Goal: Communication & Community: Share content

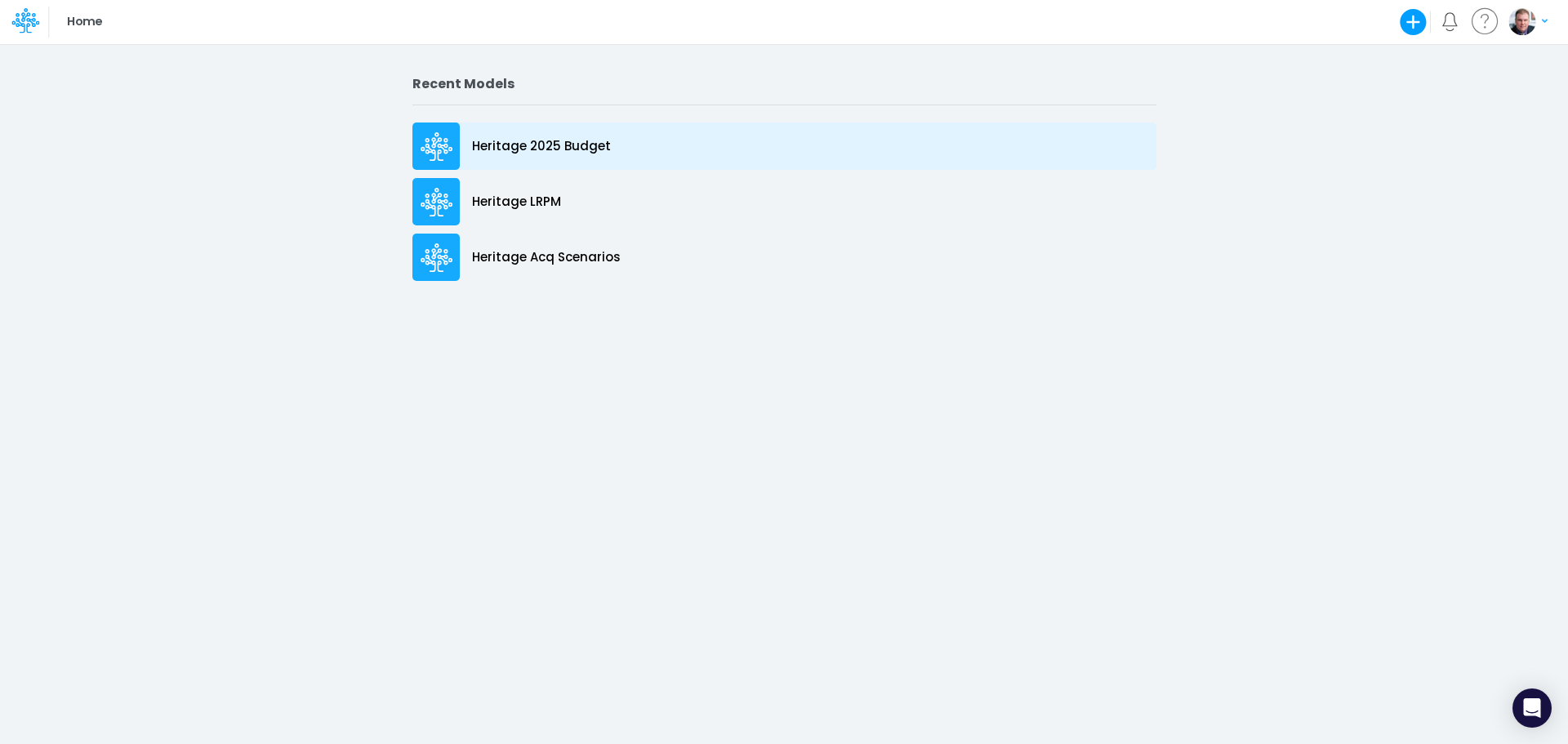
click at [545, 148] on p "Heritage 2025 Budget" at bounding box center [542, 146] width 139 height 19
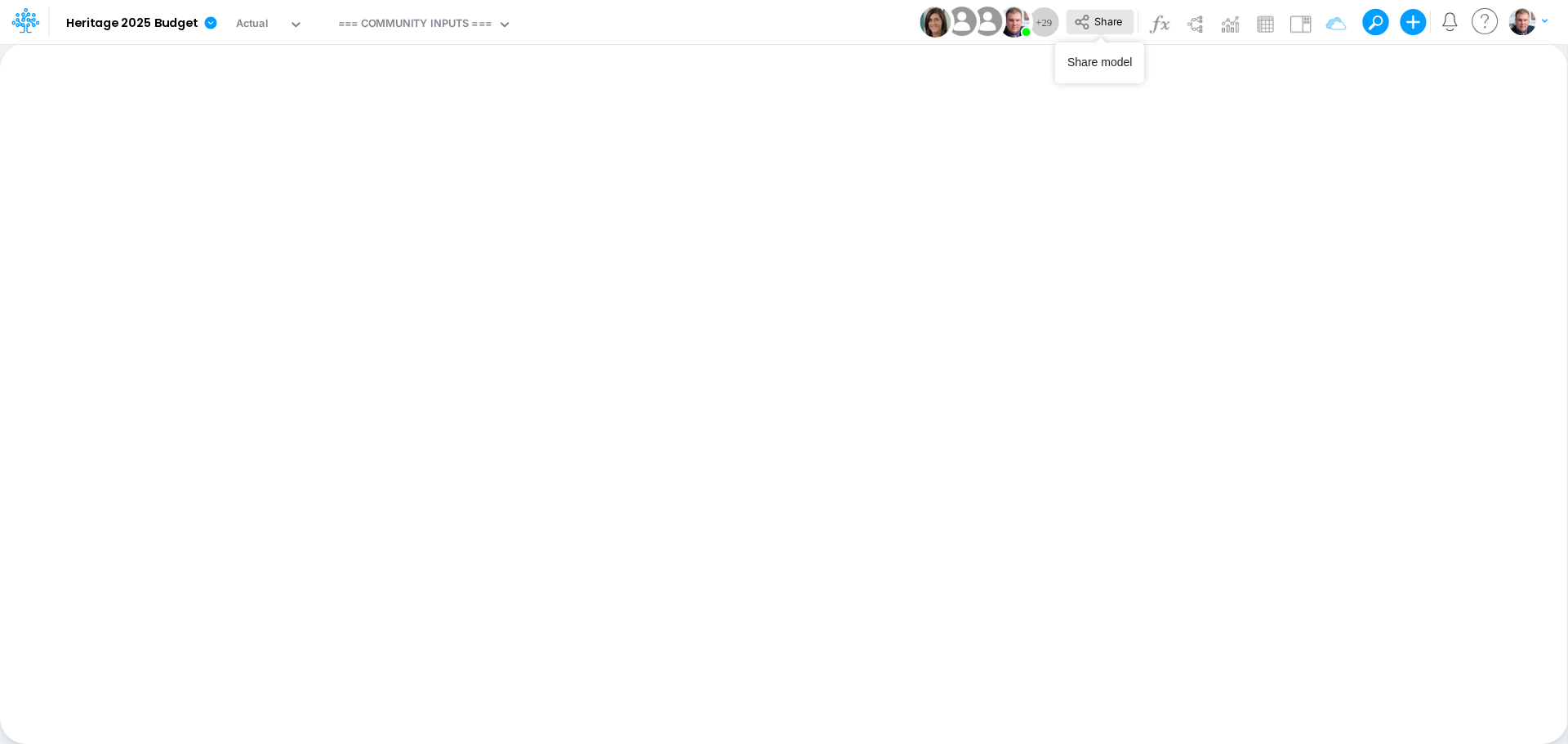
click at [1098, 22] on span "Share" at bounding box center [1108, 21] width 28 height 13
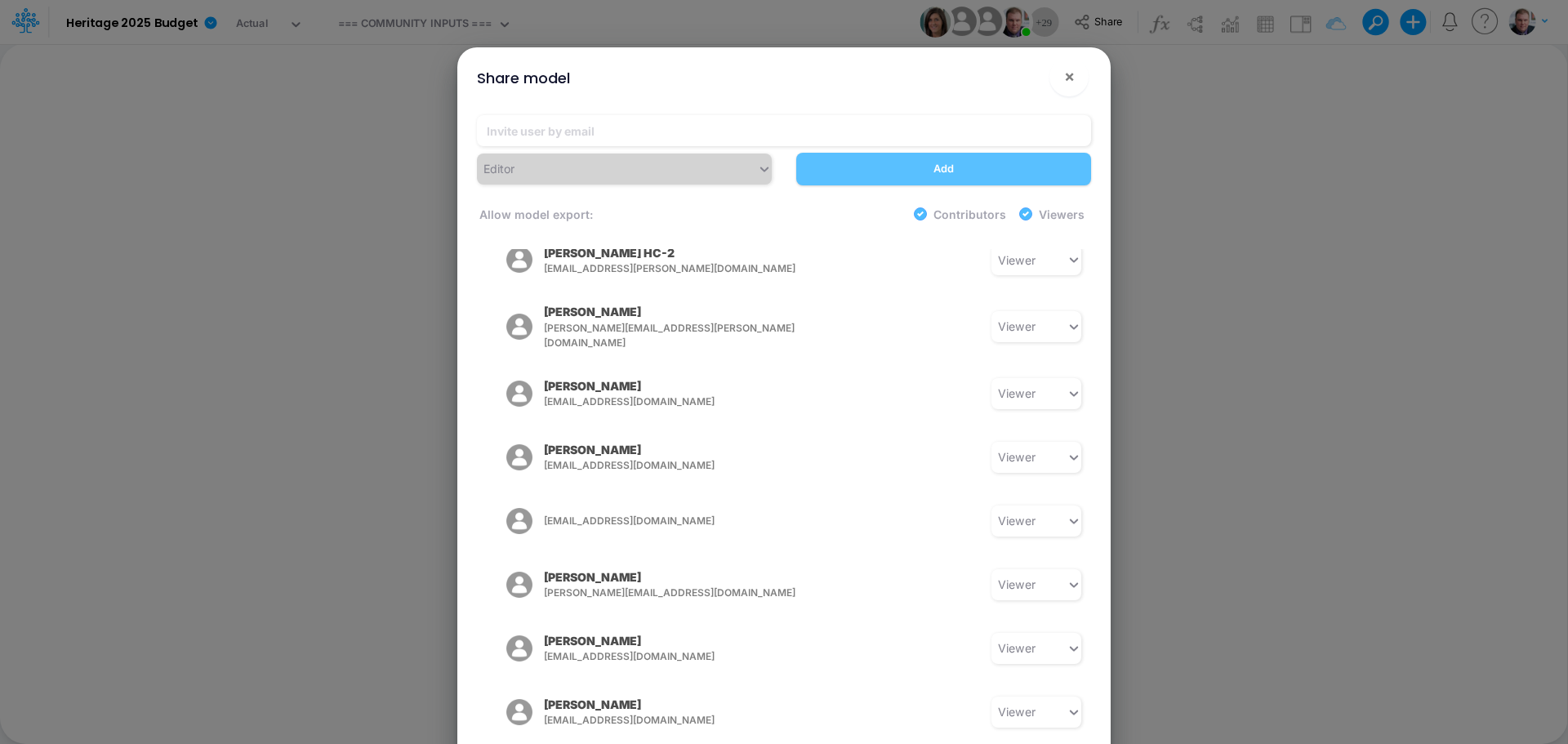
scroll to position [408, 0]
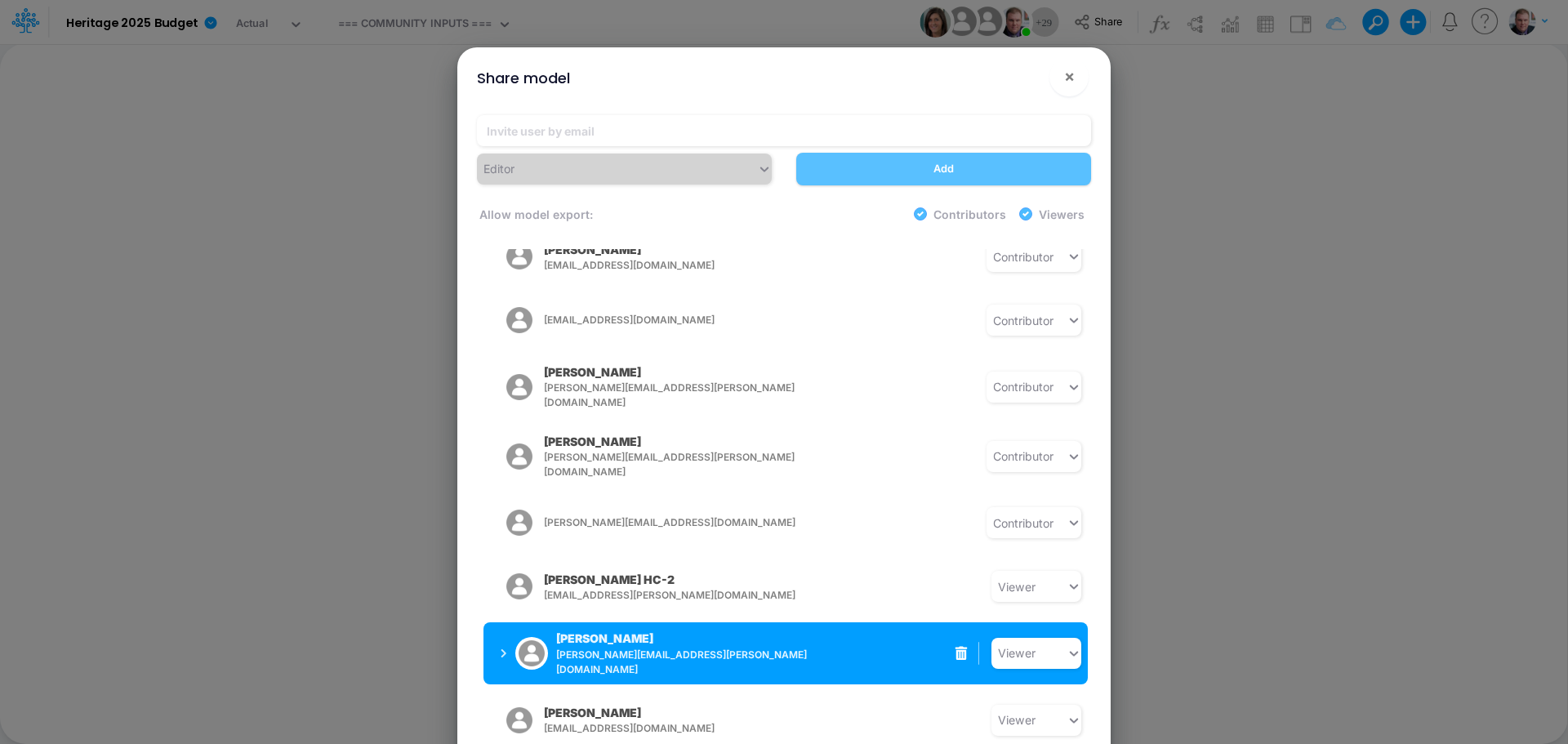
click at [956, 647] on icon at bounding box center [962, 653] width 13 height 13
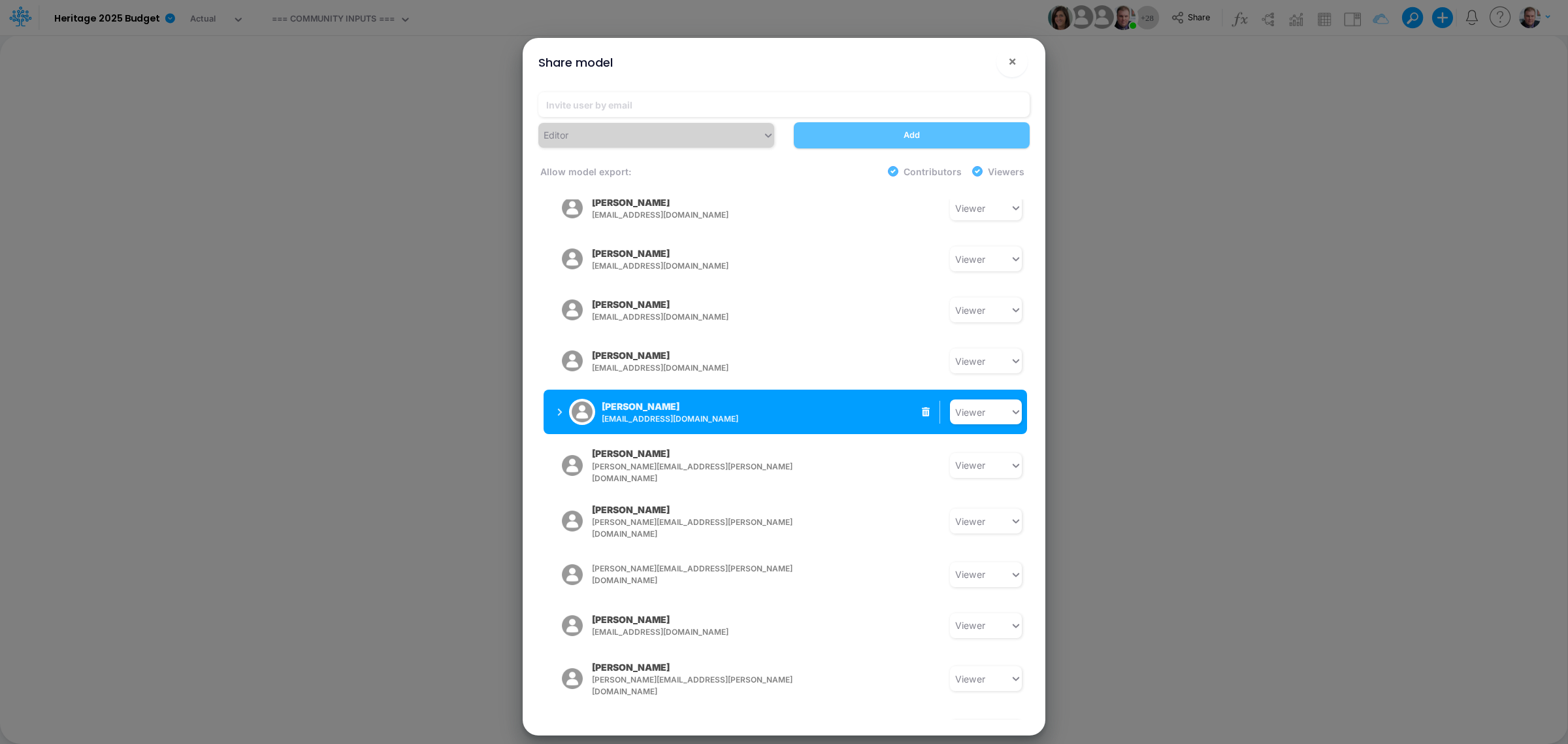
scroll to position [946, 0]
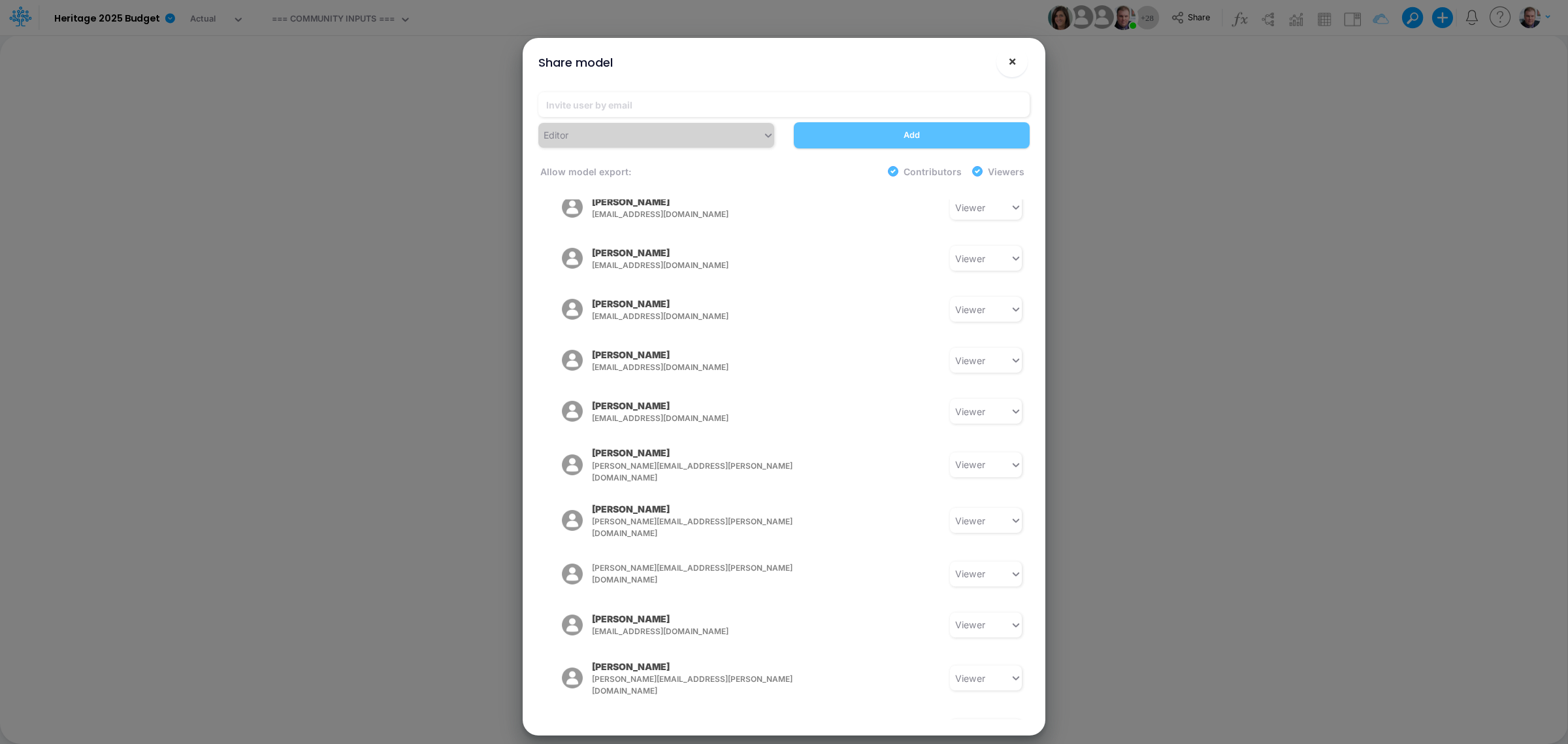
click at [1014, 64] on span "×" at bounding box center [1012, 61] width 9 height 16
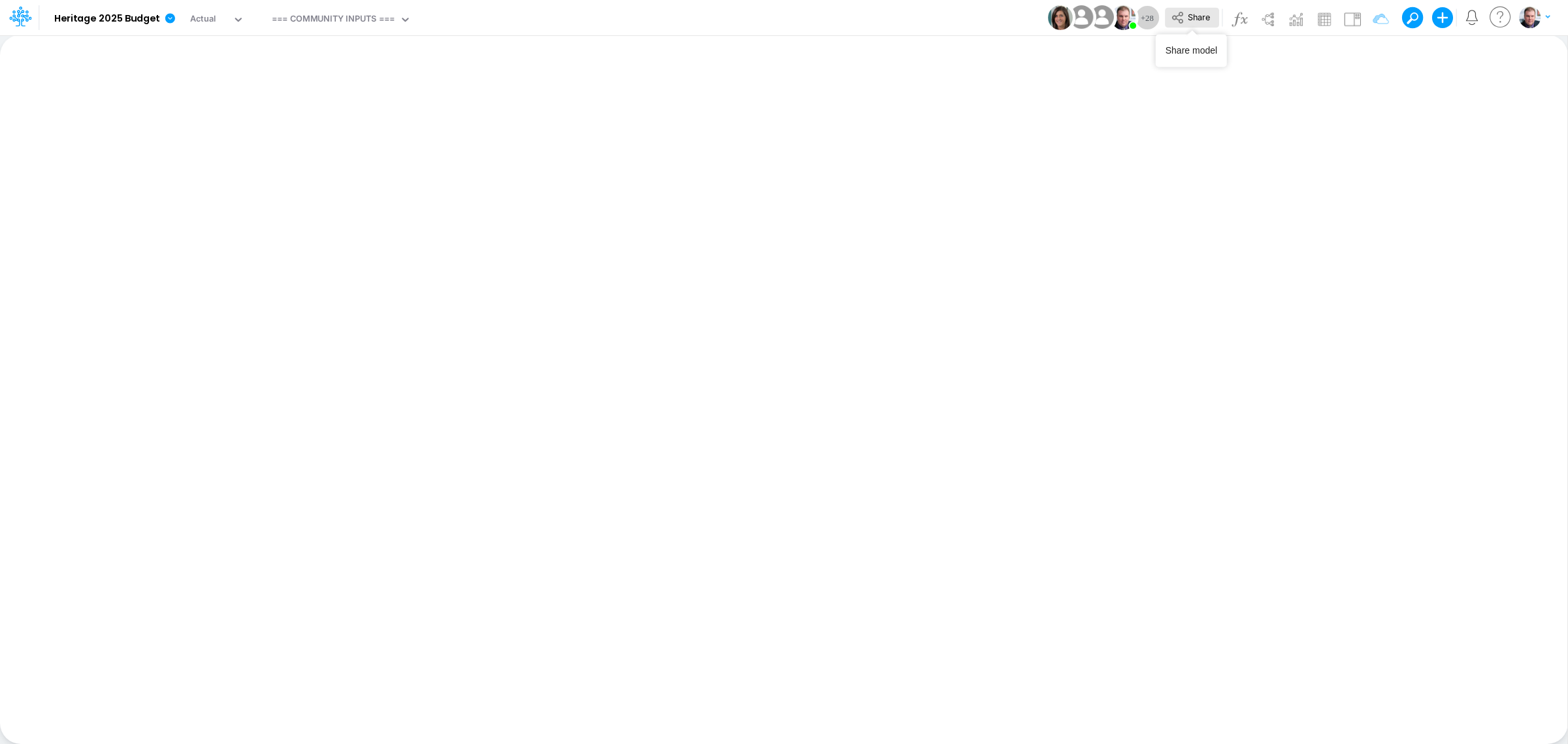
click at [1190, 15] on span "Share" at bounding box center [1199, 17] width 22 height 10
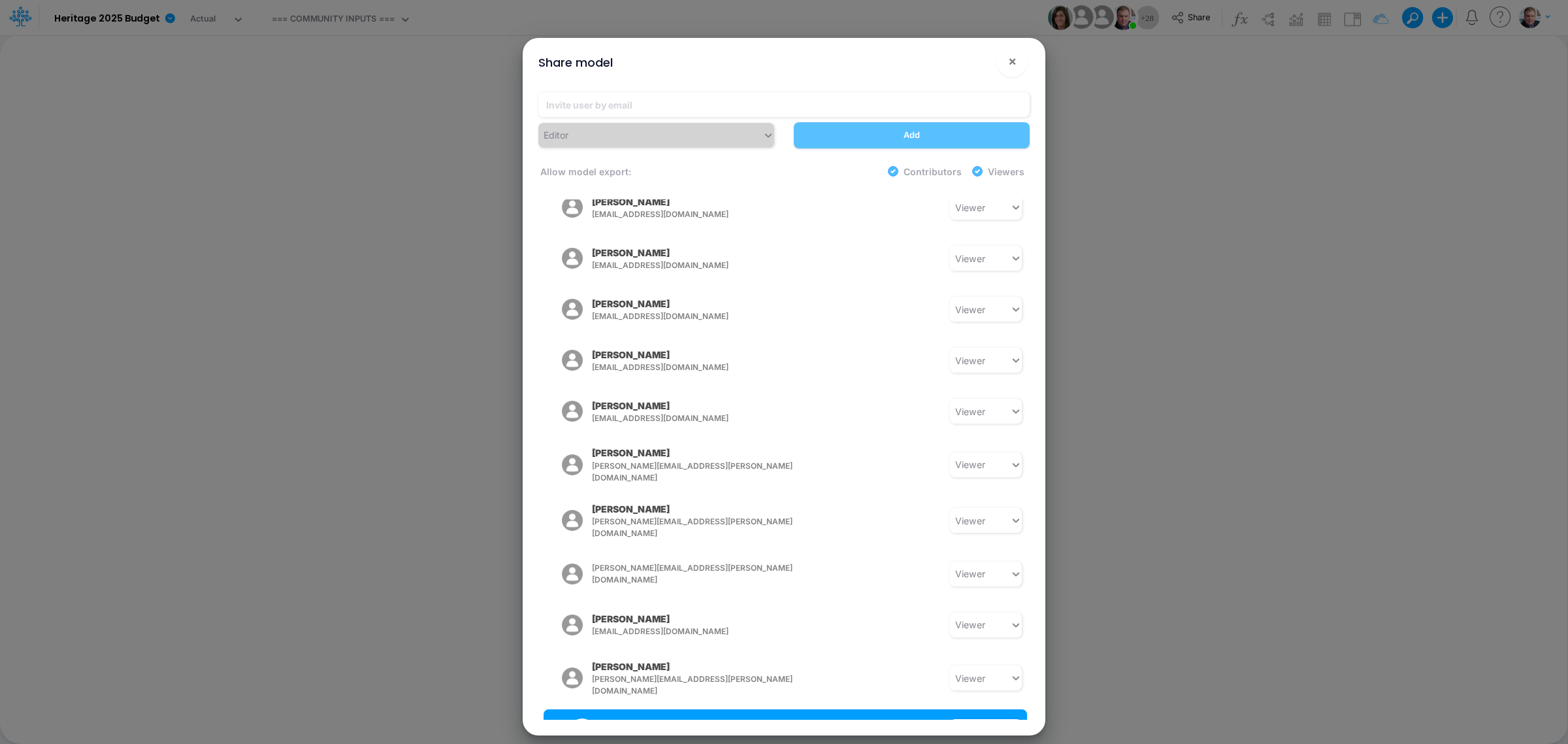
click at [695, 595] on span "[PERSON_NAME][EMAIL_ADDRESS][PERSON_NAME][DOMAIN_NAME]" at bounding box center [711, 731] width 217 height 24
click at [695, 595] on span "[PERSON_NAME][EMAIL_ADDRESS][PERSON_NAME][DOMAIN_NAME]" at bounding box center [711, 731] width 215 height 24
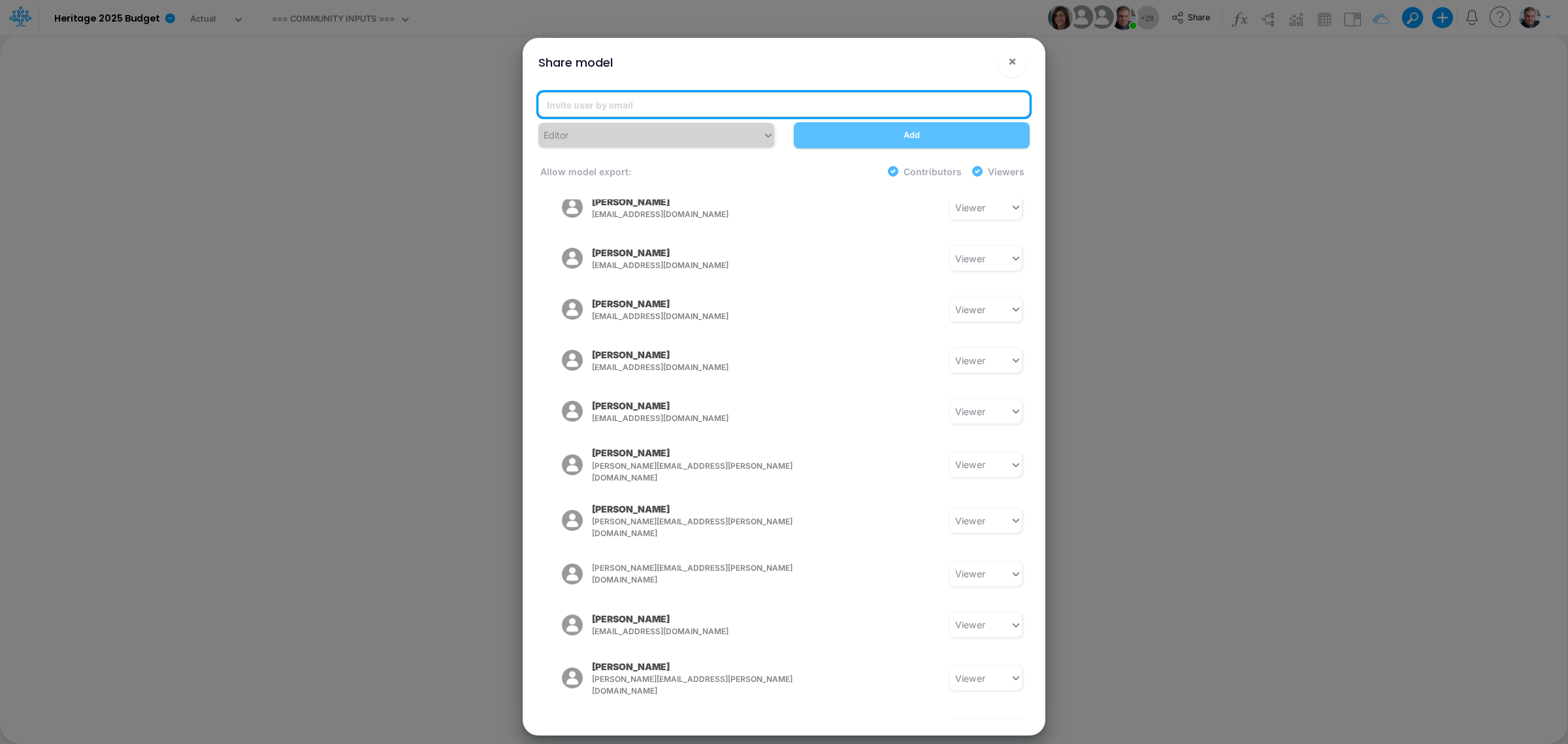
click at [810, 99] on input "email" at bounding box center [784, 104] width 491 height 24
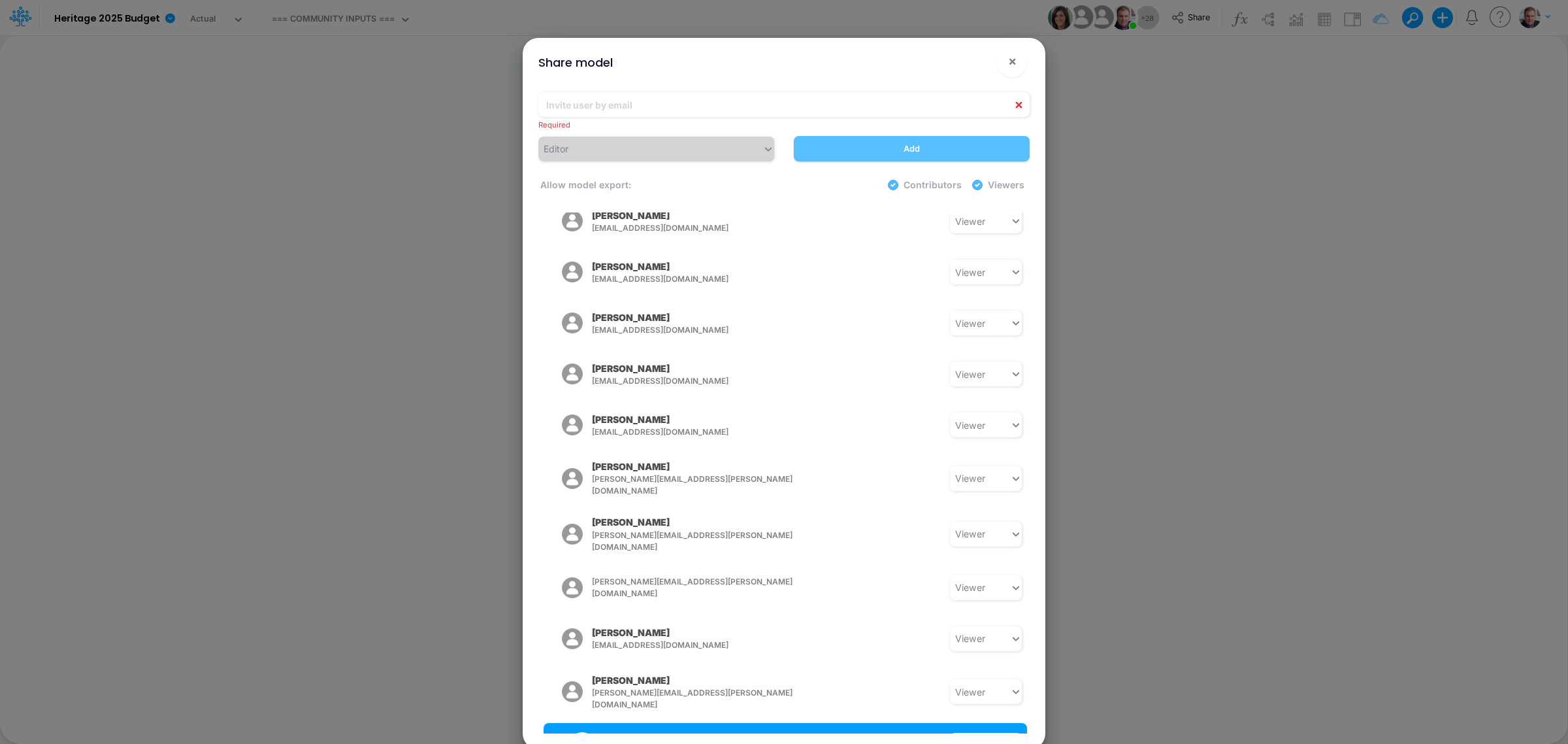
click at [701, 595] on div "christina.yates@heritage-communities.com Viewer" at bounding box center [785, 745] width 484 height 45
click at [695, 595] on div "[PERSON_NAME][EMAIL_ADDRESS][PERSON_NAME][DOMAIN_NAME]" at bounding box center [652, 745] width 189 height 32
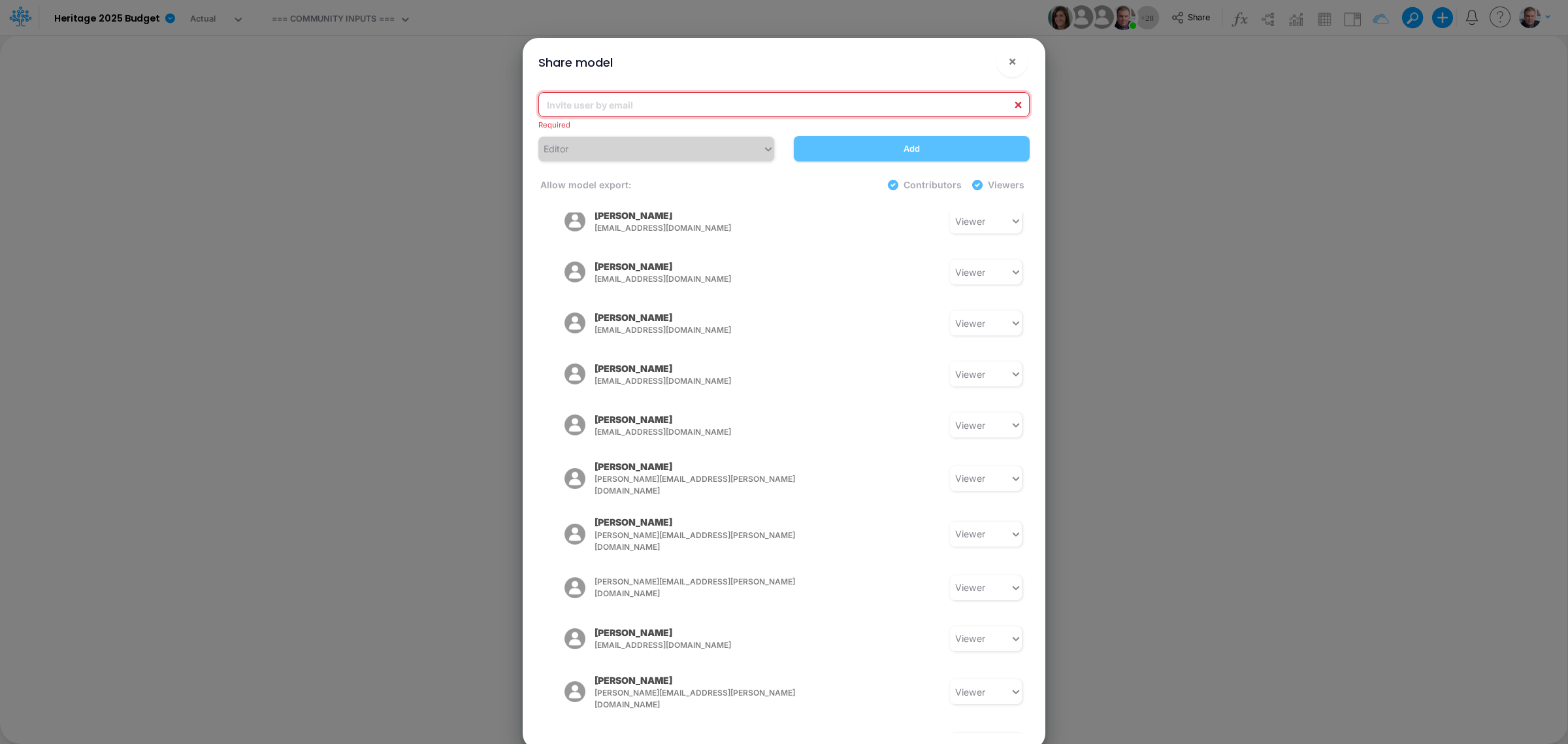
click at [703, 104] on input "email" at bounding box center [784, 104] width 491 height 24
type input "o"
click at [1013, 66] on span "×" at bounding box center [1012, 61] width 9 height 16
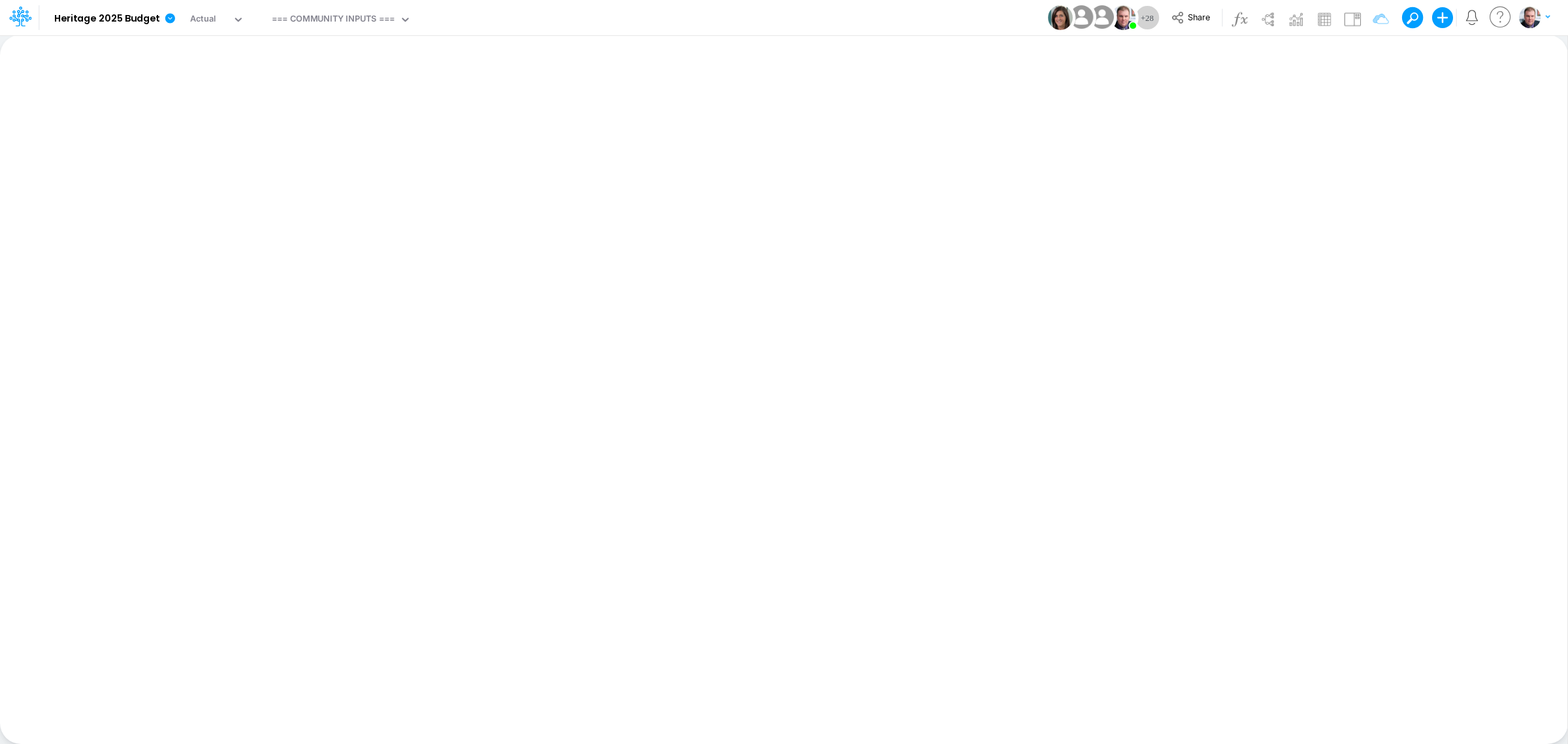
click at [1058, 17] on img at bounding box center [1060, 17] width 24 height 24
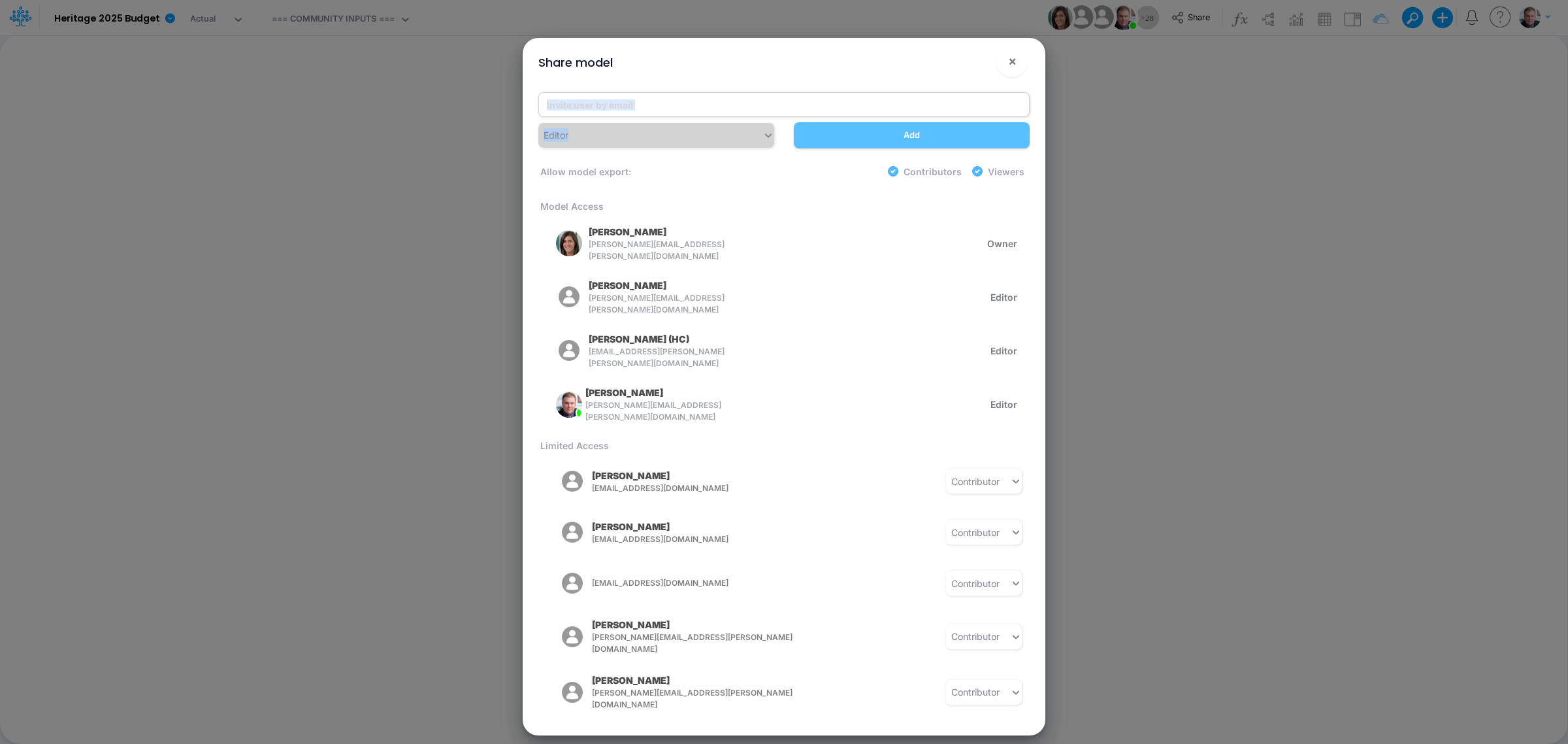
drag, startPoint x: 818, startPoint y: 130, endPoint x: 729, endPoint y: 107, distance: 91.9
click at [729, 107] on div "Editor Add" at bounding box center [784, 120] width 511 height 56
click at [729, 107] on input "email" at bounding box center [784, 104] width 491 height 24
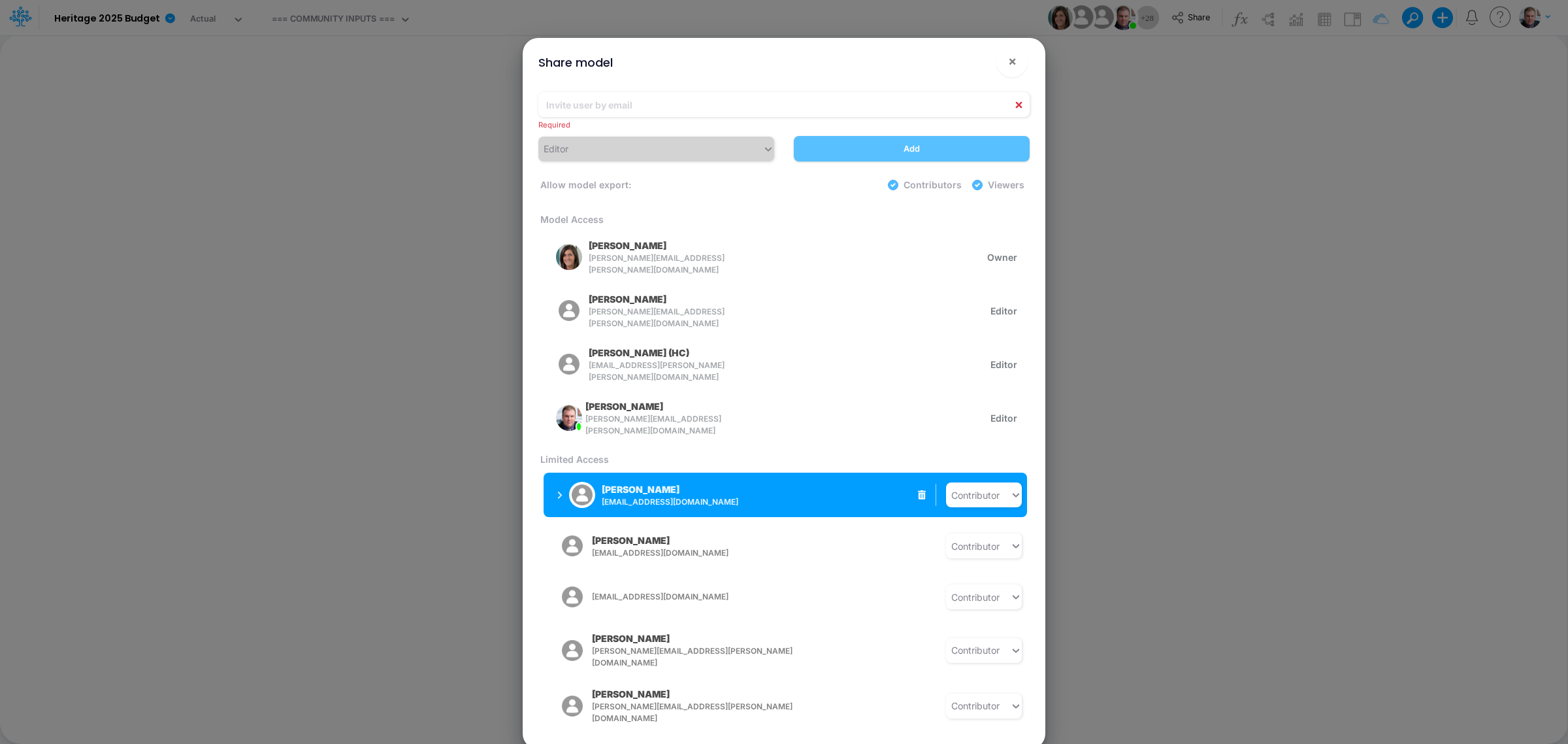
click at [720, 478] on div "Donna Aman daman@heritage-communities.com" at bounding box center [652, 494] width 189 height 32
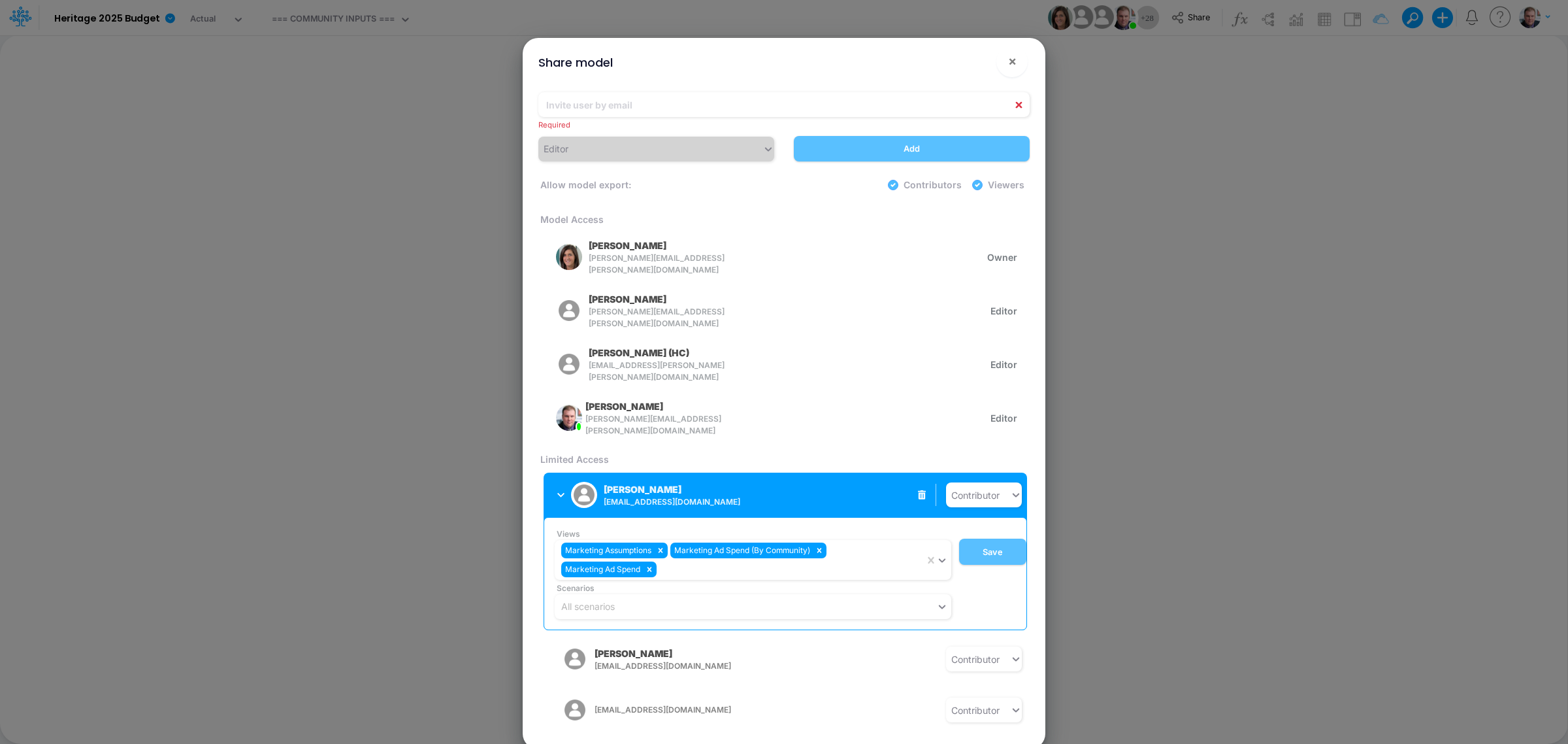
click at [731, 496] on span "daman@heritage-communities.com" at bounding box center [706, 502] width 205 height 12
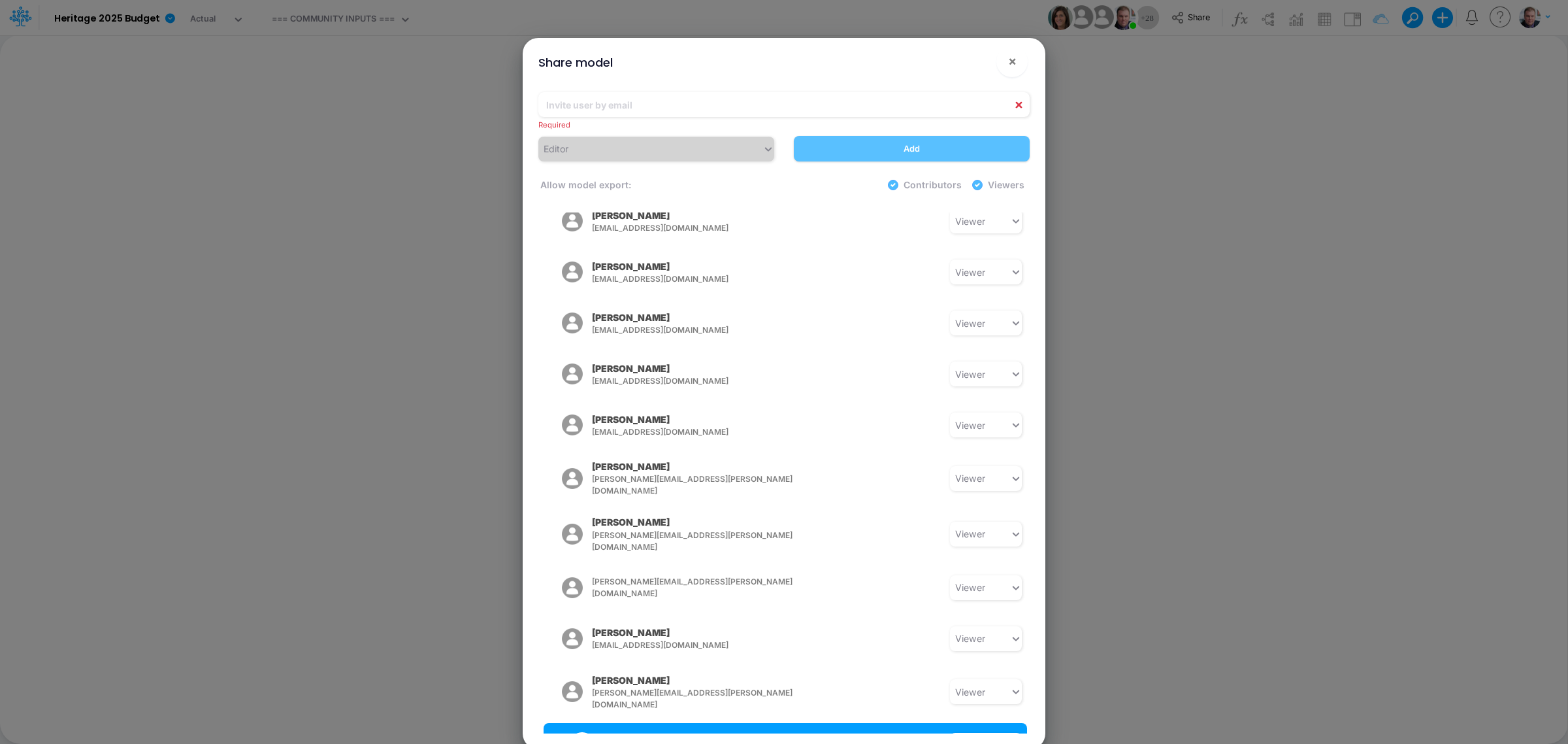
click at [664, 595] on span "christina.yates@heritage-communities.com" at bounding box center [711, 745] width 217 height 24
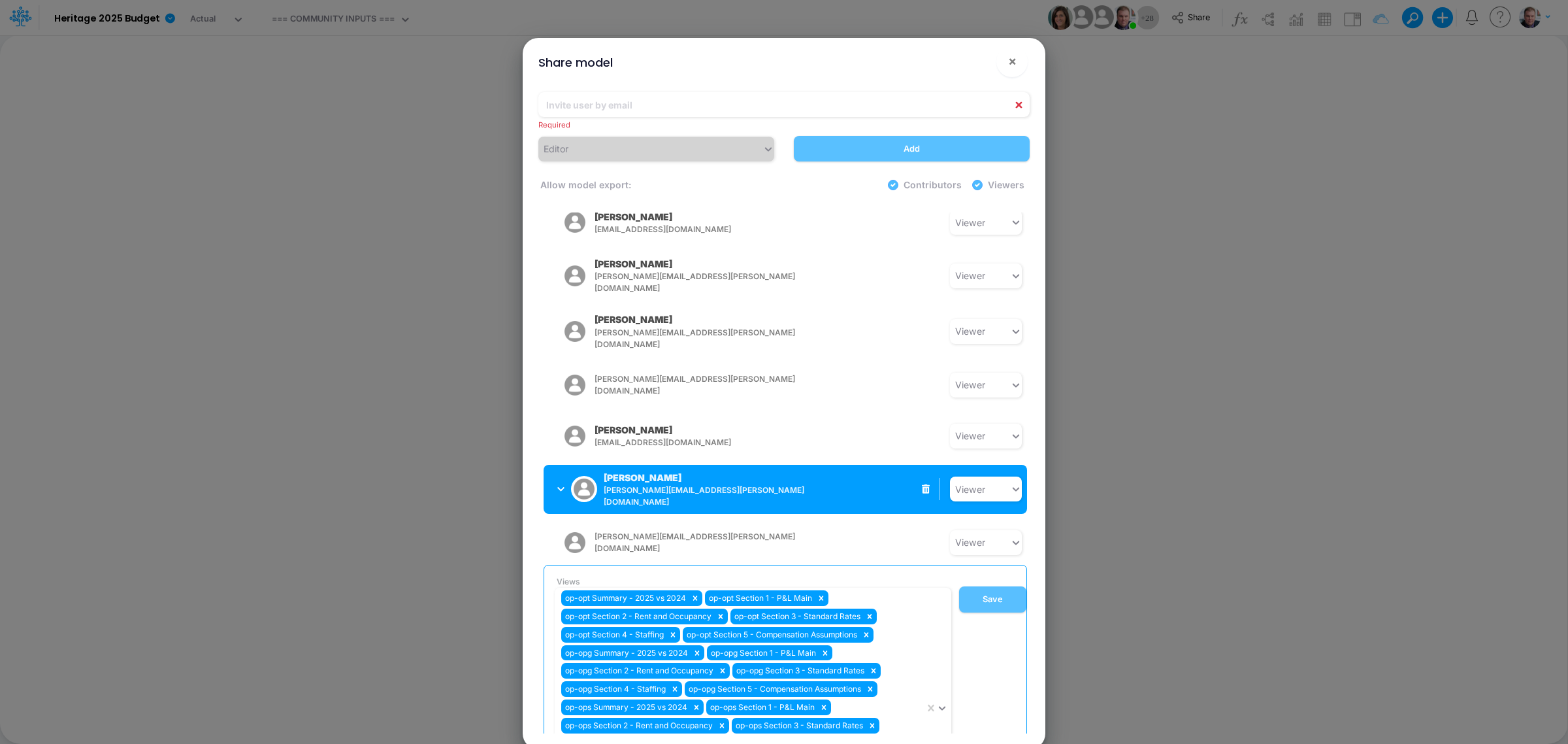
scroll to position [1260, 0]
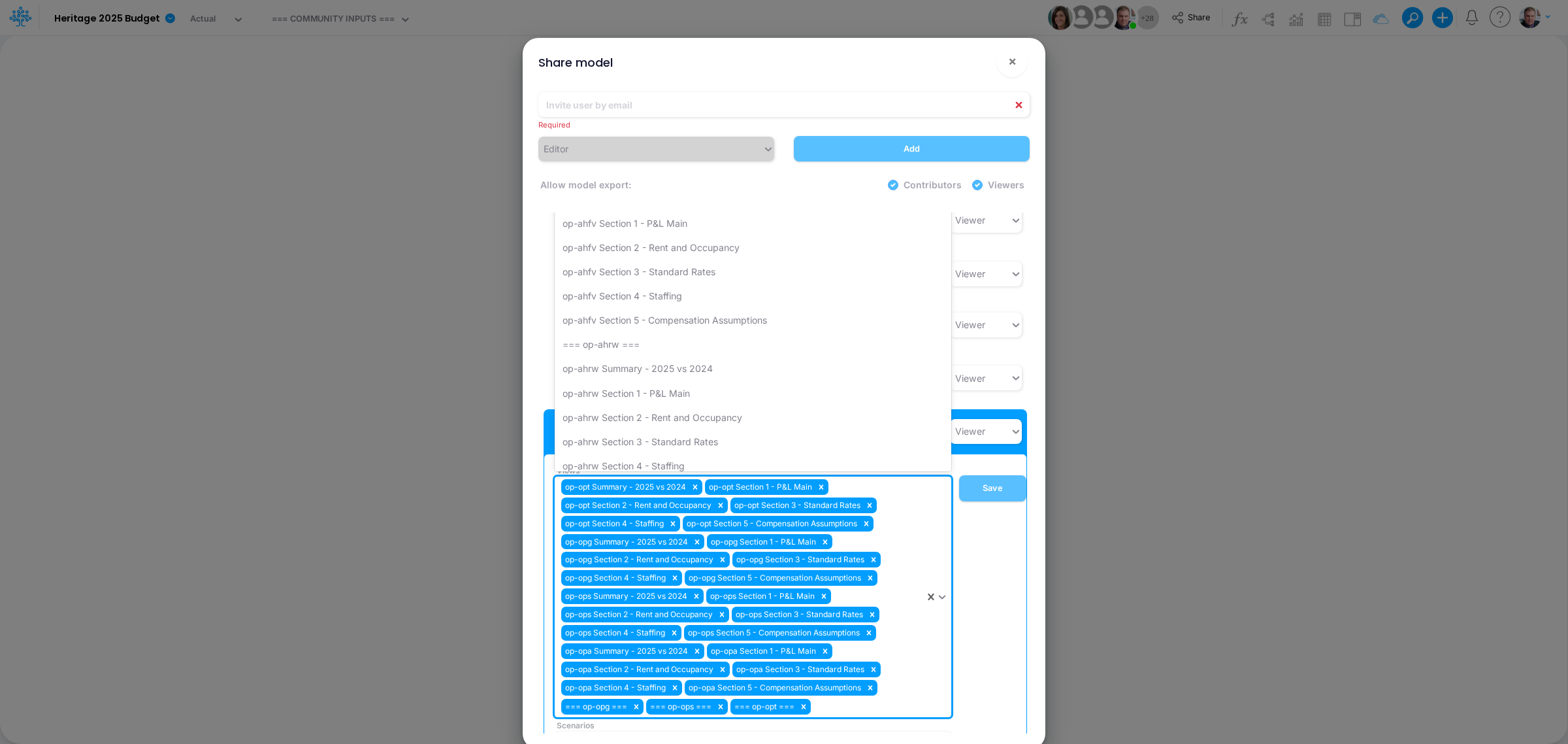
click at [840, 595] on div "op-opt Summary - 2025 vs 2024 op-opt Section 1 - P&L Main op-opt Section 2 - Re…" at bounding box center [739, 597] width 370 height 241
type input "o"
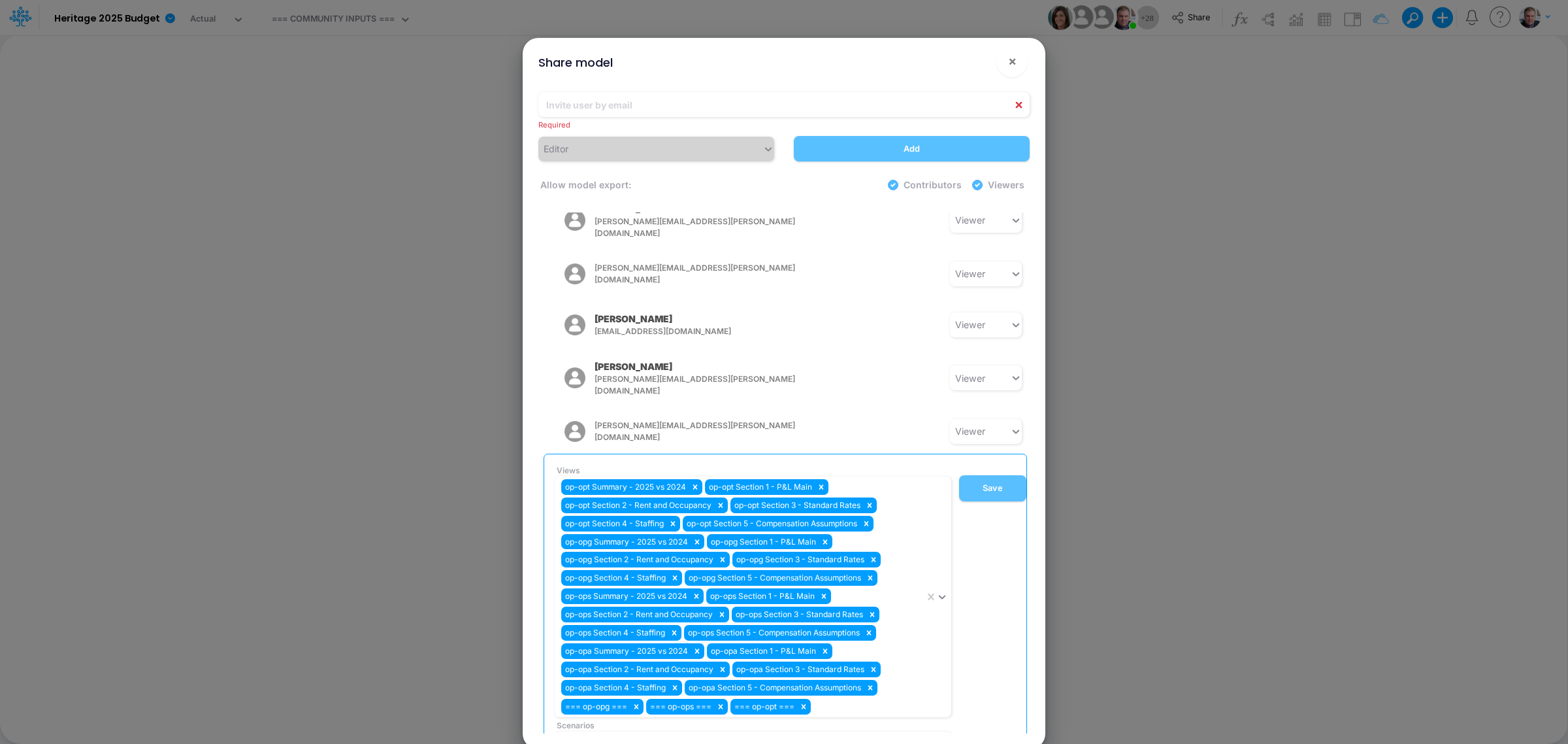
click at [1099, 595] on div "Share model × Required Editor Add Allow model export: Contributors Viewers Mode…" at bounding box center [784, 372] width 1568 height 744
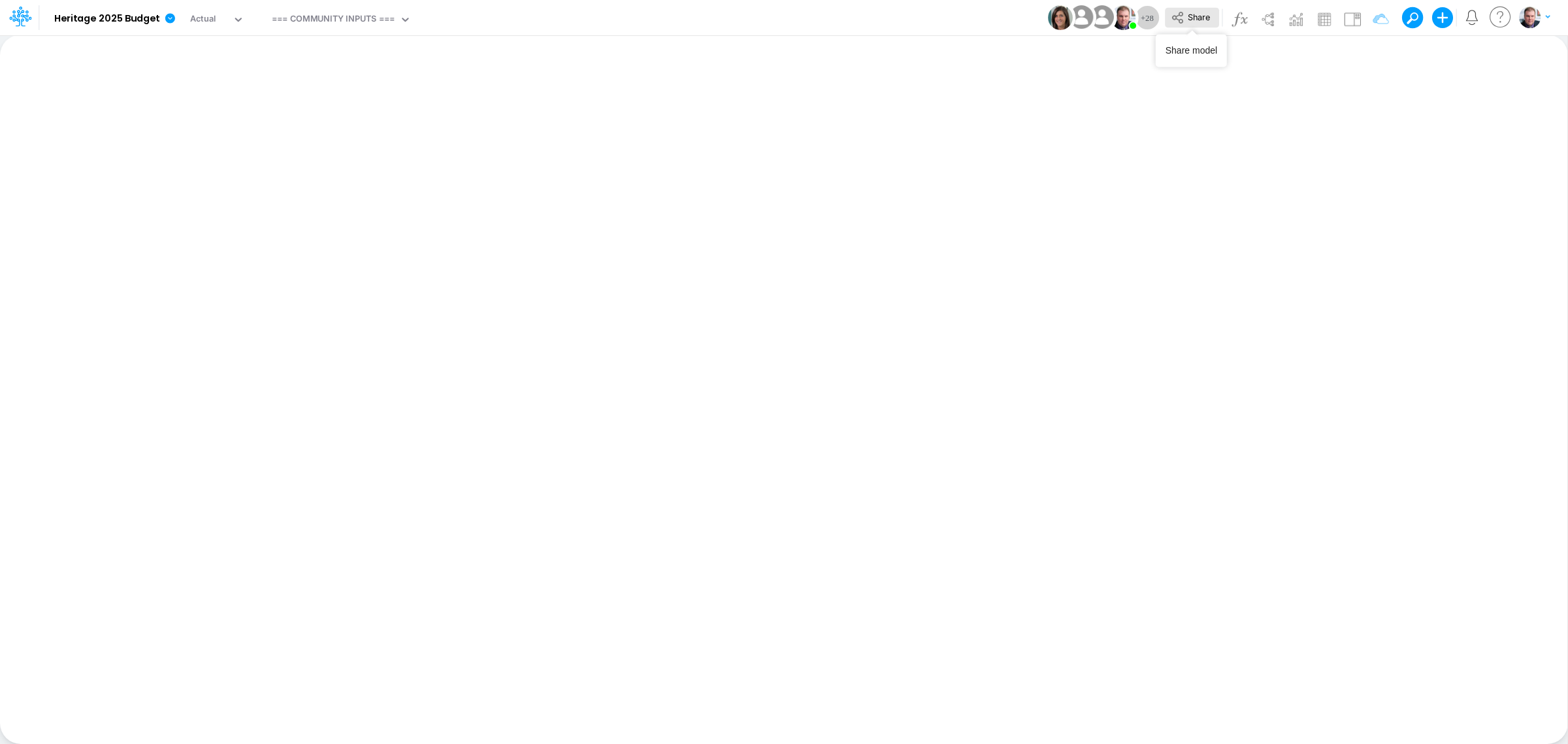
click at [1194, 19] on span "Share" at bounding box center [1199, 17] width 22 height 10
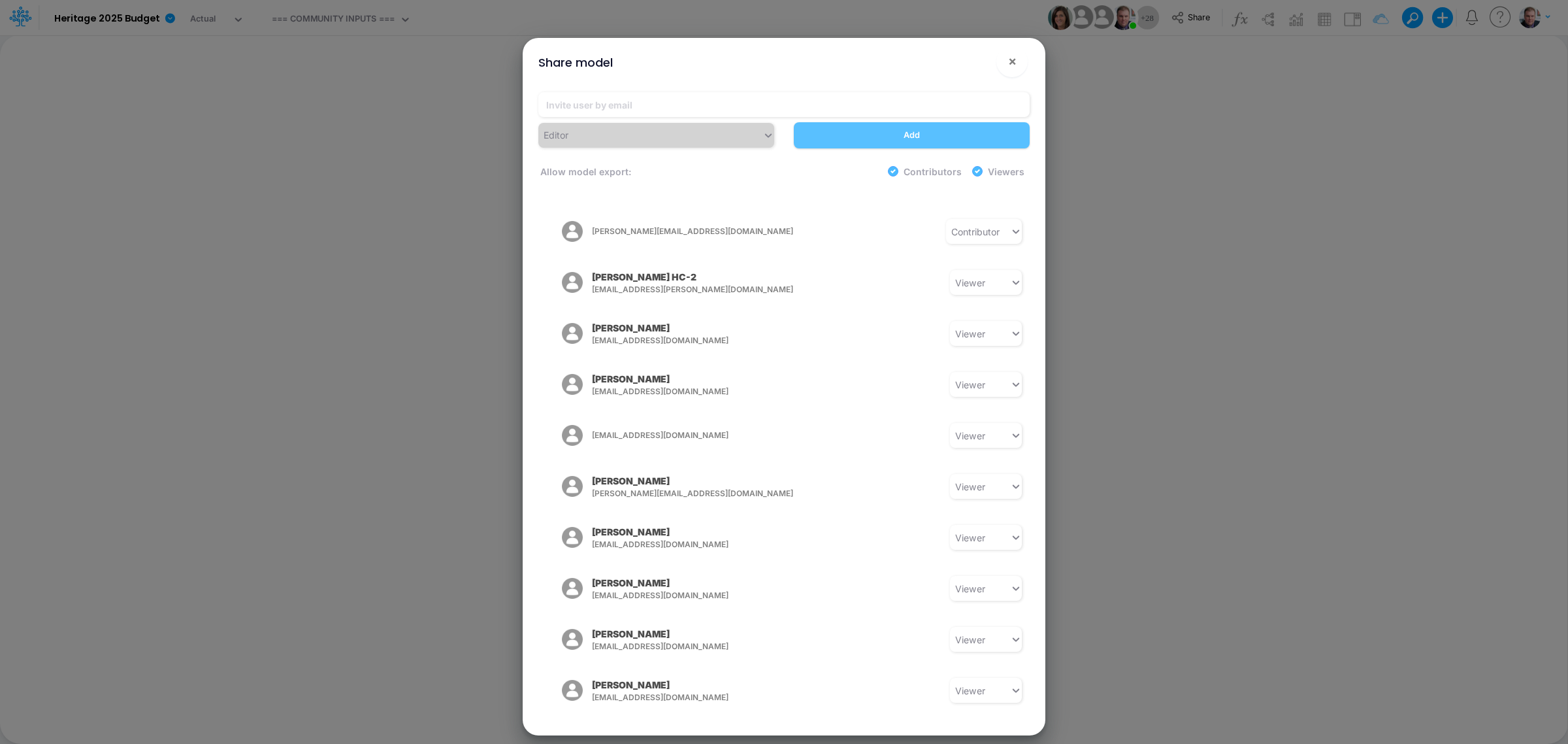
scroll to position [946, 0]
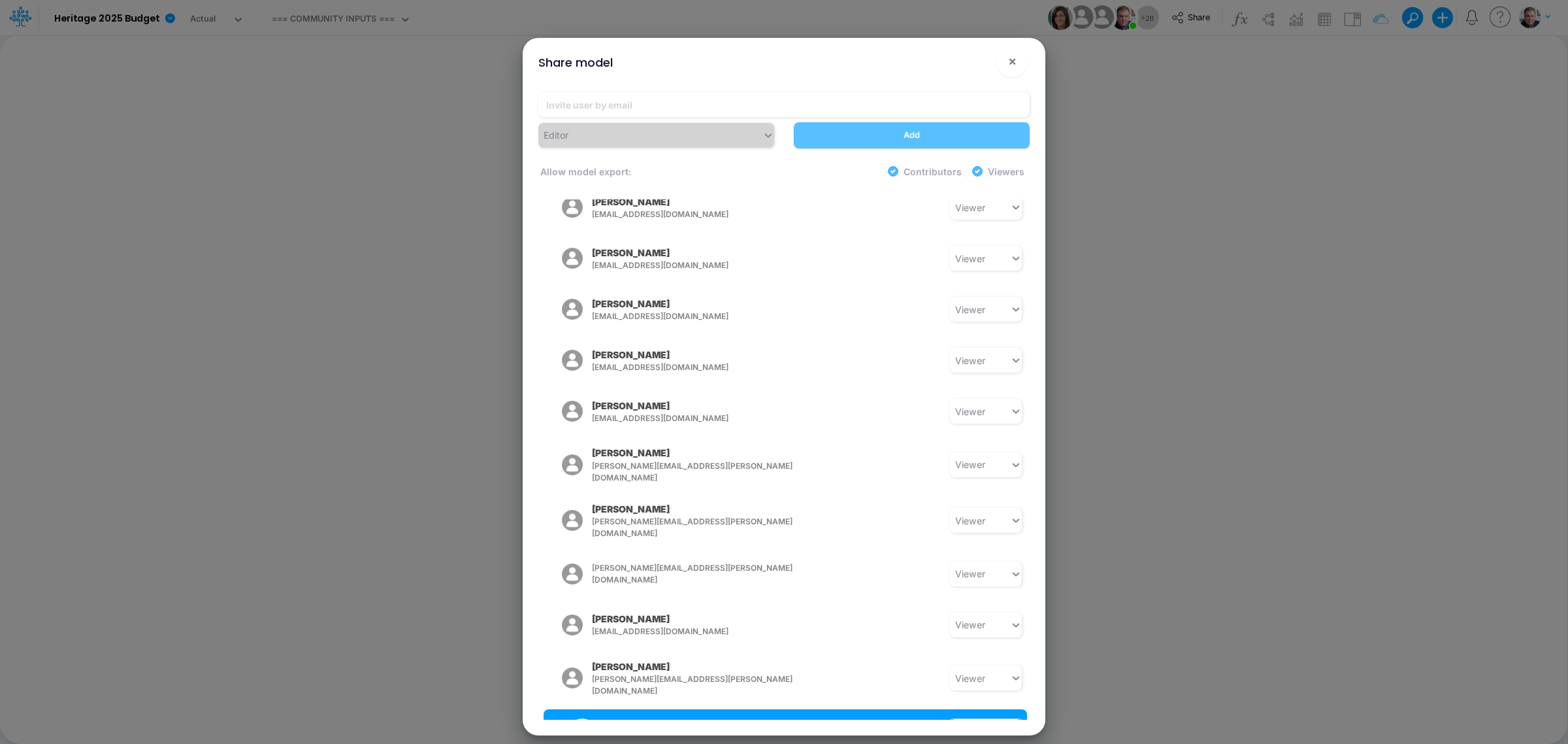
click at [982, 595] on div "Viewer" at bounding box center [979, 731] width 60 height 22
click at [971, 595] on div "Contributor" at bounding box center [986, 675] width 72 height 24
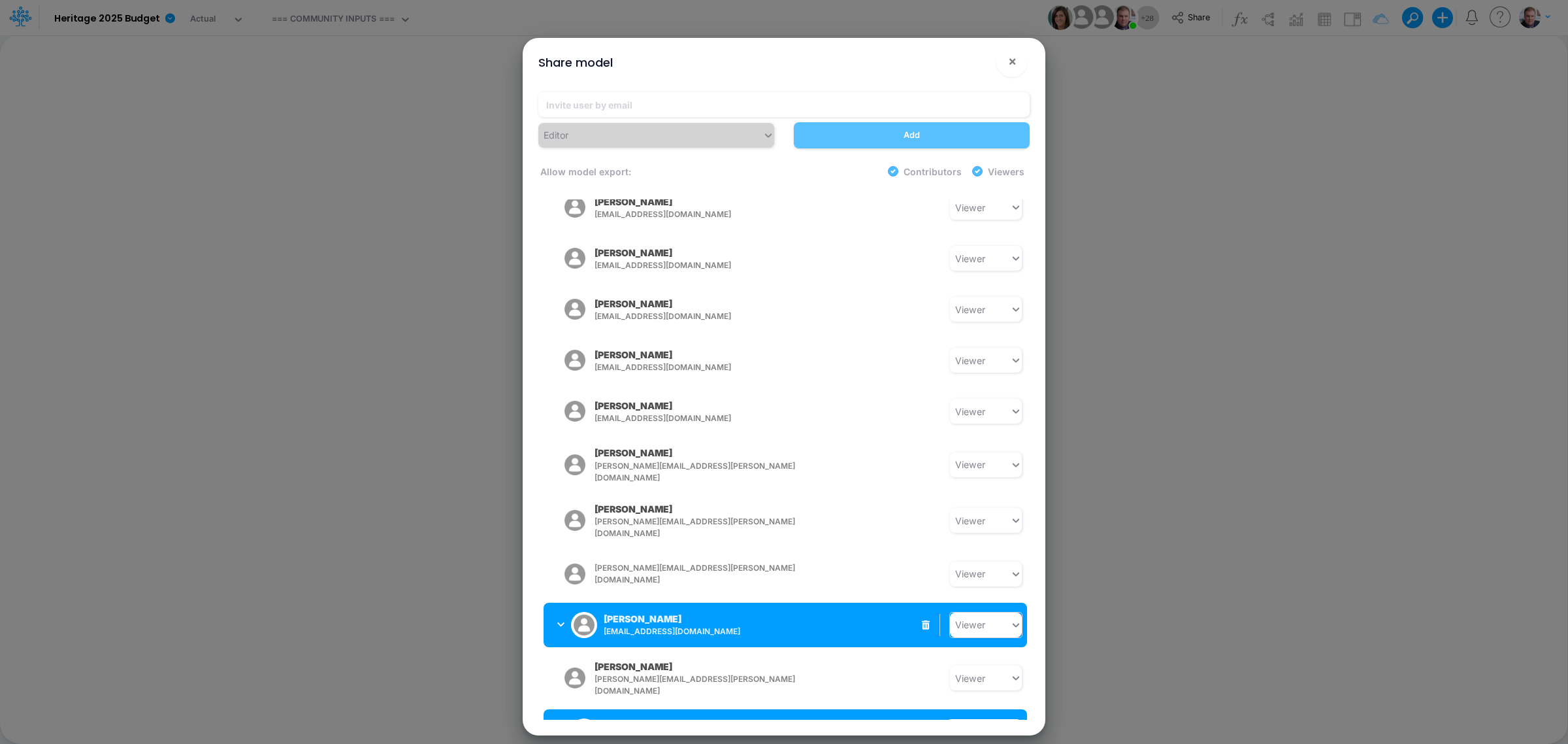
click at [990, 595] on div "Viewer" at bounding box center [979, 624] width 60 height 22
click at [990, 555] on div "Contributor" at bounding box center [986, 568] width 72 height 24
click at [990, 595] on div "Viewer" at bounding box center [979, 624] width 60 height 22
click at [991, 555] on div "Contributor" at bounding box center [986, 568] width 72 height 24
click at [1011, 595] on icon at bounding box center [1016, 624] width 12 height 13
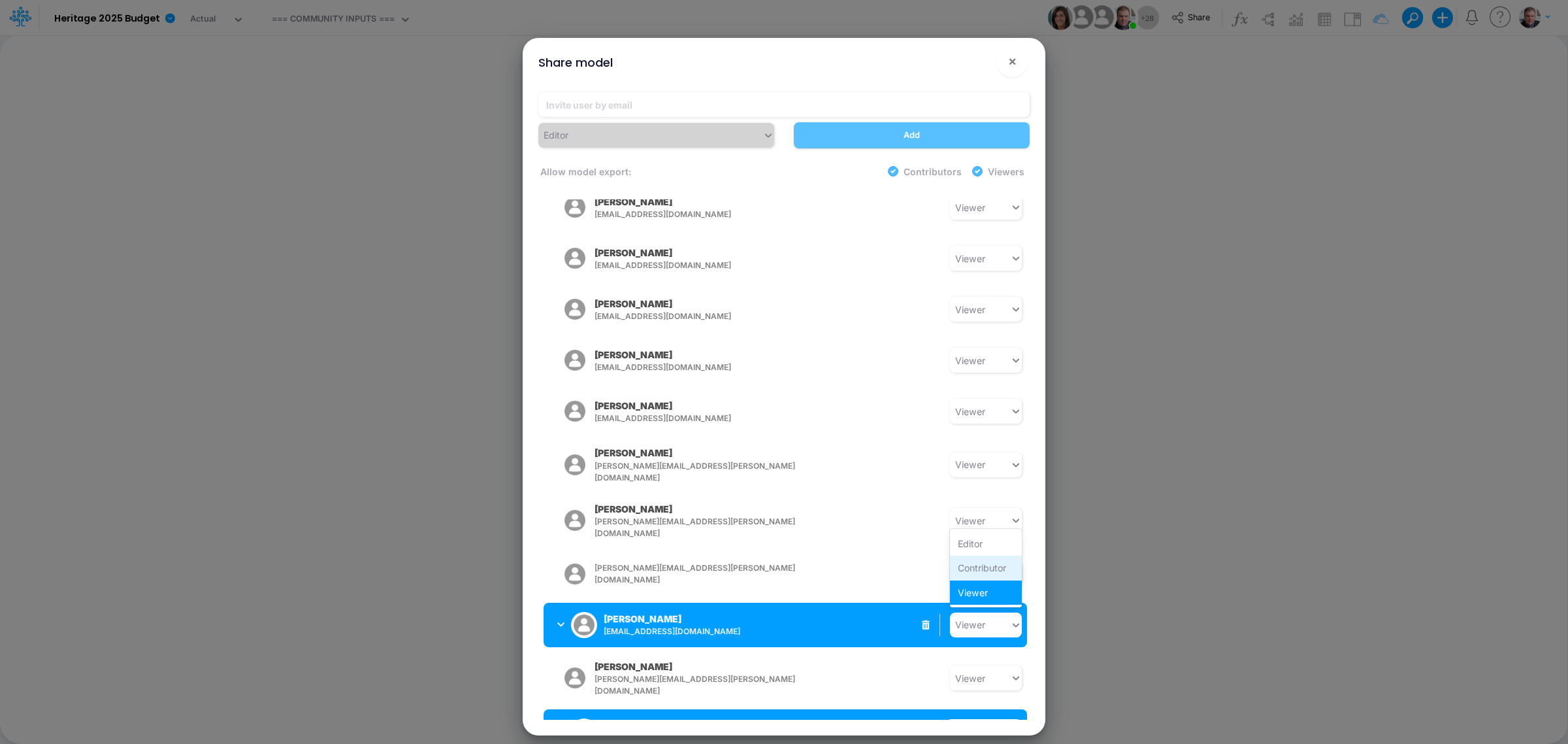
click at [982, 555] on div "Contributor" at bounding box center [986, 568] width 72 height 24
click at [1011, 595] on icon at bounding box center [1016, 624] width 12 height 13
click at [972, 555] on div "Contributor" at bounding box center [986, 568] width 72 height 24
click at [1132, 429] on div "Share model × Editor Add Allow model export: Contributors Viewers Model Access …" at bounding box center [784, 372] width 1568 height 744
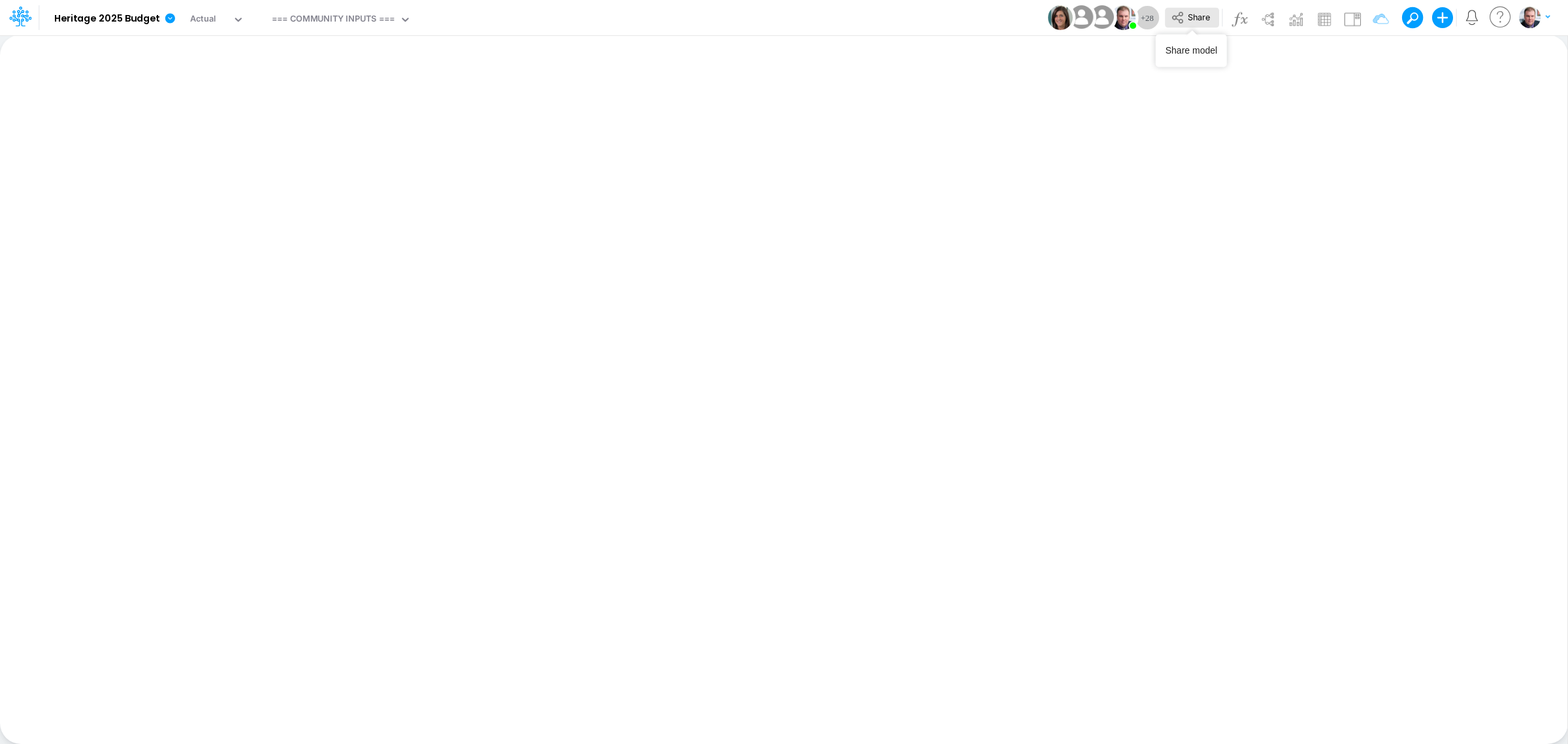
click at [1181, 18] on icon at bounding box center [1178, 18] width 14 height 14
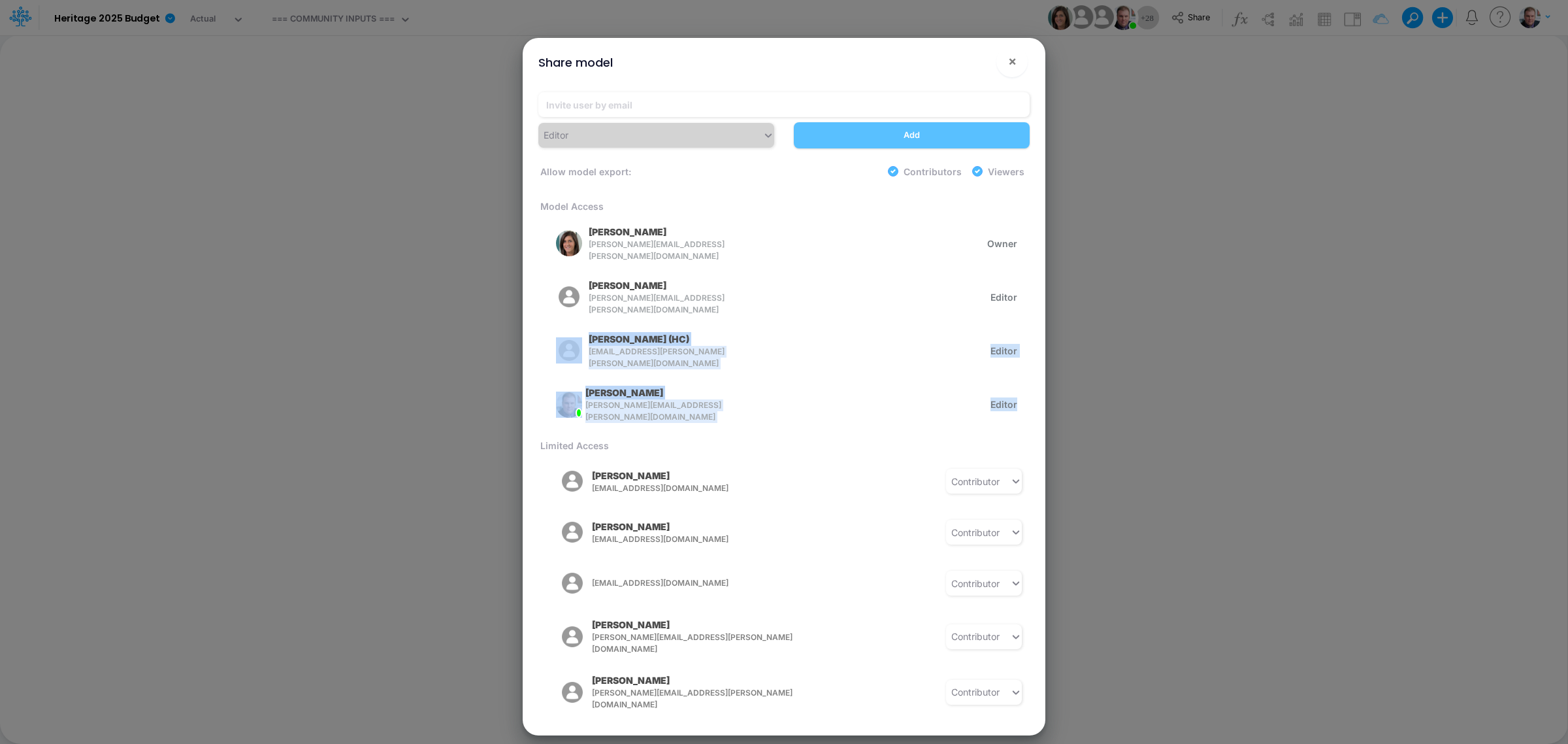
drag, startPoint x: 1024, startPoint y: 311, endPoint x: 1035, endPoint y: 389, distance: 78.8
click at [1035, 389] on div "Editor Add Allow model export: Contributors Viewers Model Access Carissa Castro…" at bounding box center [783, 408] width 512 height 653
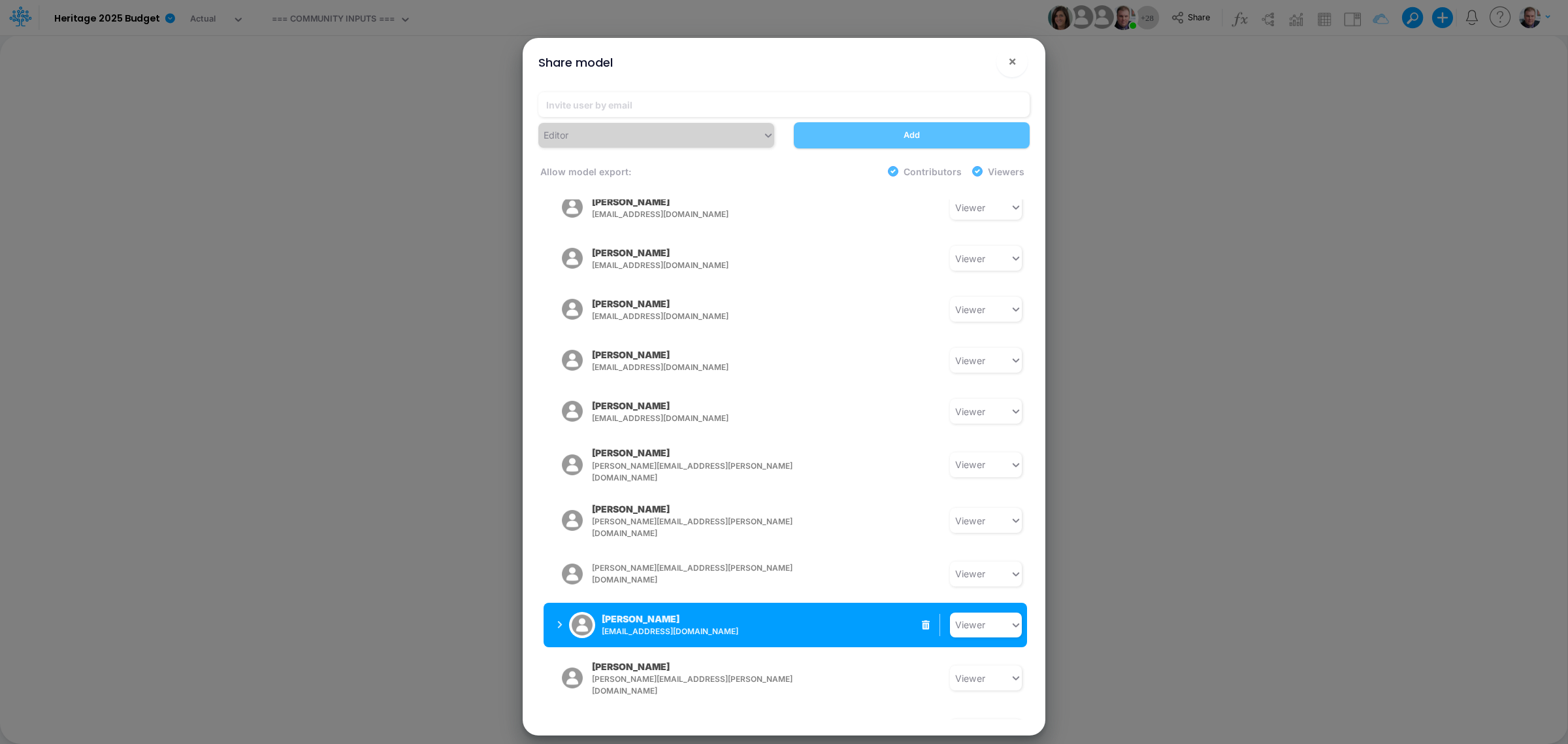
click at [880, 595] on div "Joe Barfield jbarfield@heritage-communities.com Viewer" at bounding box center [785, 625] width 484 height 45
click at [981, 595] on div "Viewer" at bounding box center [979, 624] width 60 height 22
click at [980, 555] on div "Contributor" at bounding box center [986, 568] width 72 height 24
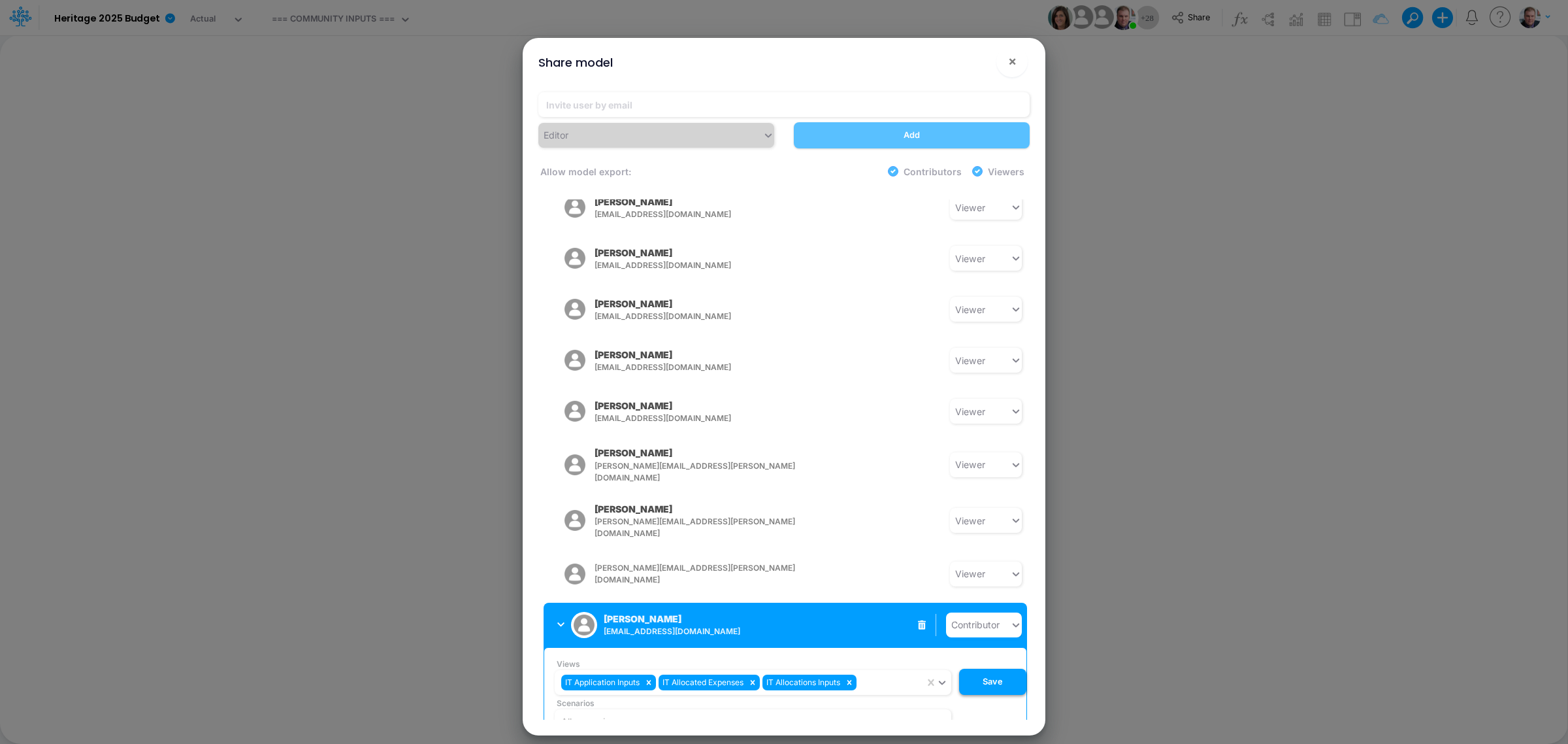
click at [991, 595] on button "Save" at bounding box center [992, 681] width 67 height 26
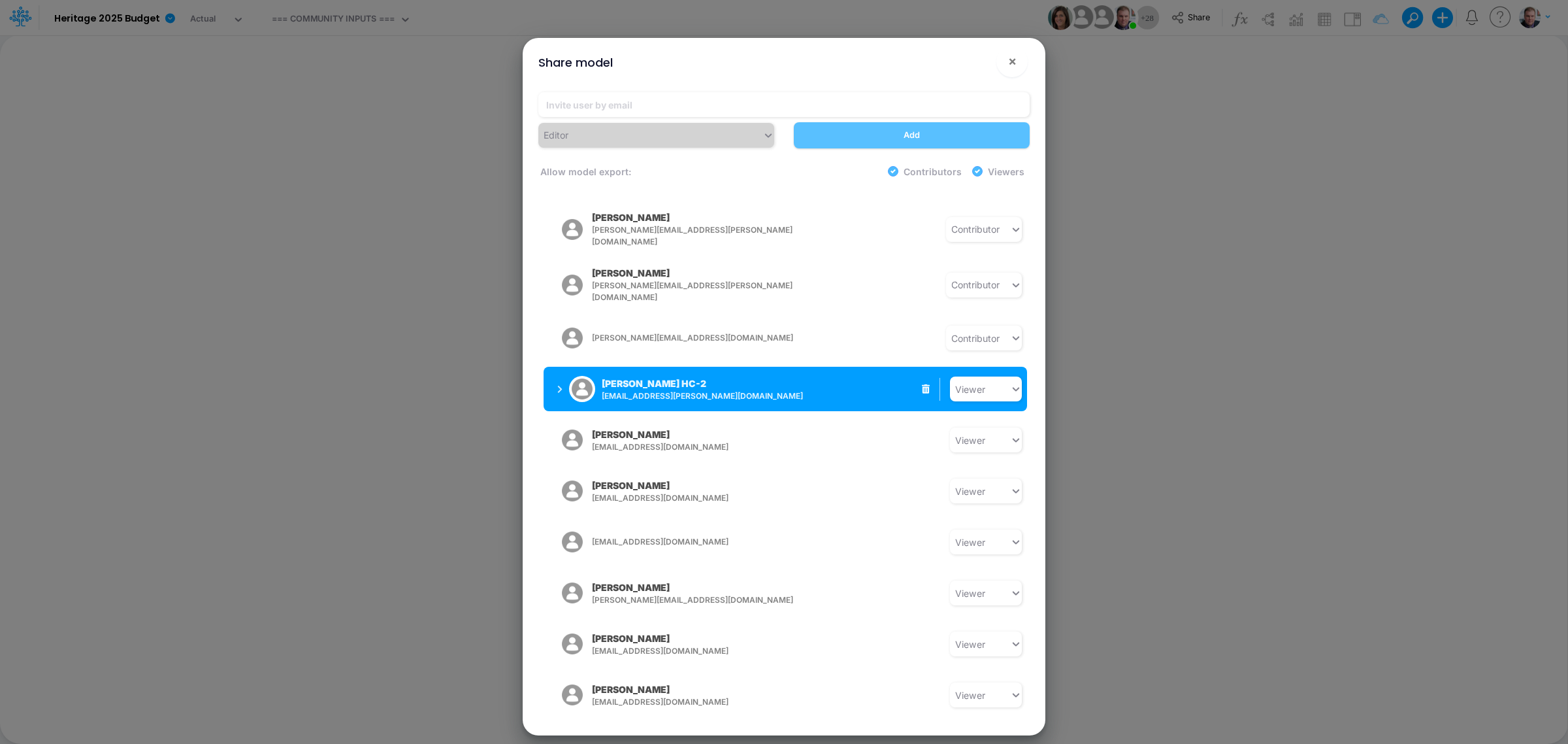
scroll to position [490, 0]
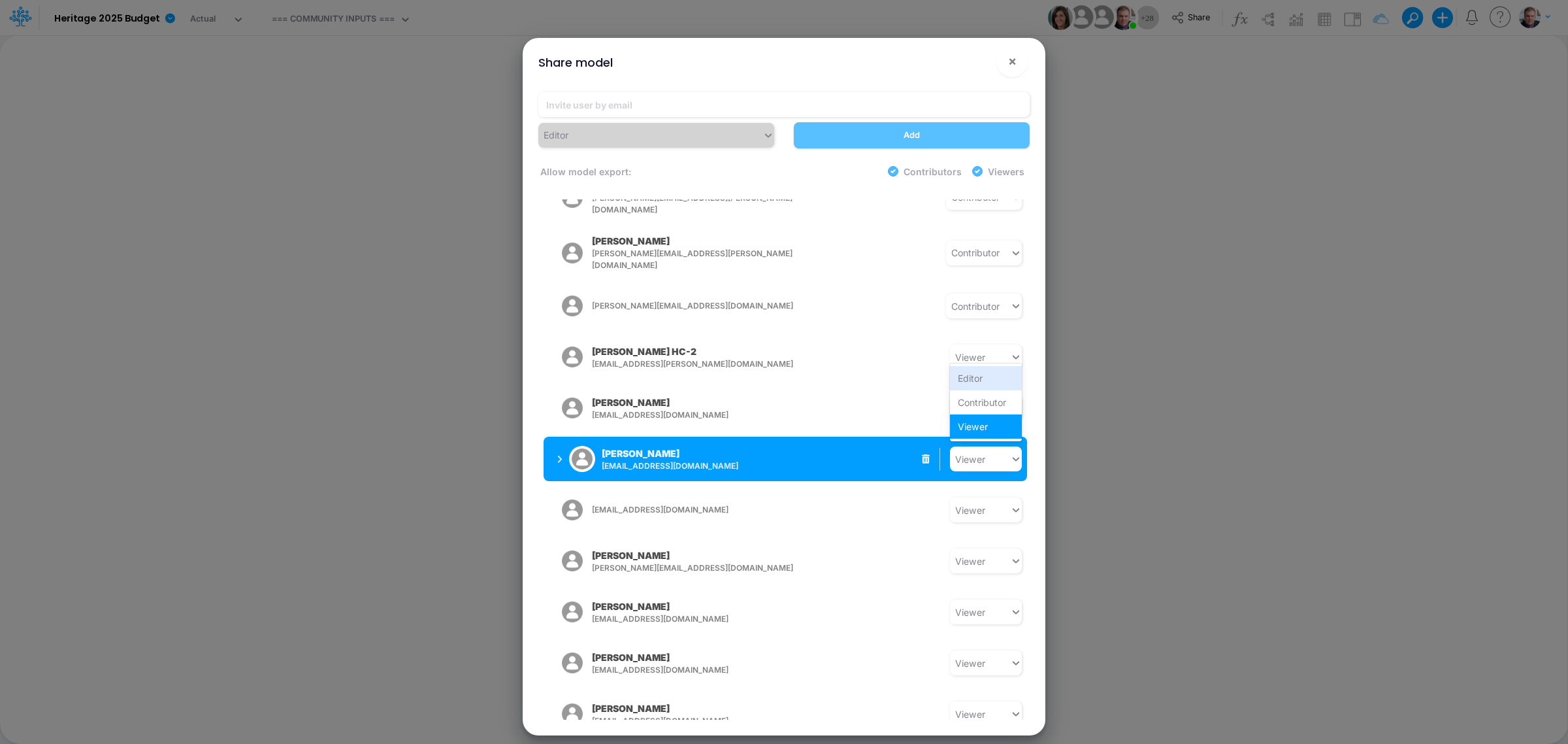
click at [1010, 452] on icon at bounding box center [1016, 459] width 12 height 13
click at [986, 390] on div "Contributor" at bounding box center [986, 403] width 72 height 24
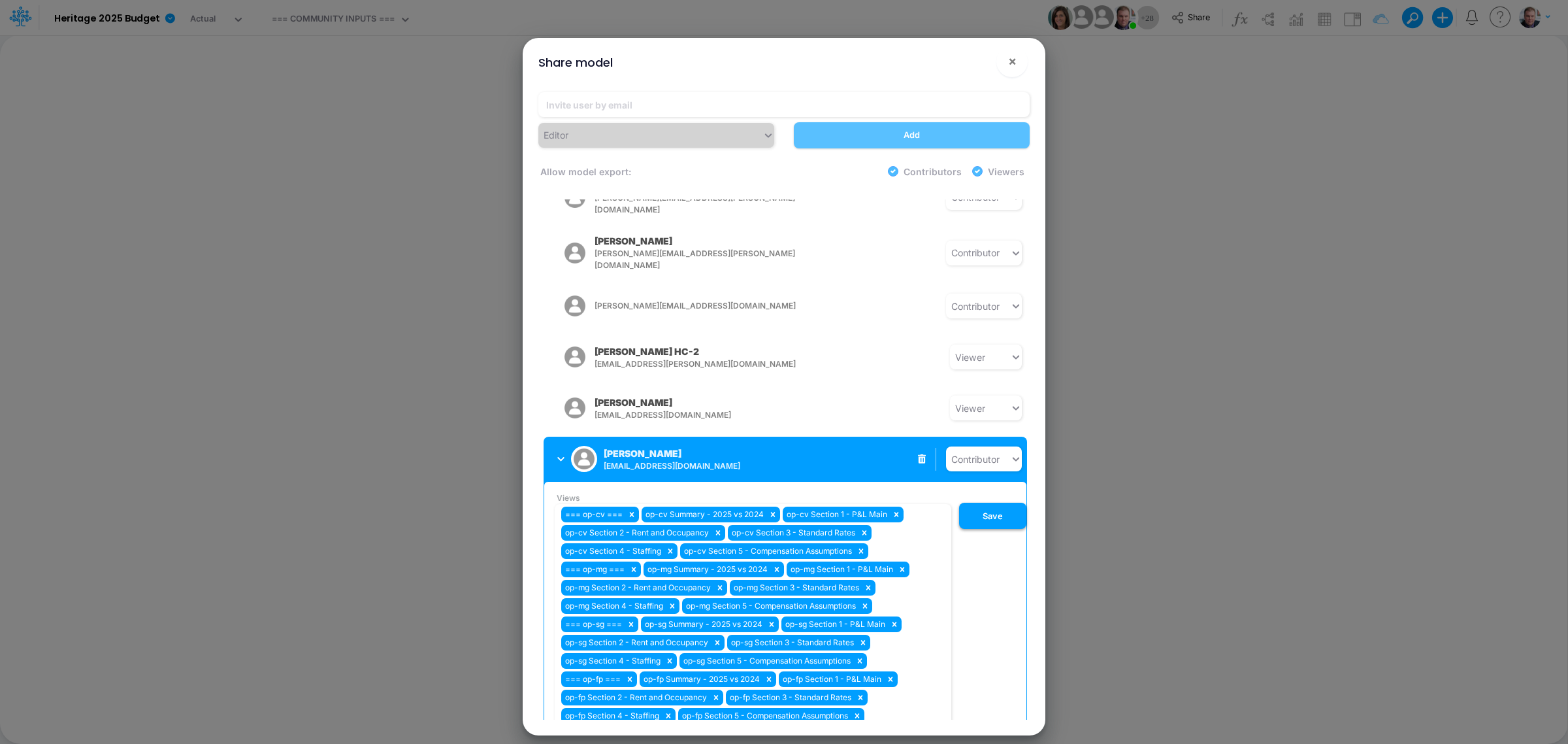
click at [990, 503] on button "Save" at bounding box center [992, 516] width 67 height 26
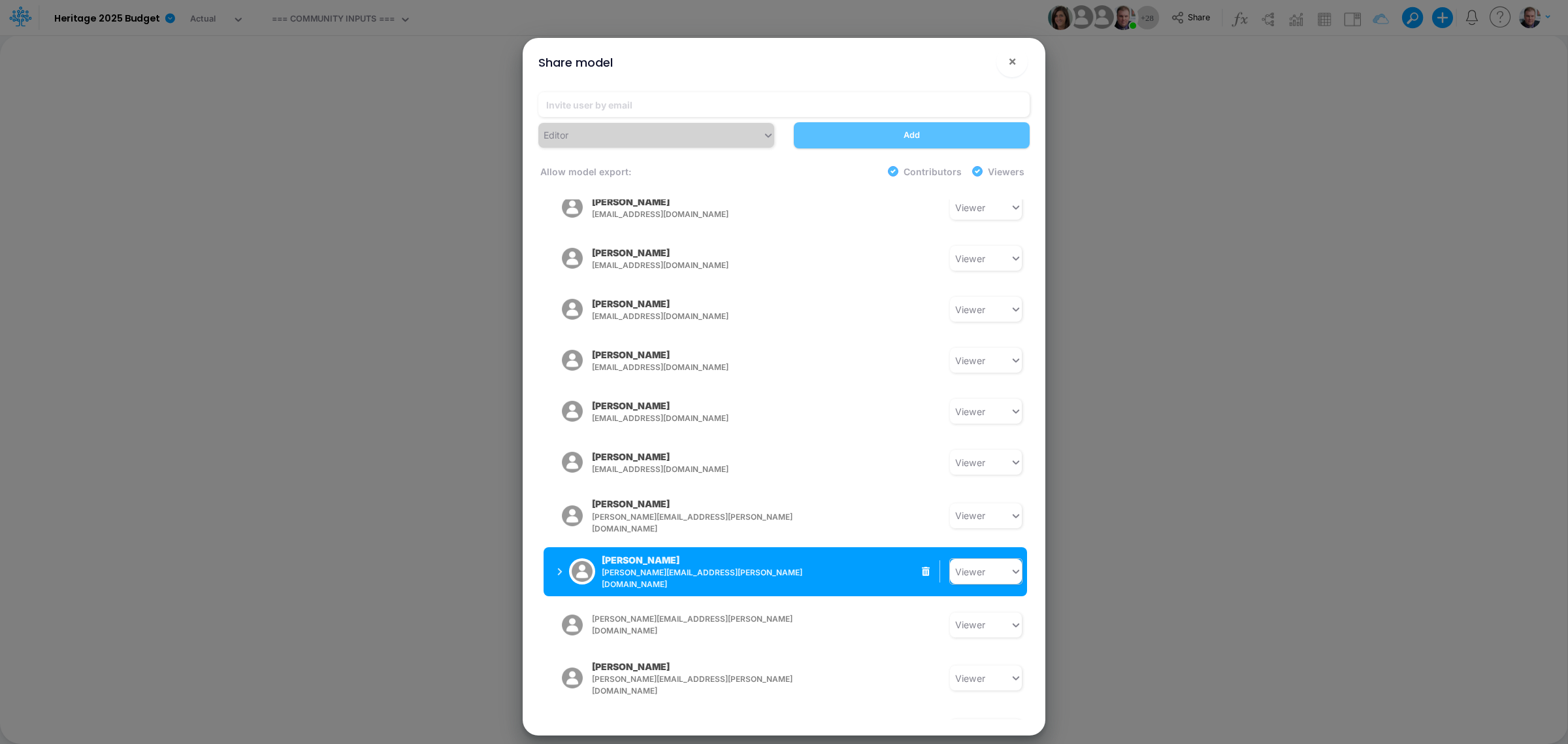
scroll to position [374, 0]
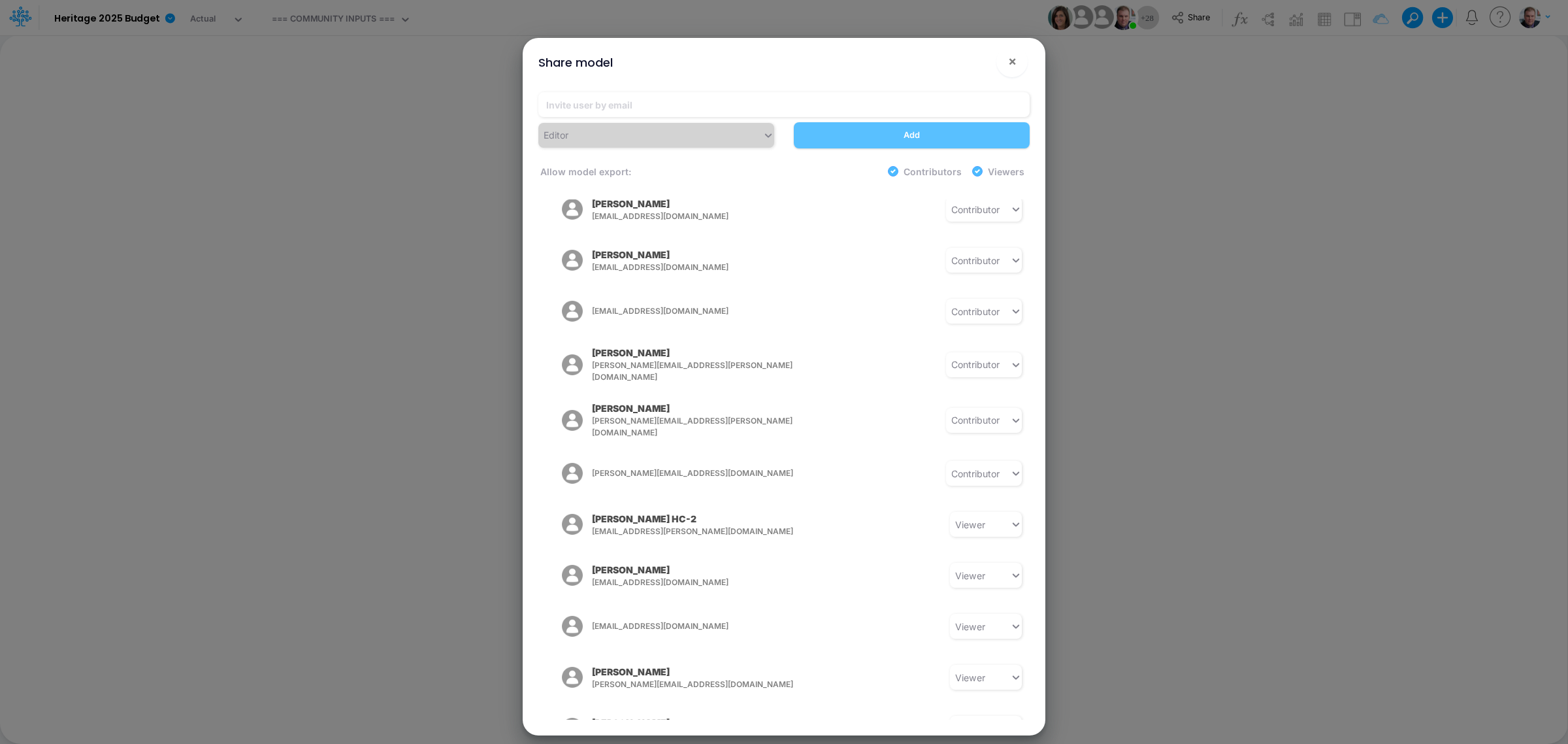
click at [1253, 327] on div "Share model × Editor Add Allow model export: Contributors Viewers Model Access …" at bounding box center [784, 372] width 1568 height 744
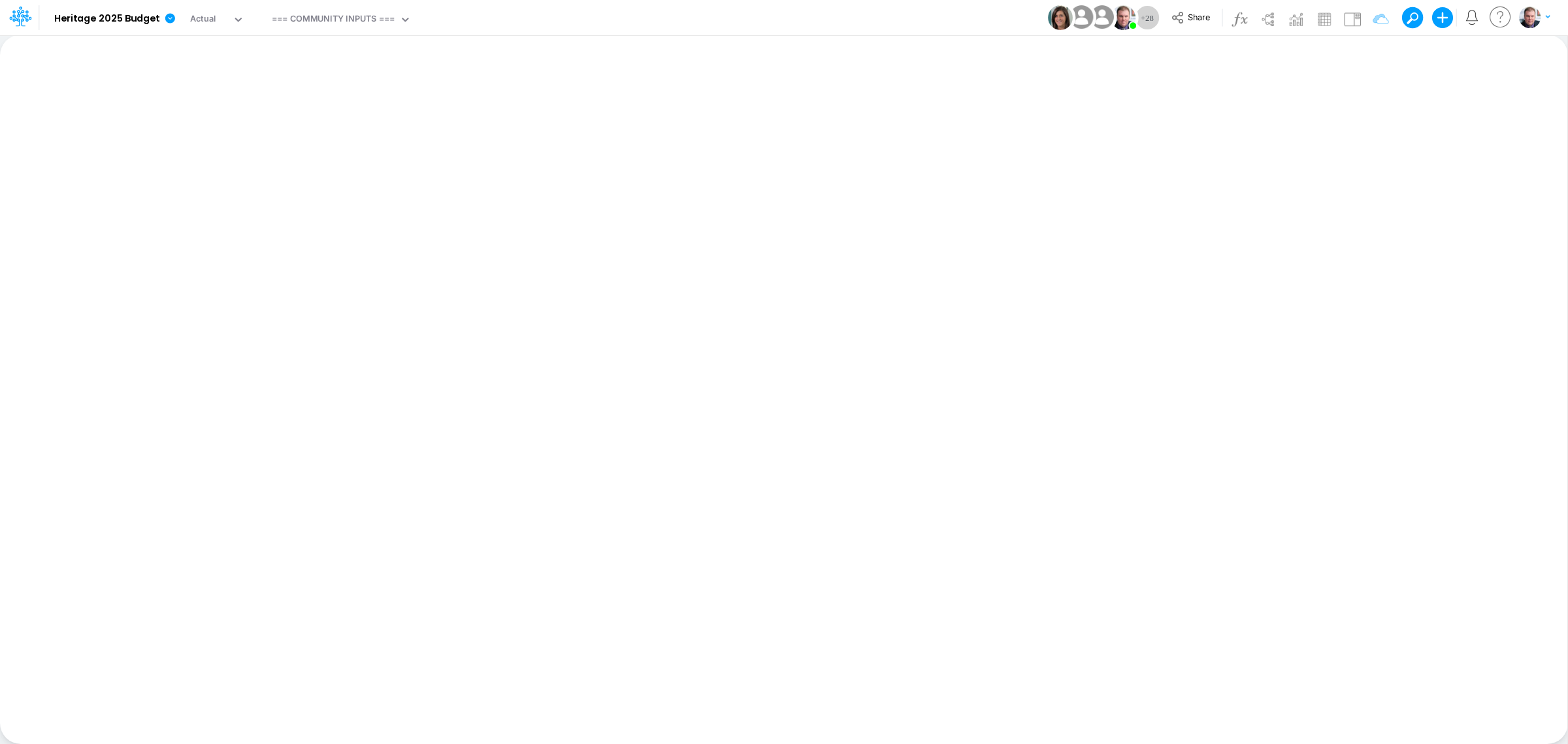
click at [1109, 20] on img at bounding box center [1101, 17] width 30 height 30
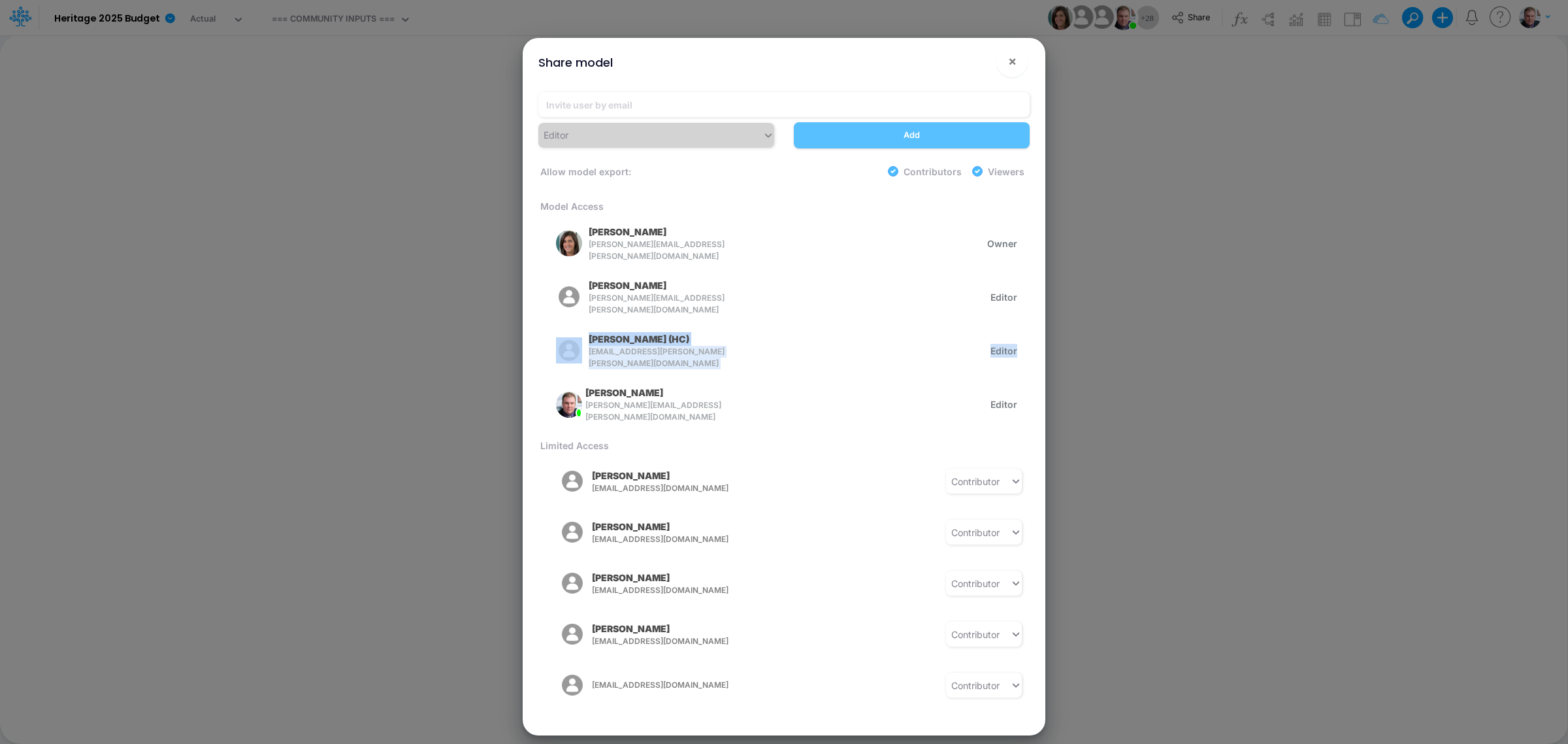
drag, startPoint x: 1024, startPoint y: 277, endPoint x: 1029, endPoint y: 363, distance: 86.1
click at [1027, 367] on div "Model Access Carissa Castro carissa.castro+hc@logica.cloud Owner Stephen Ciesie…" at bounding box center [784, 460] width 491 height 521
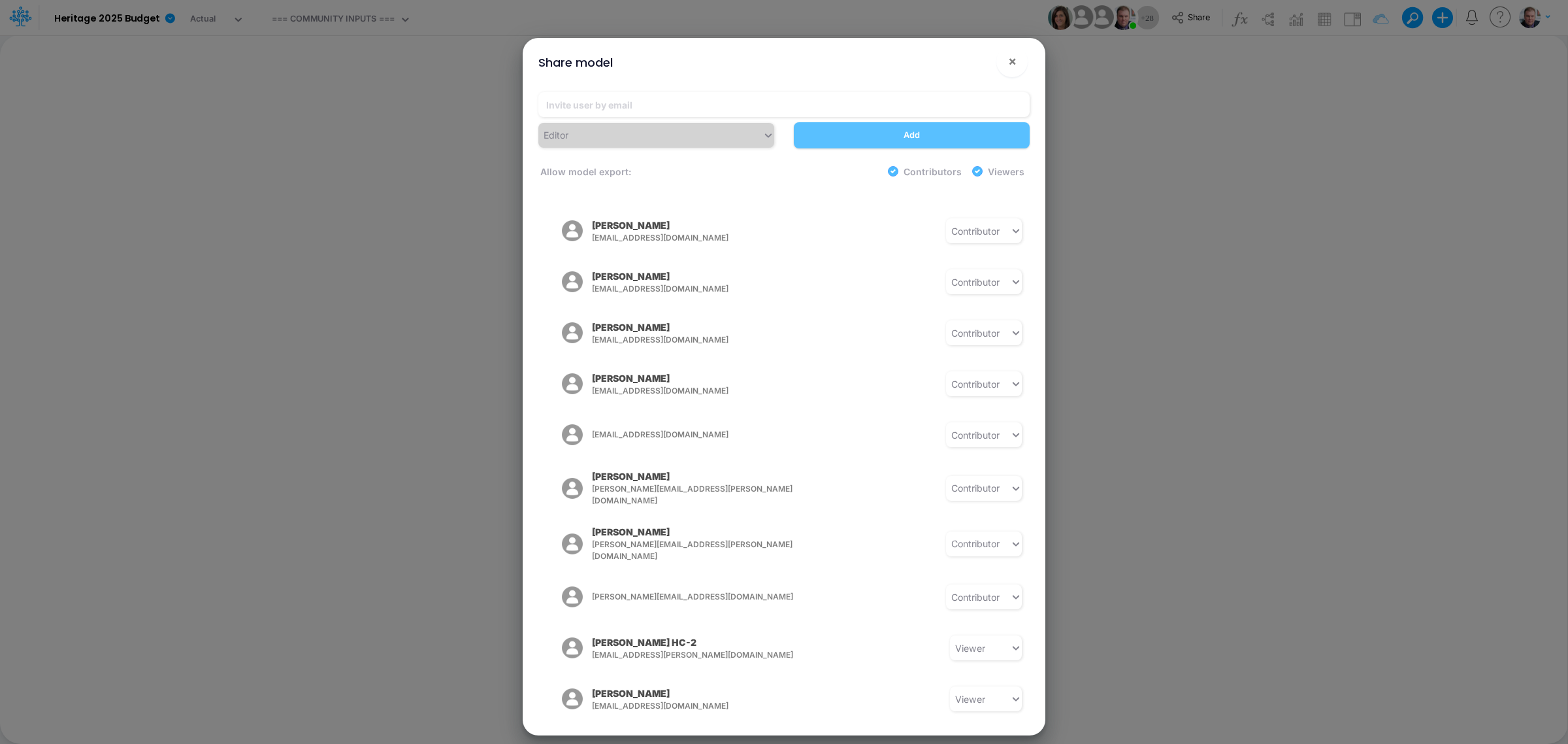
scroll to position [246, 0]
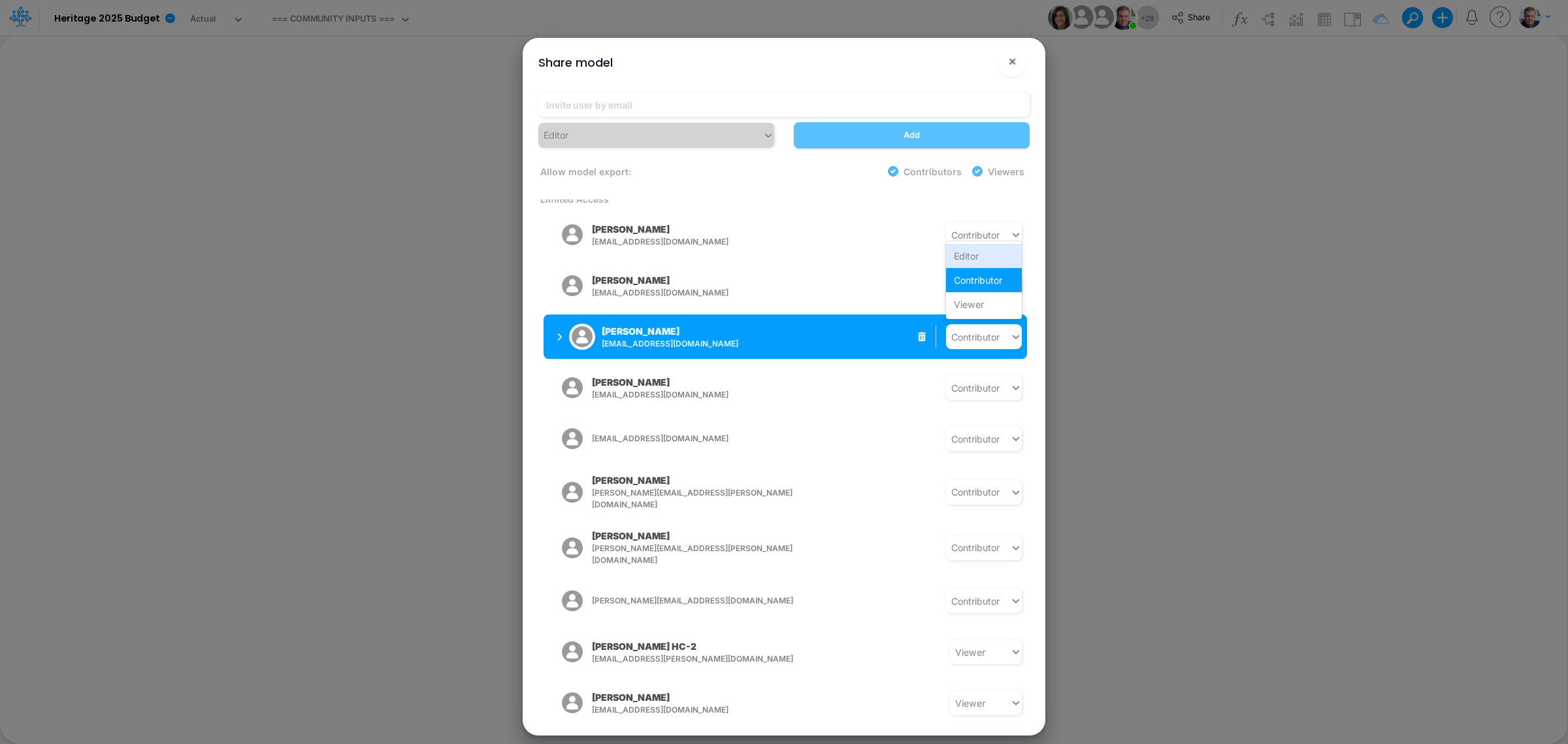
click at [988, 330] on div "Contributor" at bounding box center [975, 336] width 48 height 14
click at [974, 295] on div "Viewer" at bounding box center [983, 305] width 76 height 24
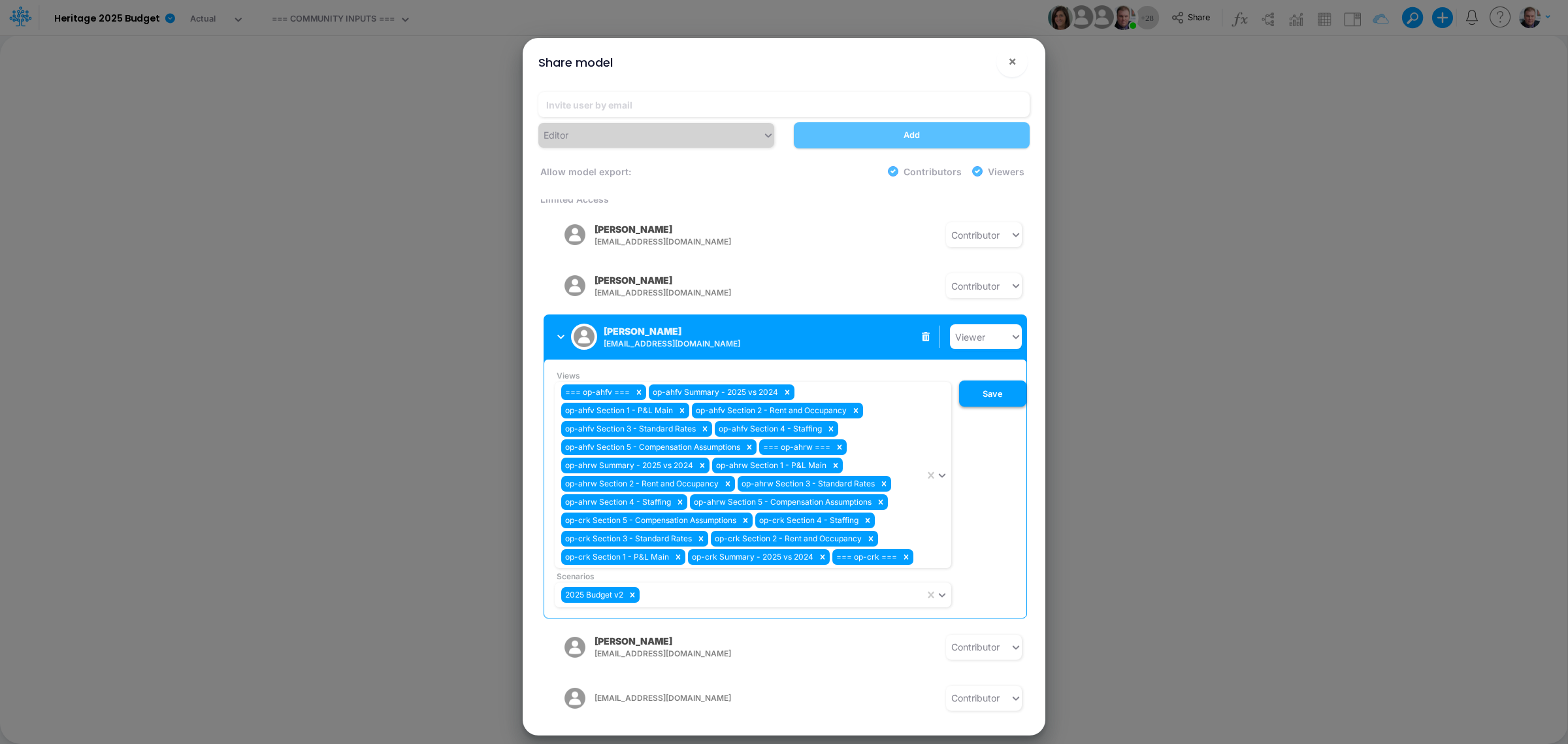
click at [976, 393] on button "Save" at bounding box center [992, 393] width 67 height 26
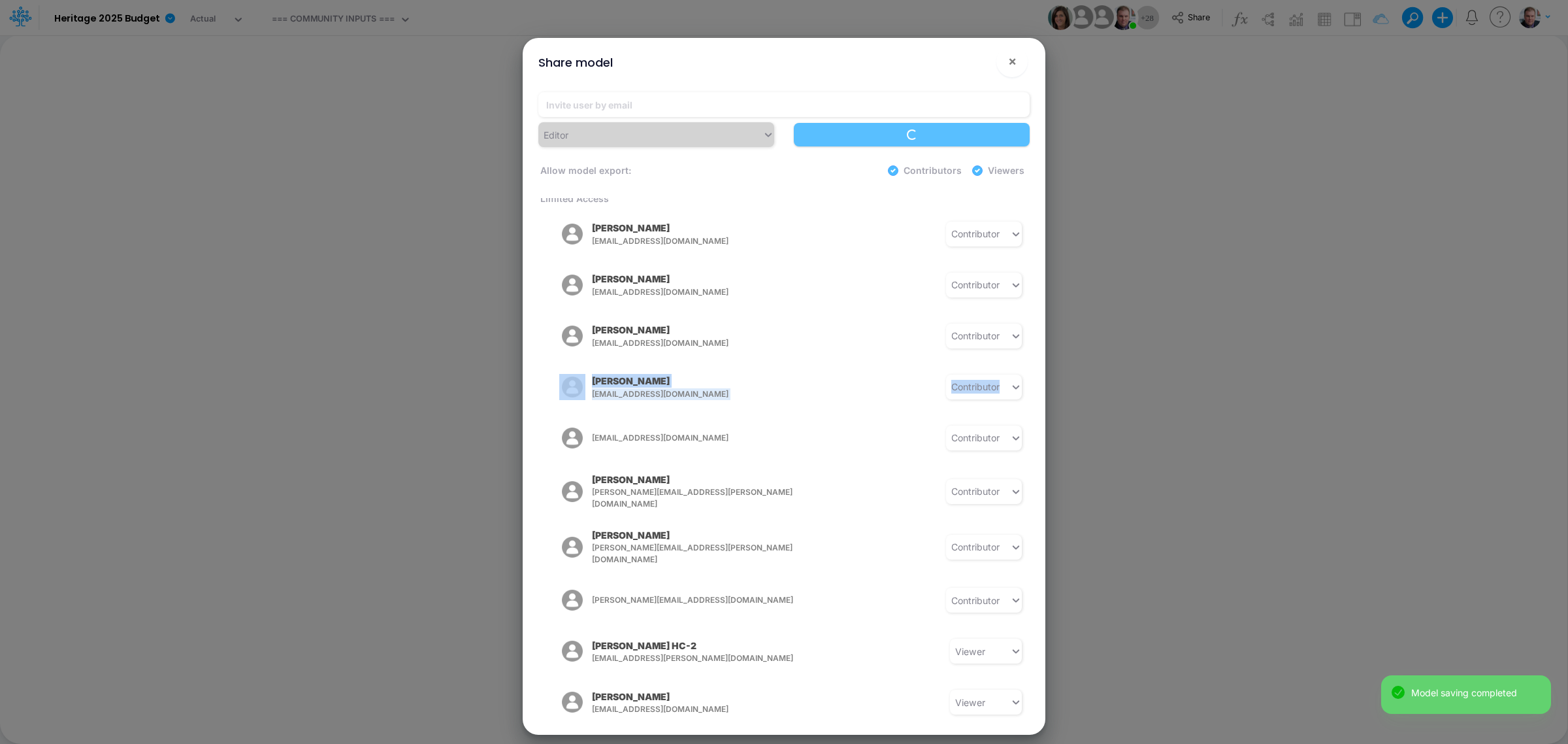
drag, startPoint x: 1029, startPoint y: 380, endPoint x: 1027, endPoint y: 341, distance: 39.1
click at [1027, 341] on div "Editor Loading... Allow model export: Contributors Viewers Model Access Carissa…" at bounding box center [783, 408] width 512 height 653
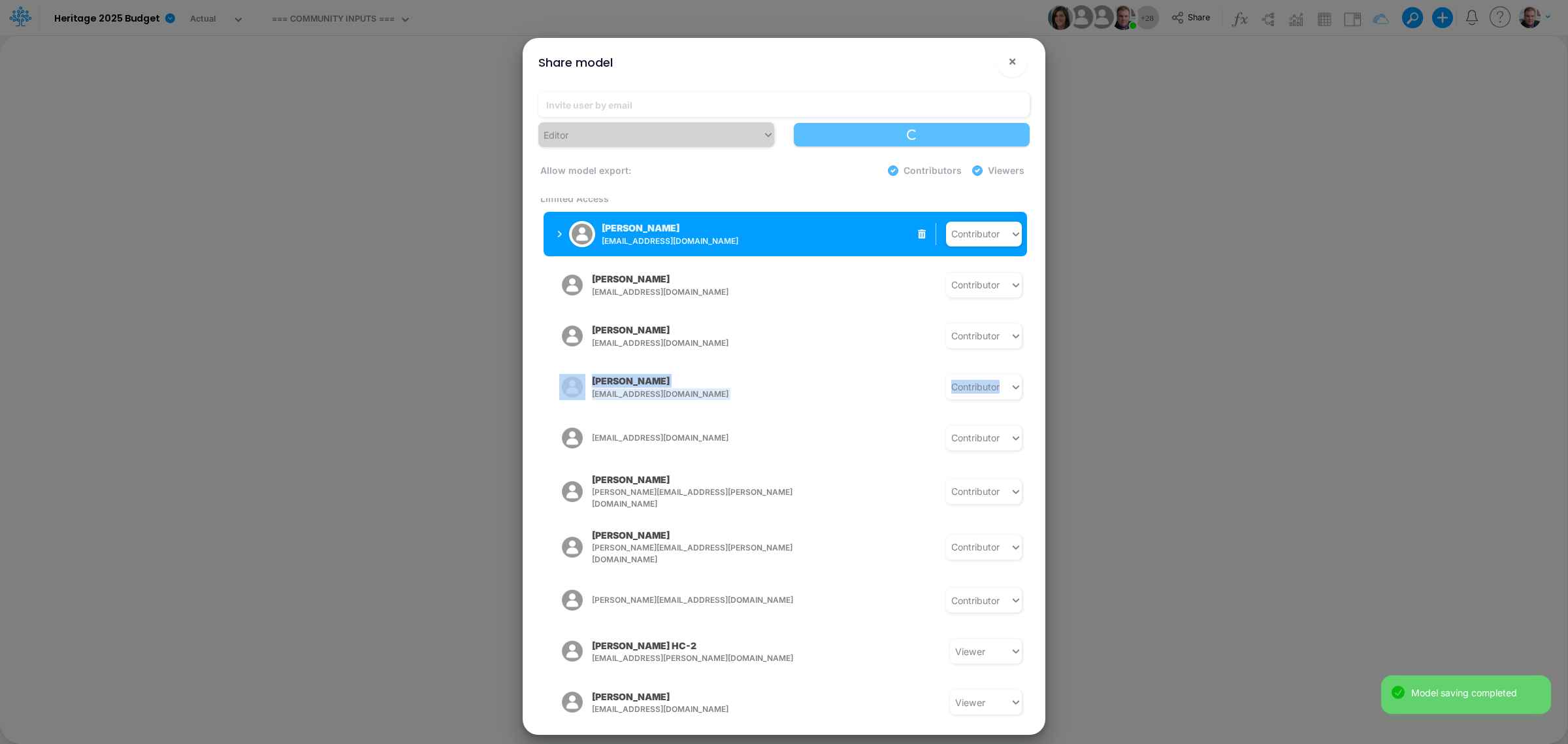
click at [1027, 318] on div "Model Access Carissa Castro carissa.castro+hc@logica.cloud Owner Stephen Ciesie…" at bounding box center [784, 458] width 491 height 521
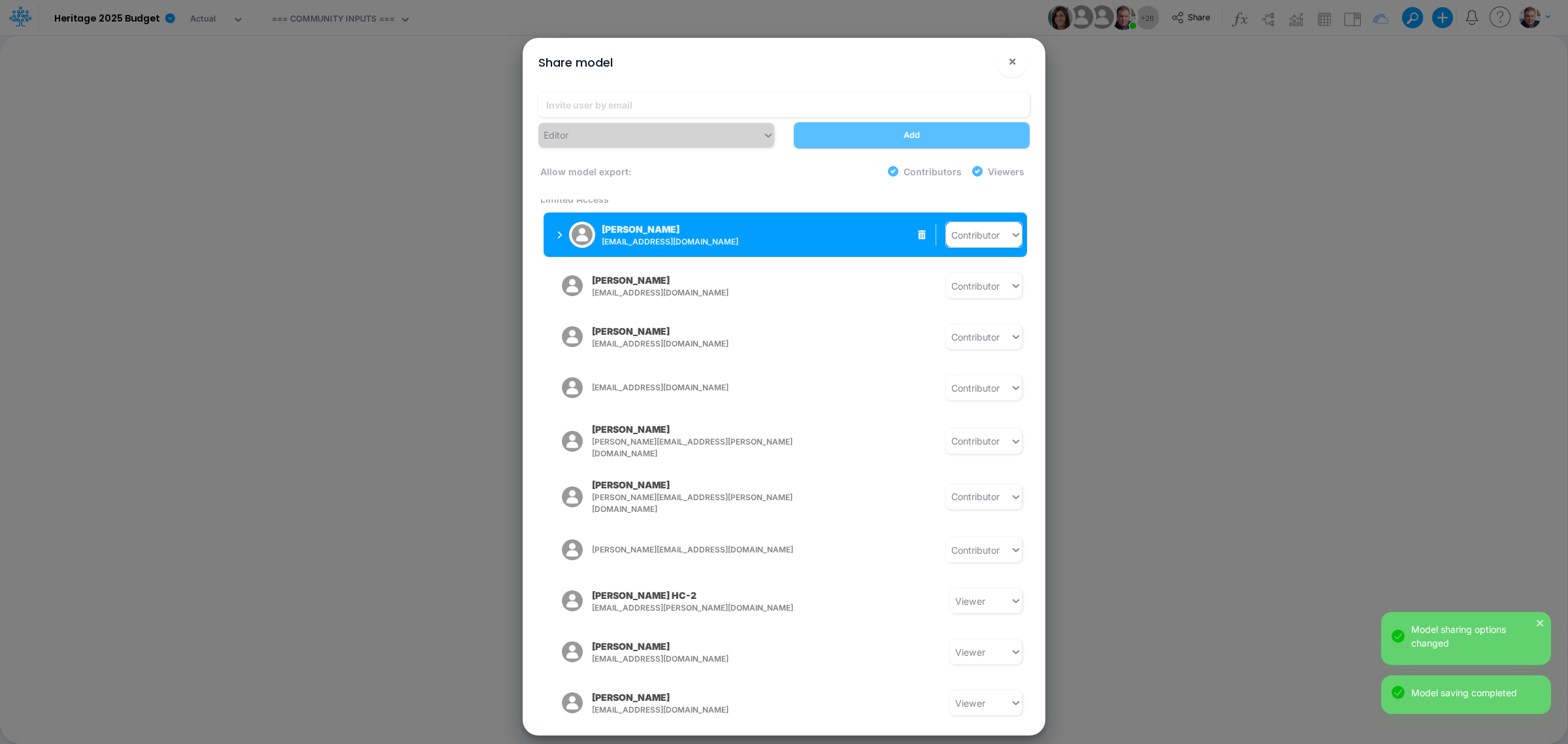
click at [993, 233] on div "Contributor" at bounding box center [978, 235] width 64 height 22
click at [1010, 228] on icon at bounding box center [1016, 235] width 12 height 13
click at [1011, 228] on icon at bounding box center [1016, 235] width 12 height 13
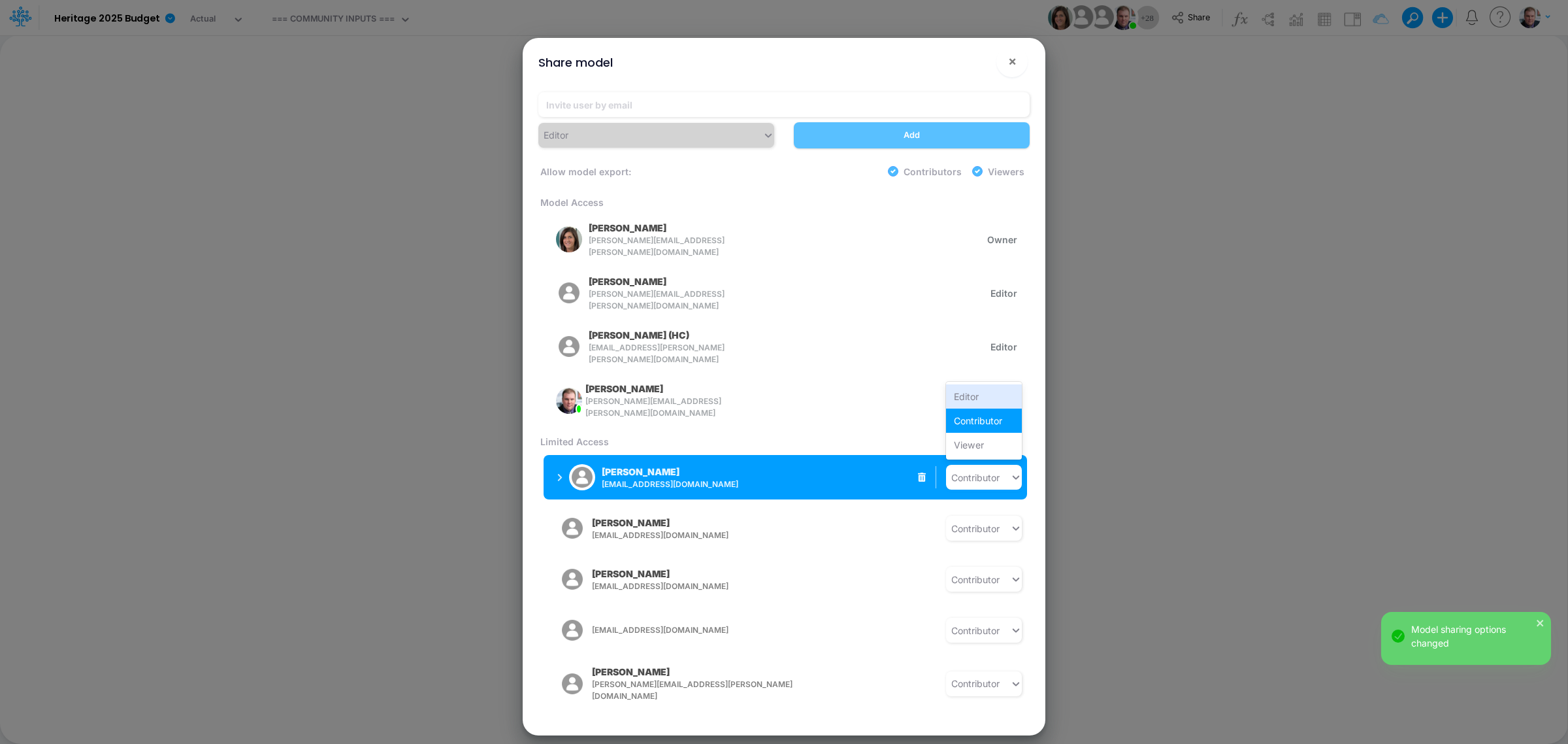
scroll to position [1, 0]
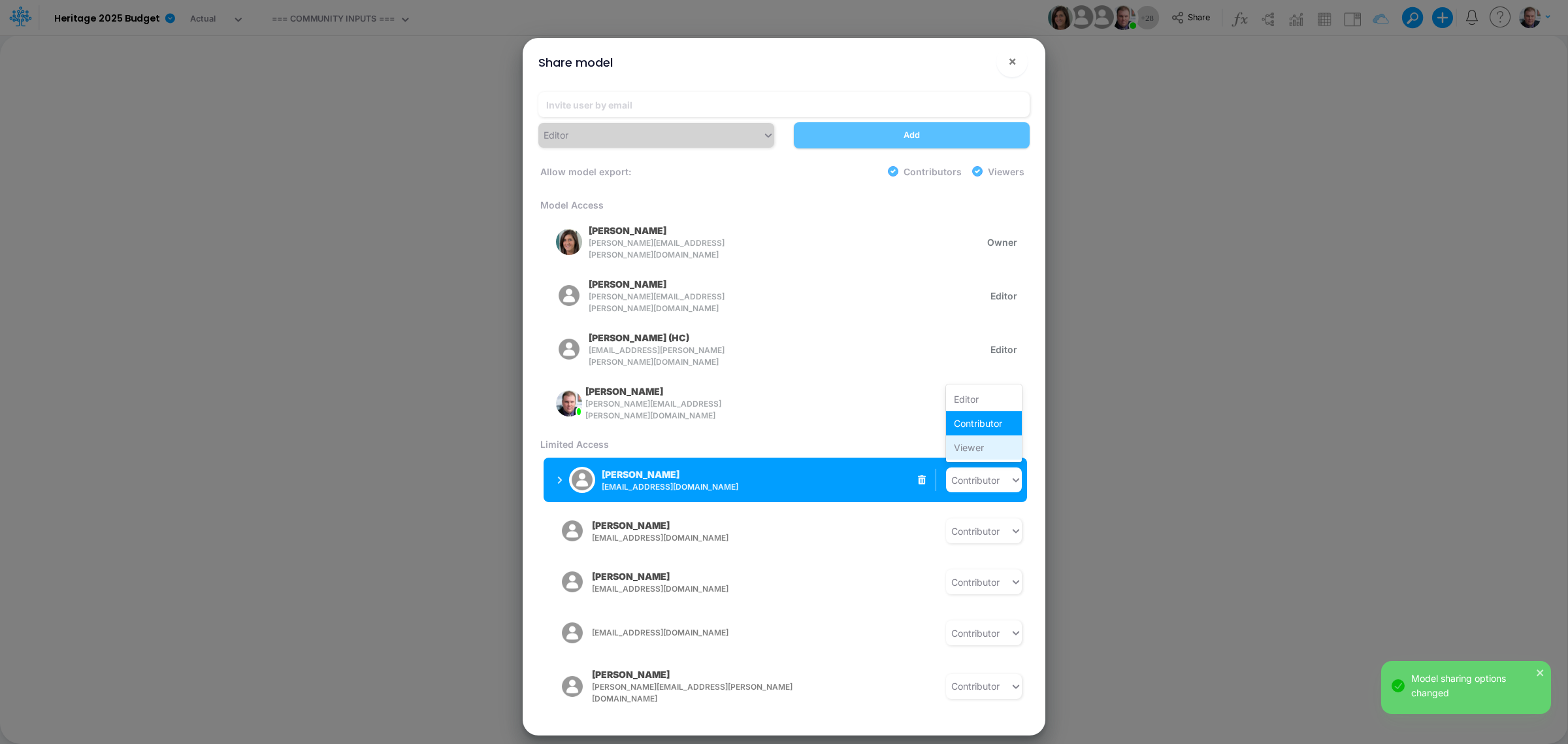
click at [965, 435] on div "Viewer" at bounding box center [983, 447] width 76 height 24
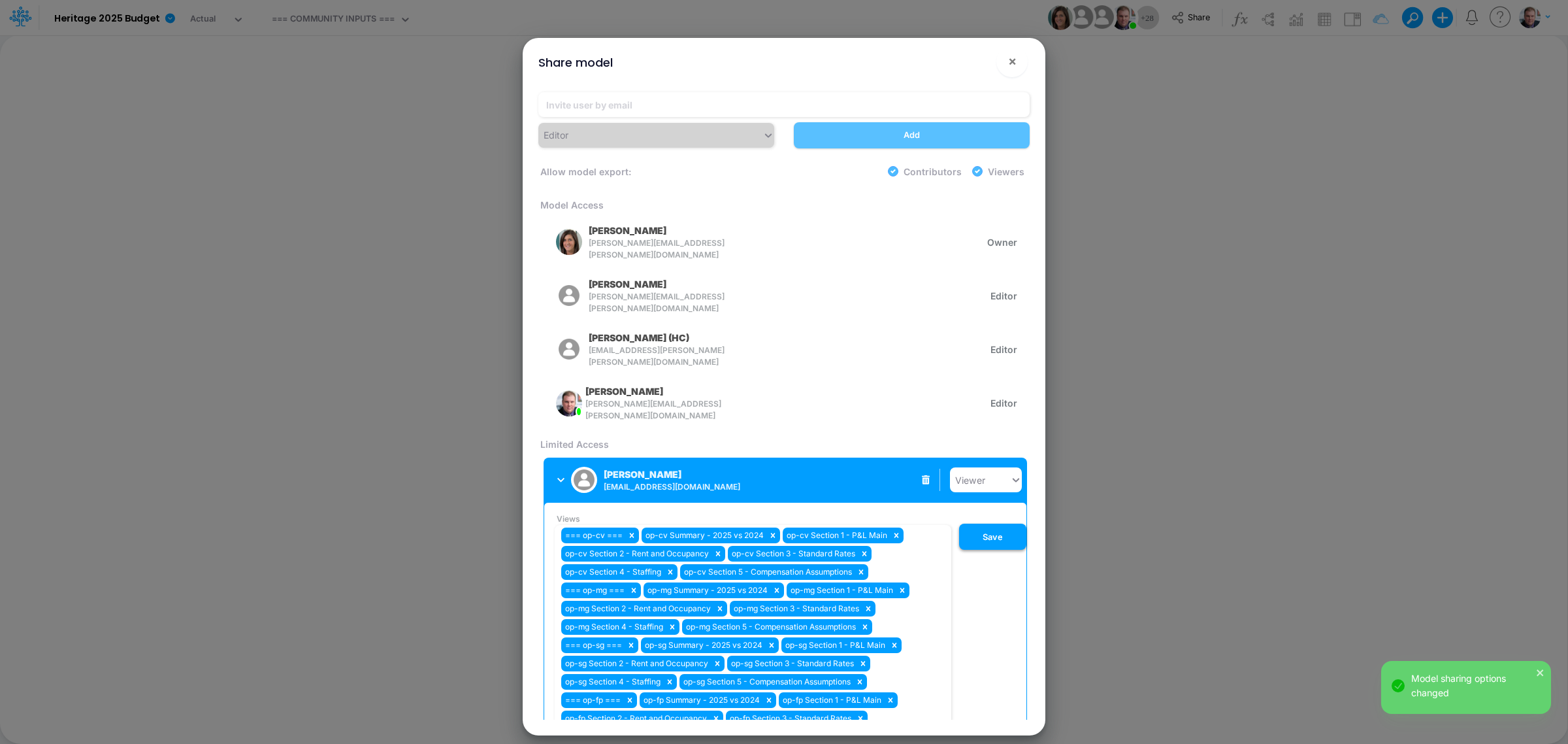
click at [971, 533] on button "Save" at bounding box center [992, 537] width 67 height 26
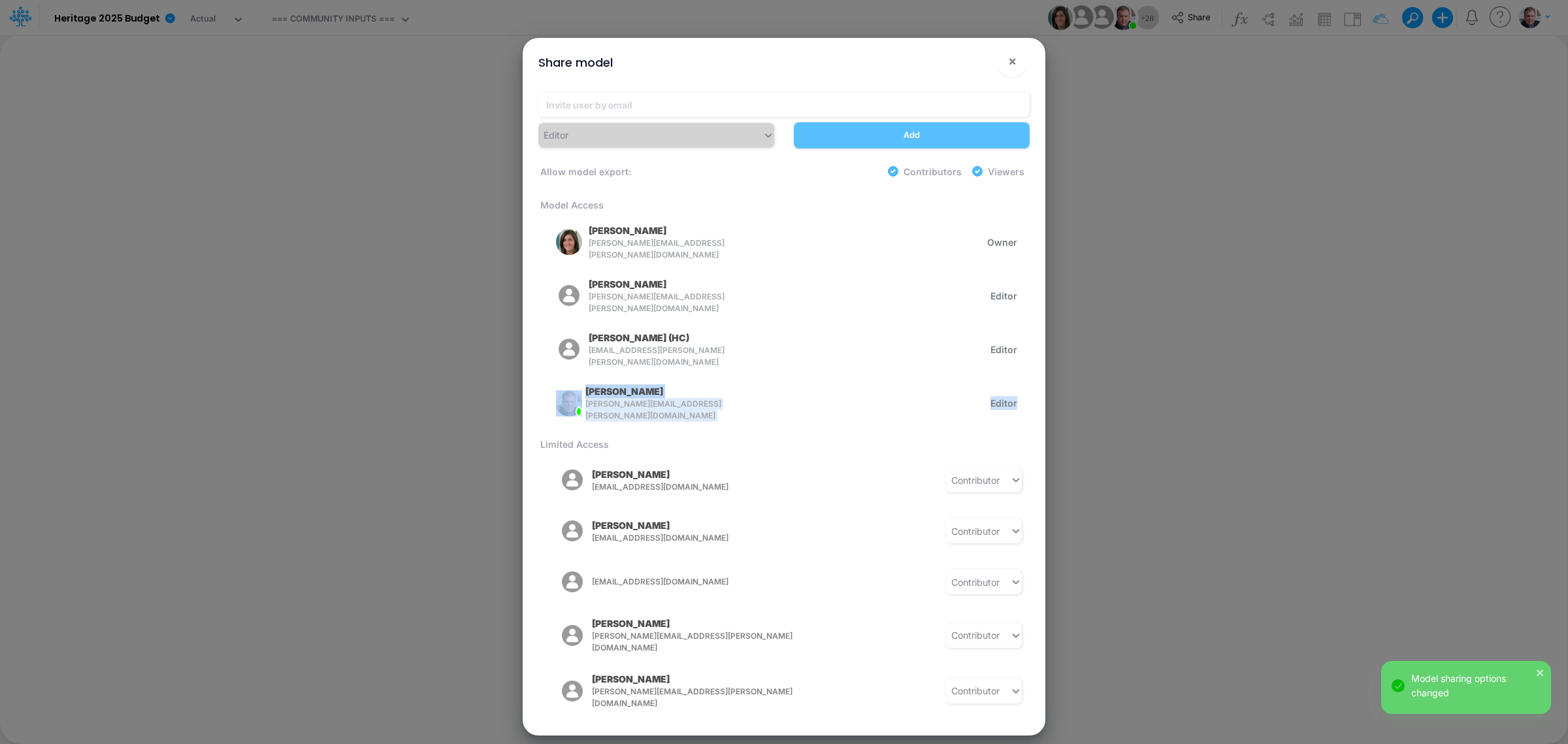
drag, startPoint x: 1023, startPoint y: 354, endPoint x: 1024, endPoint y: 367, distance: 13.0
click at [1024, 367] on div "Model Access Carissa Castro carissa.castro+hc@logica.cloud Owner Stephen Ciesie…" at bounding box center [784, 460] width 491 height 521
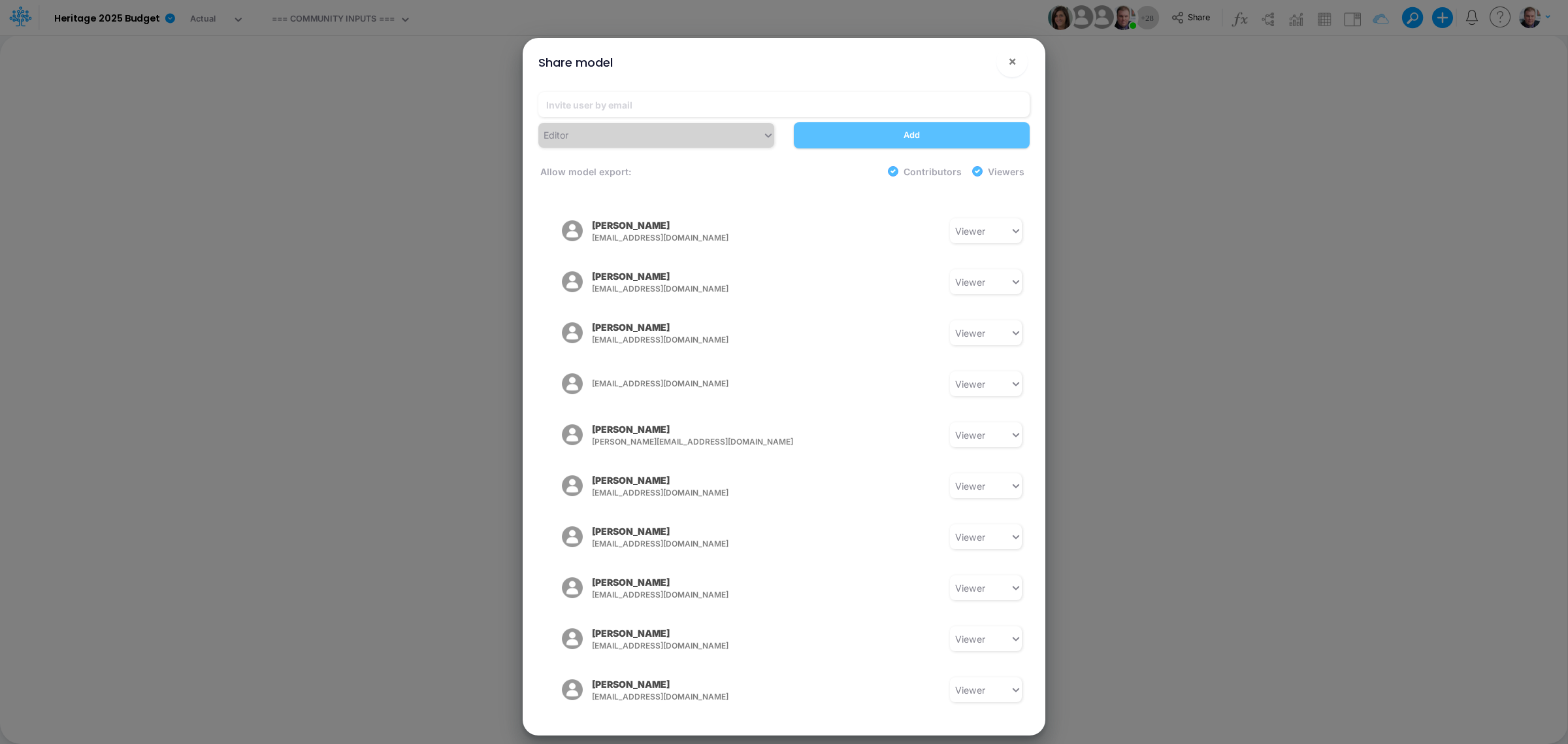
scroll to position [621, 0]
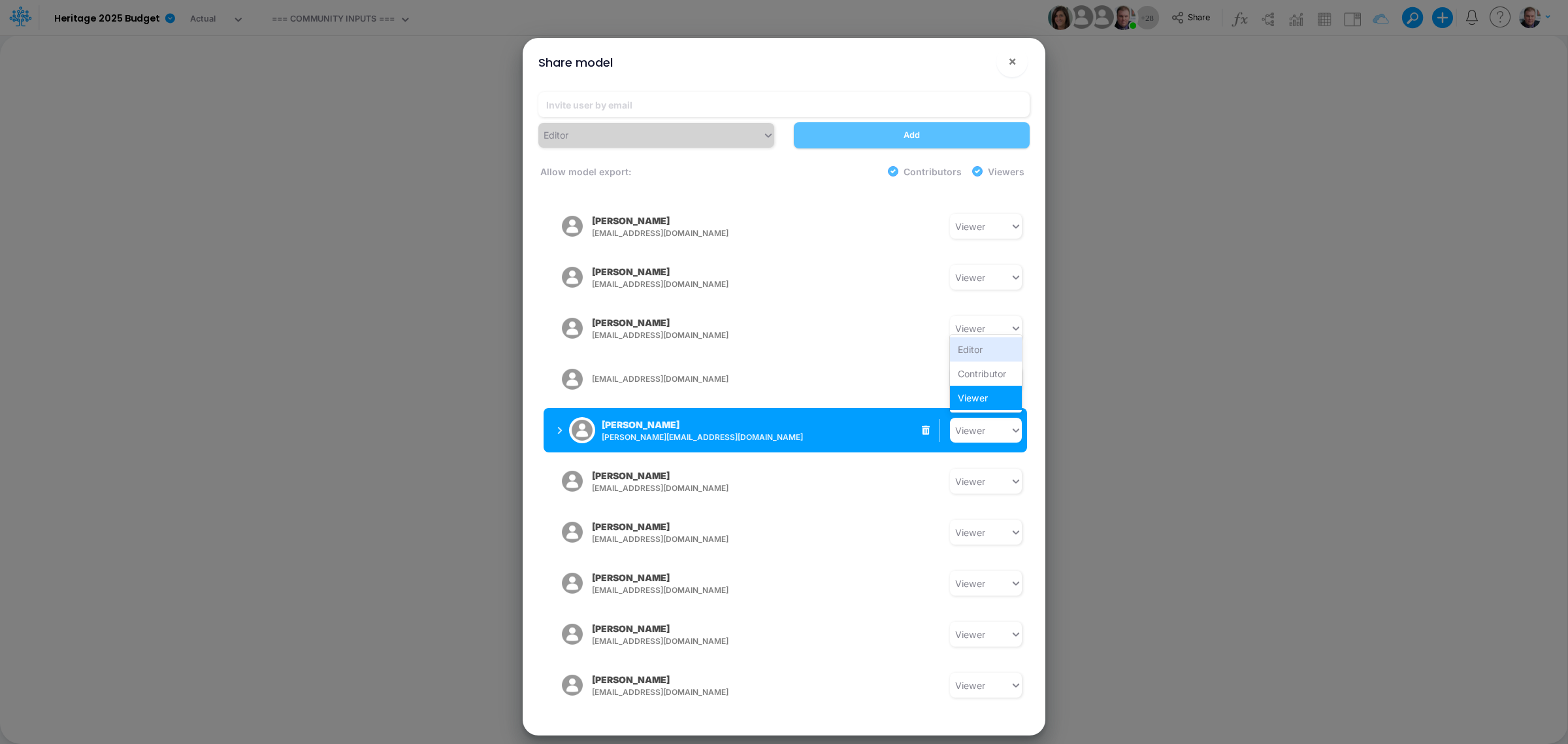
click at [970, 423] on div "Viewer" at bounding box center [970, 430] width 30 height 14
click at [972, 362] on div "Contributor" at bounding box center [986, 374] width 72 height 24
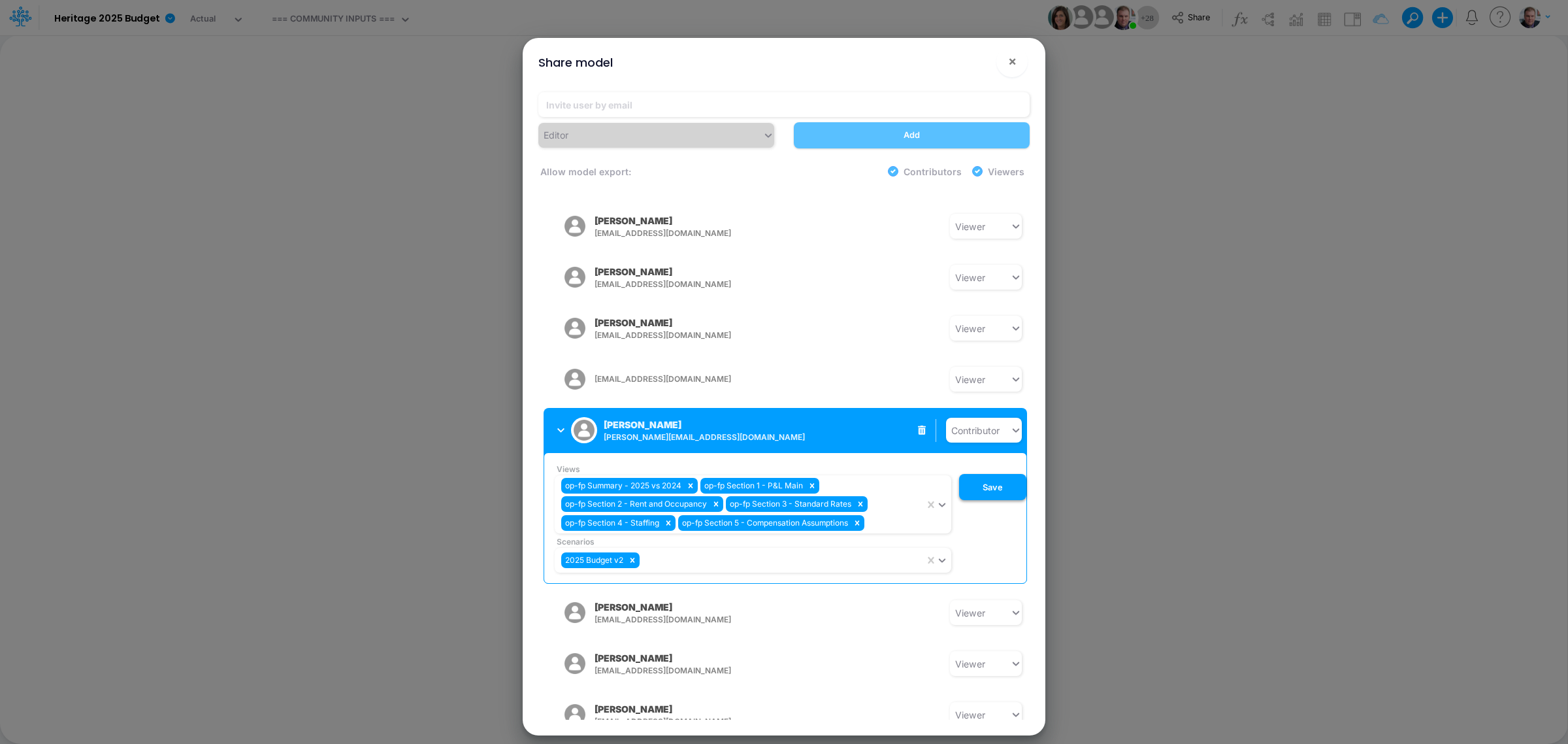
click at [991, 474] on button "Save" at bounding box center [992, 487] width 67 height 26
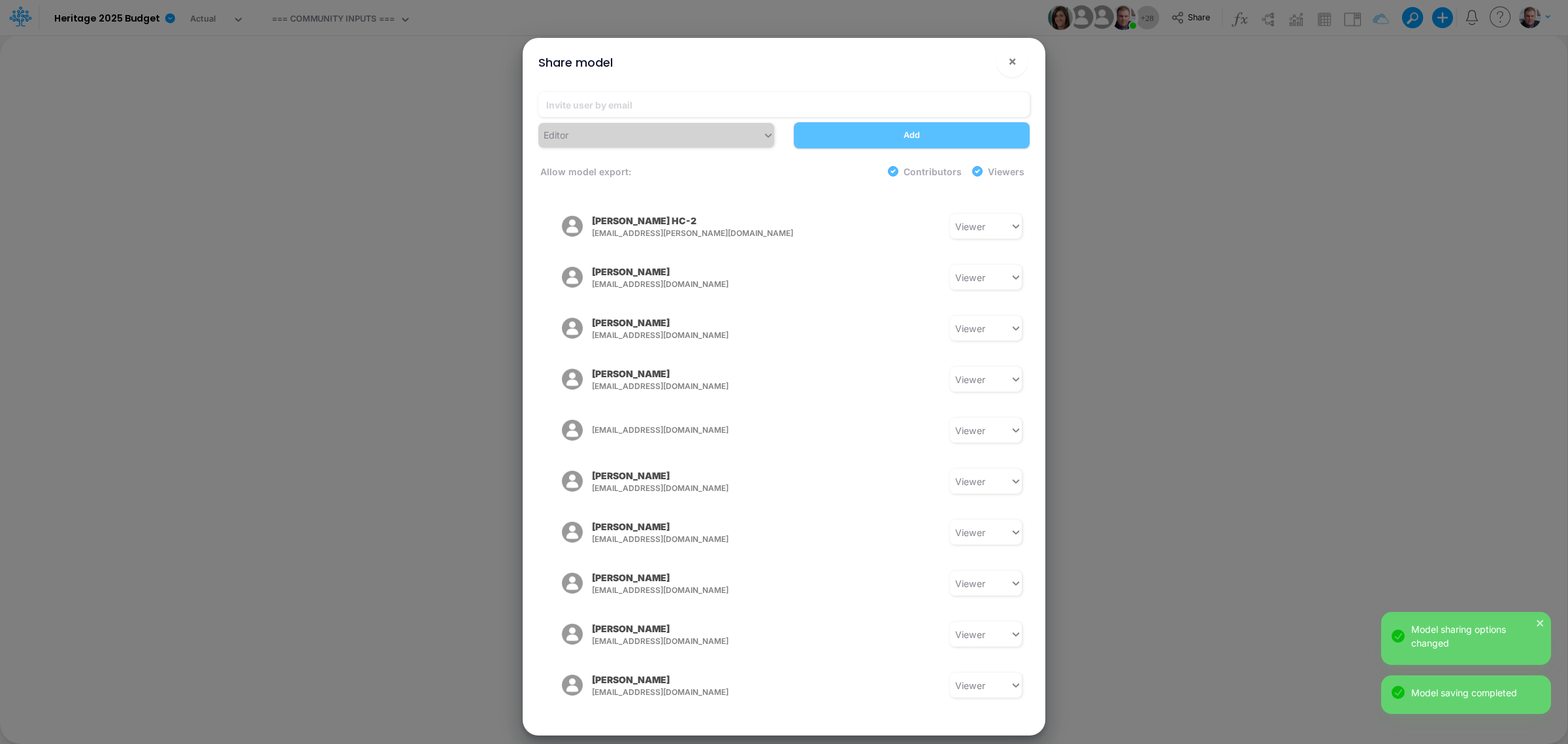
scroll to position [111, 0]
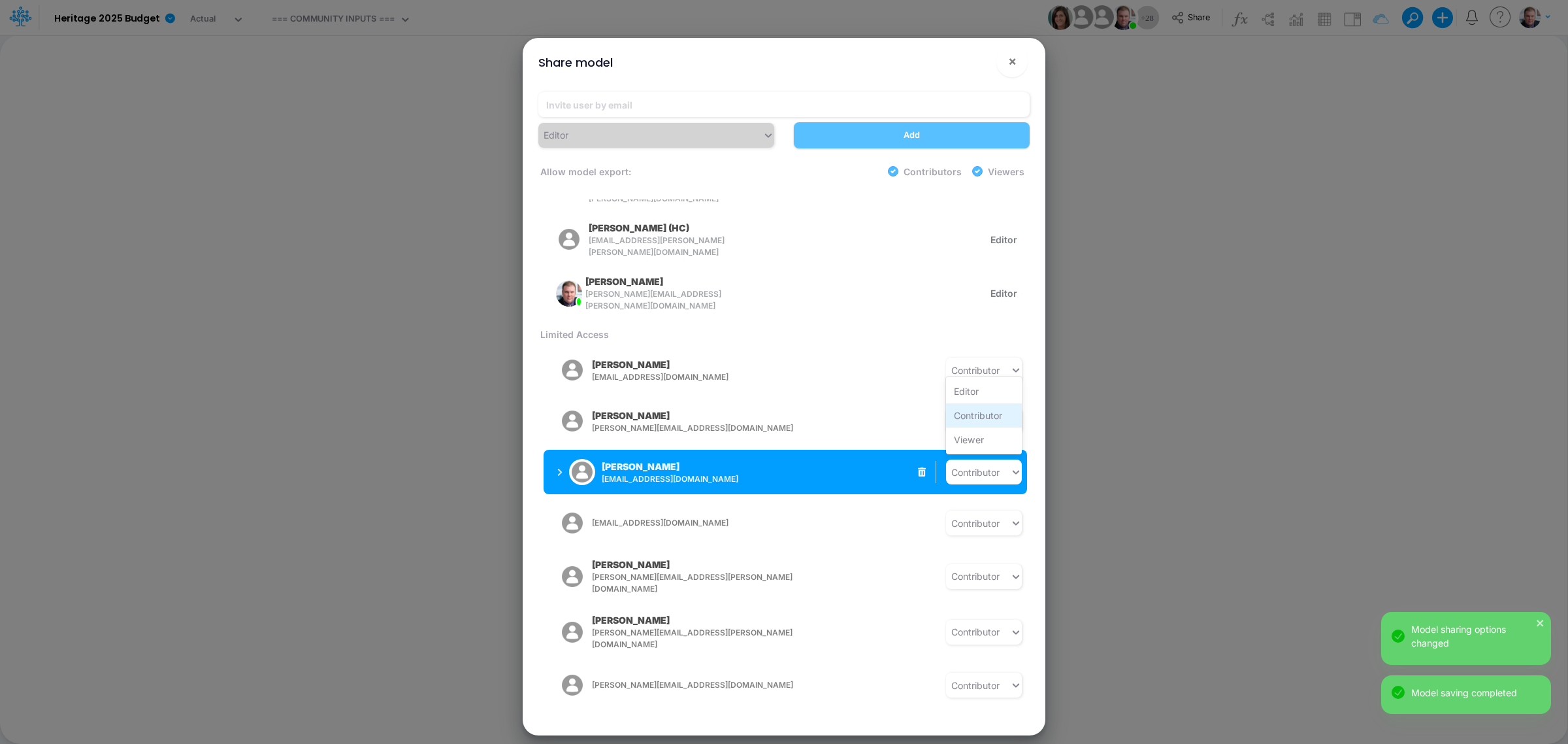
click at [981, 405] on div "Contributor" at bounding box center [983, 416] width 76 height 24
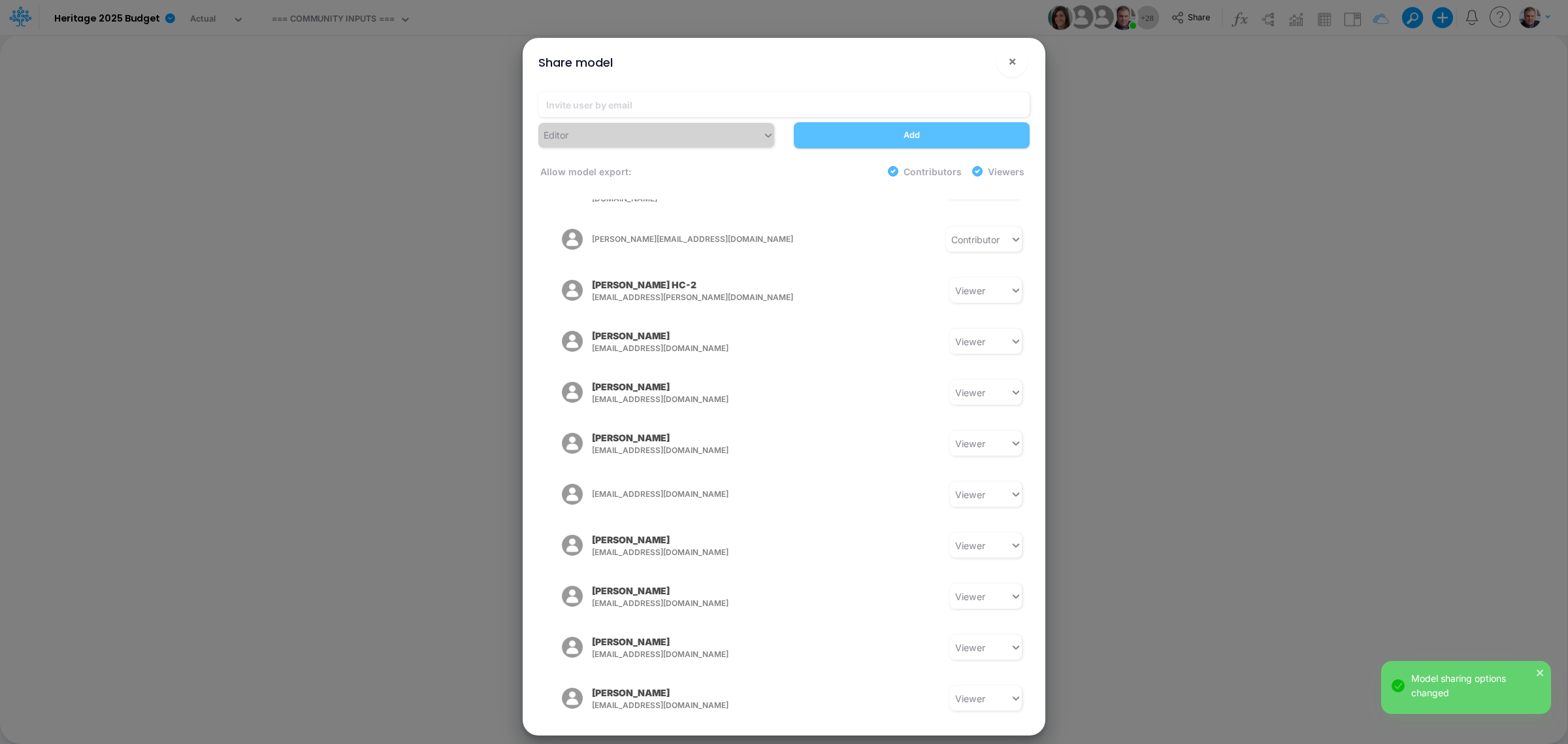
scroll to position [608, 0]
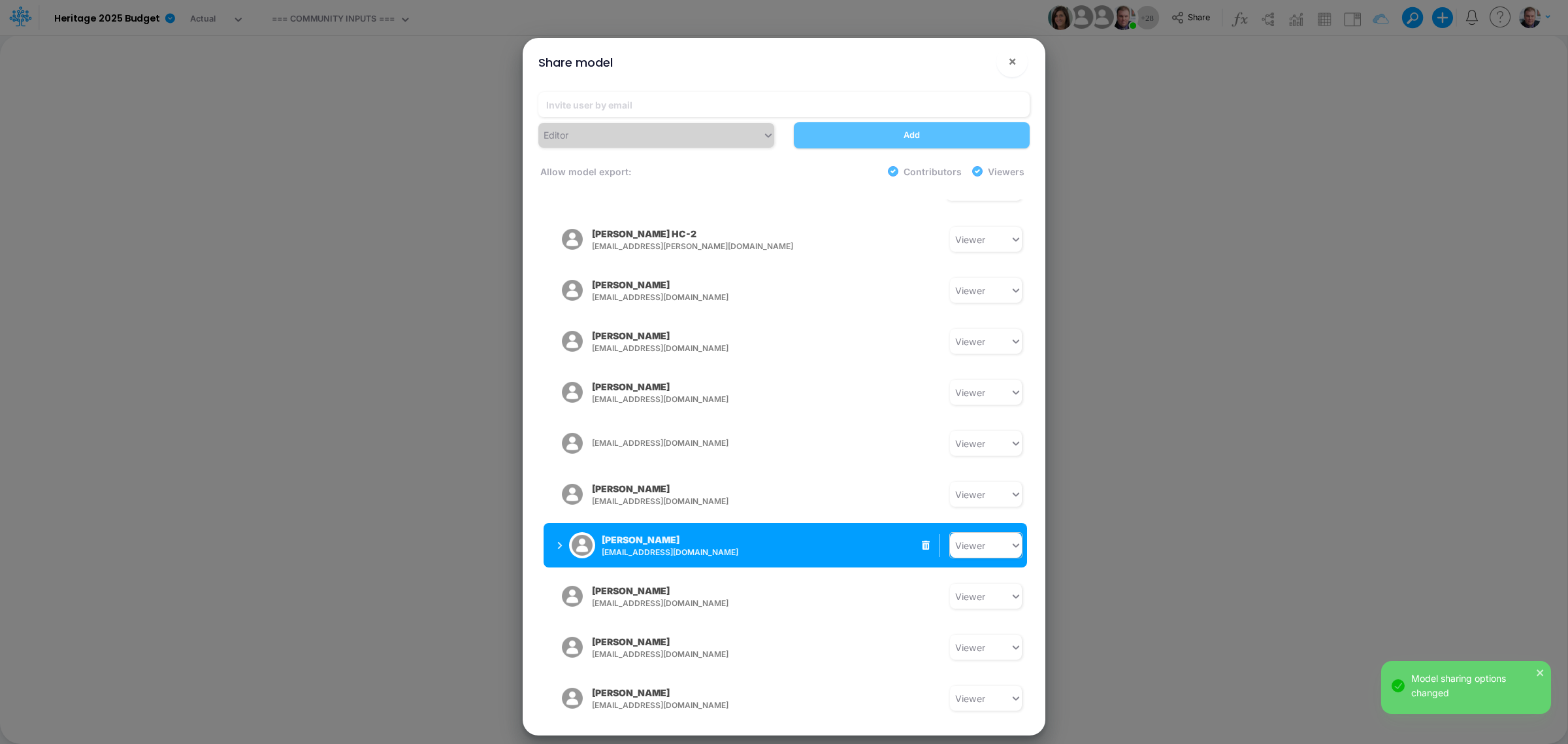
click at [990, 534] on div "Viewer" at bounding box center [979, 545] width 60 height 22
click at [978, 477] on div "Contributor" at bounding box center [986, 489] width 72 height 24
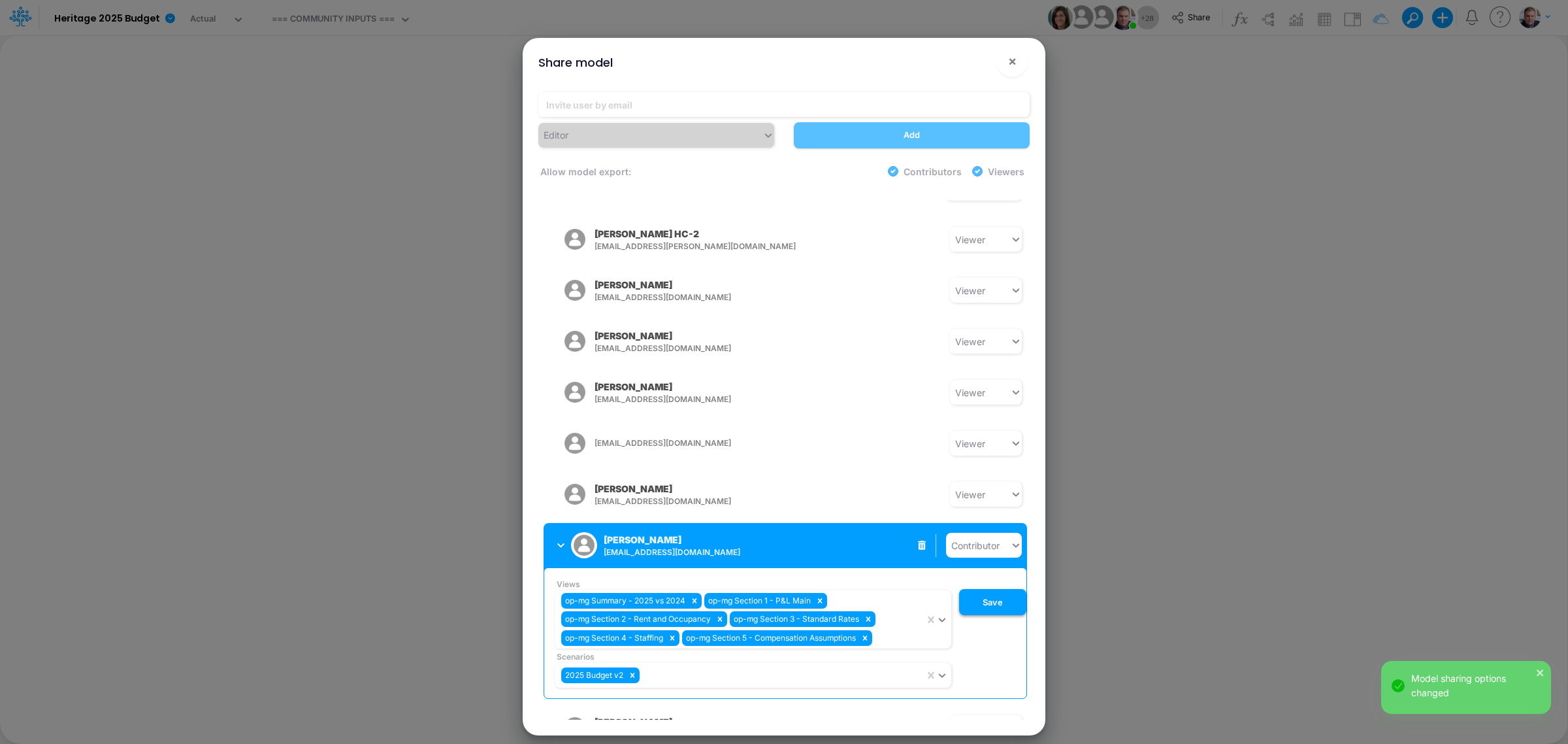
click at [992, 589] on button "Save" at bounding box center [992, 602] width 67 height 26
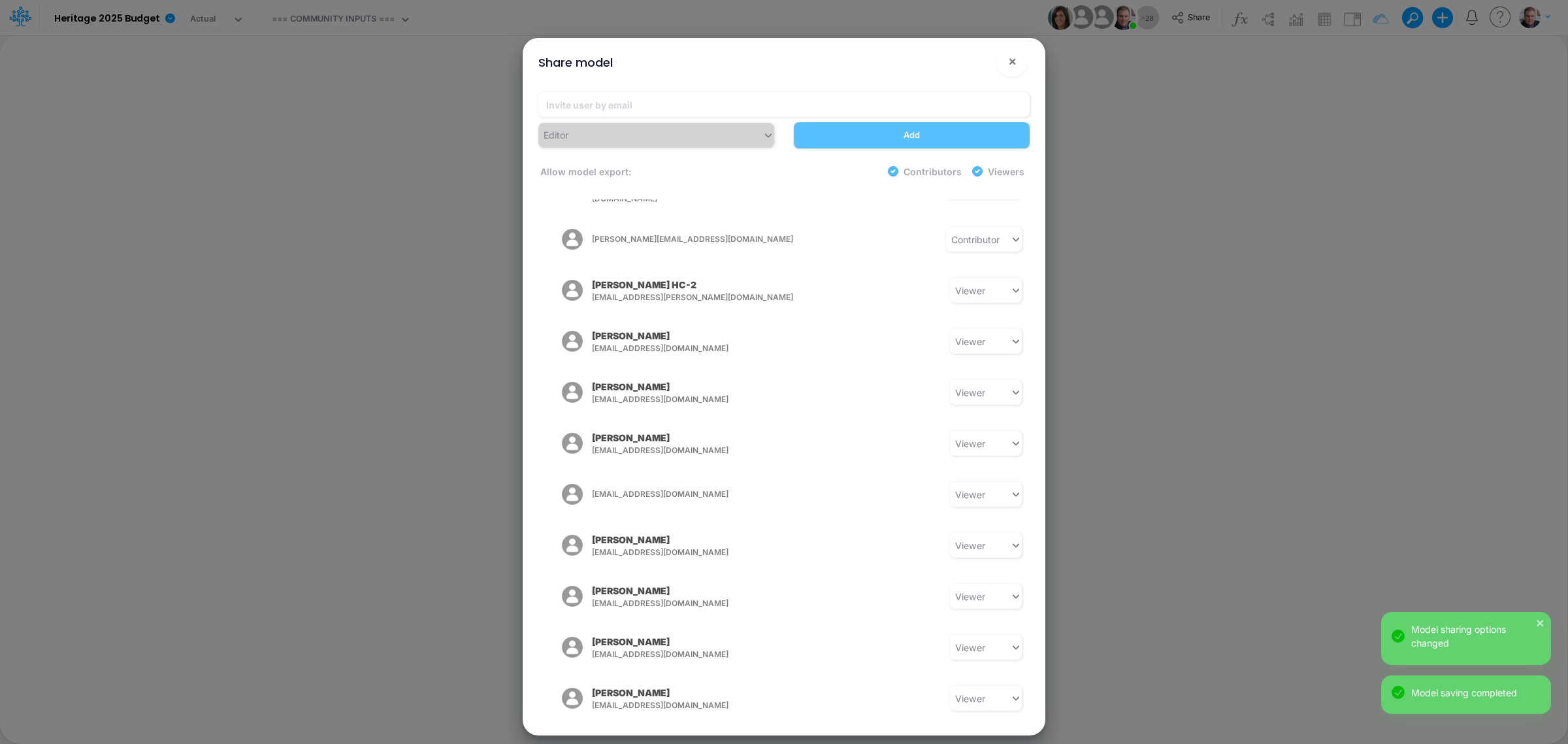
scroll to position [46, 0]
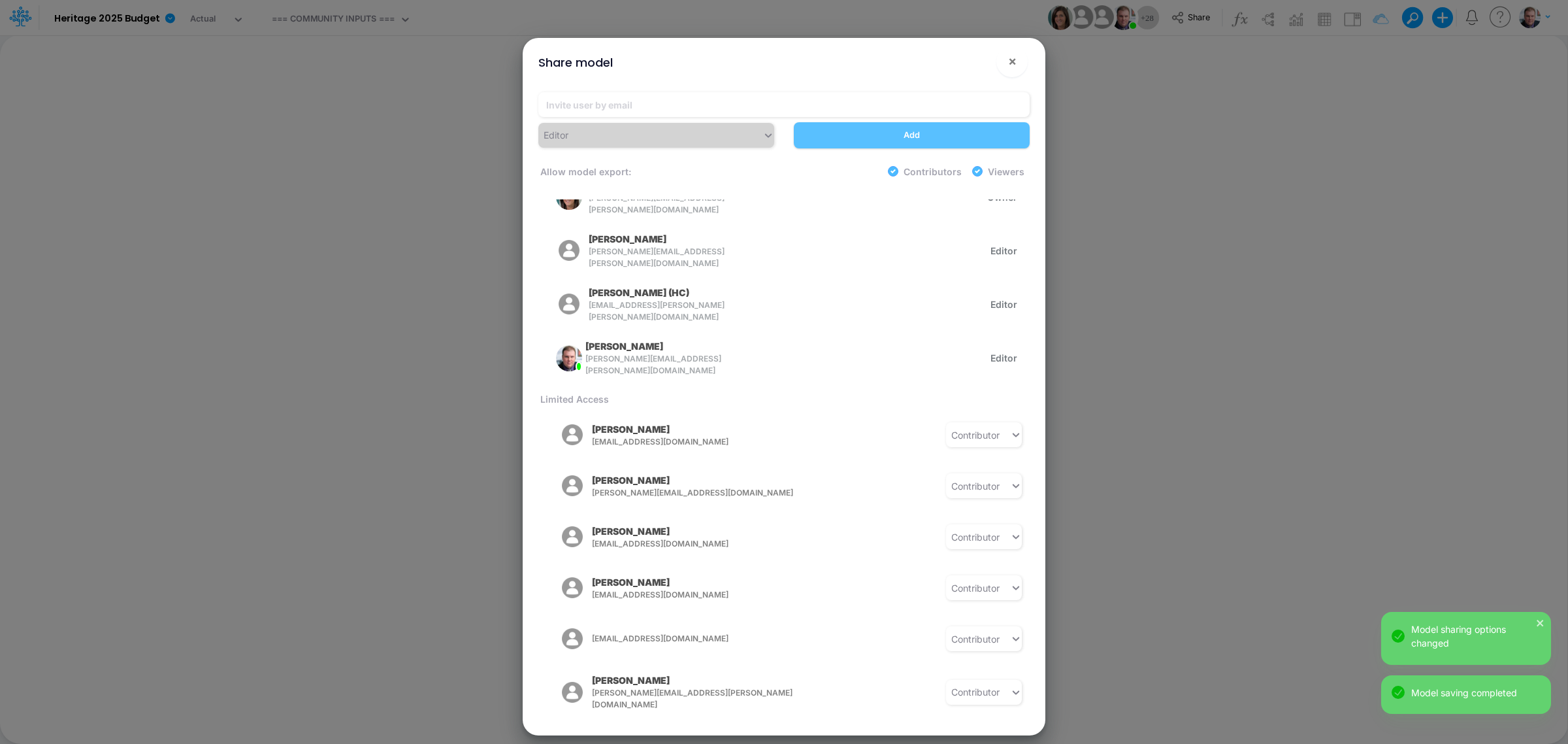
click at [1219, 187] on div "Share model × Editor Add Allow model export: Contributors Viewers Model Access …" at bounding box center [784, 372] width 1568 height 744
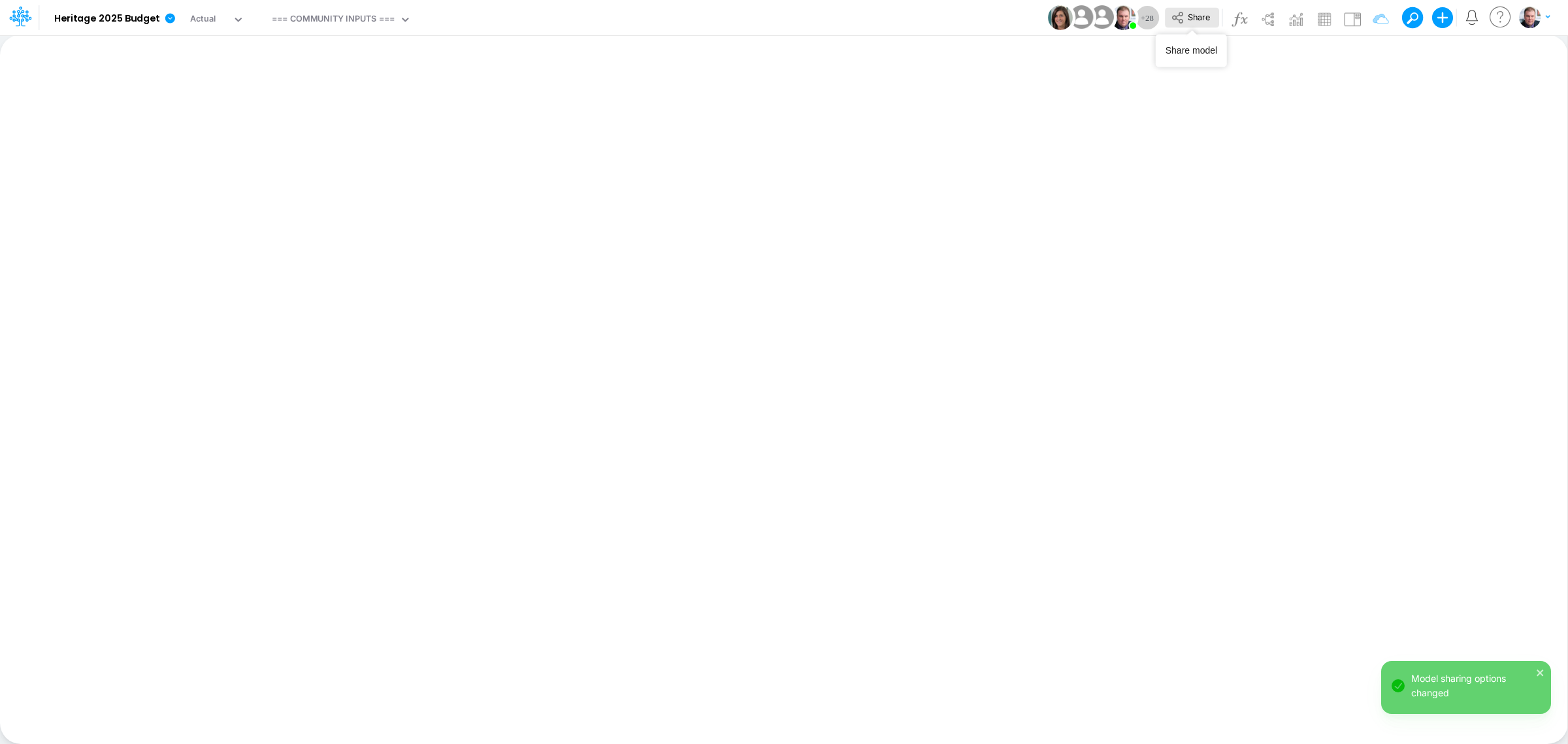
drag, startPoint x: 1147, startPoint y: 19, endPoint x: 1192, endPoint y: 14, distance: 45.3
click at [1192, 14] on span "Share" at bounding box center [1199, 17] width 22 height 10
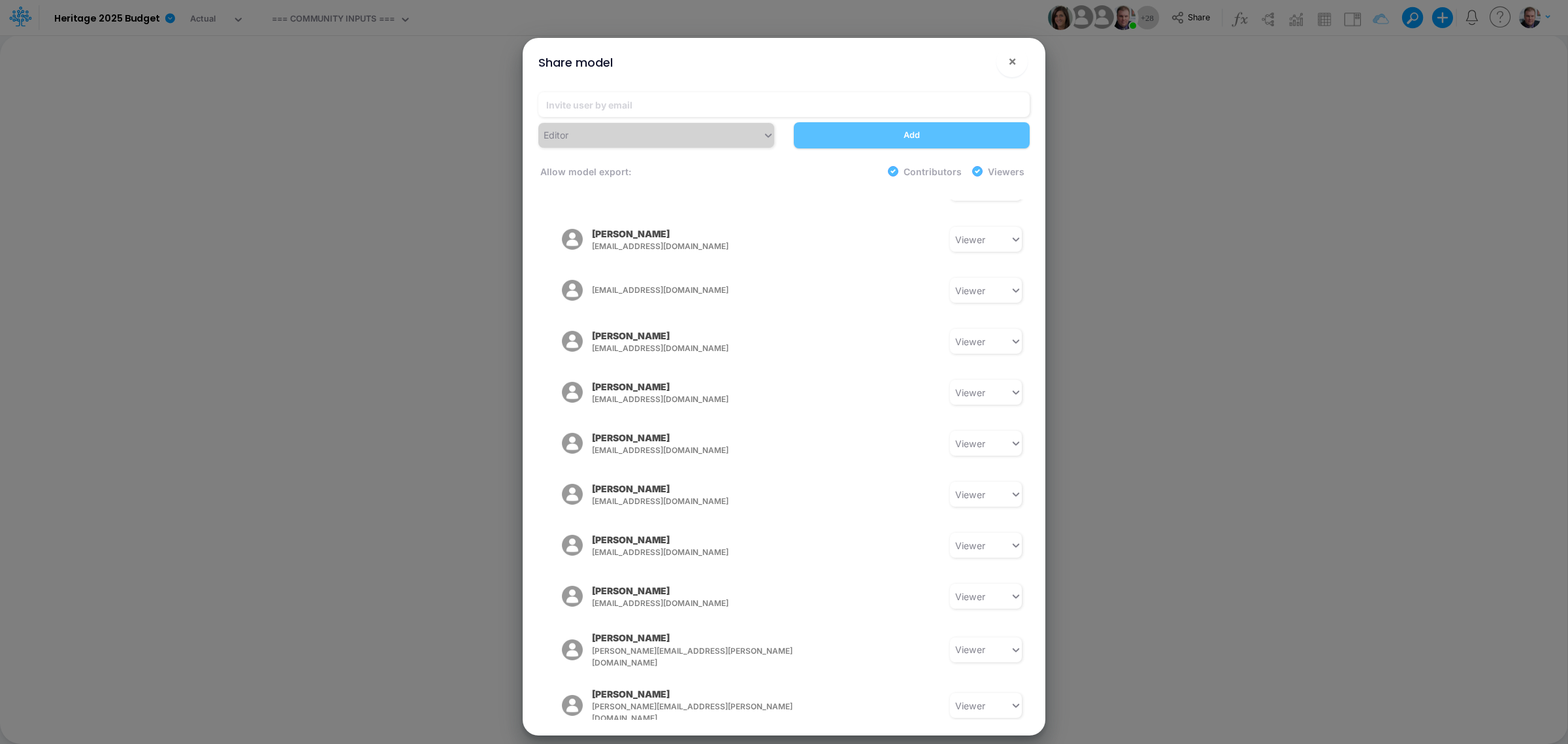
scroll to position [946, 0]
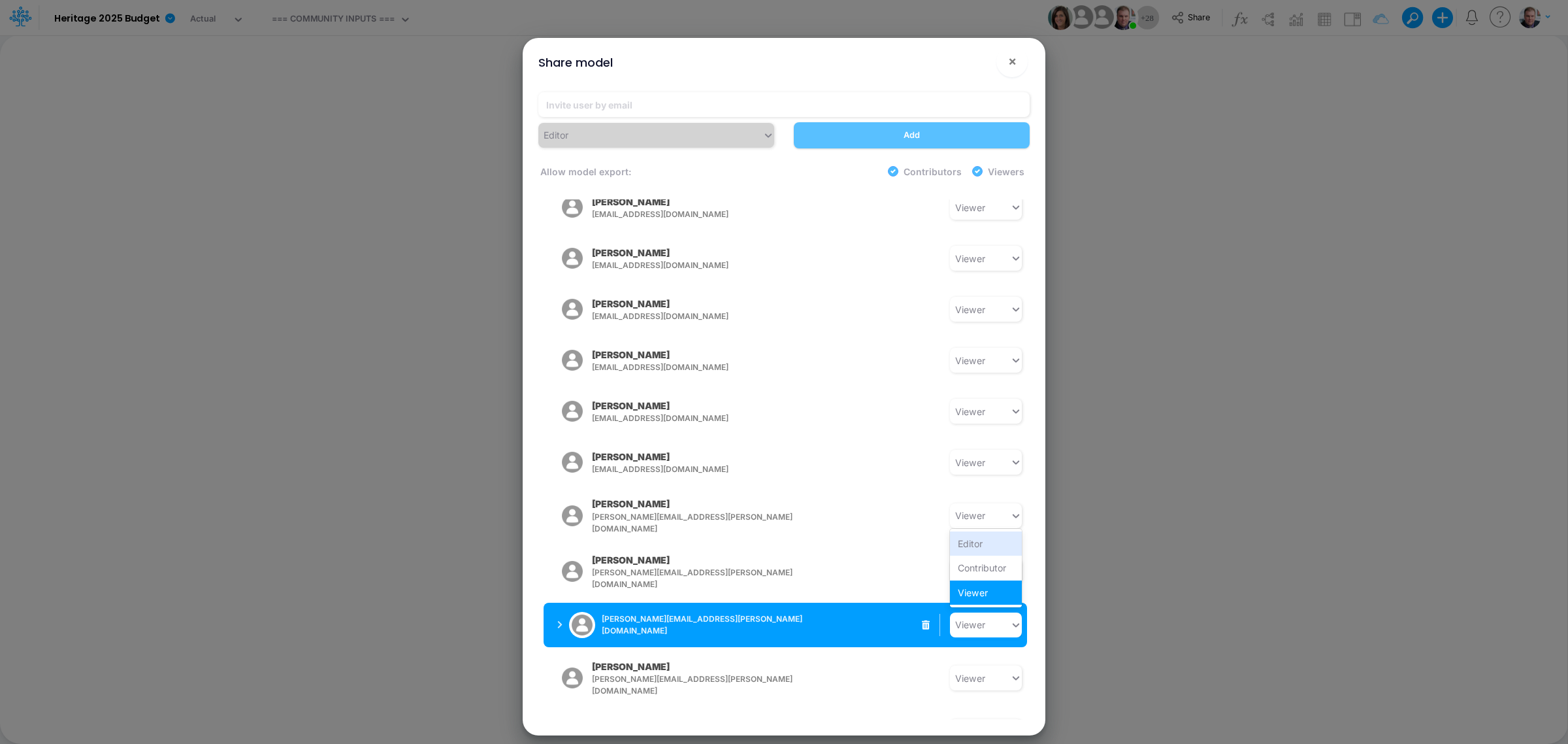
click at [1010, 595] on icon at bounding box center [1016, 624] width 12 height 13
click at [994, 555] on div "Contributor" at bounding box center [986, 568] width 72 height 24
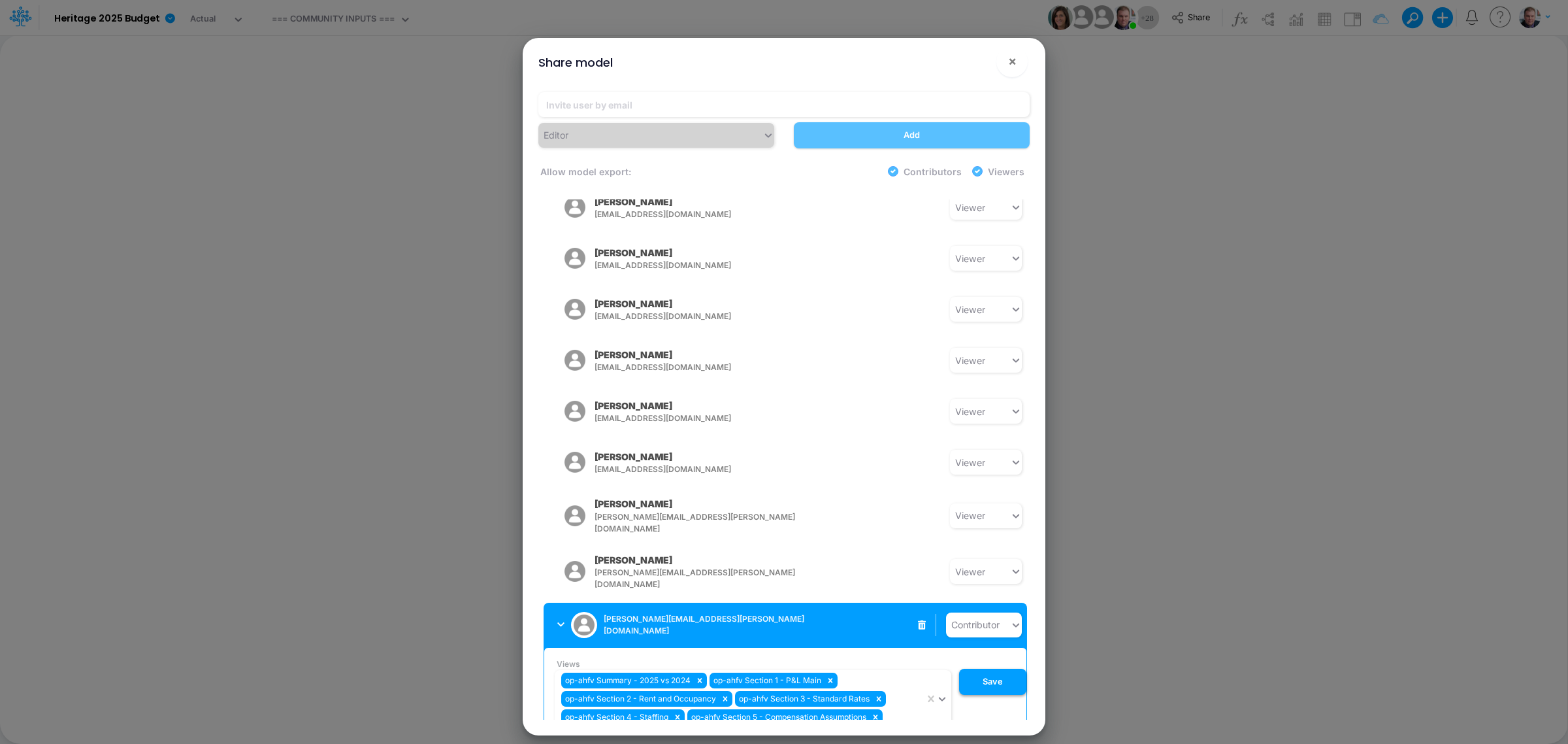
click at [998, 595] on button "Save" at bounding box center [992, 681] width 67 height 26
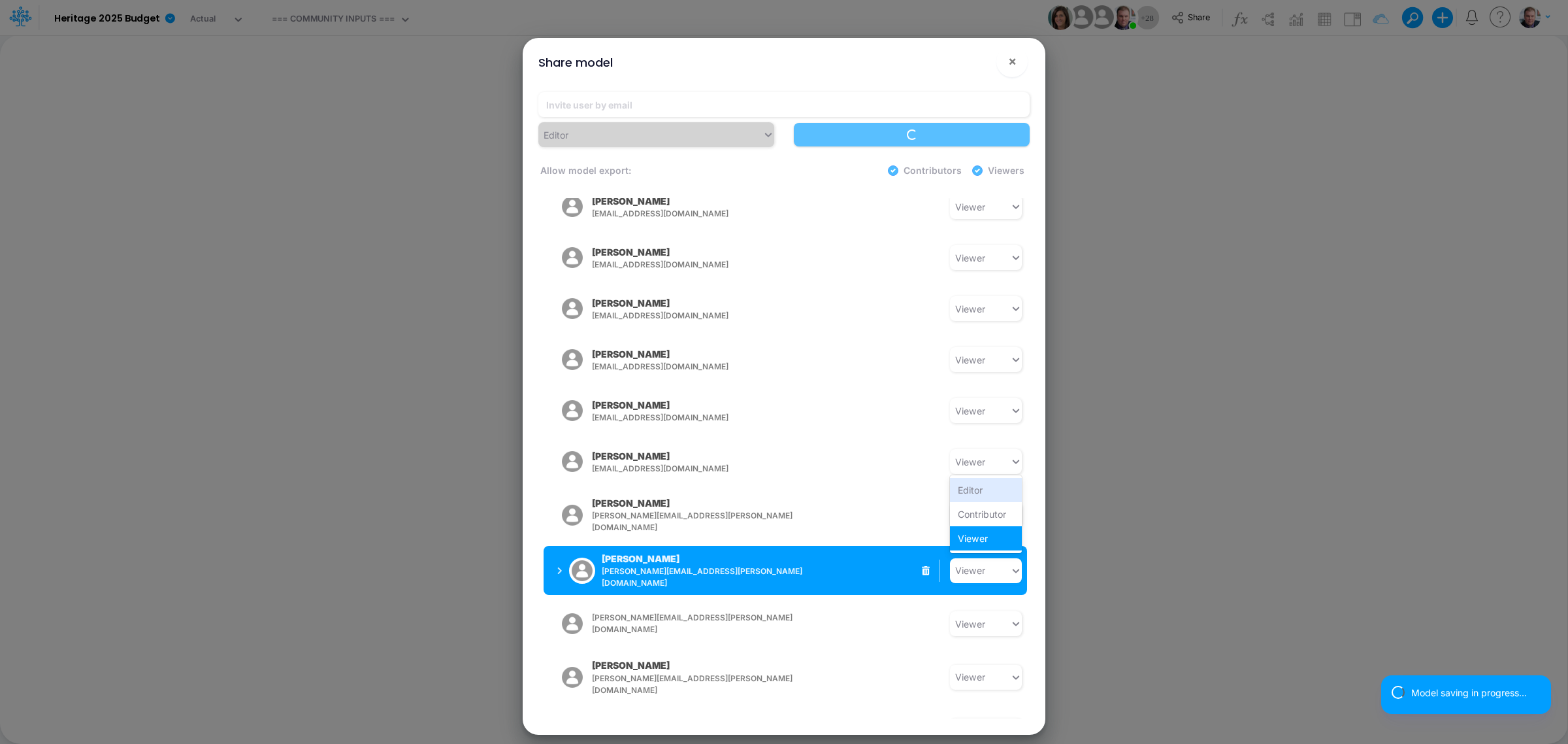
click at [1000, 560] on div "Viewer" at bounding box center [979, 570] width 60 height 22
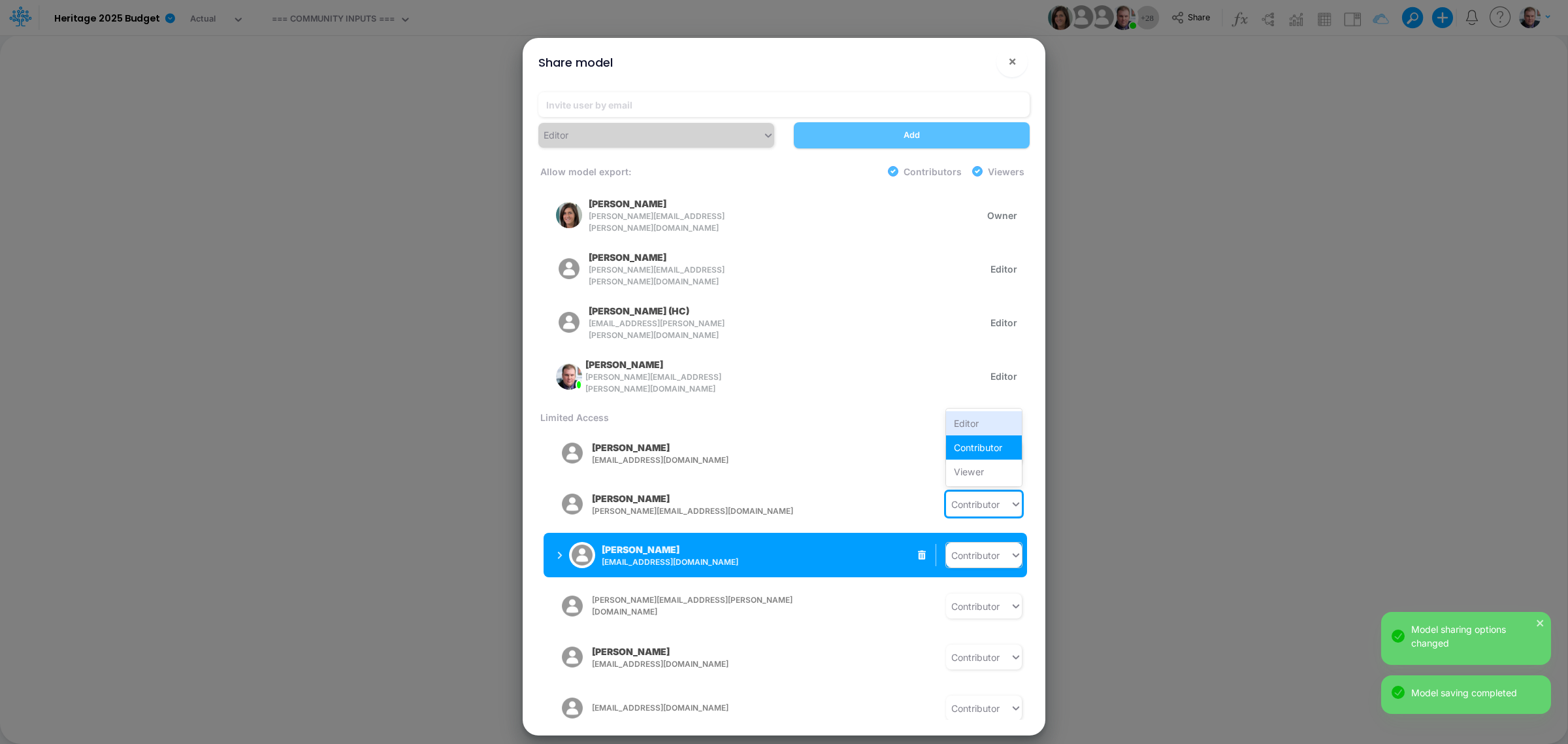
click at [1013, 554] on icon at bounding box center [1016, 555] width 6 height 4
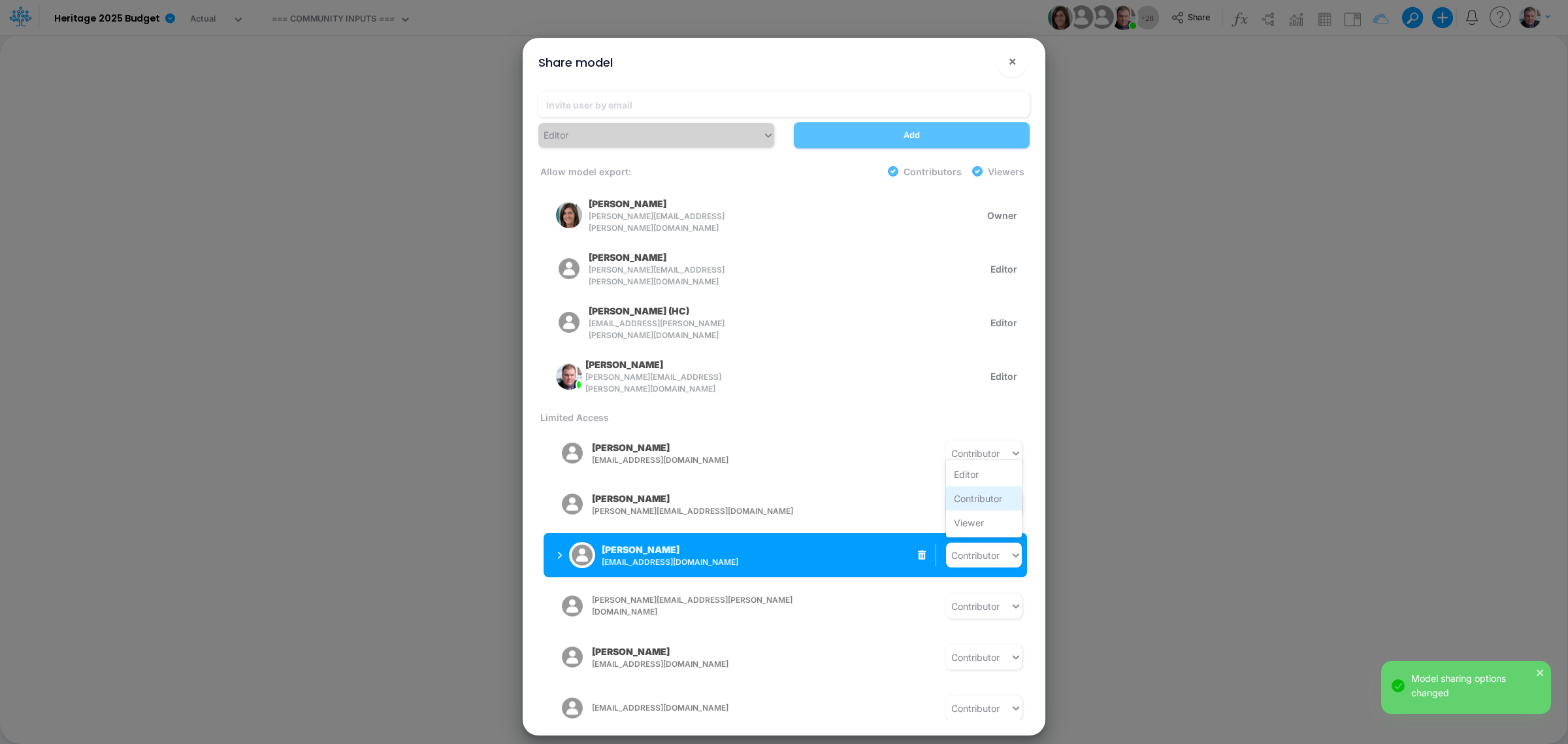
click at [983, 488] on div "Contributor" at bounding box center [983, 498] width 76 height 24
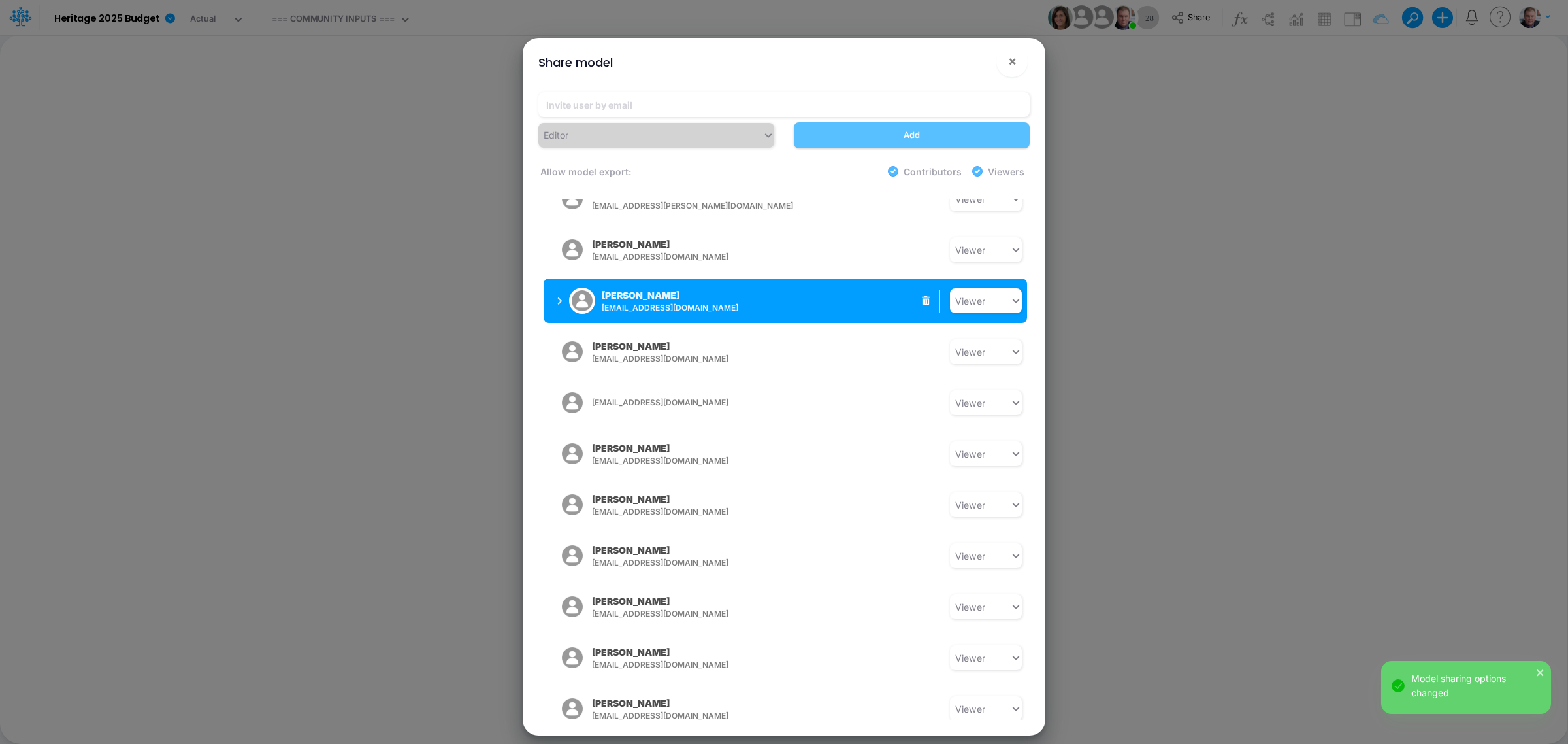
scroll to position [946, 0]
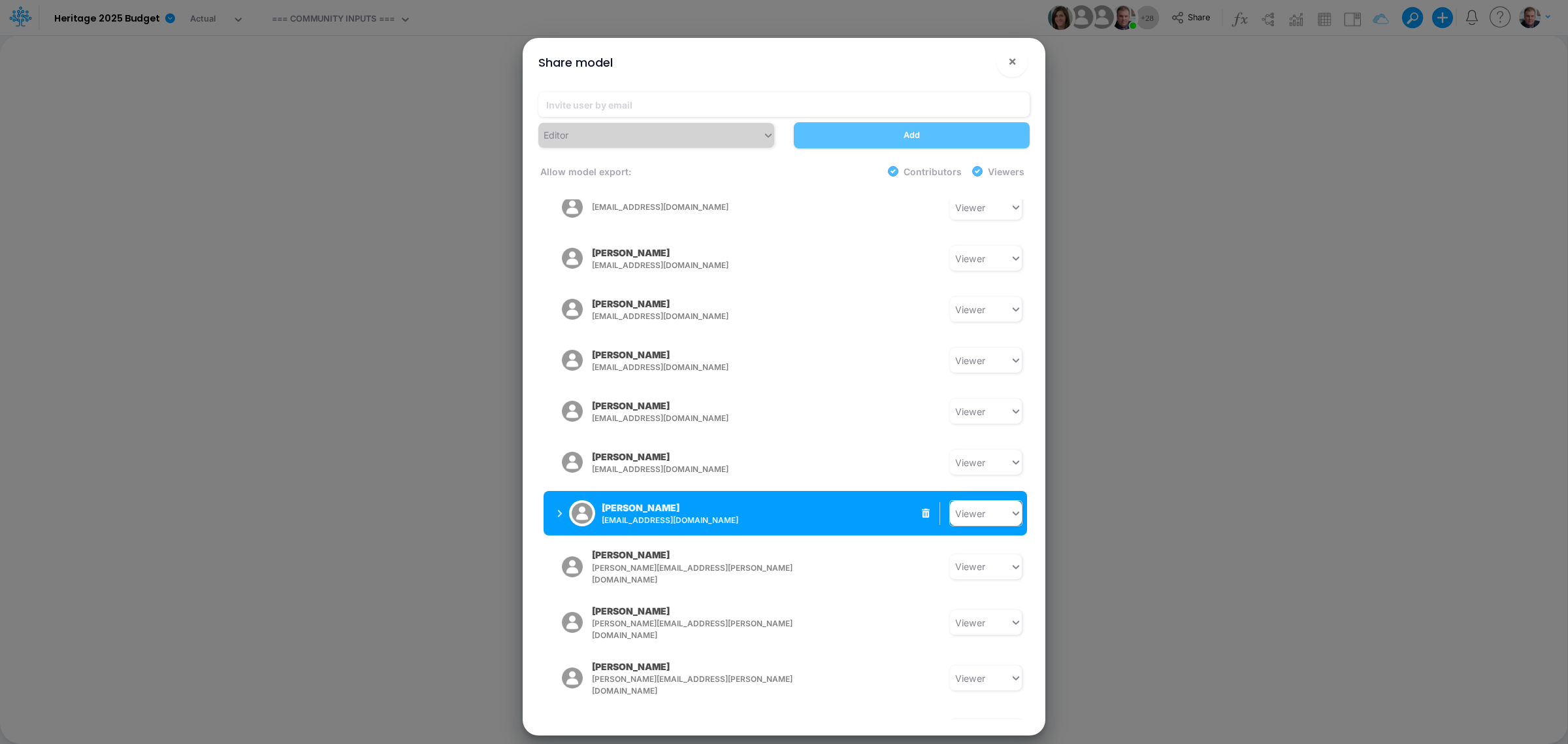
click at [1014, 506] on icon at bounding box center [1016, 513] width 12 height 13
click at [995, 444] on div "Contributor" at bounding box center [986, 457] width 72 height 24
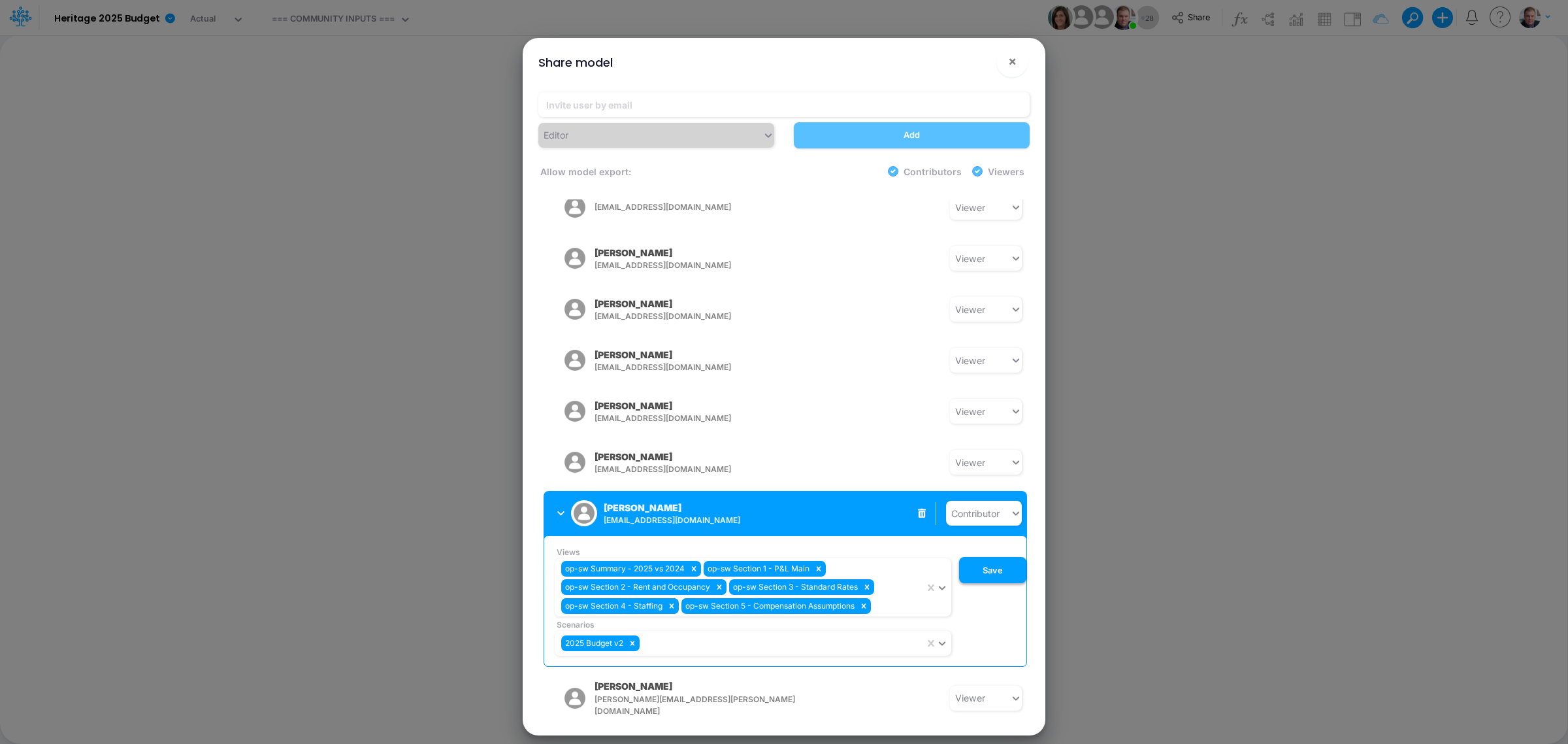
click at [996, 557] on button "Save" at bounding box center [992, 570] width 67 height 26
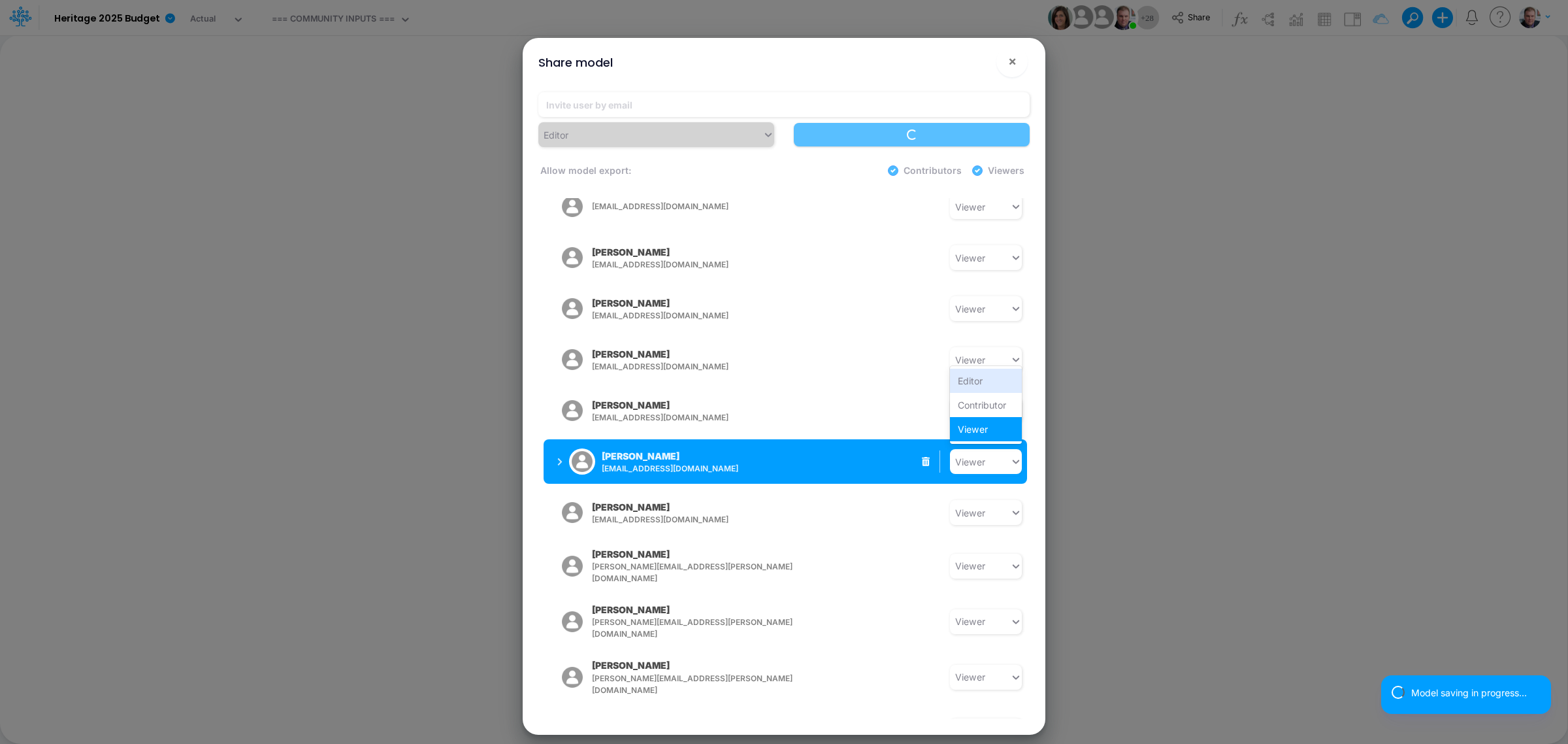
click at [1001, 451] on div "Viewer" at bounding box center [979, 462] width 60 height 22
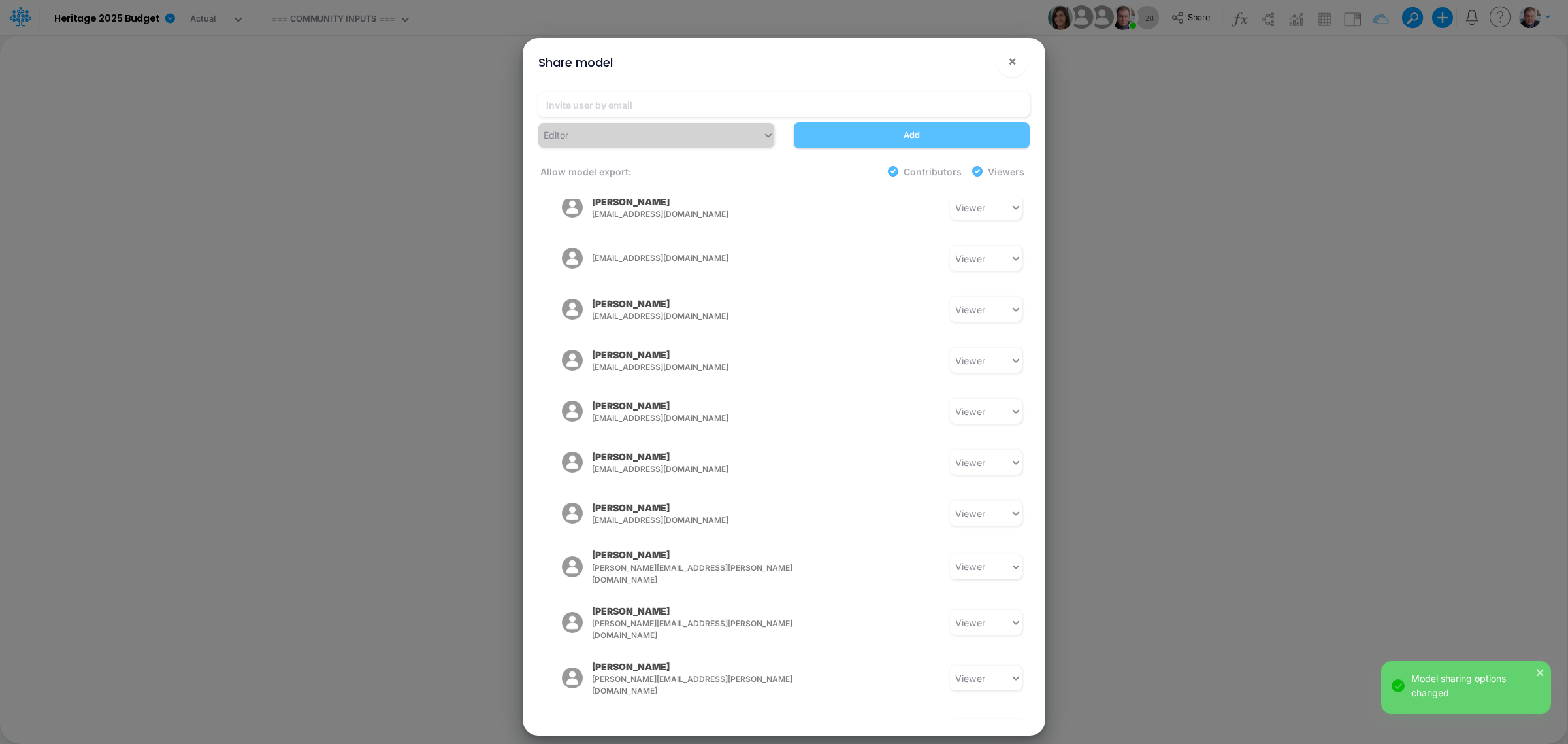
click at [1114, 413] on div "Share model × Editor Add Allow model export: Contributors Viewers Model Access …" at bounding box center [784, 372] width 1568 height 744
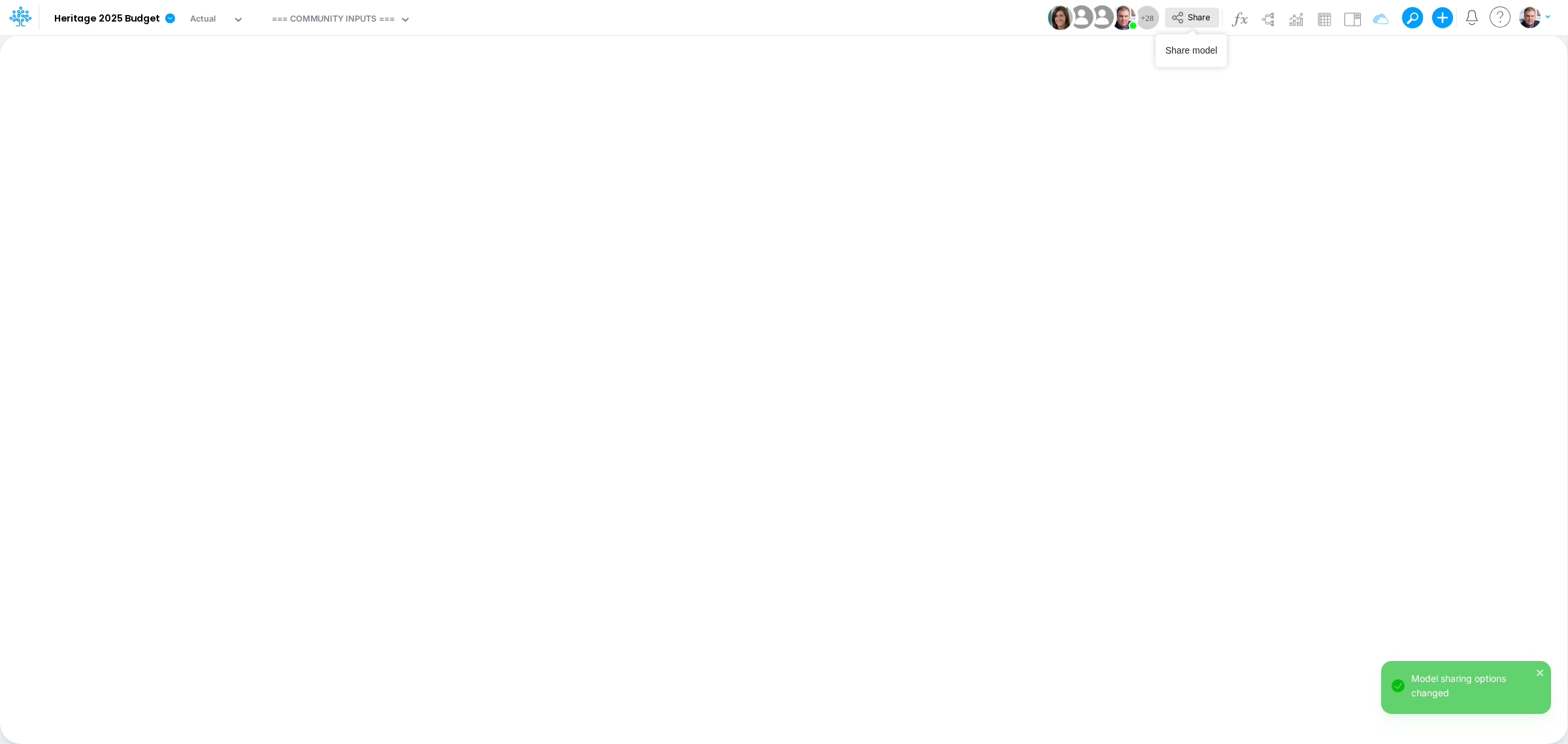
click at [1199, 18] on span "Share" at bounding box center [1199, 17] width 22 height 10
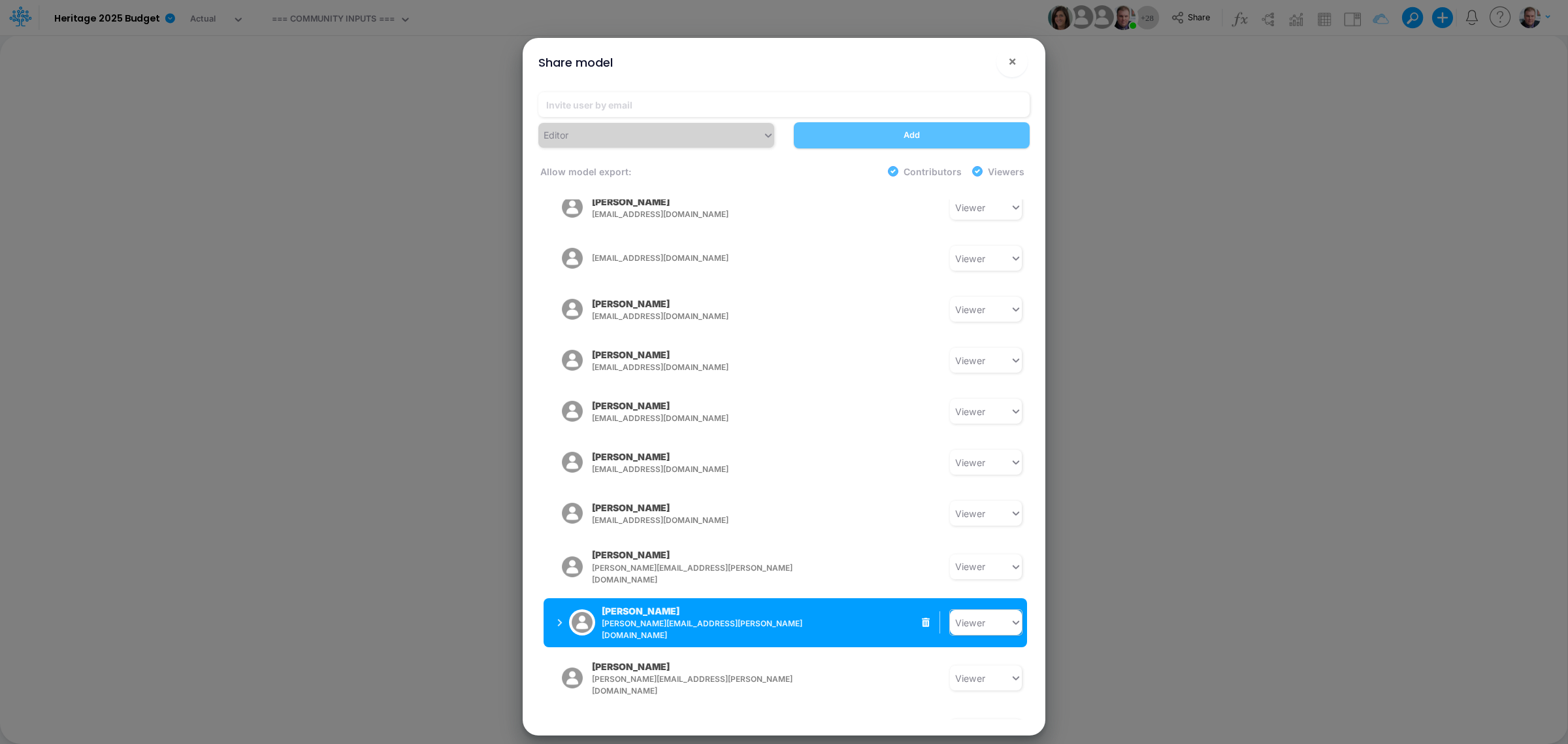
click at [1013, 595] on icon at bounding box center [1016, 622] width 6 height 4
click at [1001, 554] on div "Contributor" at bounding box center [986, 566] width 72 height 24
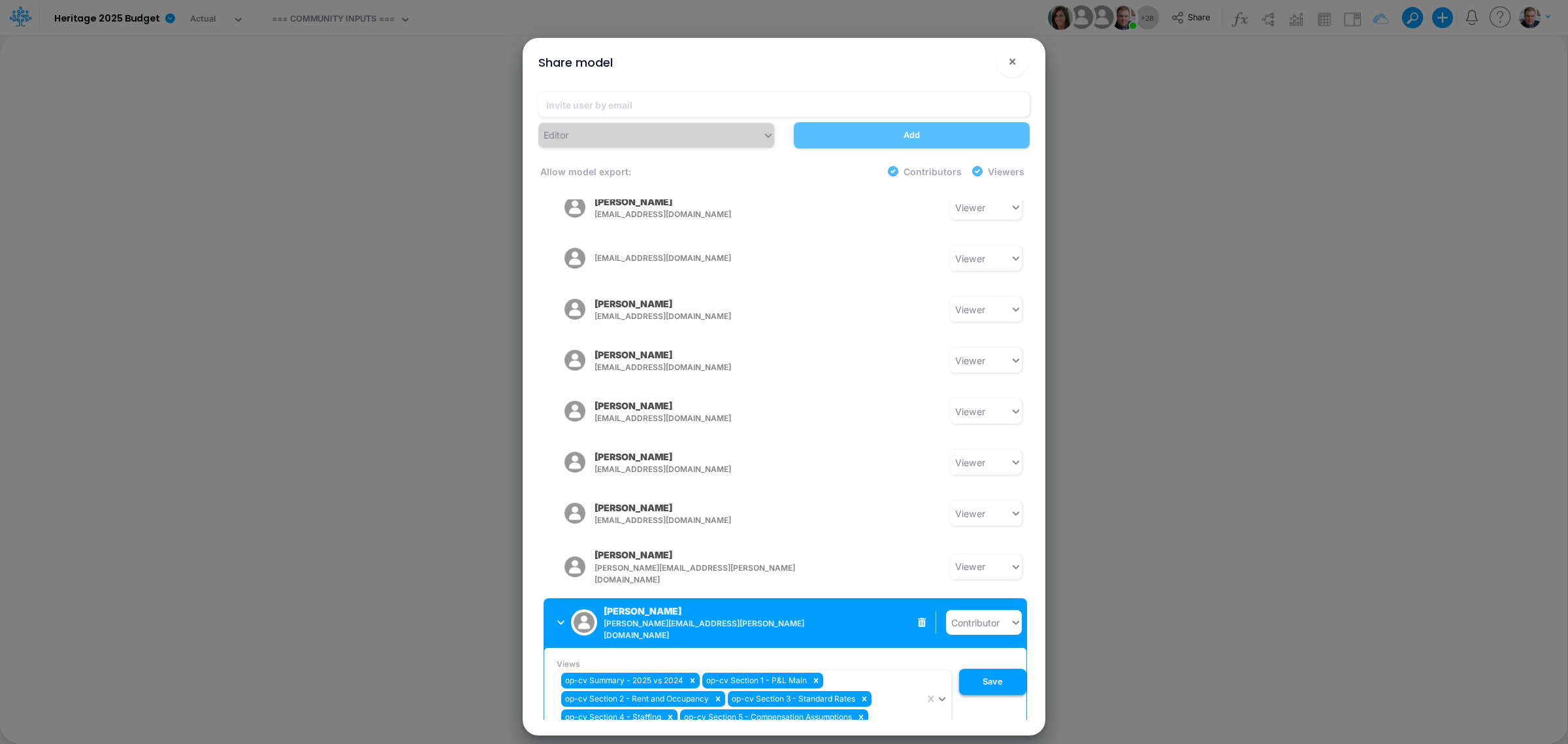
click at [993, 595] on button "Save" at bounding box center [992, 681] width 67 height 26
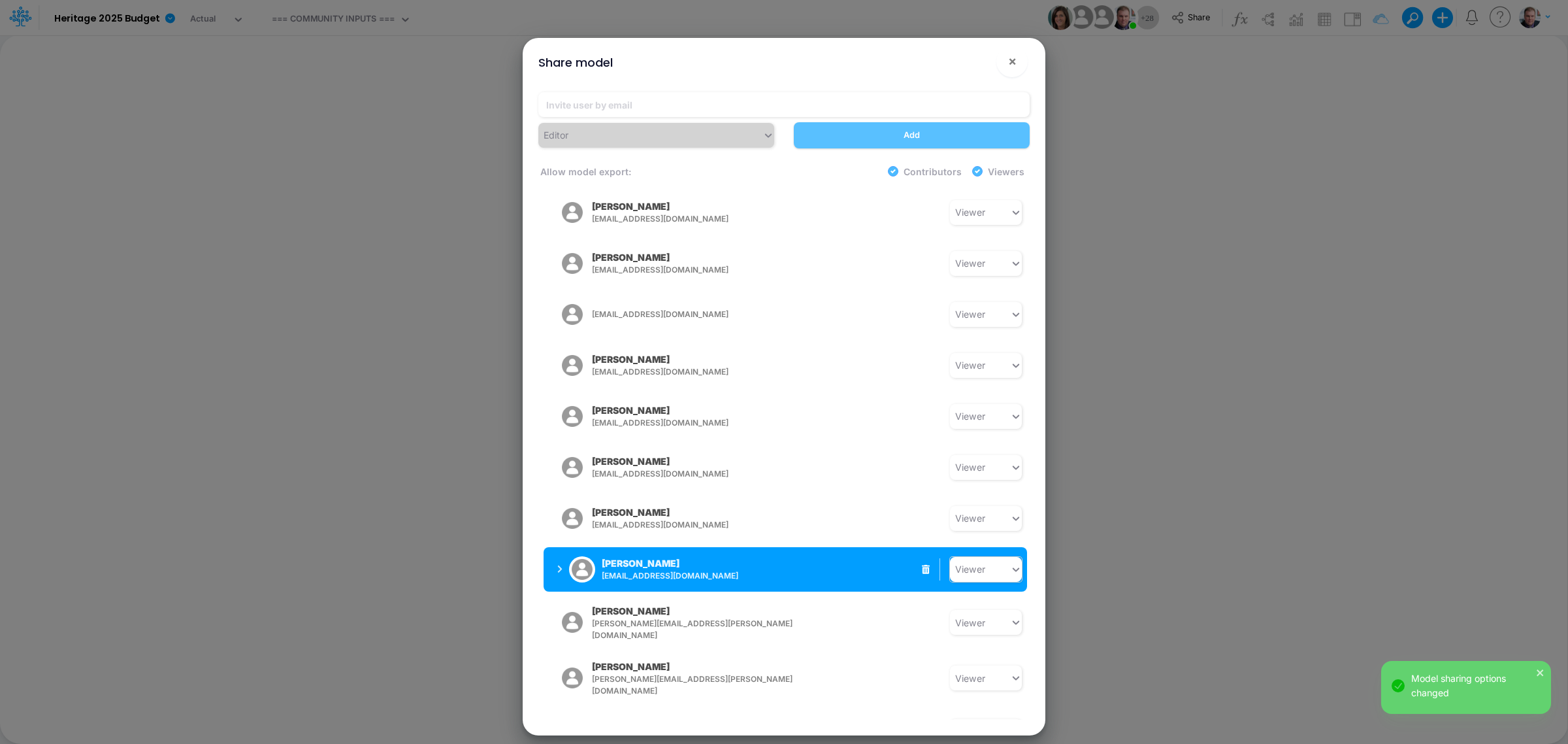
click at [997, 558] on div "Viewer" at bounding box center [979, 569] width 60 height 22
click at [978, 500] on div "Contributor" at bounding box center [986, 512] width 72 height 24
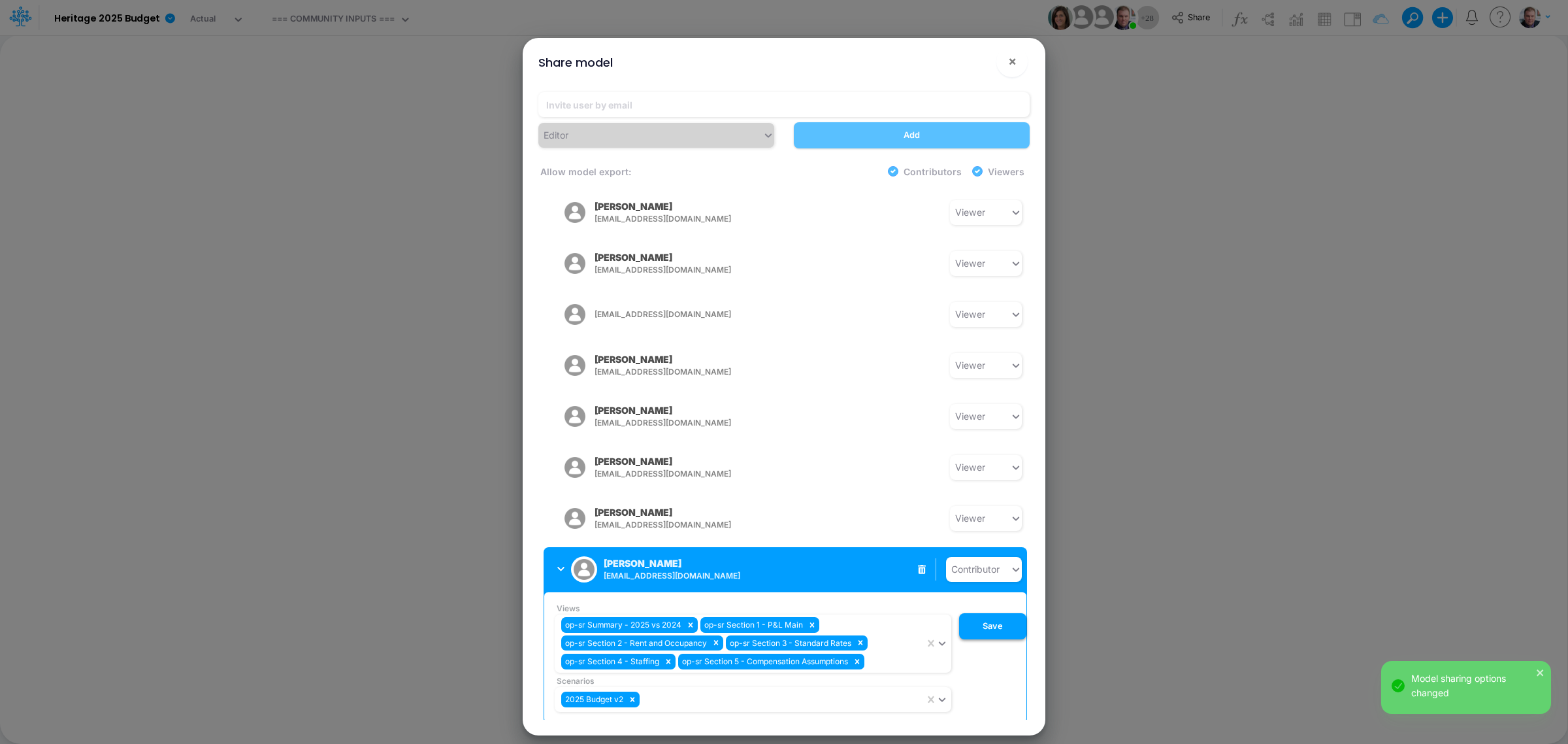
click at [990, 595] on button "Save" at bounding box center [992, 626] width 67 height 26
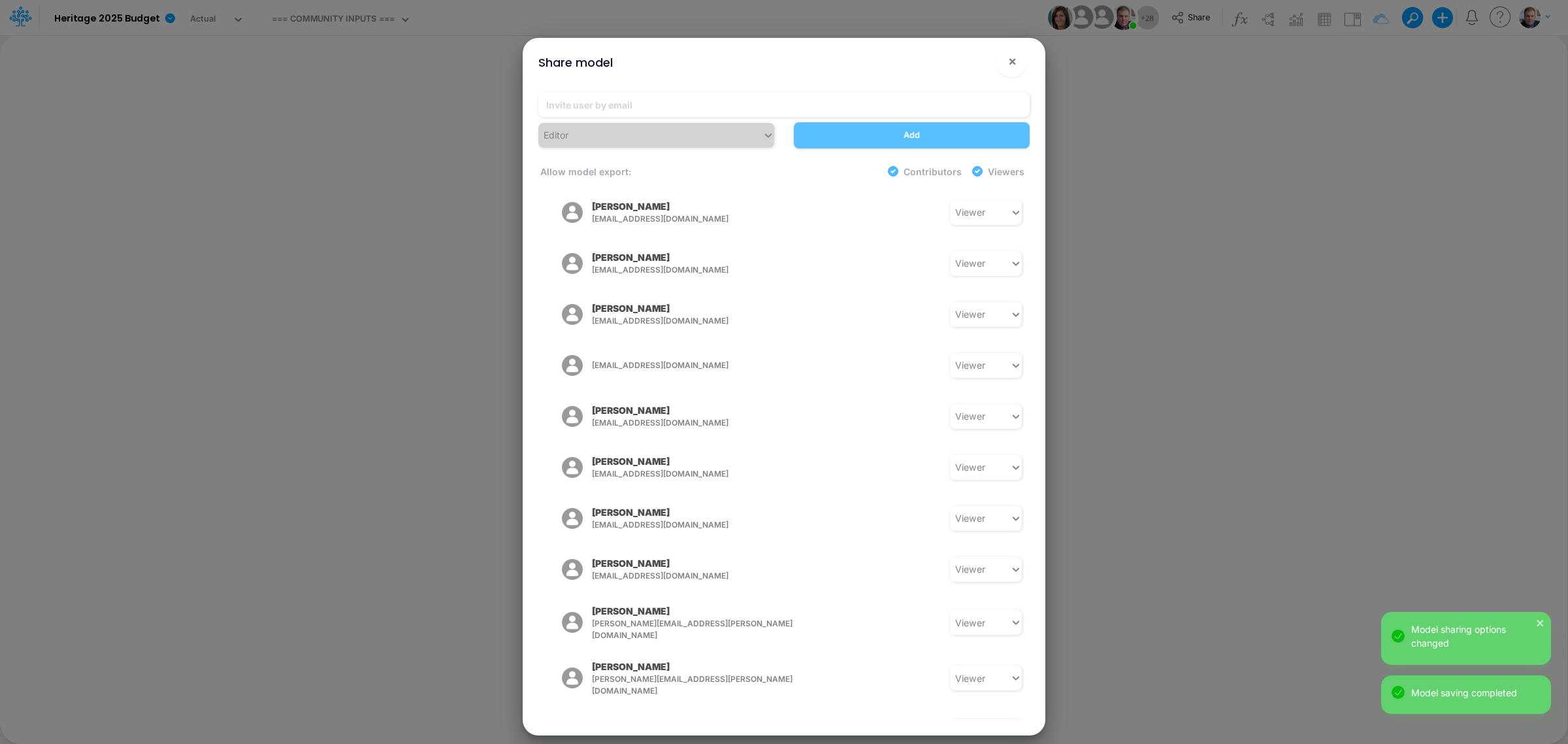
scroll to position [80, 0]
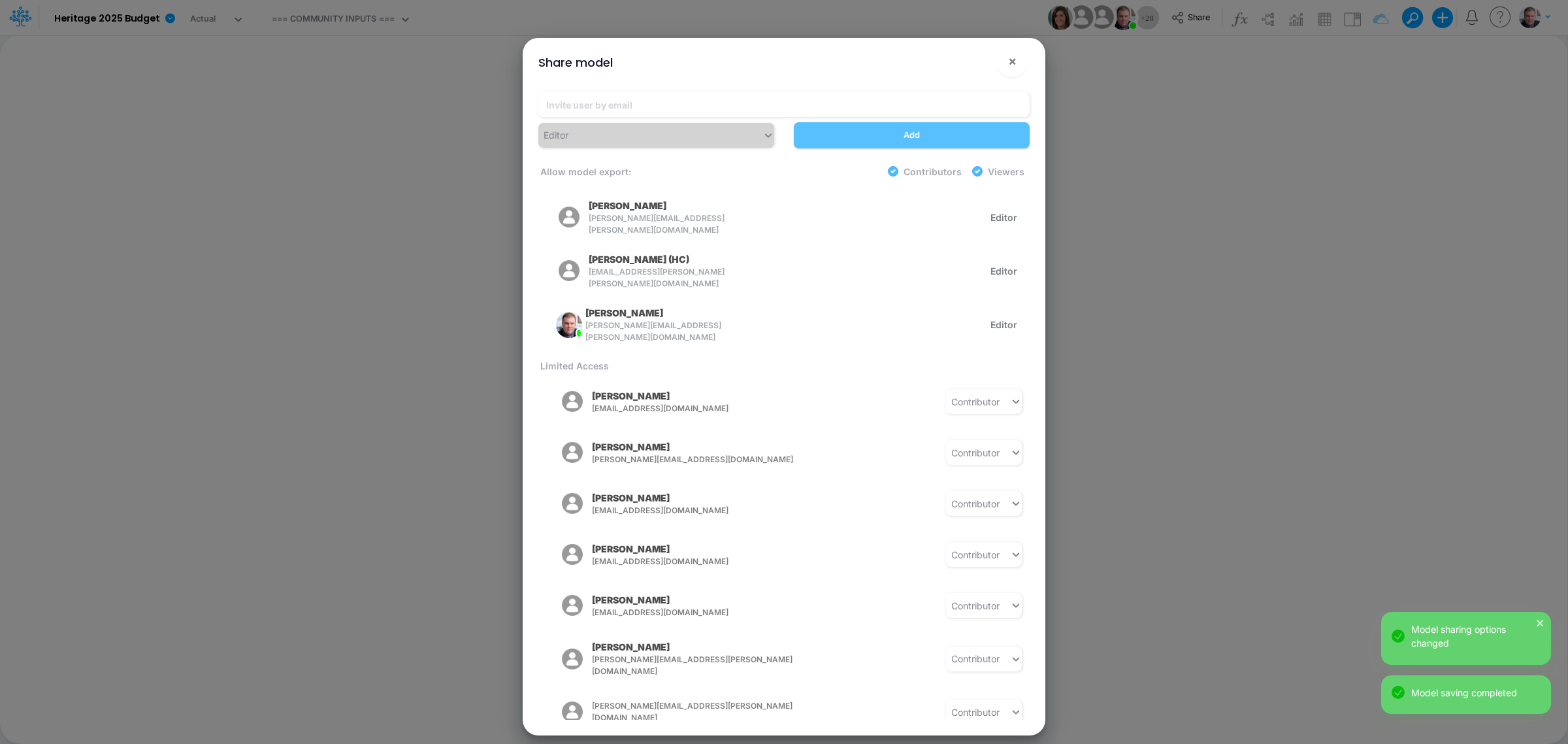
click at [1032, 373] on div "Editor Add Allow model export: Contributors Viewers Model Access Carissa Castro…" at bounding box center [783, 408] width 512 height 653
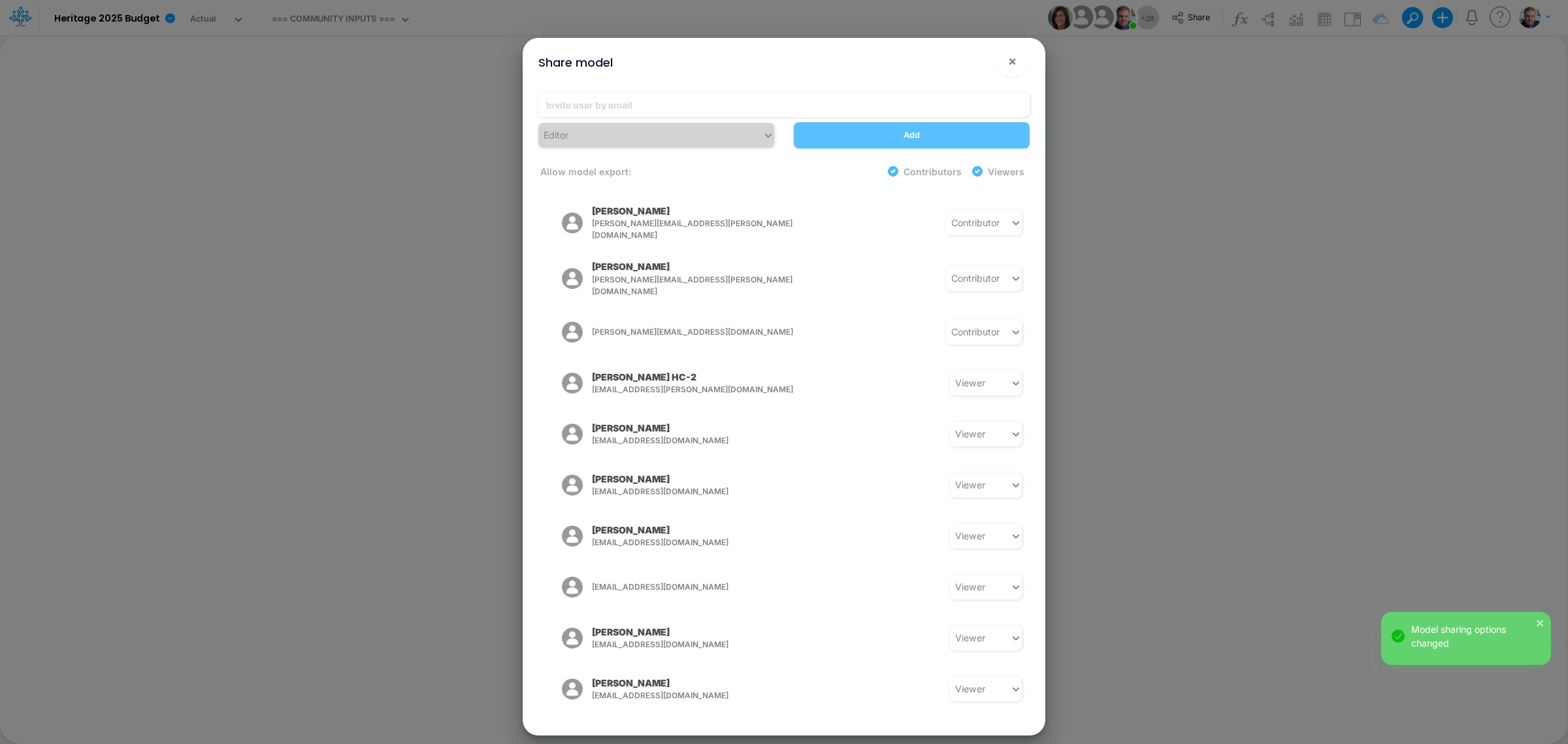
scroll to position [946, 0]
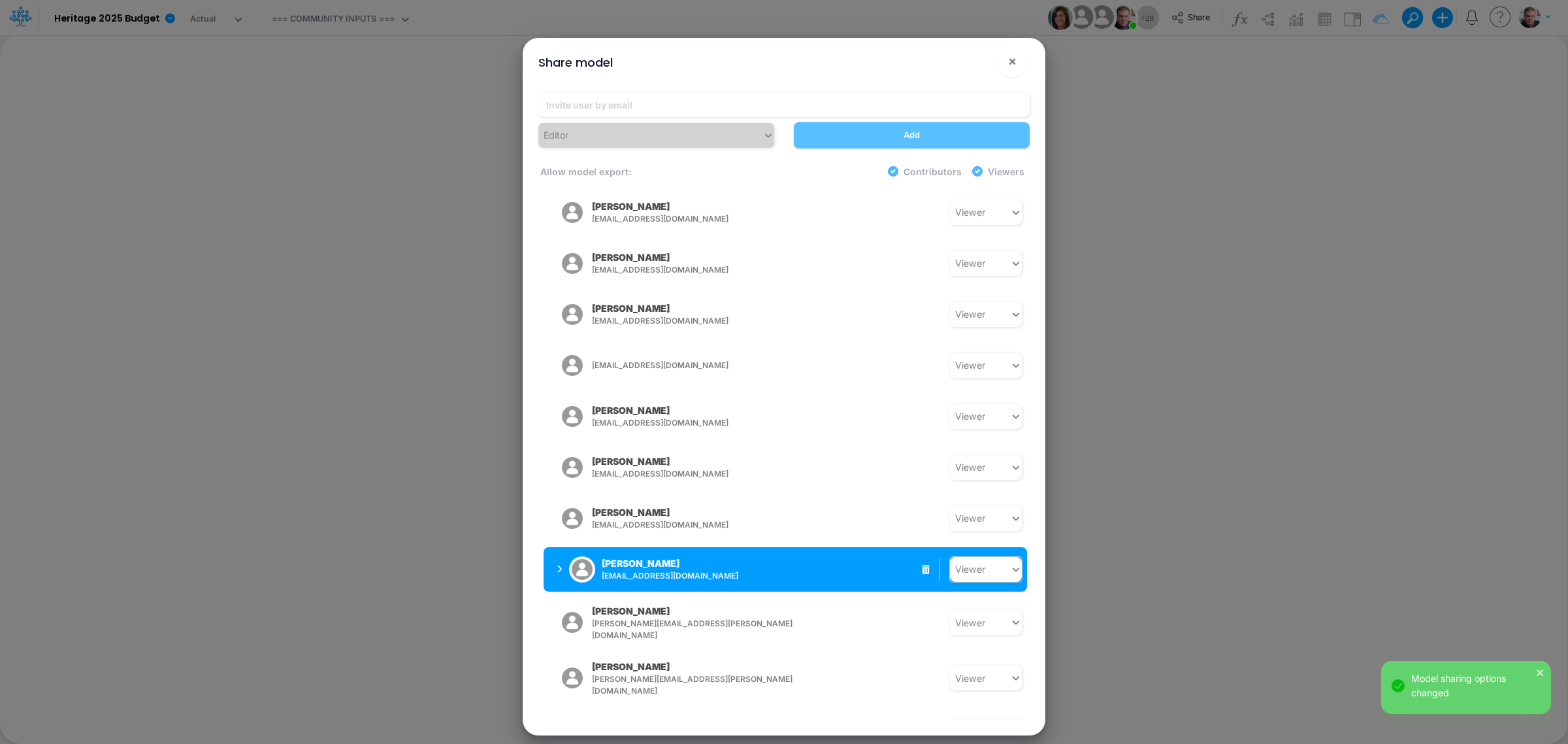
click at [1010, 563] on icon at bounding box center [1016, 569] width 12 height 13
click at [985, 500] on div "Contributor" at bounding box center [986, 512] width 72 height 24
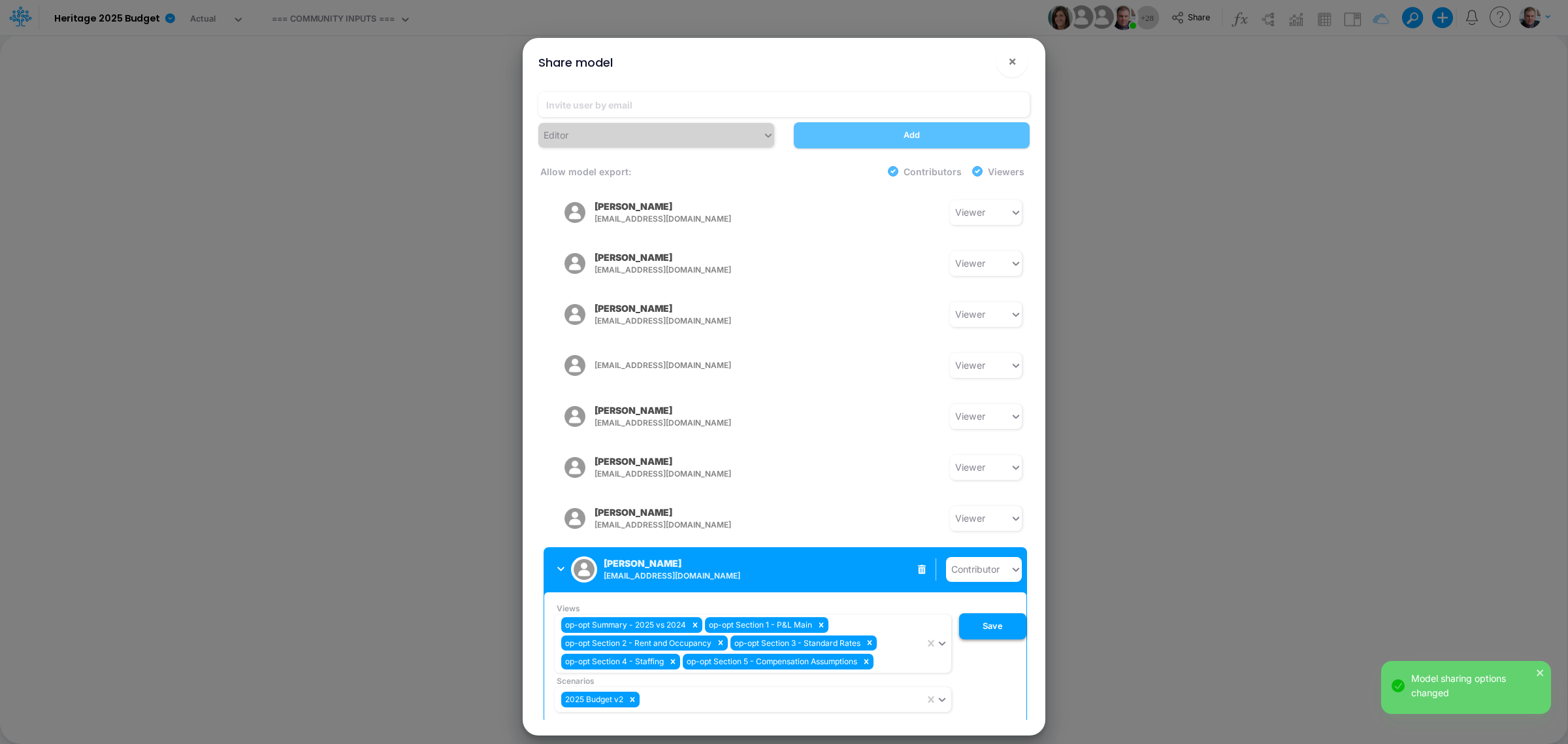
click at [993, 595] on button "Save" at bounding box center [992, 626] width 67 height 26
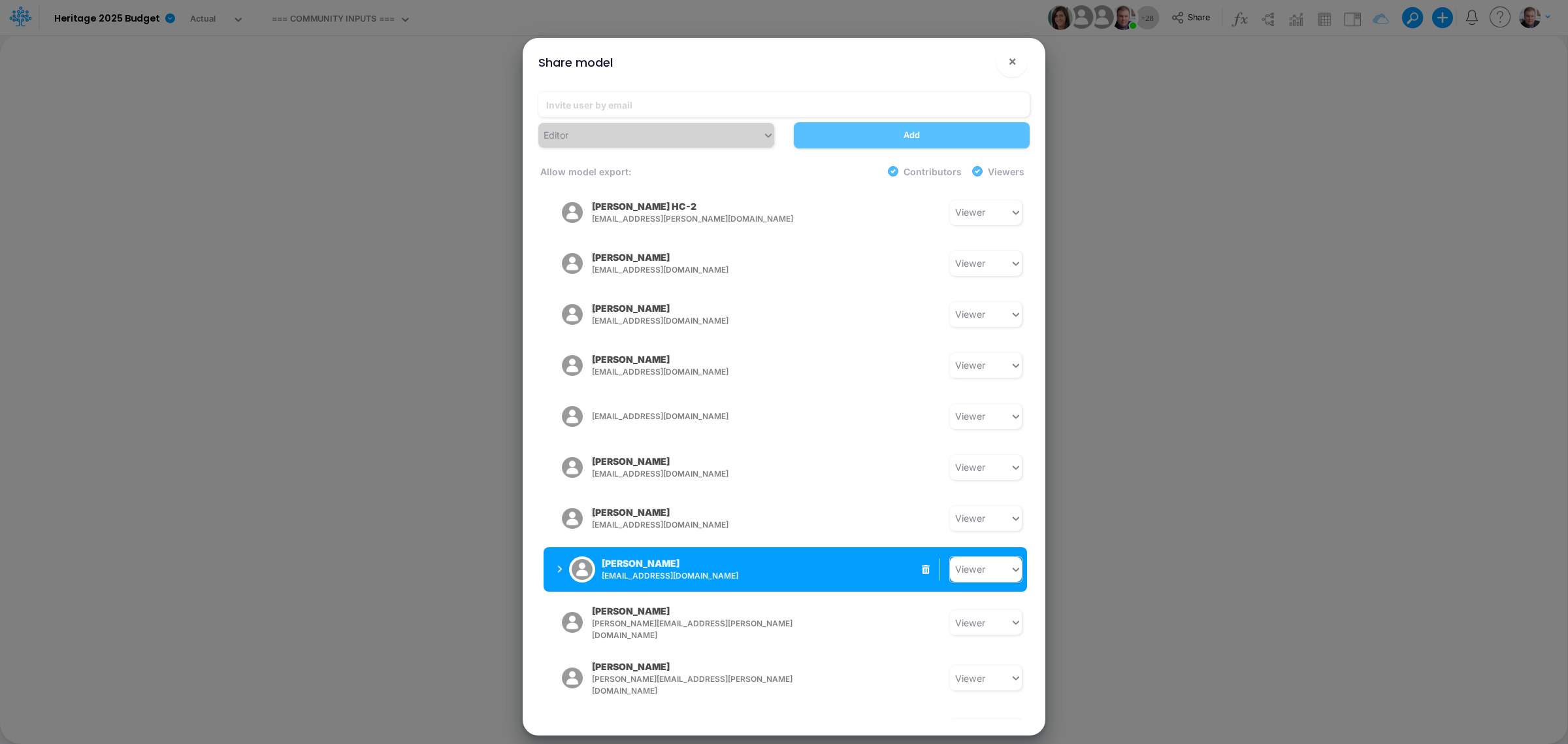
click at [987, 558] on div "Viewer" at bounding box center [979, 569] width 60 height 22
click at [993, 500] on div "Contributor" at bounding box center [986, 512] width 72 height 24
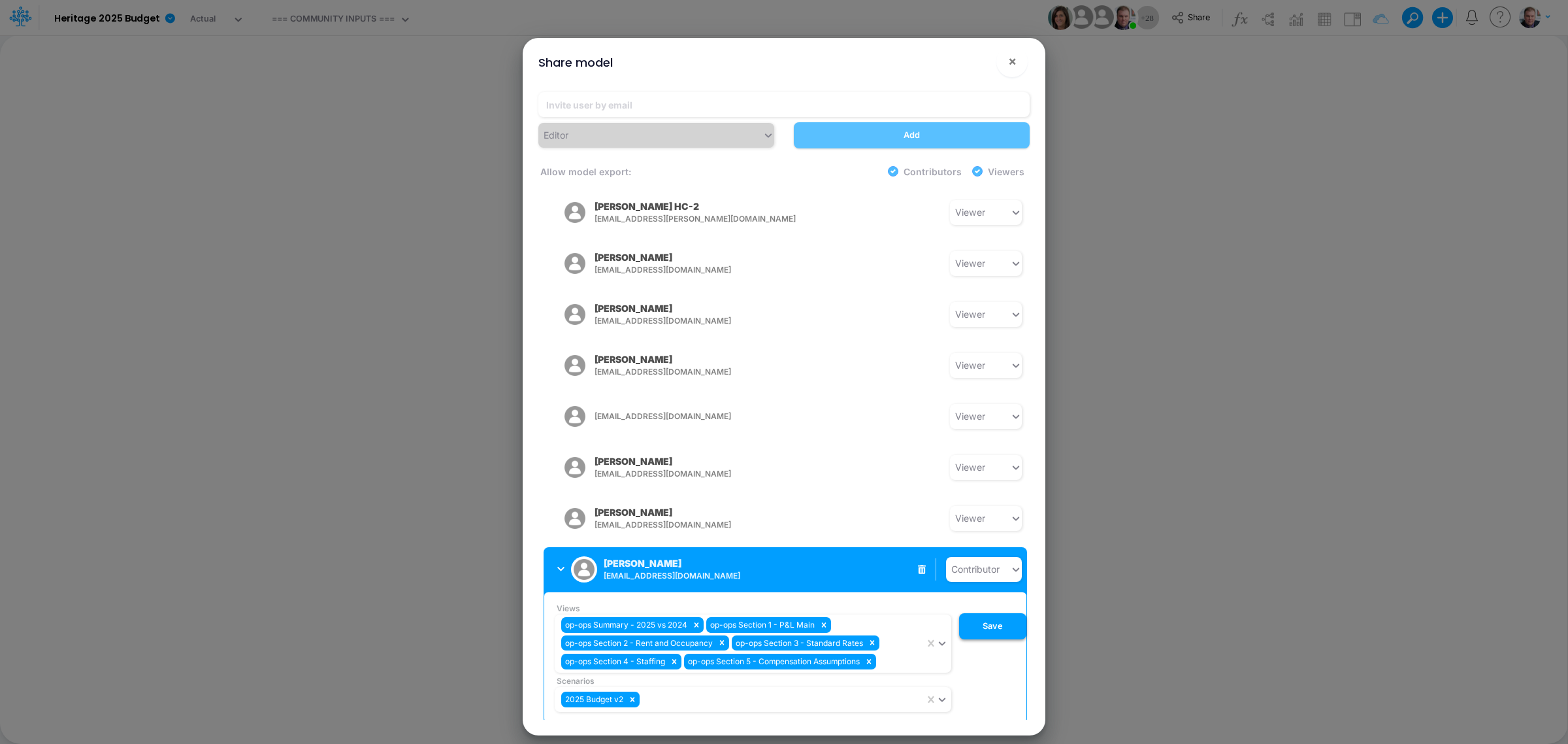
click at [987, 595] on button "Save" at bounding box center [992, 626] width 67 height 26
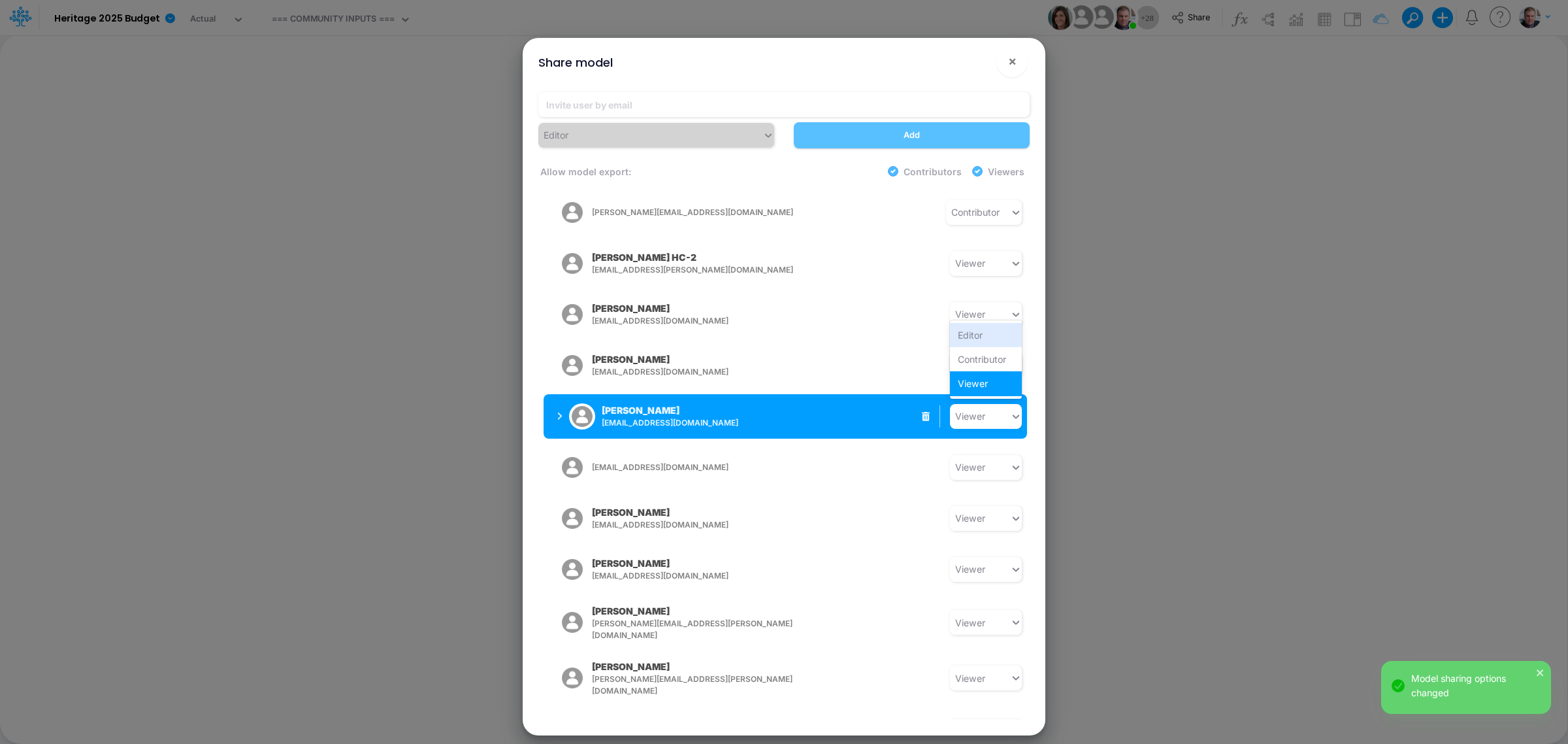
click at [1014, 414] on icon at bounding box center [1016, 416] width 6 height 4
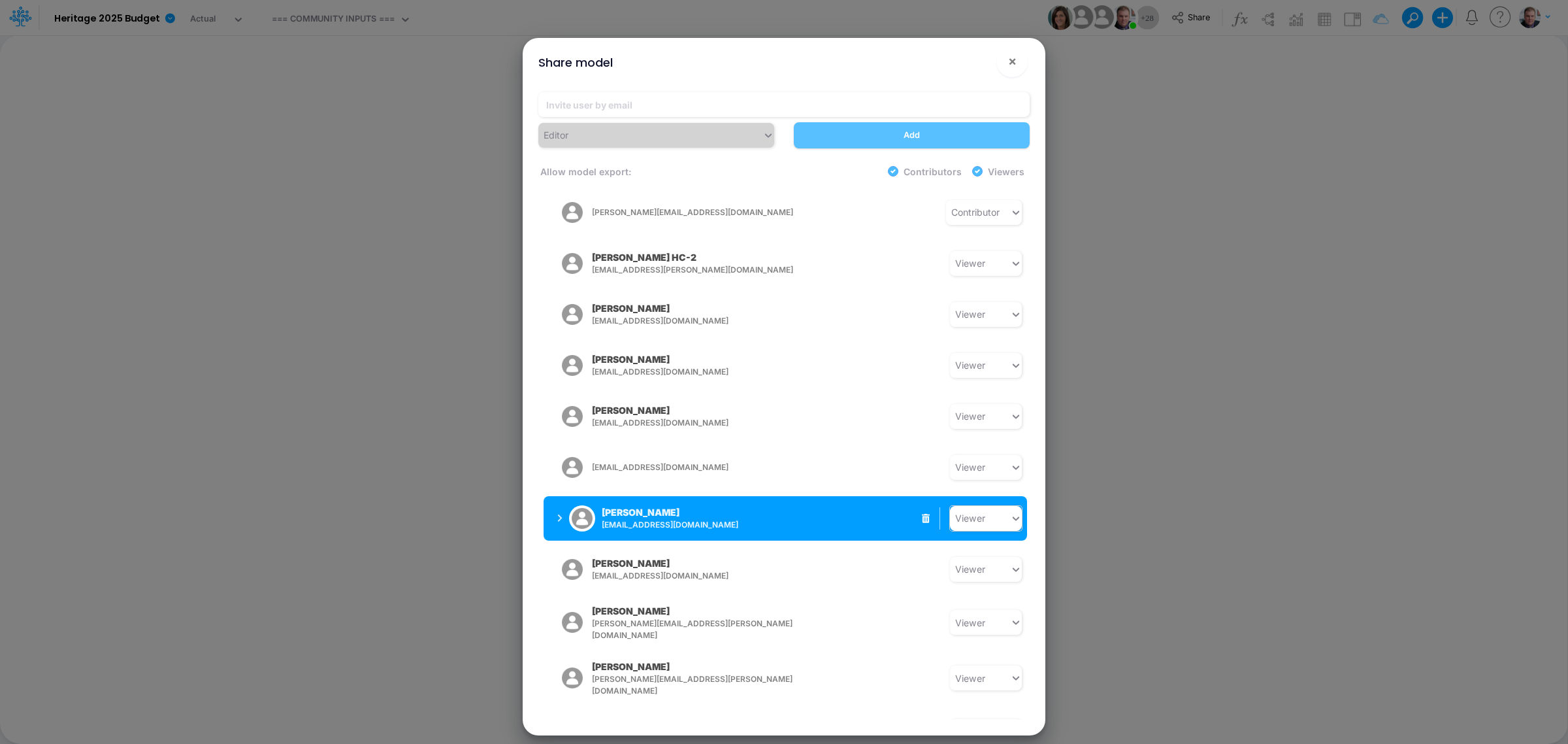
click at [1004, 507] on div "Viewer" at bounding box center [979, 518] width 60 height 22
click at [981, 449] on div "Contributor" at bounding box center [986, 461] width 72 height 24
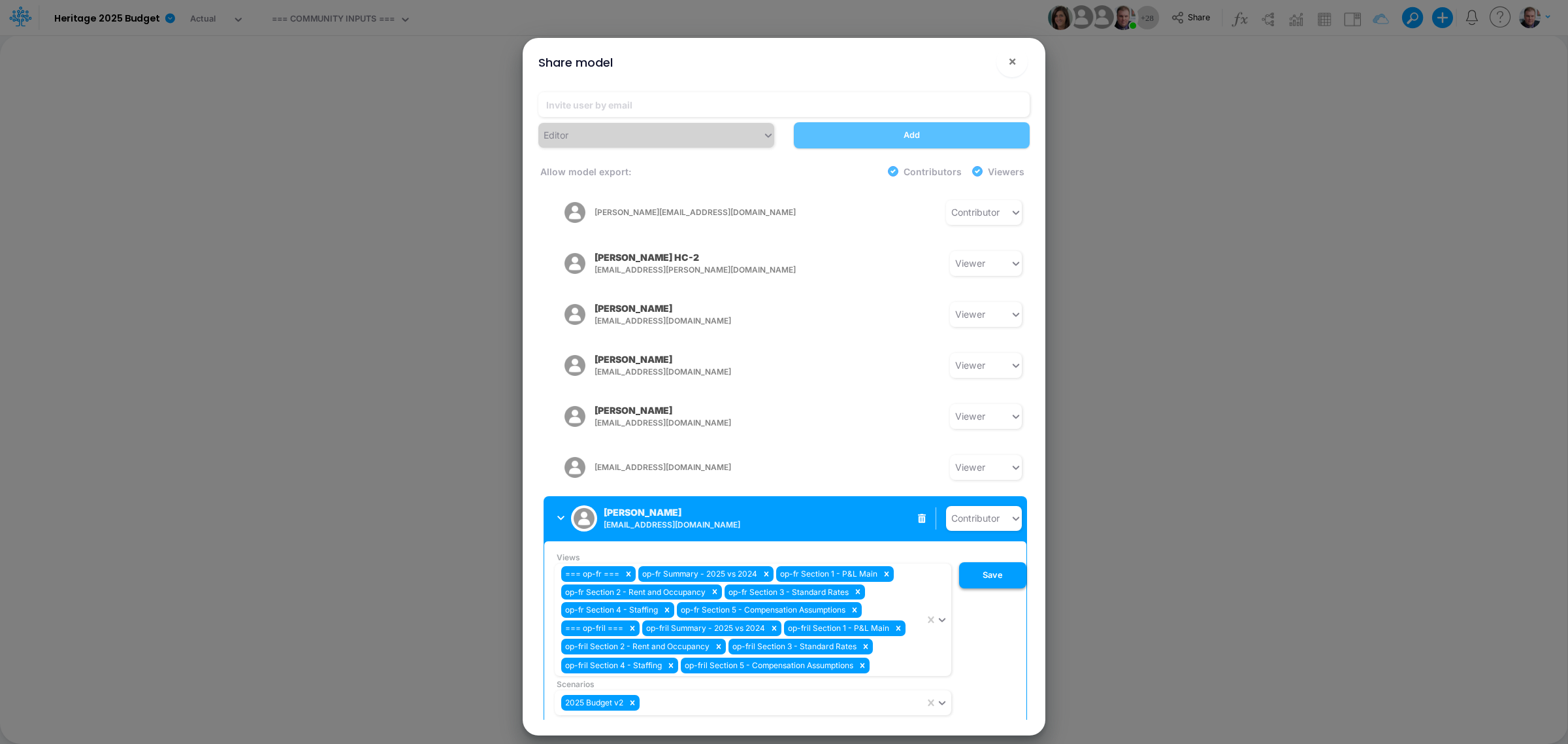
click at [991, 562] on button "Save" at bounding box center [992, 575] width 67 height 26
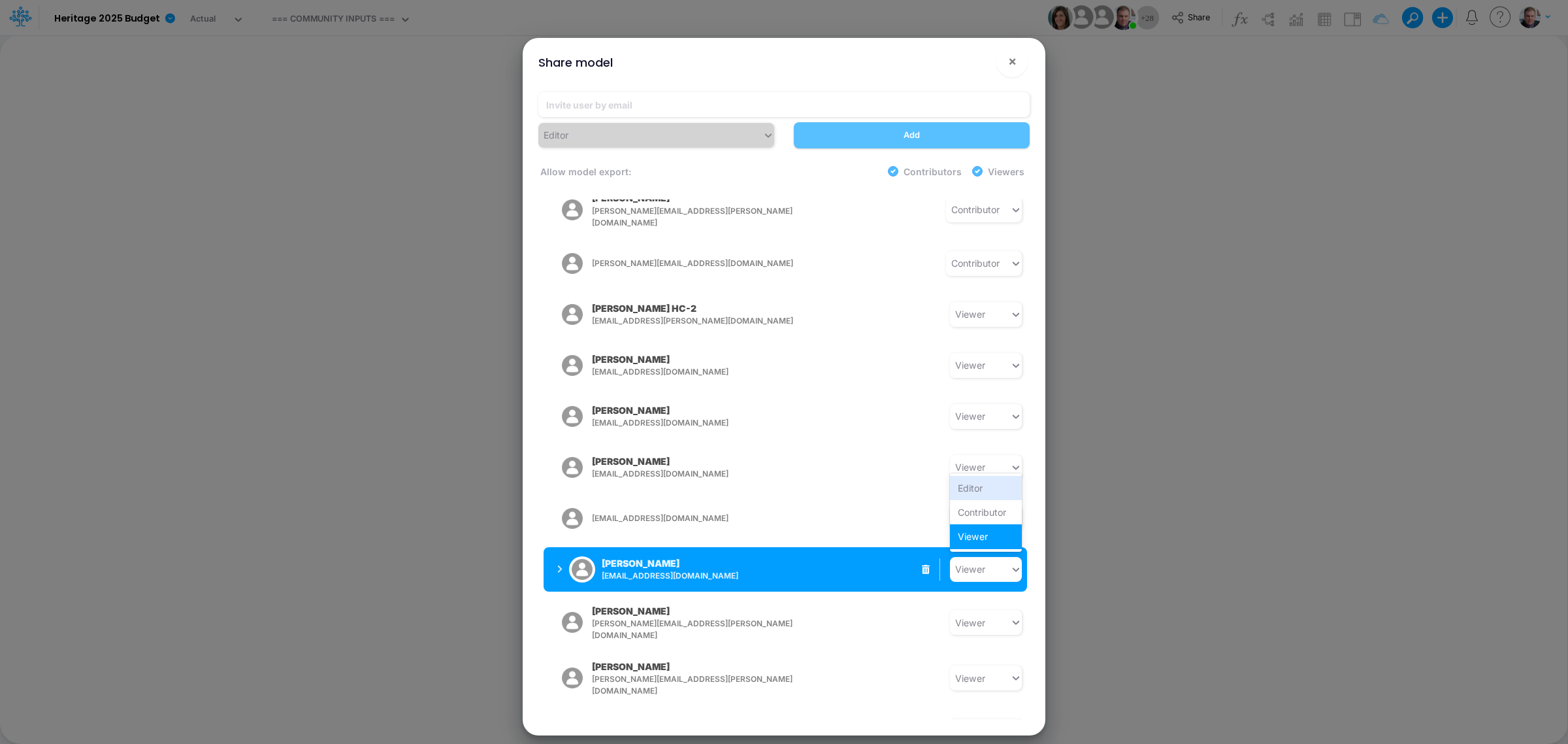
click at [1013, 568] on icon at bounding box center [1016, 569] width 6 height 4
click at [1004, 500] on div "Contributor" at bounding box center [986, 512] width 72 height 24
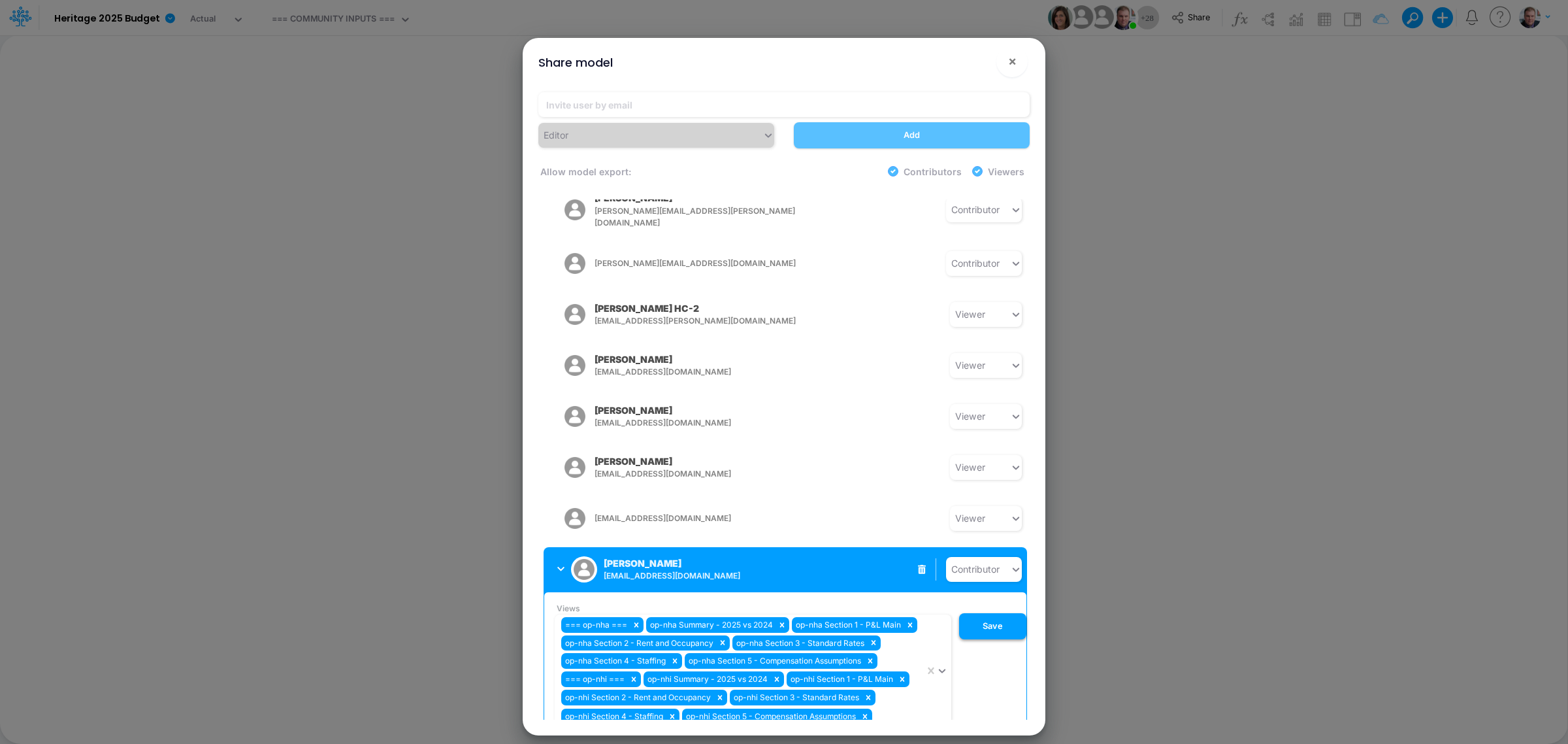
click at [998, 595] on button "Save" at bounding box center [992, 626] width 67 height 26
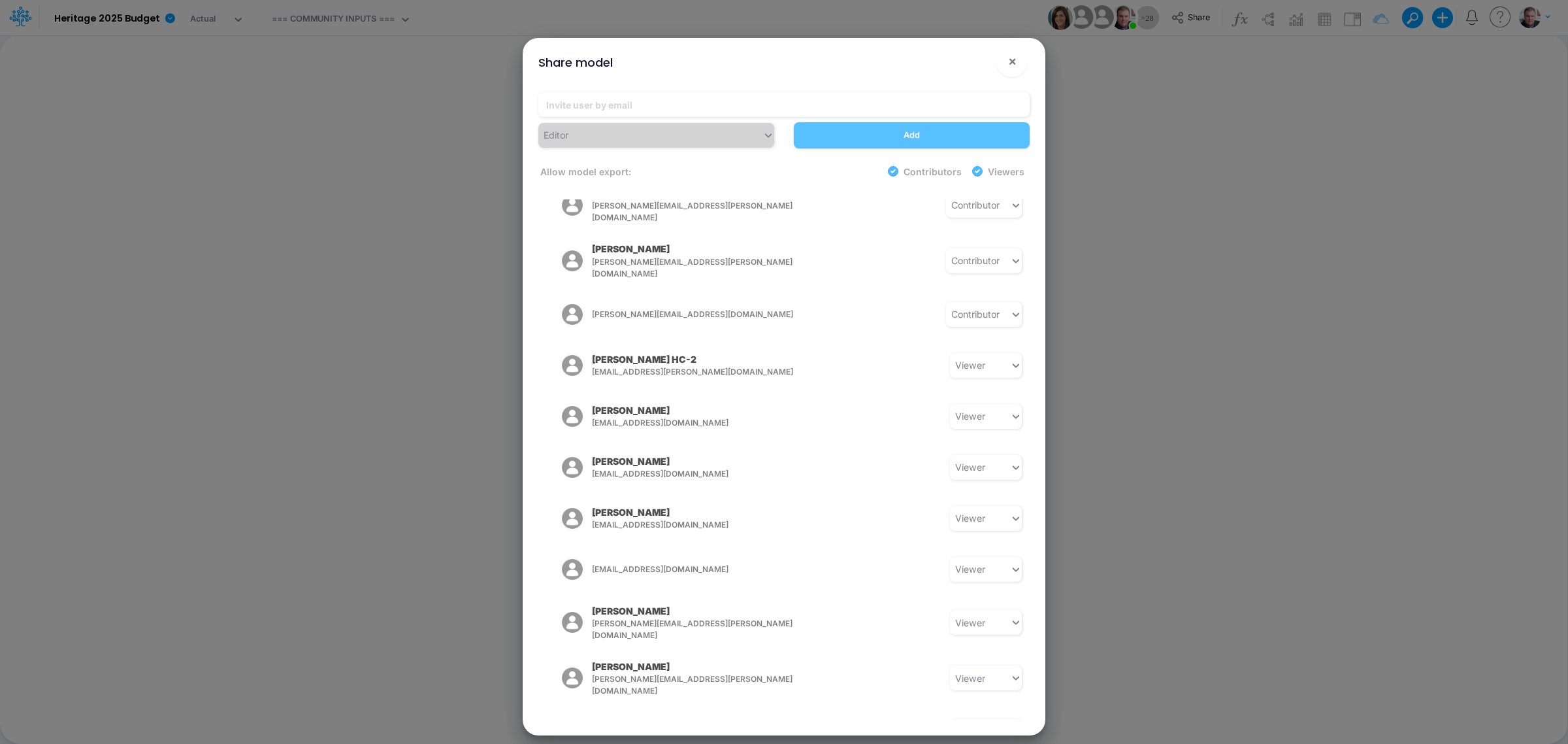
click at [1171, 310] on div "Share model × Editor Add Allow model export: Contributors Viewers Model Access …" at bounding box center [784, 372] width 1568 height 744
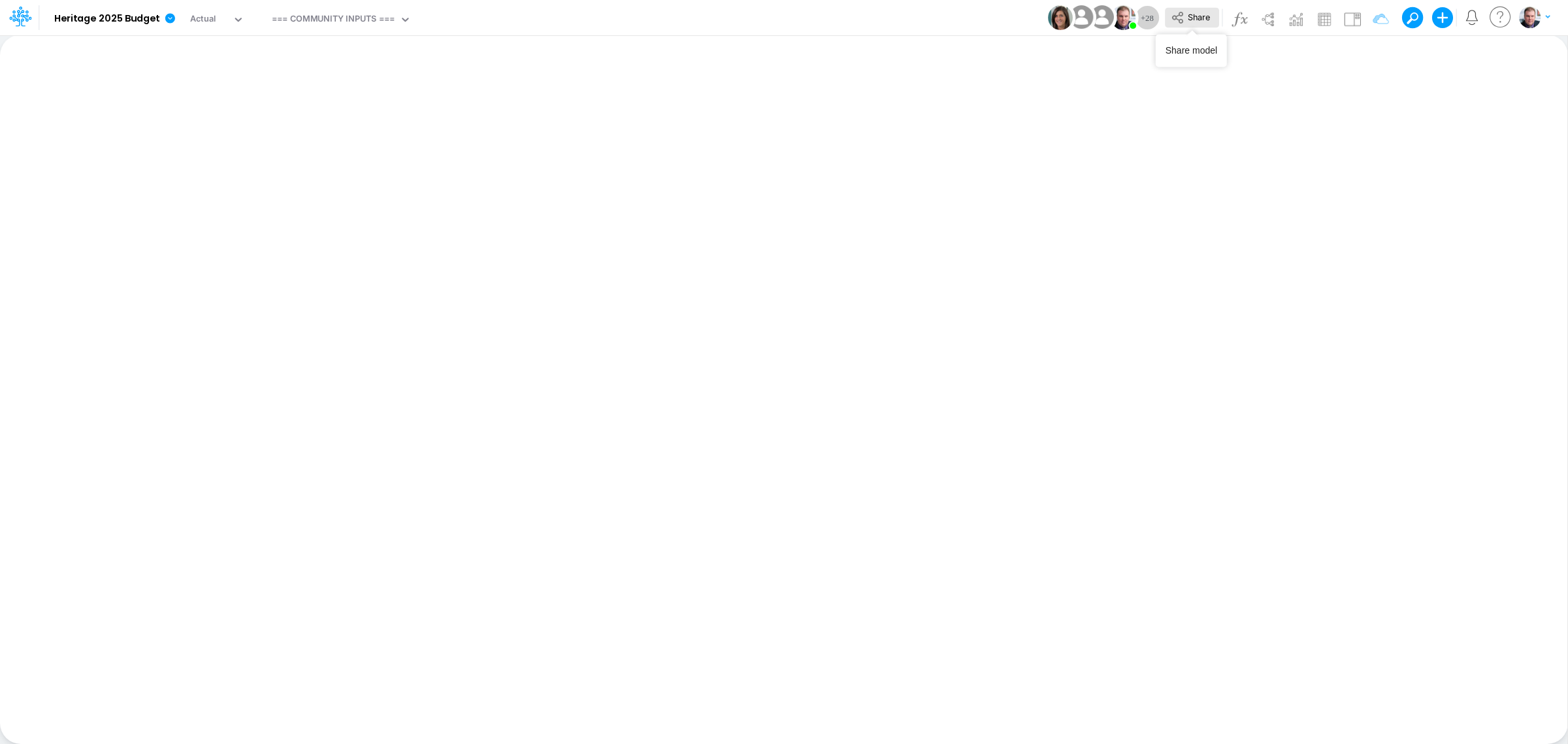
click at [1189, 12] on span "Share" at bounding box center [1199, 17] width 22 height 10
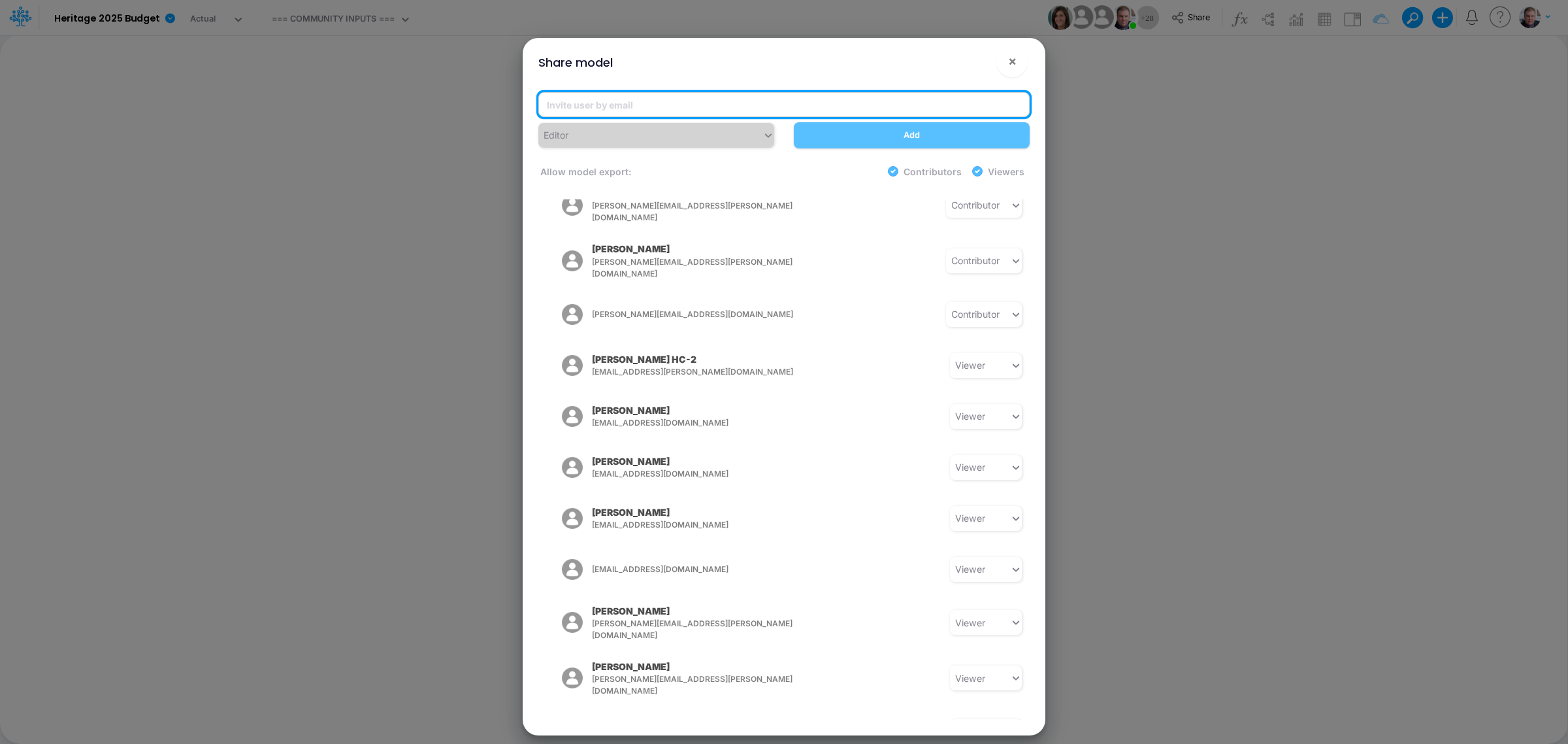
click at [675, 98] on input "email" at bounding box center [784, 104] width 491 height 24
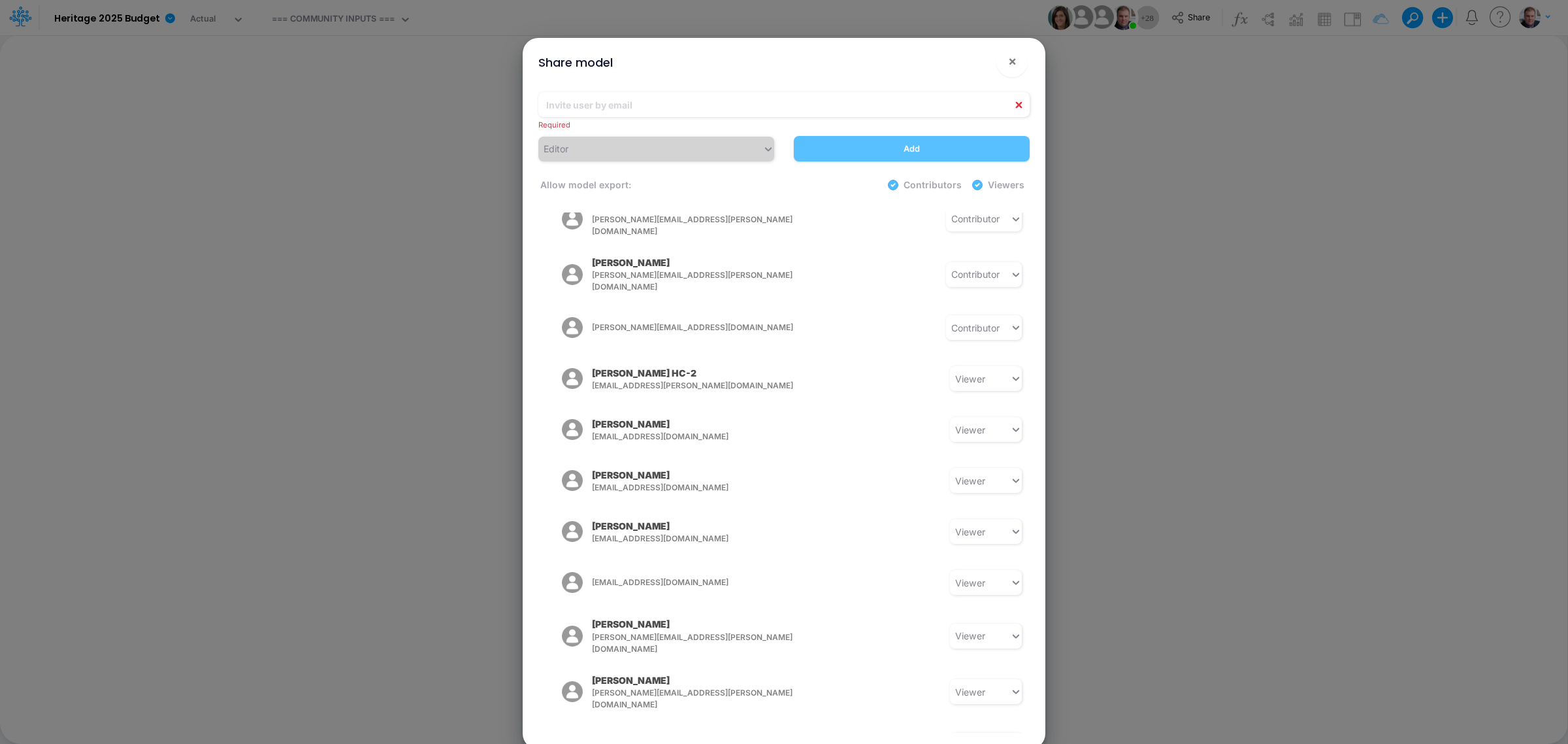
scroll to position [925, 0]
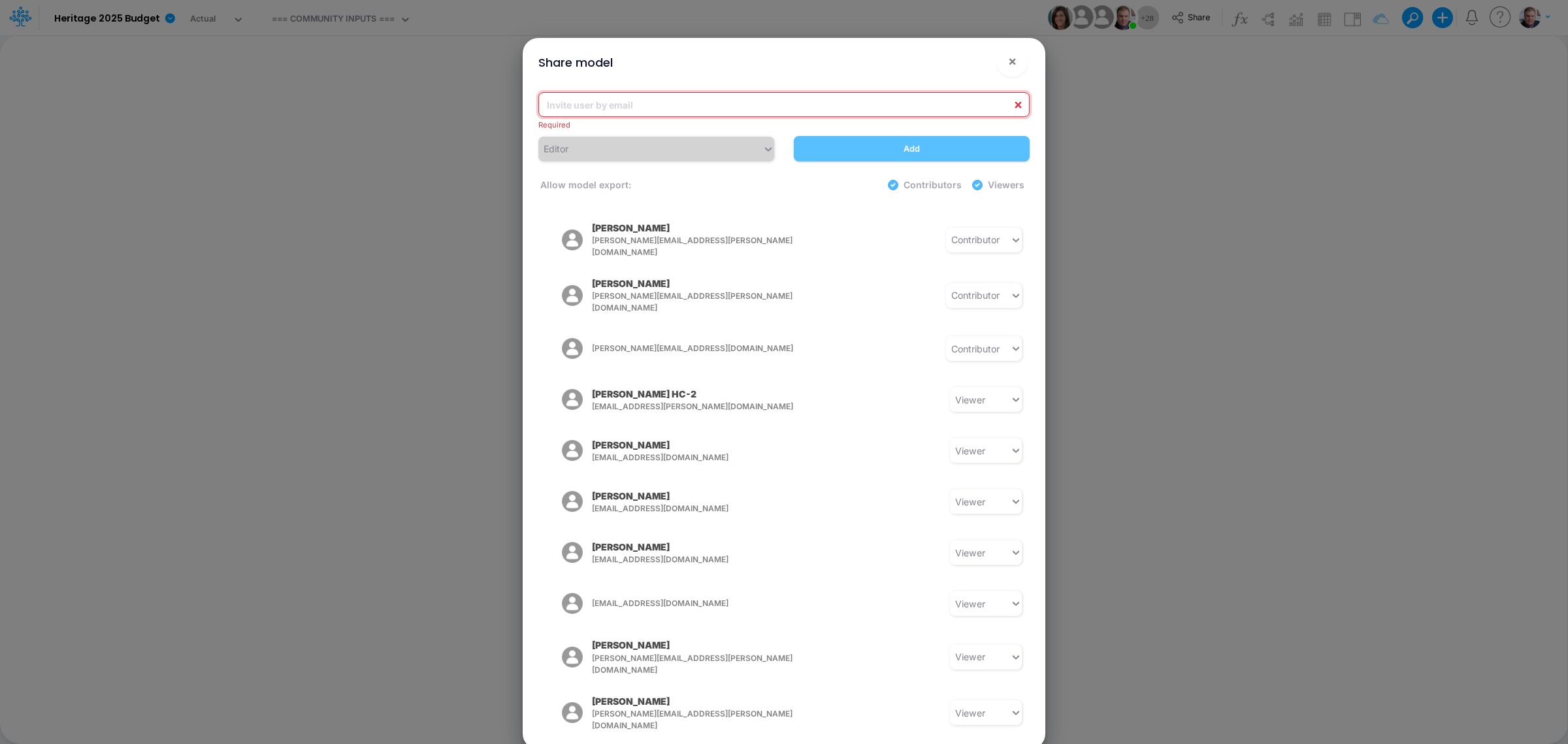
click at [635, 99] on input "email" at bounding box center [784, 104] width 491 height 24
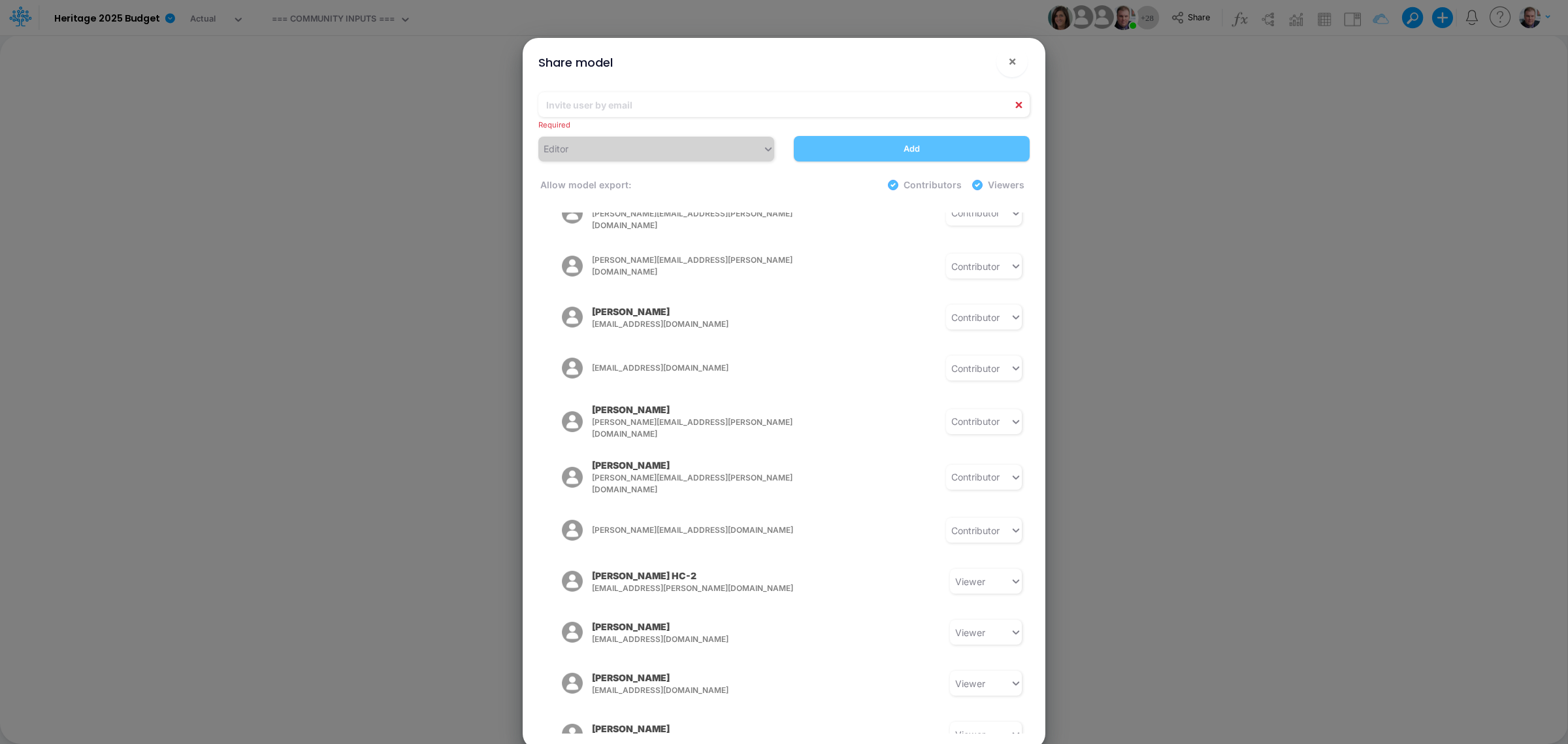
scroll to position [737, 0]
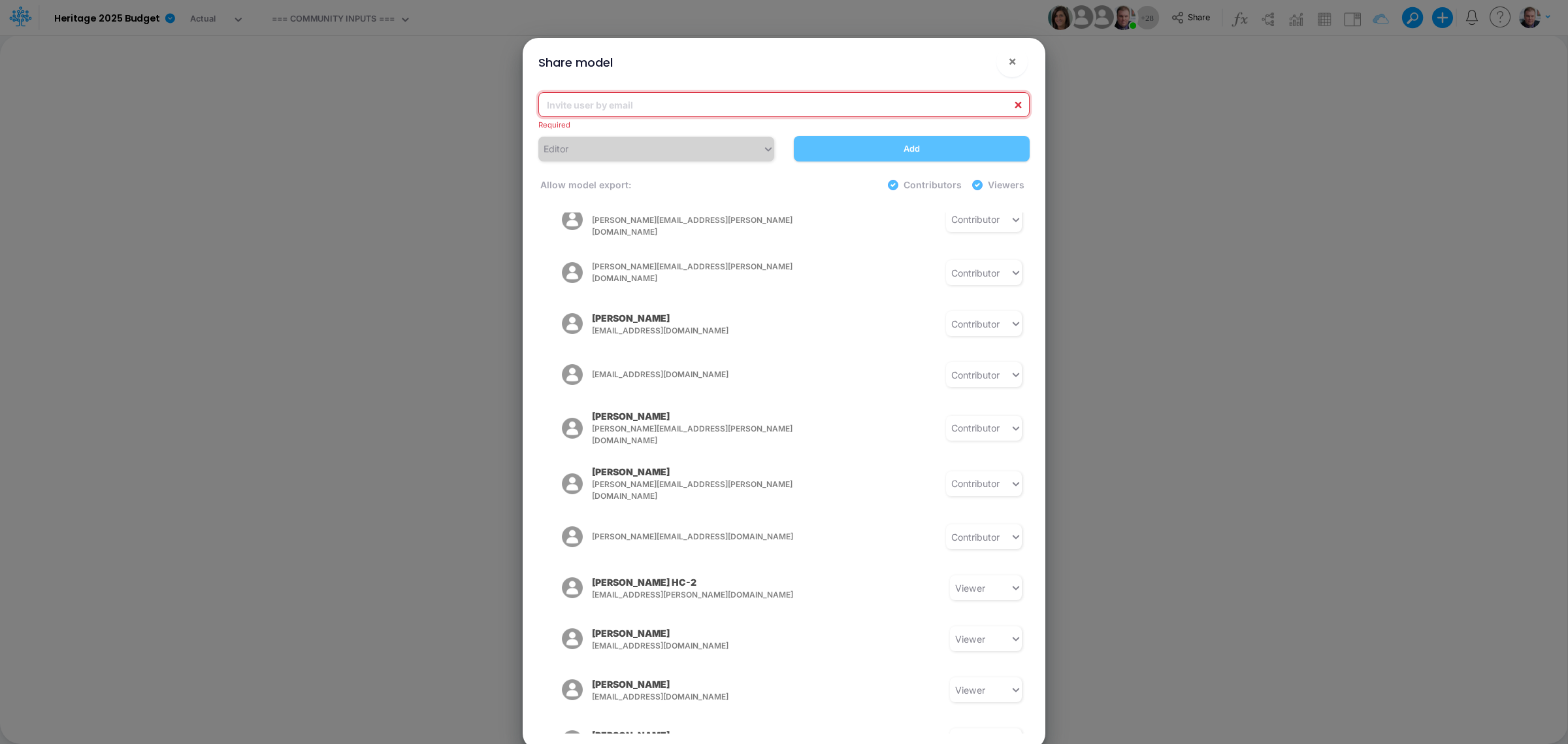
click at [804, 97] on input "email" at bounding box center [784, 104] width 491 height 24
type input "tim"
click at [1020, 106] on input "tim" at bounding box center [784, 104] width 491 height 24
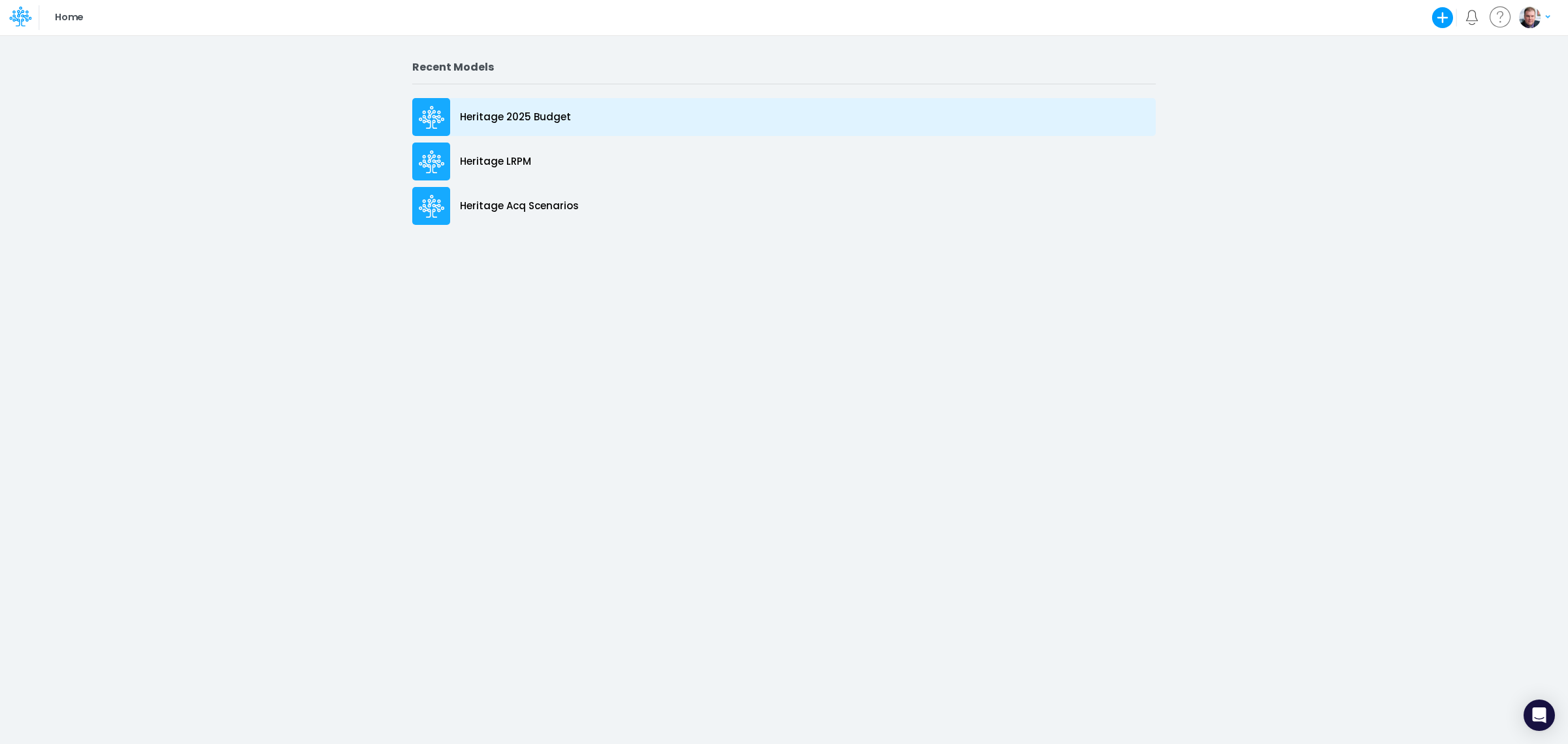
click at [505, 103] on div "Heritage 2025 Budget" at bounding box center [784, 117] width 744 height 38
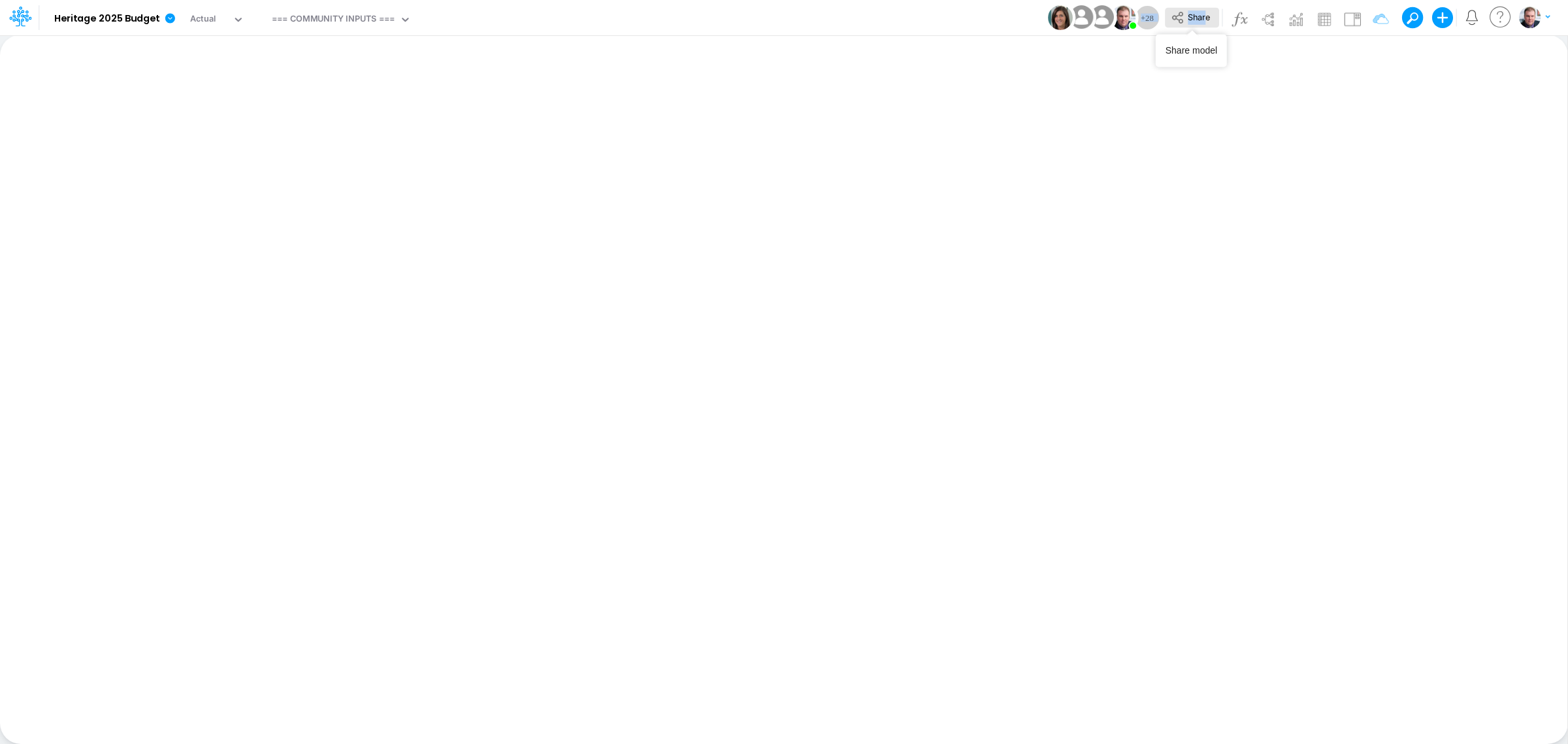
drag, startPoint x: 1139, startPoint y: 14, endPoint x: 1205, endPoint y: 14, distance: 66.0
click at [1205, 14] on div "+ 28 Share Create new model Blank Model Use a template My profile settings Log …" at bounding box center [1302, 17] width 497 height 35
click at [1196, 18] on span "Share" at bounding box center [1199, 17] width 22 height 10
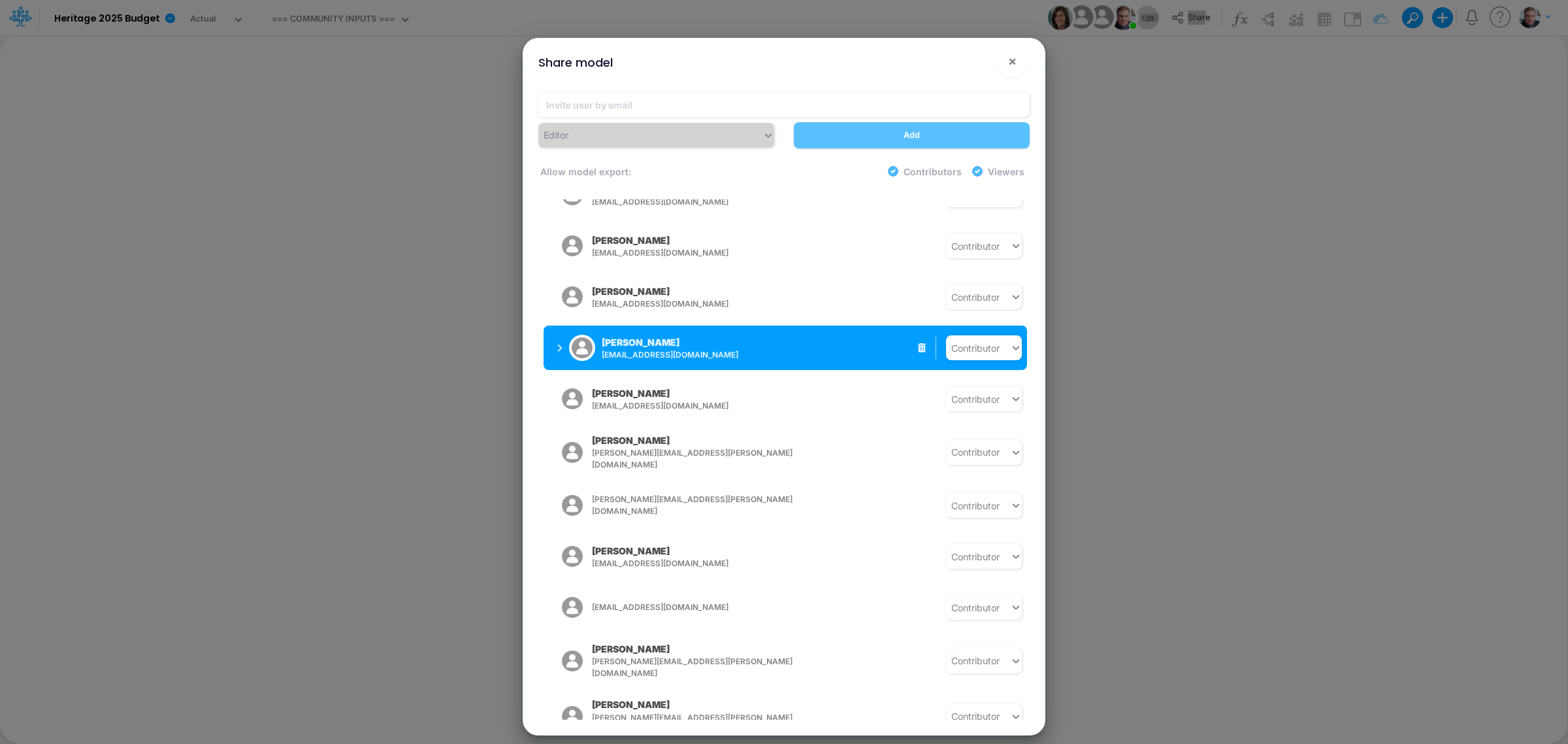
scroll to position [572, 0]
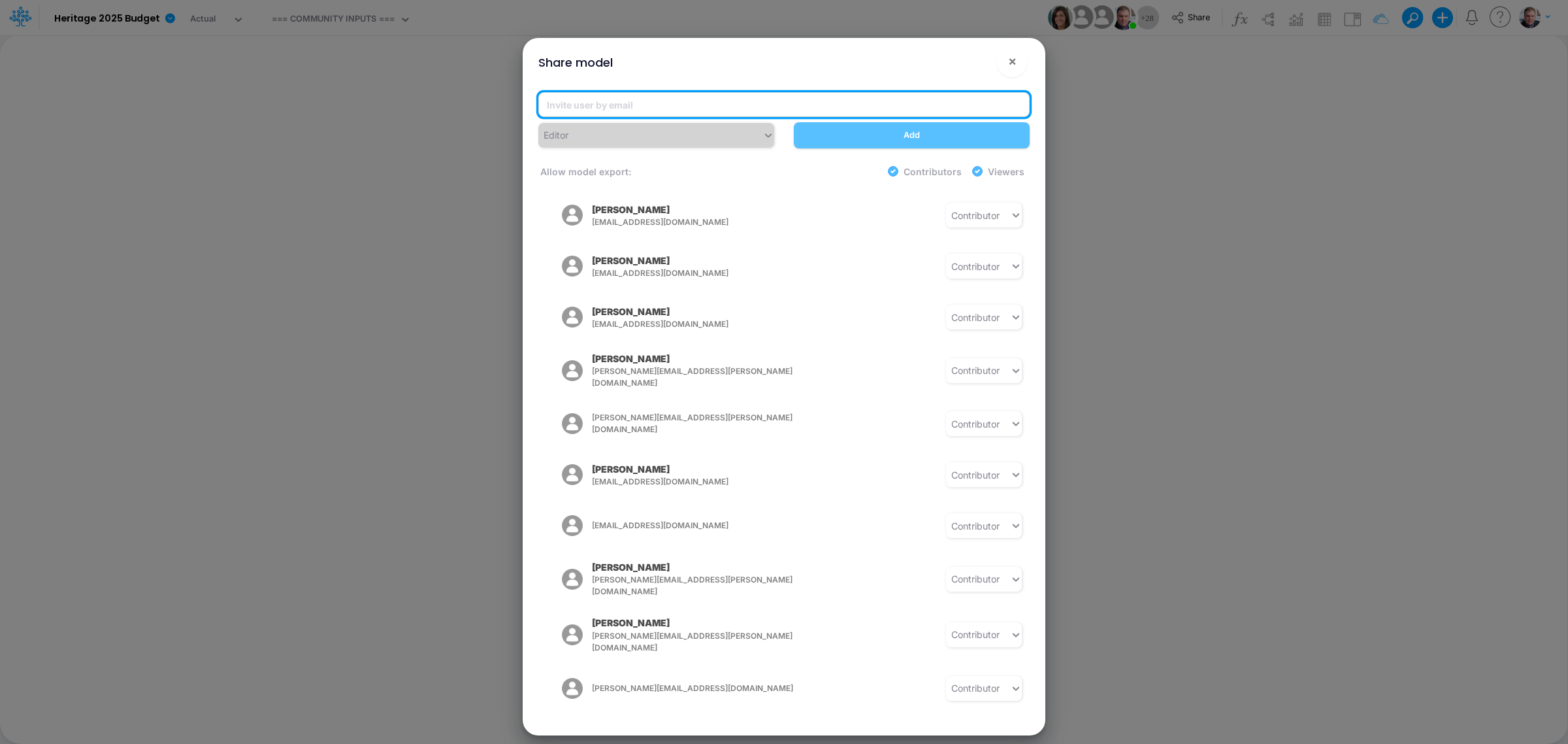
click at [672, 109] on input "email" at bounding box center [784, 104] width 491 height 24
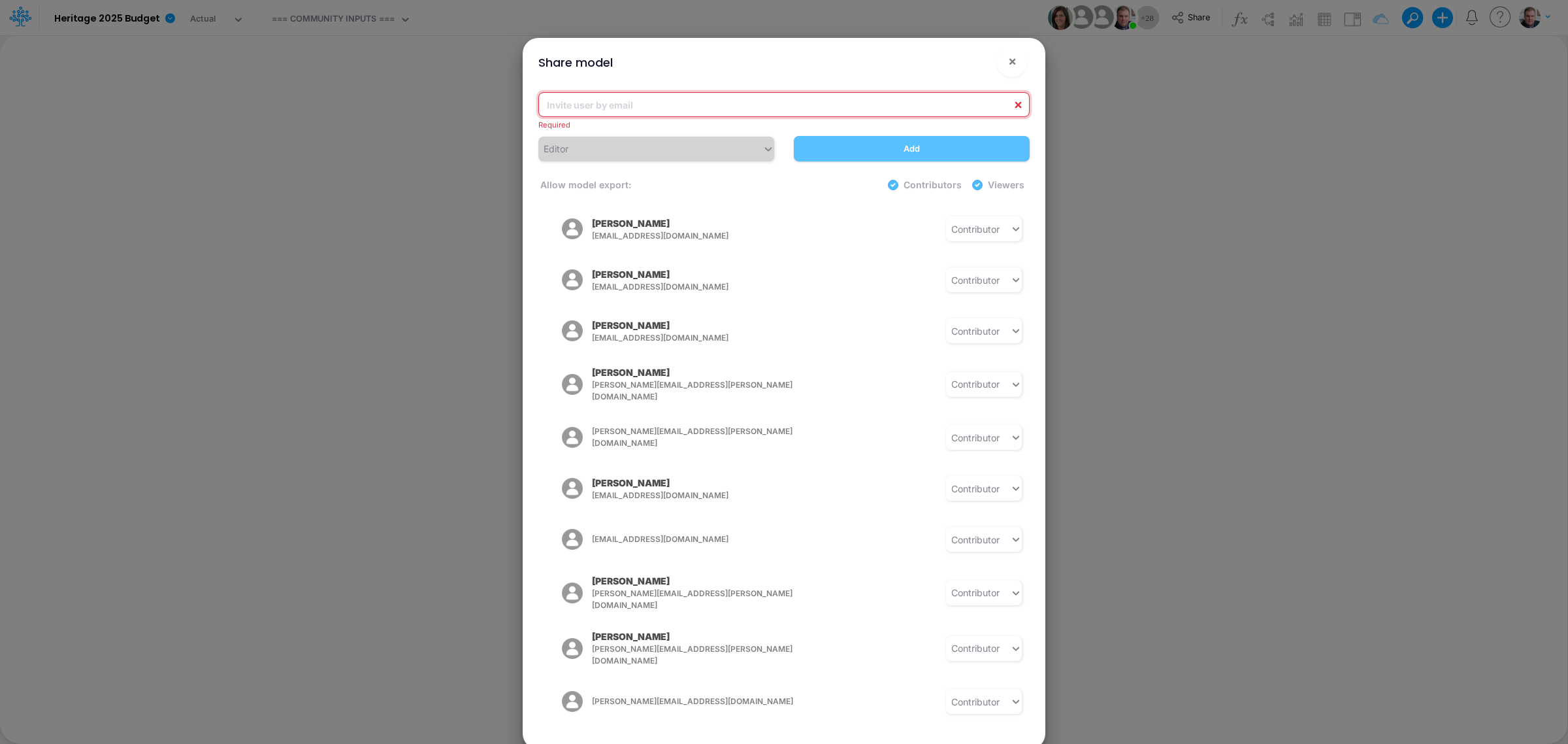
click at [677, 96] on input "email" at bounding box center [784, 104] width 491 height 24
paste input "Jennifer.Awinda@heritage-communities.com"
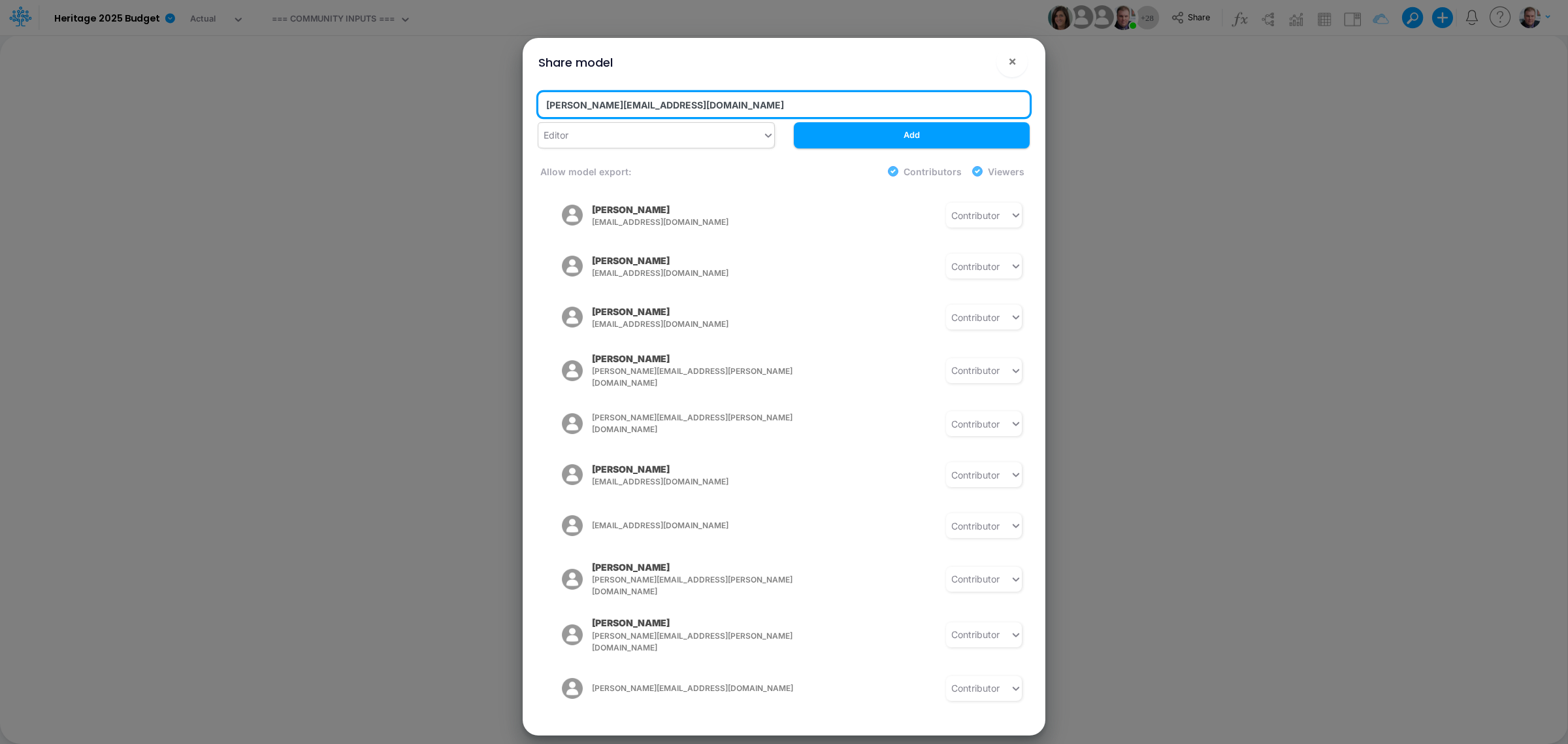
type input "Jennifer.Awinda@heritage-communities.com"
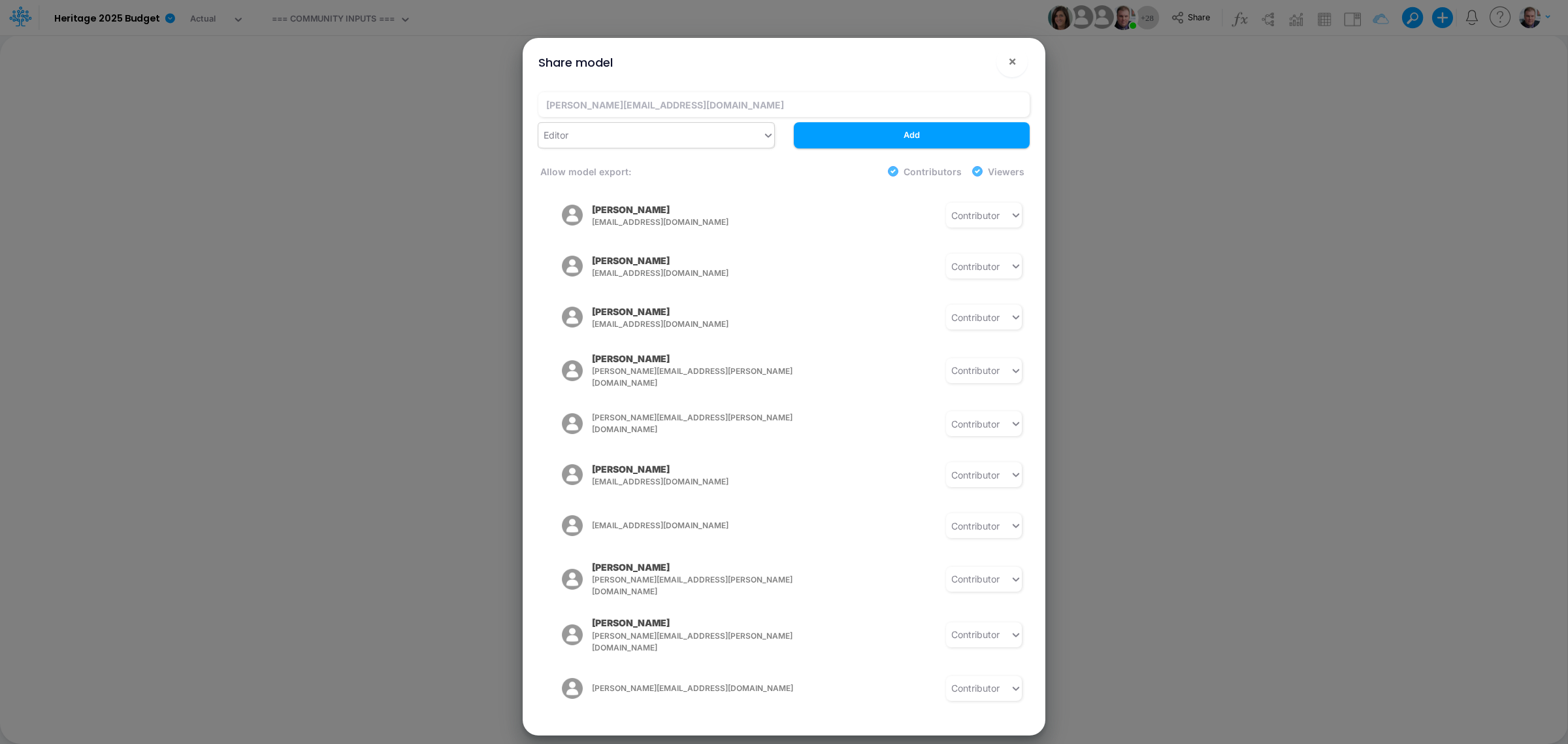
click at [693, 136] on div "Editor" at bounding box center [650, 135] width 224 height 22
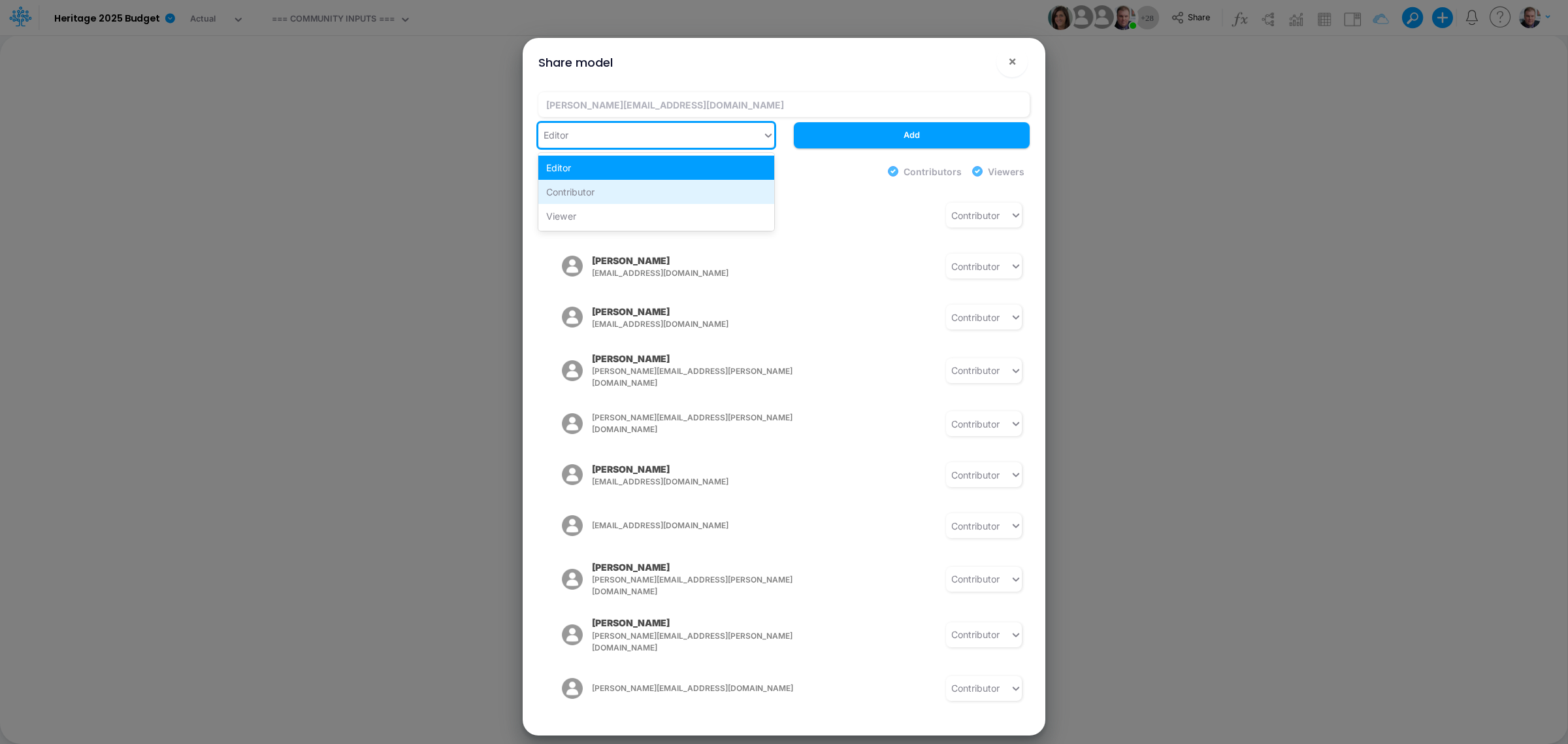
click at [634, 197] on div "Contributor" at bounding box center [657, 192] width 236 height 24
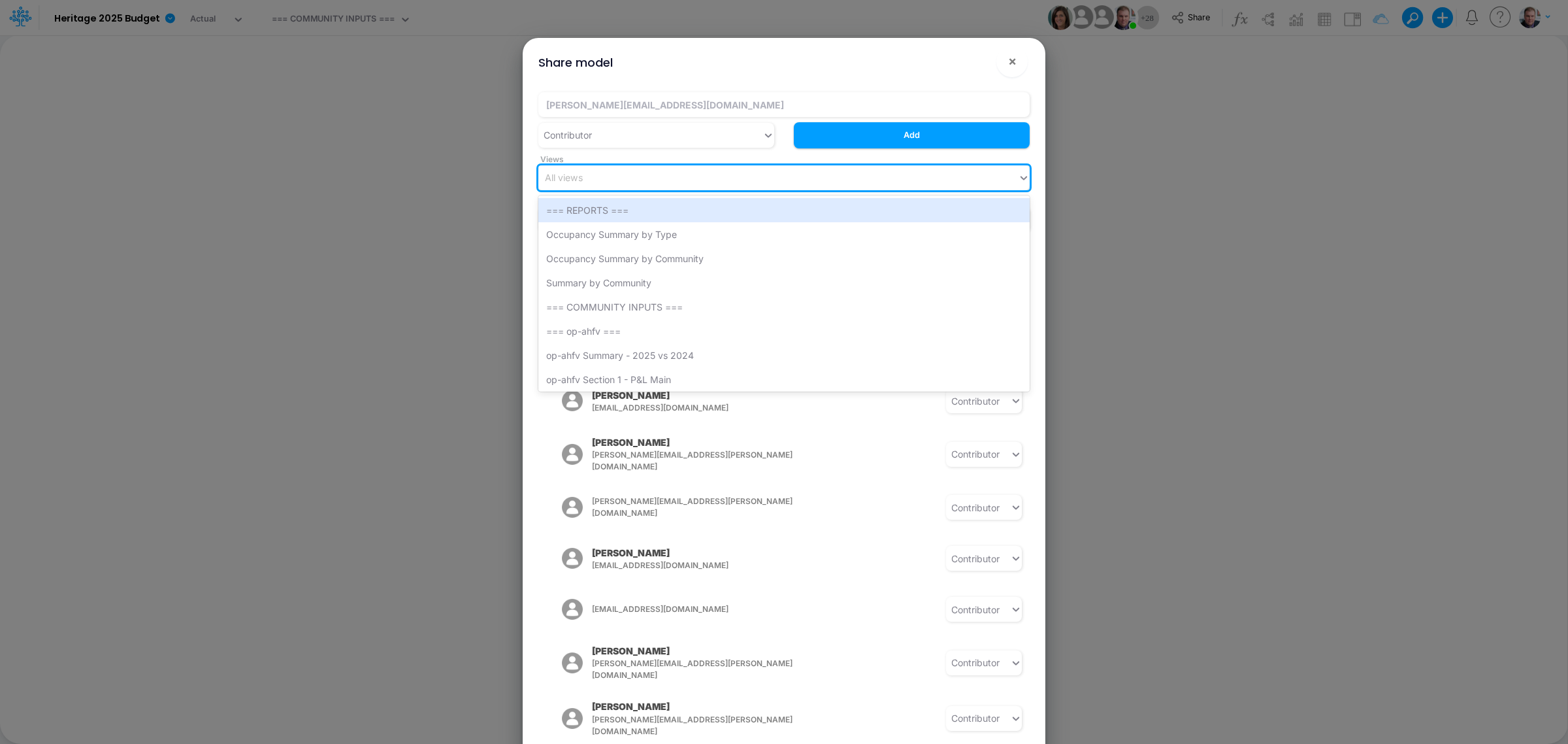
click at [736, 177] on div "All views" at bounding box center [778, 177] width 479 height 22
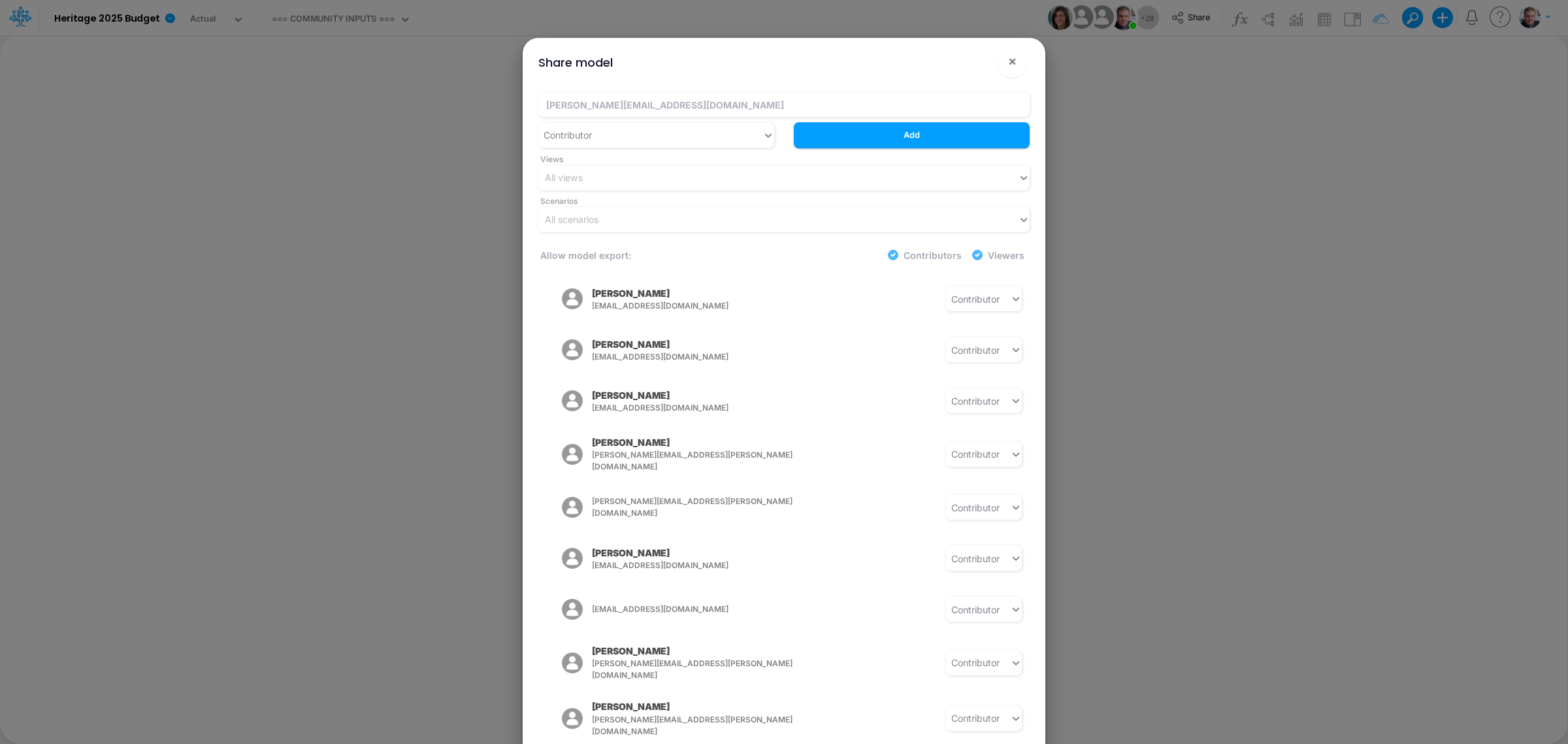
click at [1034, 153] on div "Views All views" at bounding box center [784, 169] width 511 height 42
click at [710, 219] on div "All scenarios" at bounding box center [778, 219] width 479 height 22
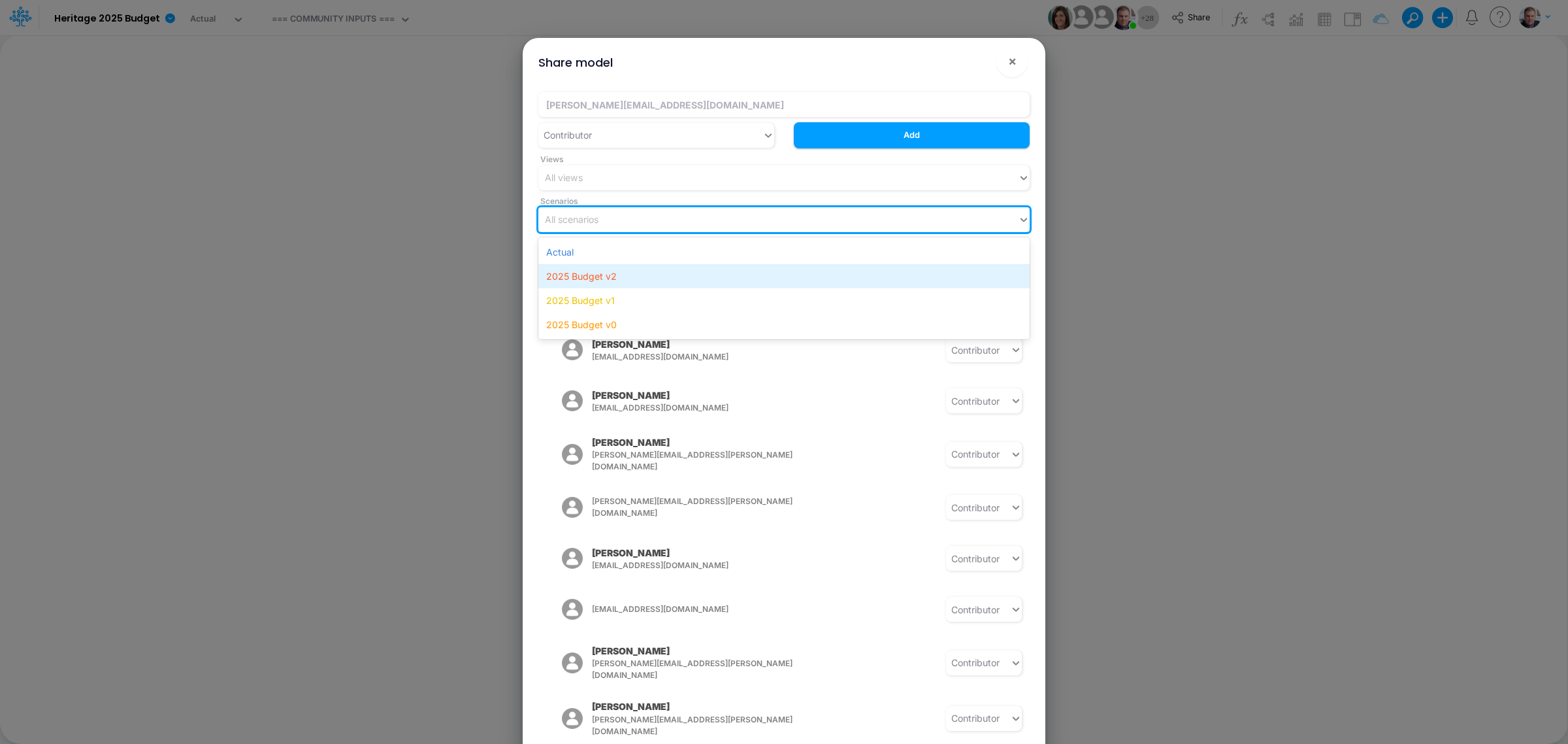
click at [695, 279] on div "2025 Budget v2" at bounding box center [784, 277] width 491 height 24
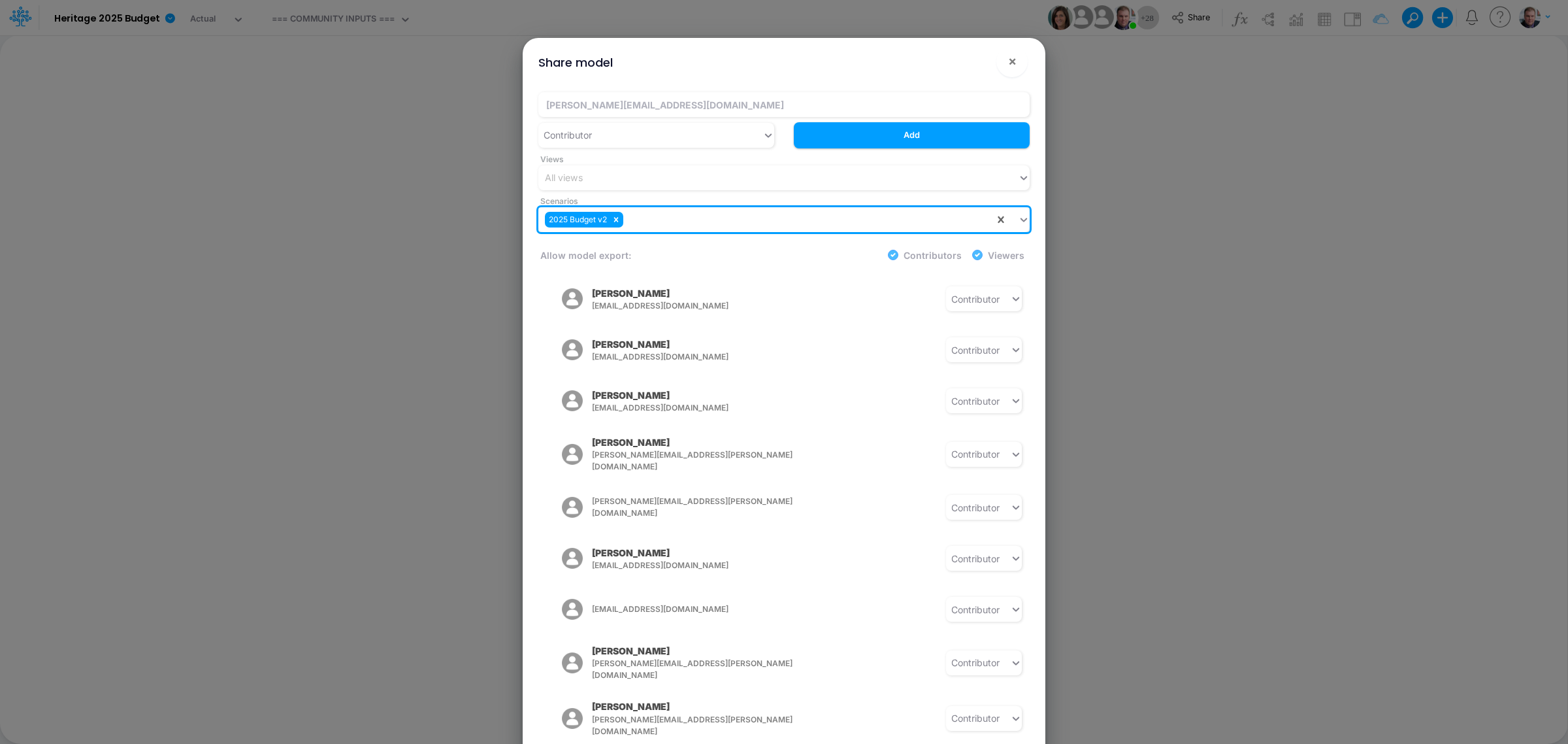
click at [858, 216] on div "2025 Budget v2" at bounding box center [766, 219] width 456 height 22
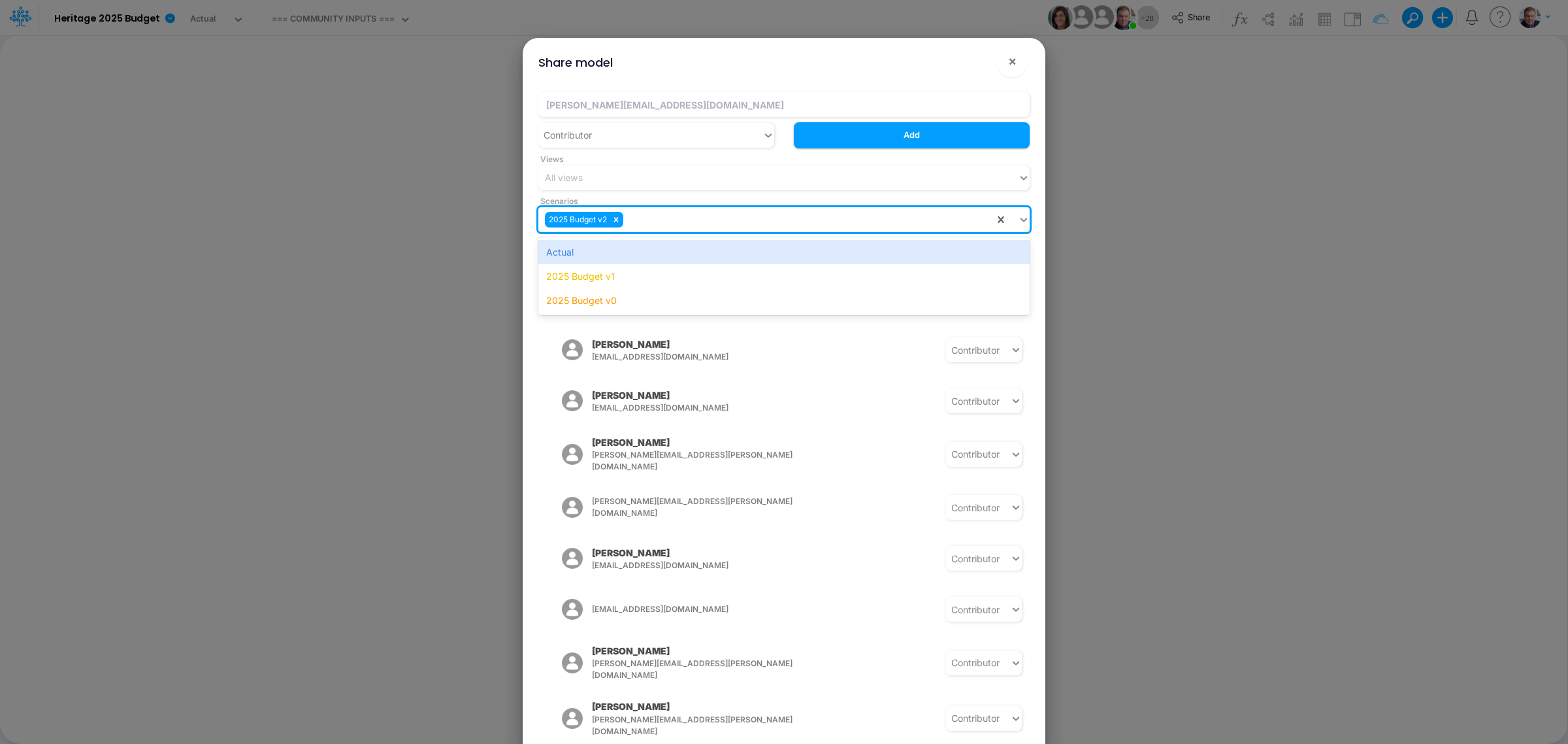
click at [830, 192] on div "Scenarios option 2025 Budget v2, selected. option Actual focused, 1 of 4. 3 res…" at bounding box center [784, 211] width 511 height 42
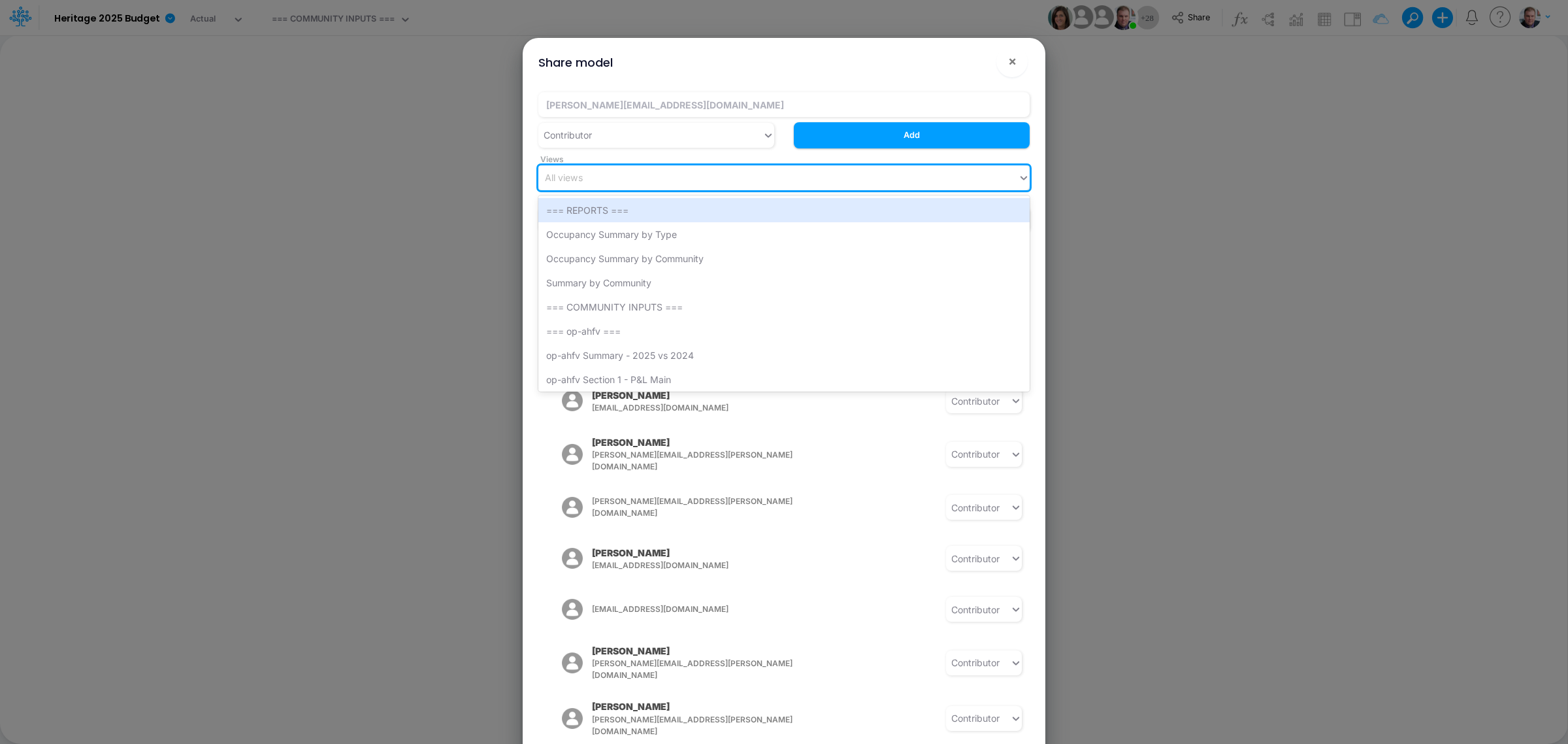
click at [833, 181] on div "All views" at bounding box center [778, 177] width 479 height 22
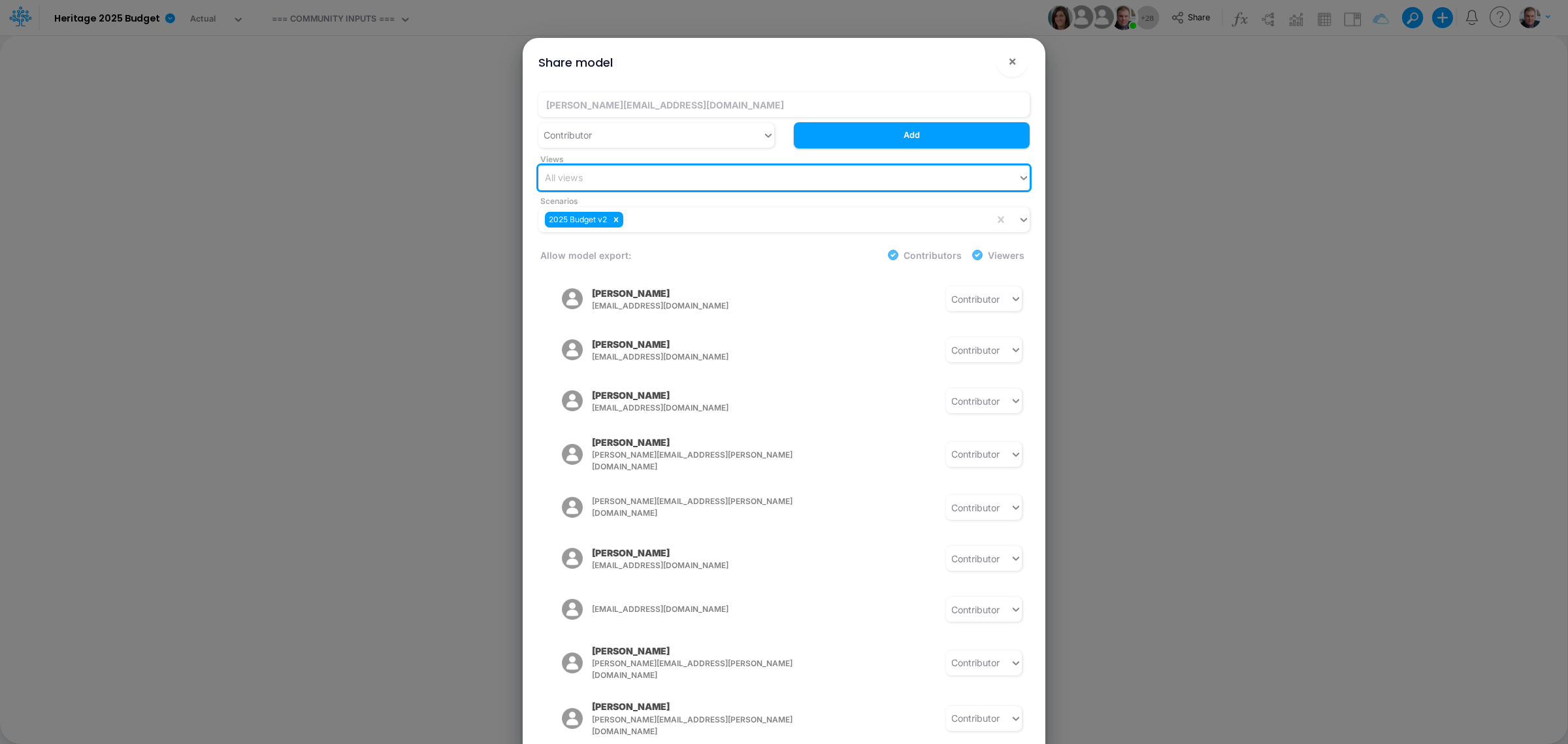
click at [710, 184] on div "All views" at bounding box center [778, 177] width 479 height 22
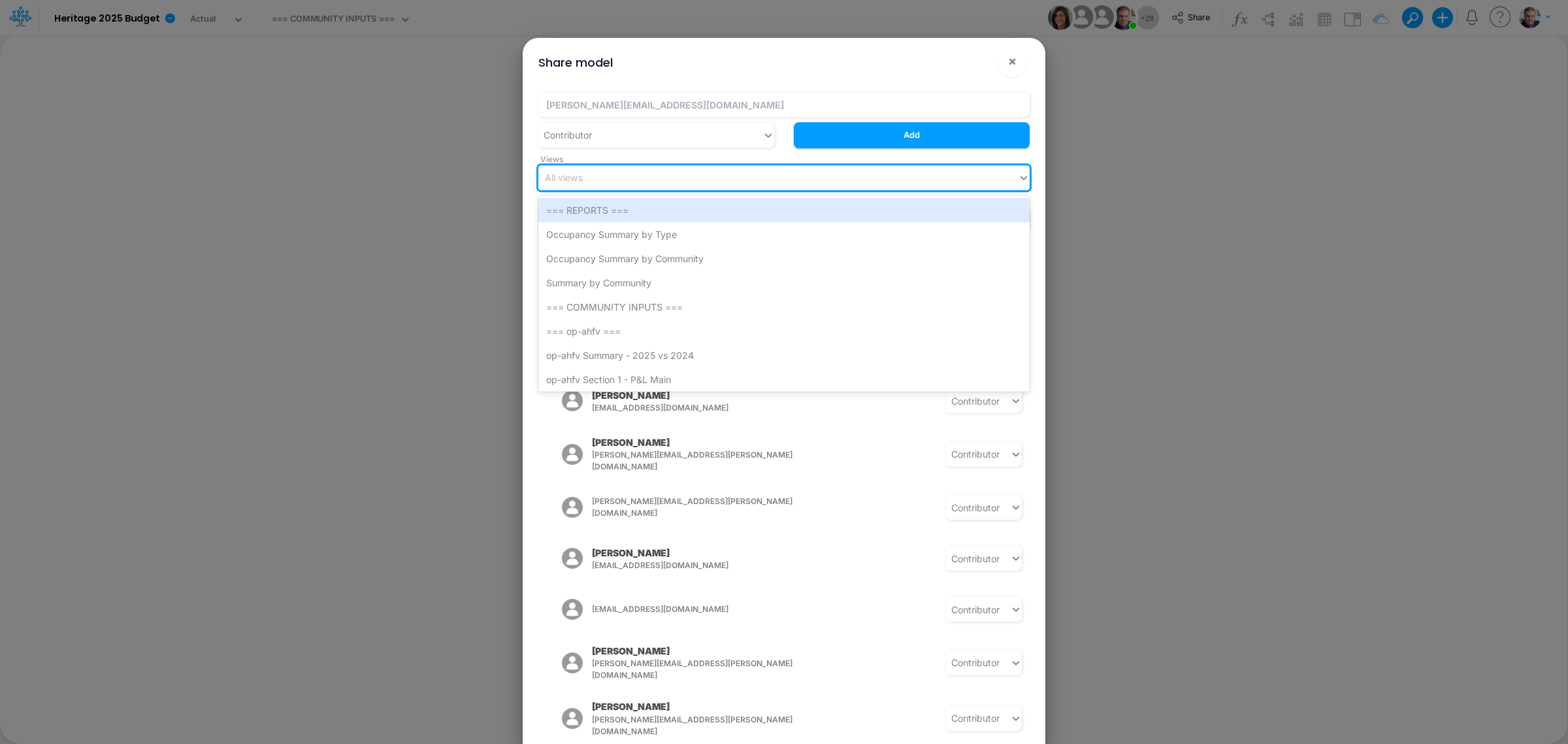
click at [710, 184] on div "All views" at bounding box center [778, 177] width 479 height 22
type input "opg"
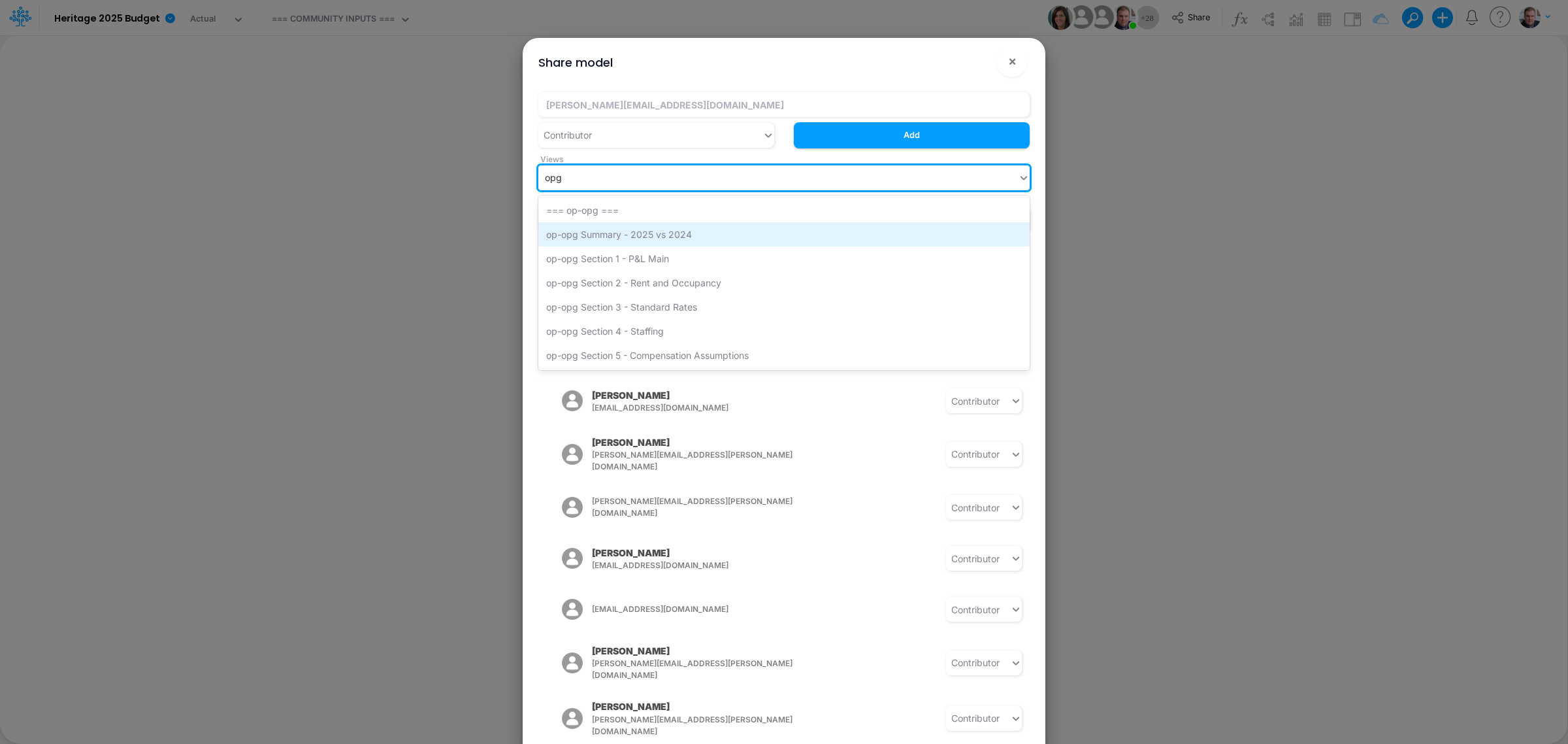
click at [661, 225] on div "op-opg Summary - 2025 vs 2024" at bounding box center [784, 235] width 491 height 24
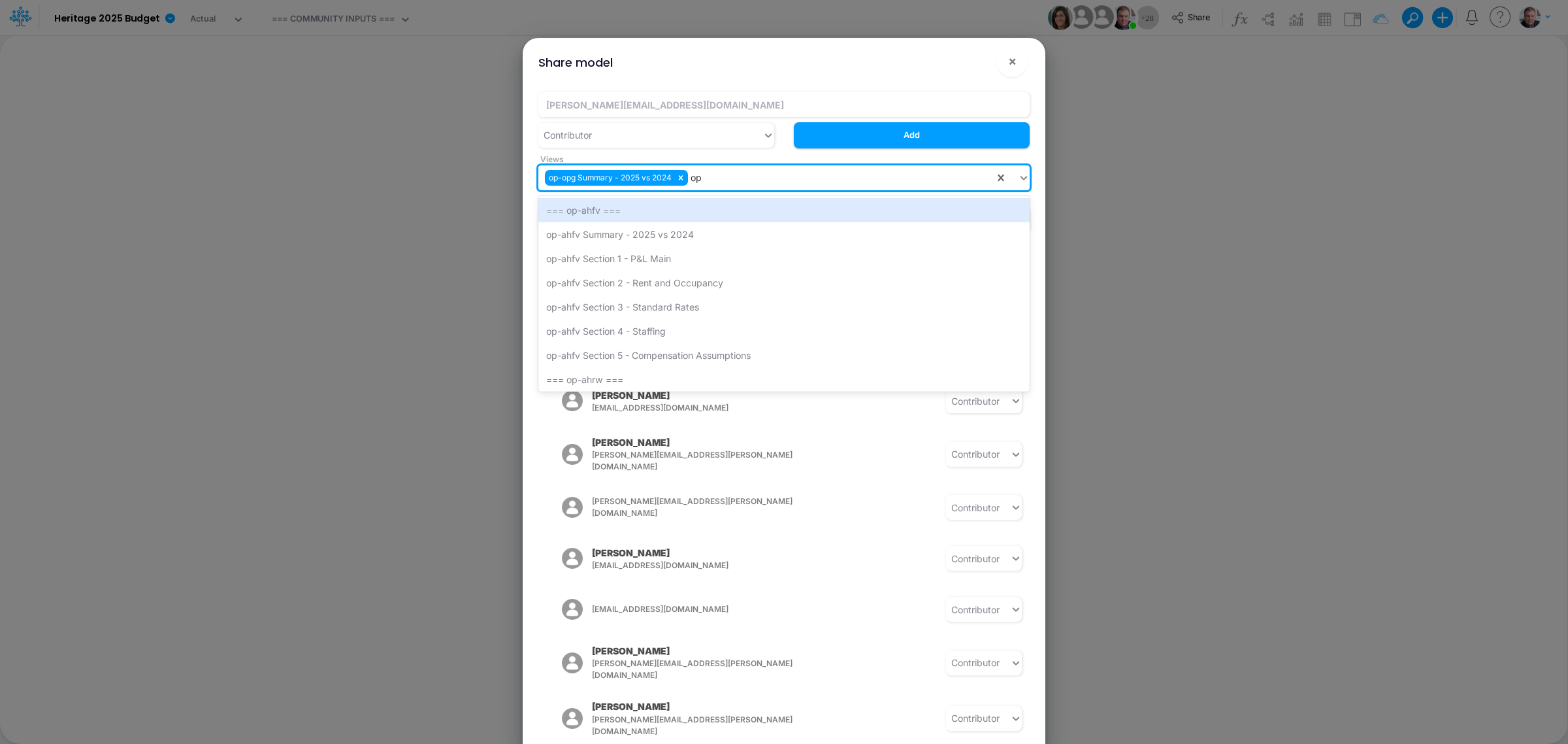
type input "opg"
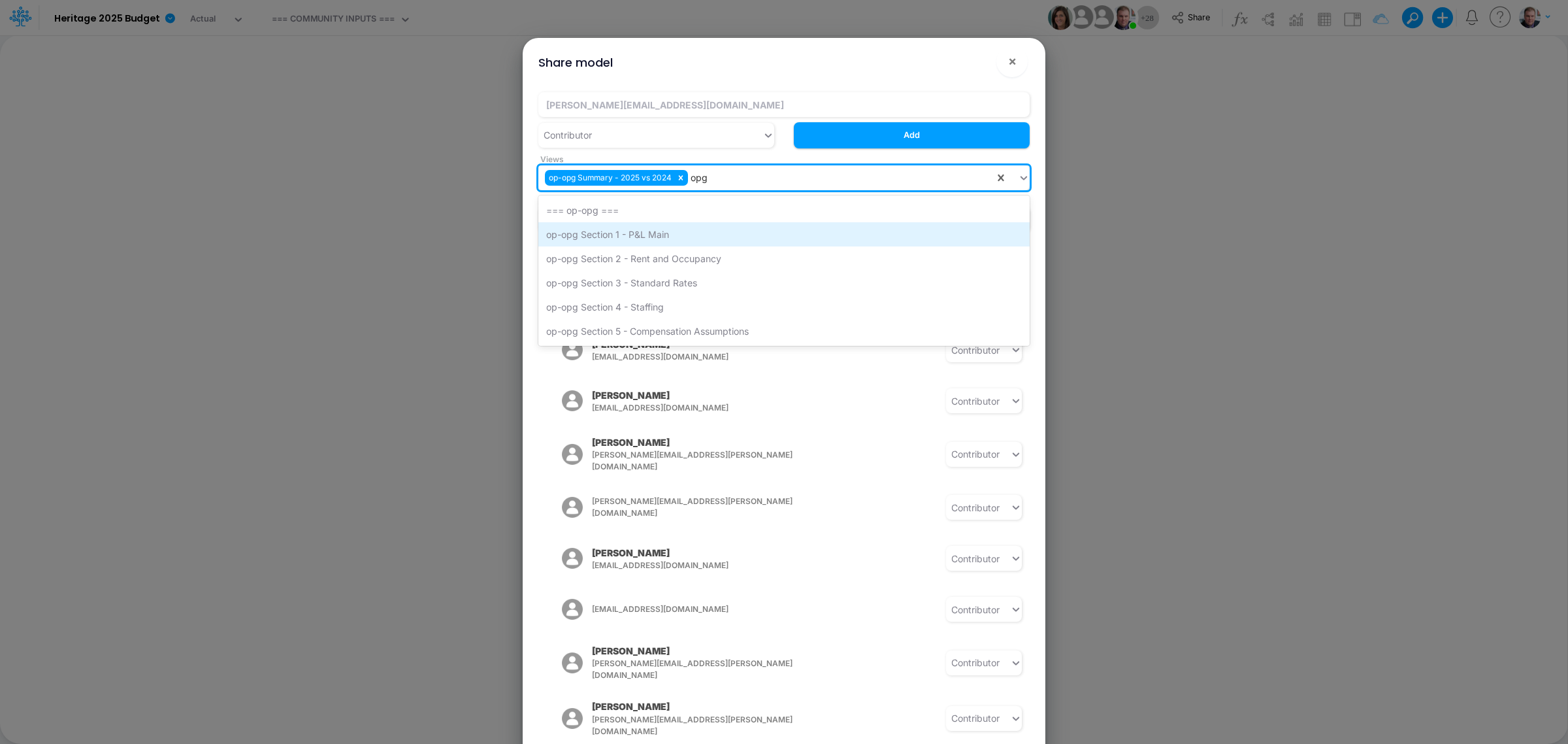
click at [678, 230] on div "op-opg Section 1 - P&L Main" at bounding box center [784, 235] width 491 height 24
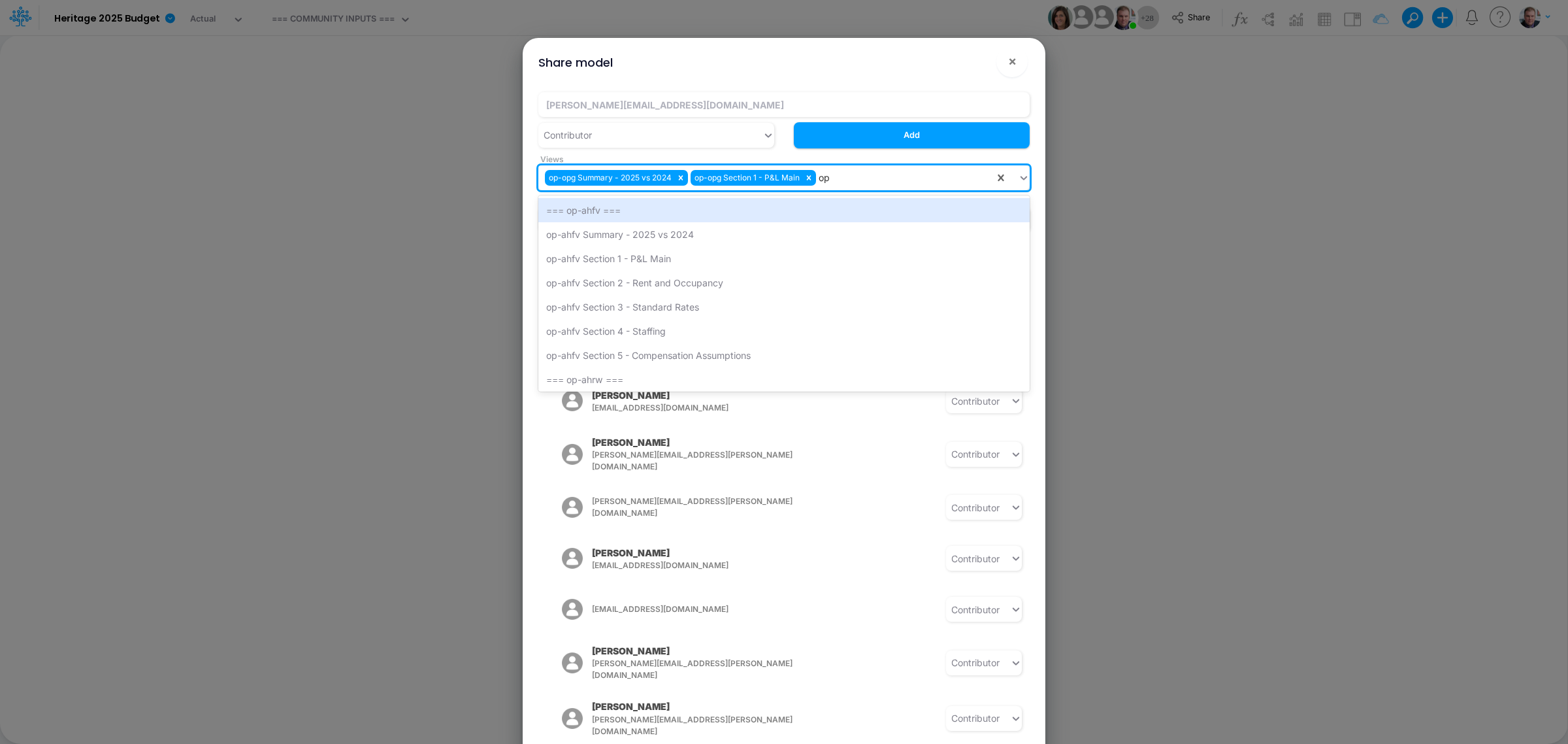
type input "opg"
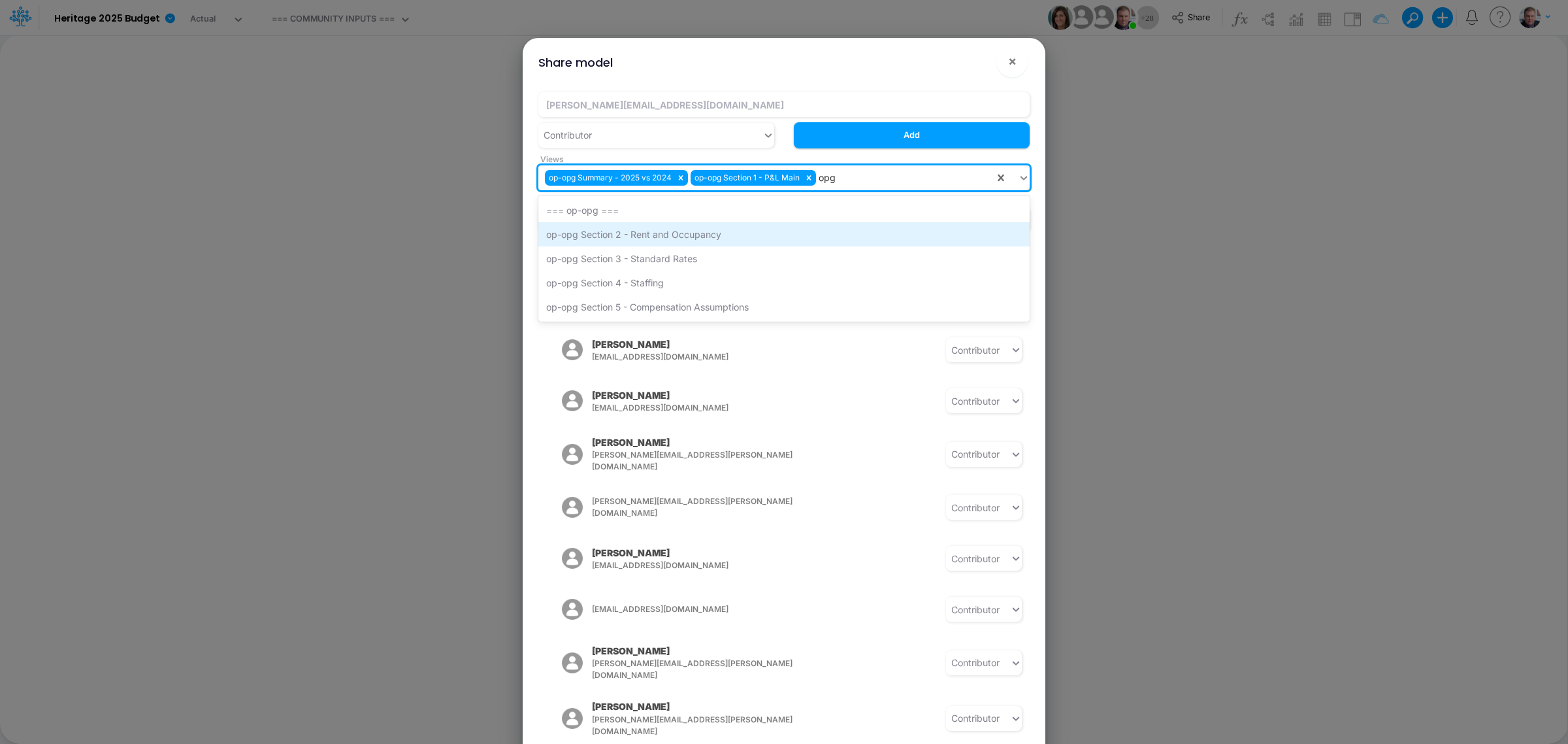
click at [675, 233] on div "op-opg Section 2 - Rent and Occupancy" at bounding box center [784, 235] width 491 height 24
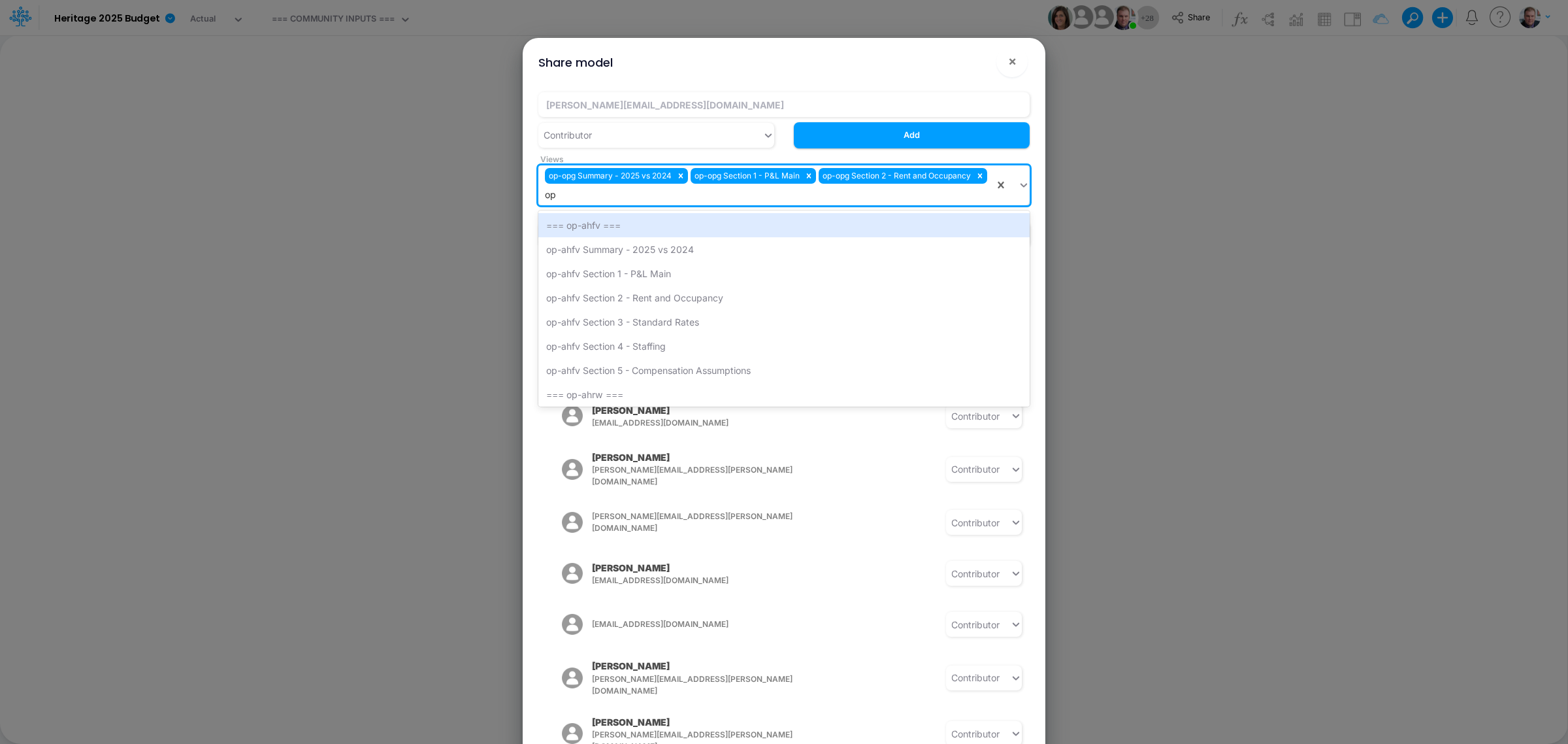
type input "opg"
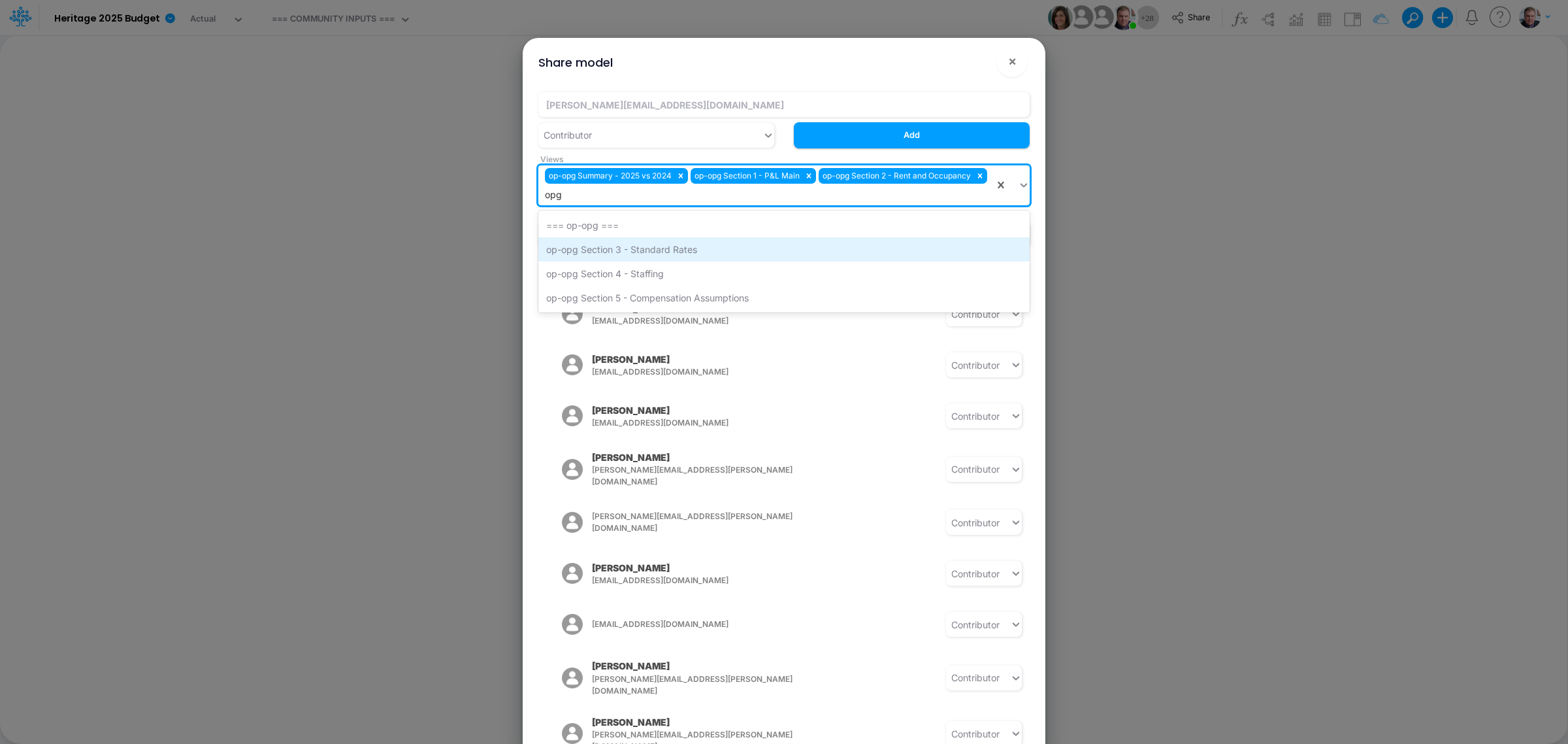
click at [673, 251] on div "op-opg Section 3 - Standard Rates" at bounding box center [784, 249] width 491 height 24
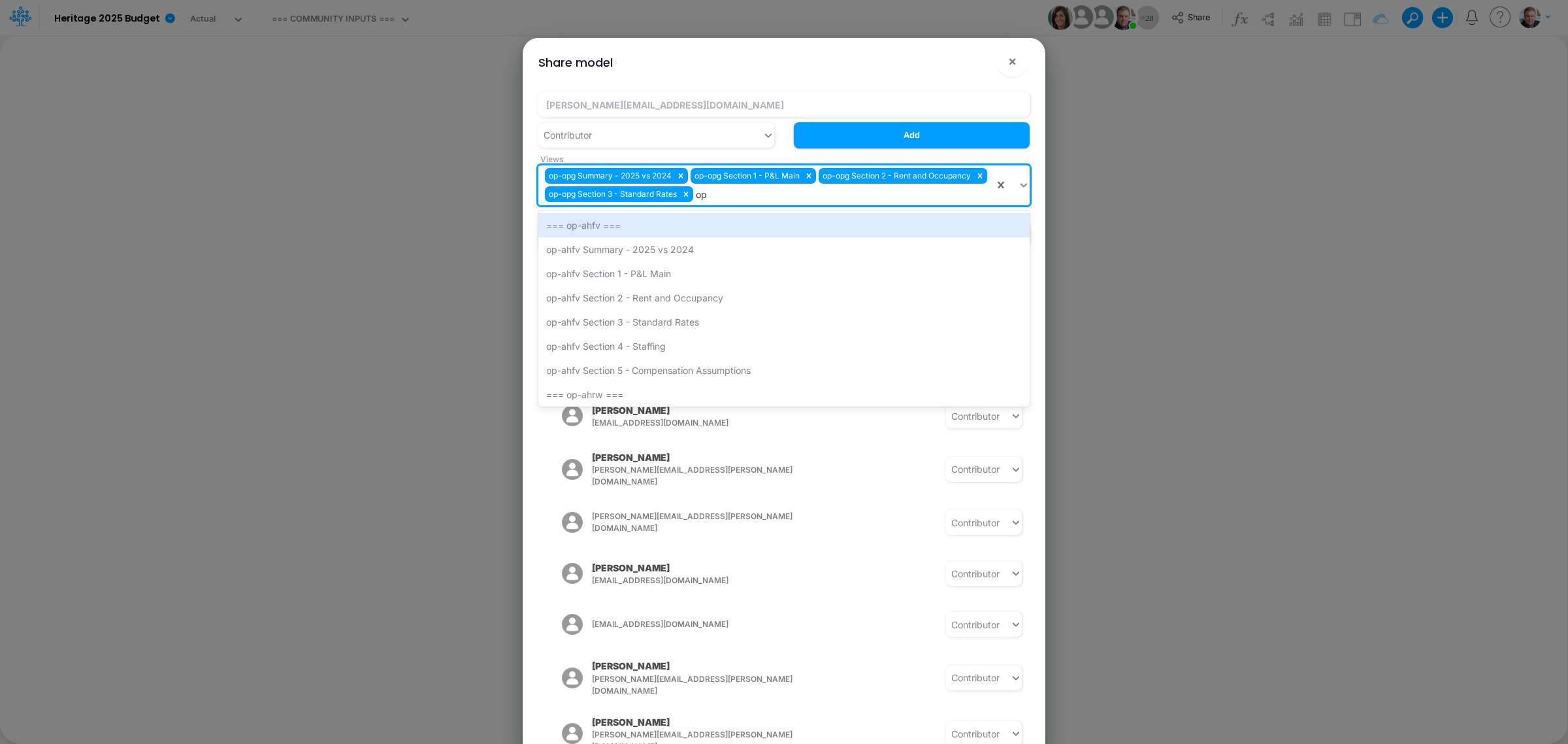
type input "opg"
click at [673, 251] on div "op-opg Section 4 - Staffing" at bounding box center [784, 249] width 491 height 24
type input "opg"
click at [670, 237] on div "=== op-opg ===" at bounding box center [784, 225] width 491 height 24
type input "opg"
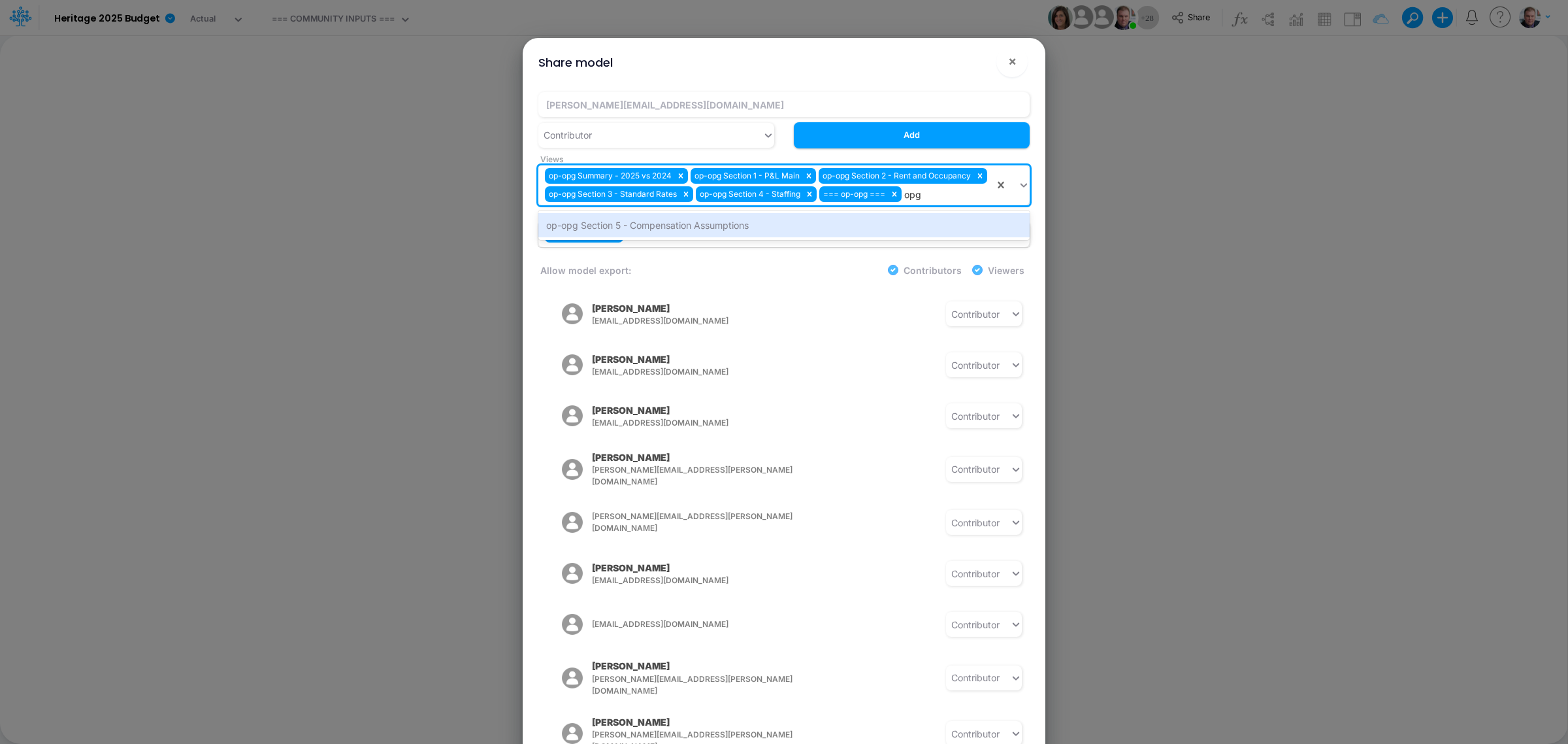
click at [668, 237] on div "op-opg Section 5 - Compensation Assumptions" at bounding box center [784, 225] width 491 height 24
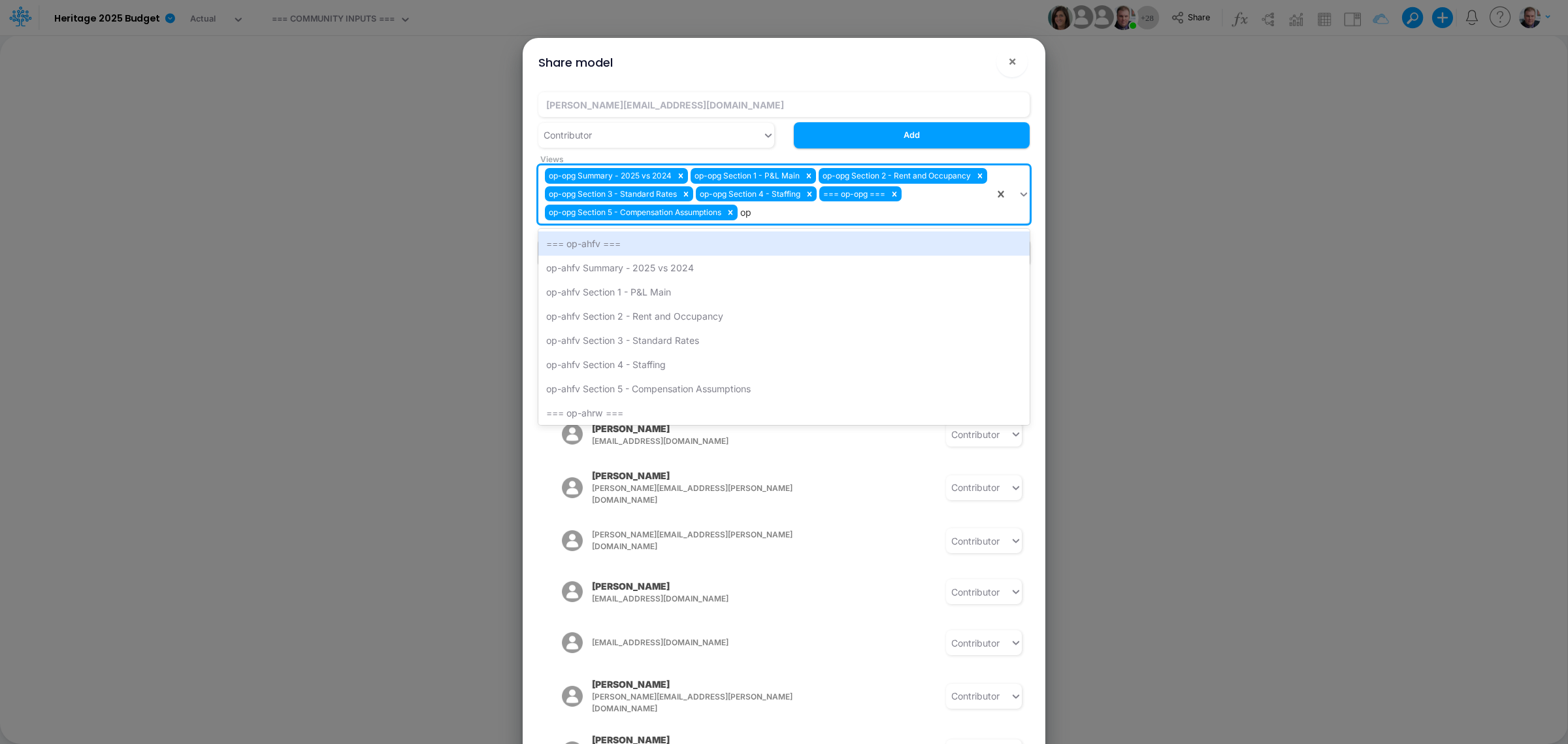
type input "o"
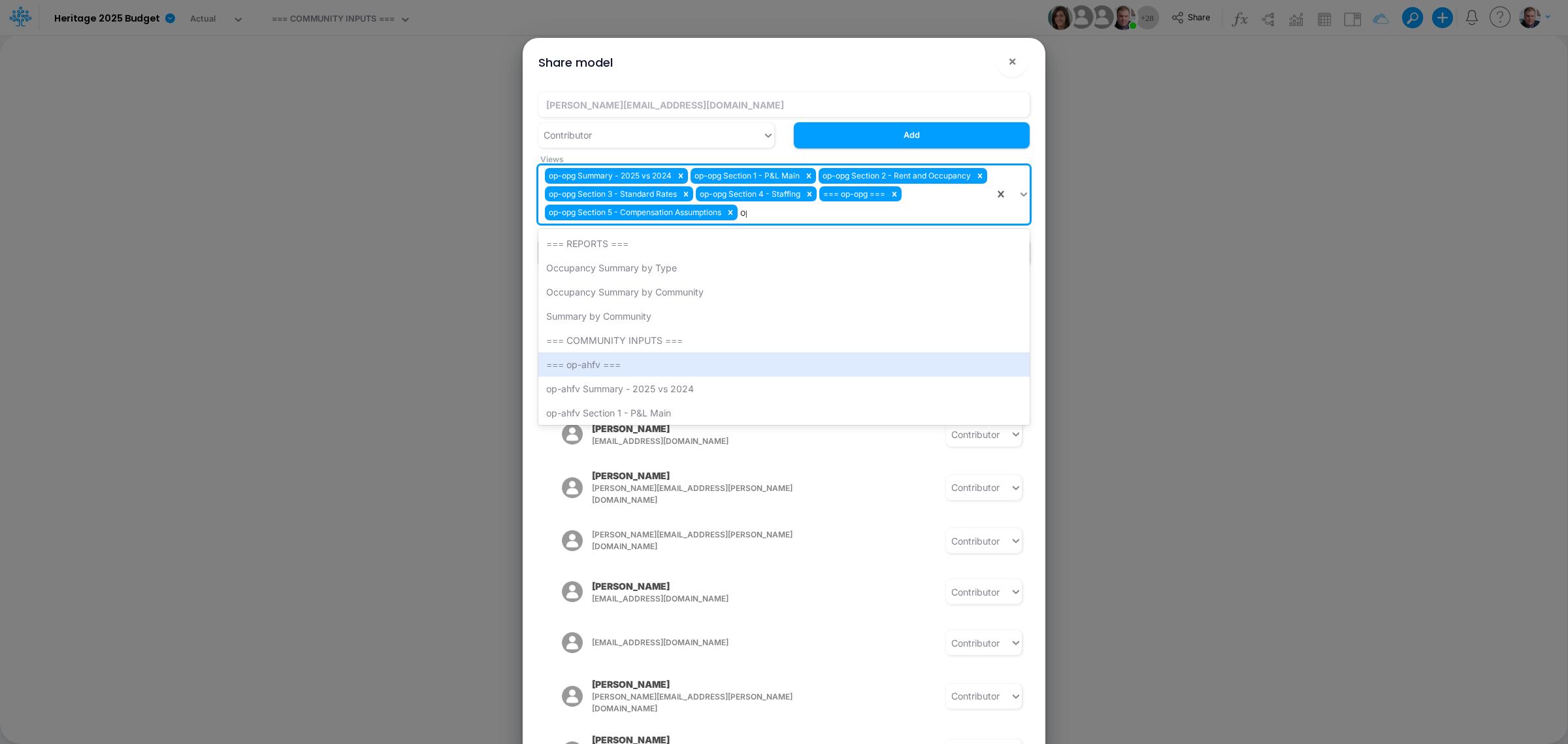
type input "o"
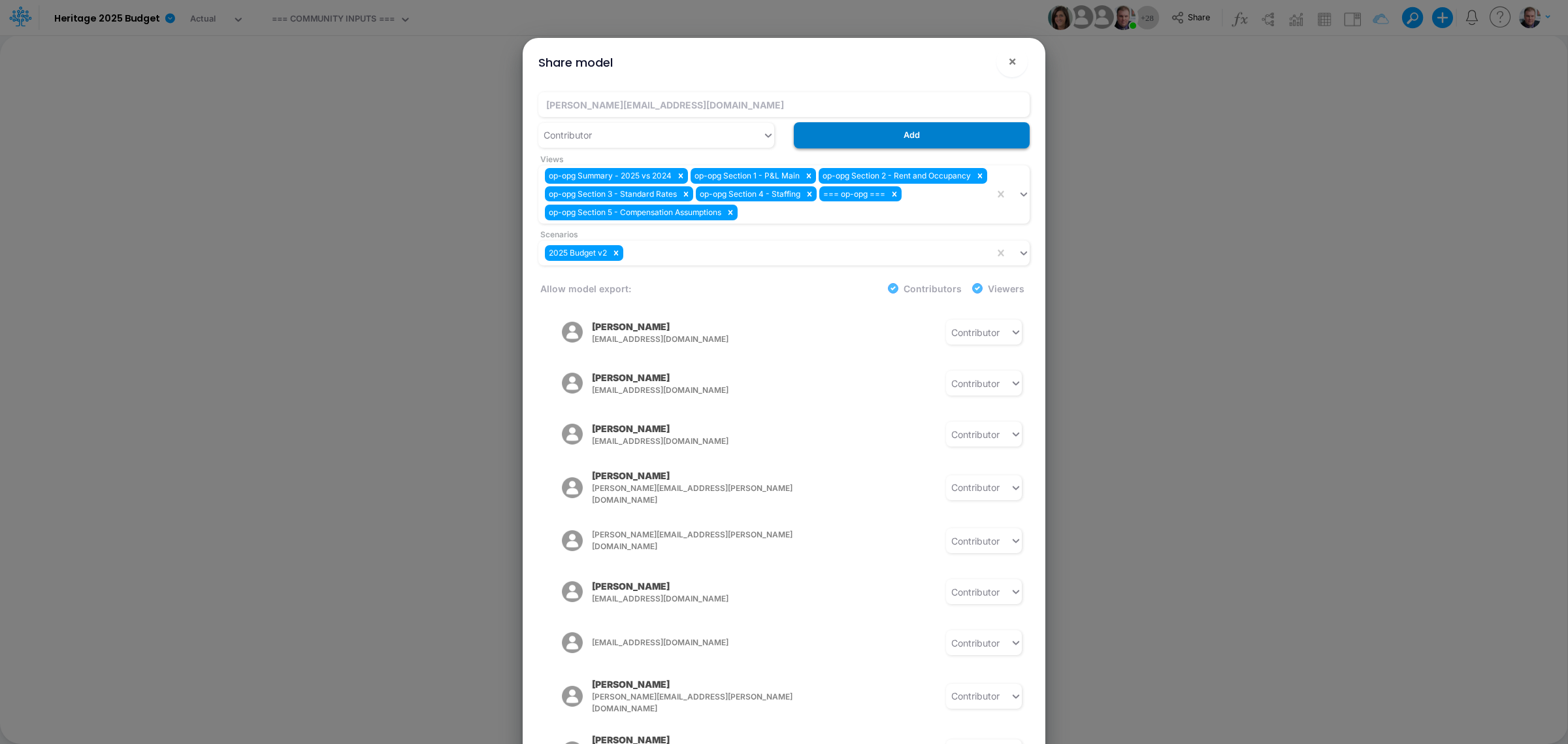
click at [919, 138] on button "Add" at bounding box center [912, 135] width 236 height 25
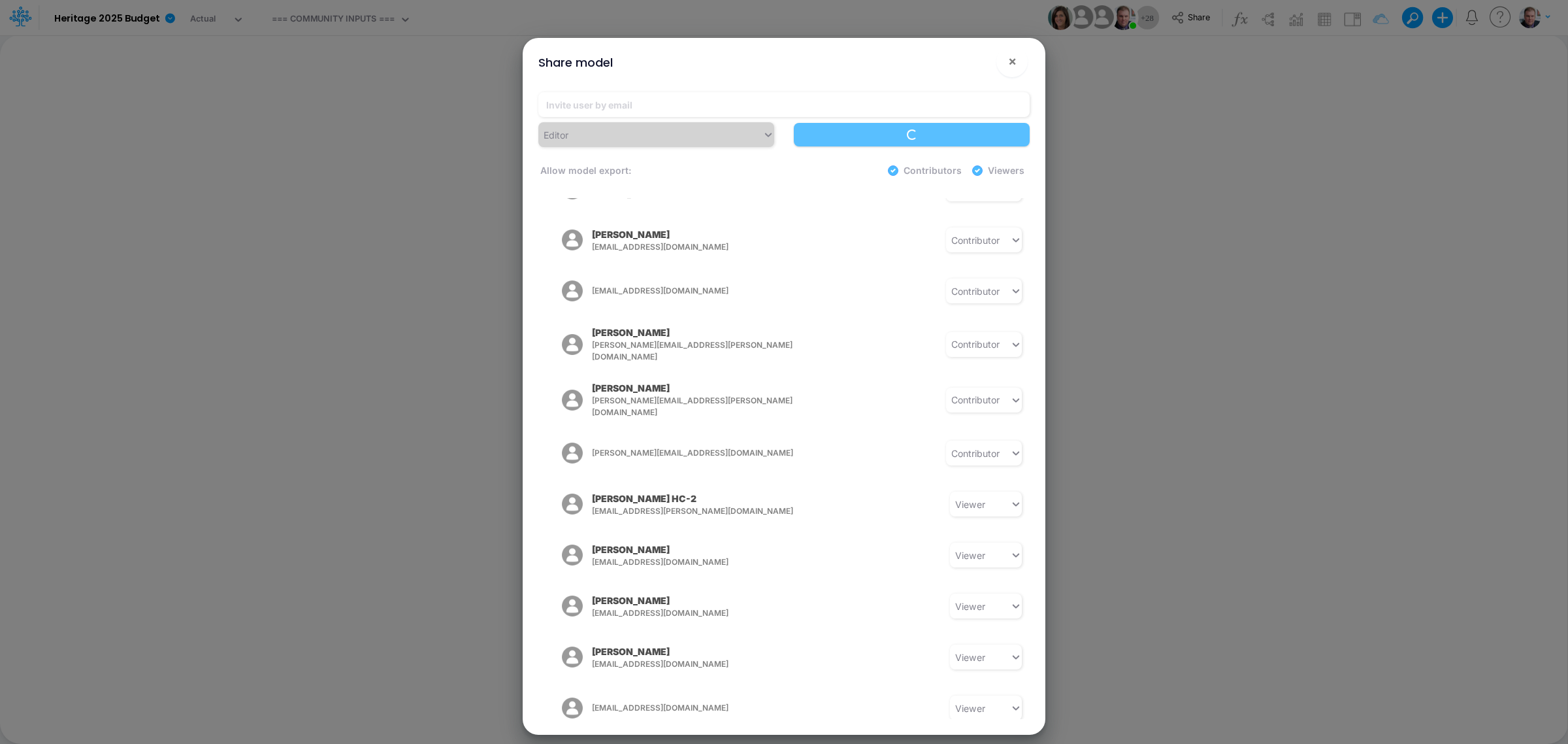
scroll to position [946, 0]
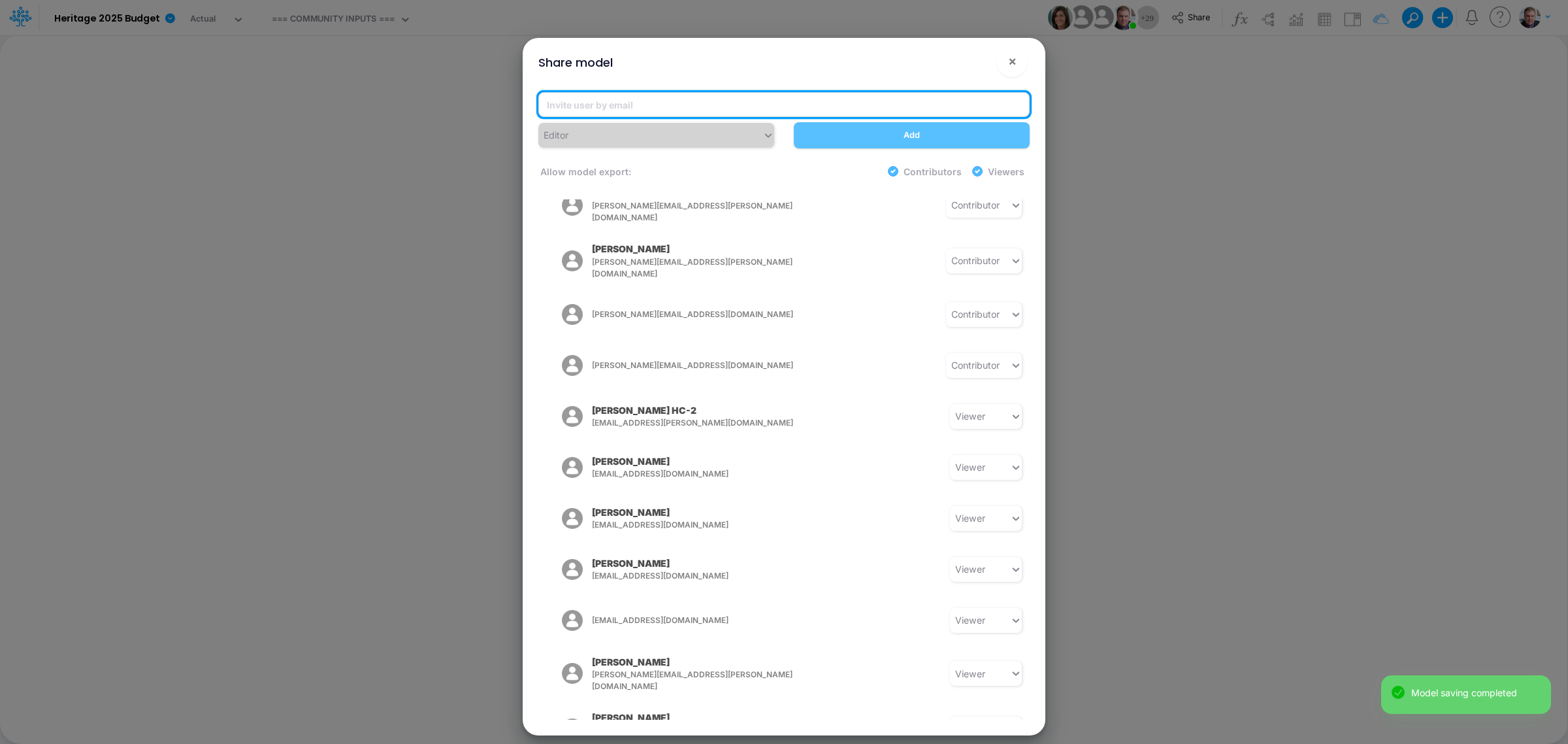
click at [647, 97] on input "email" at bounding box center [784, 104] width 491 height 24
type input "p"
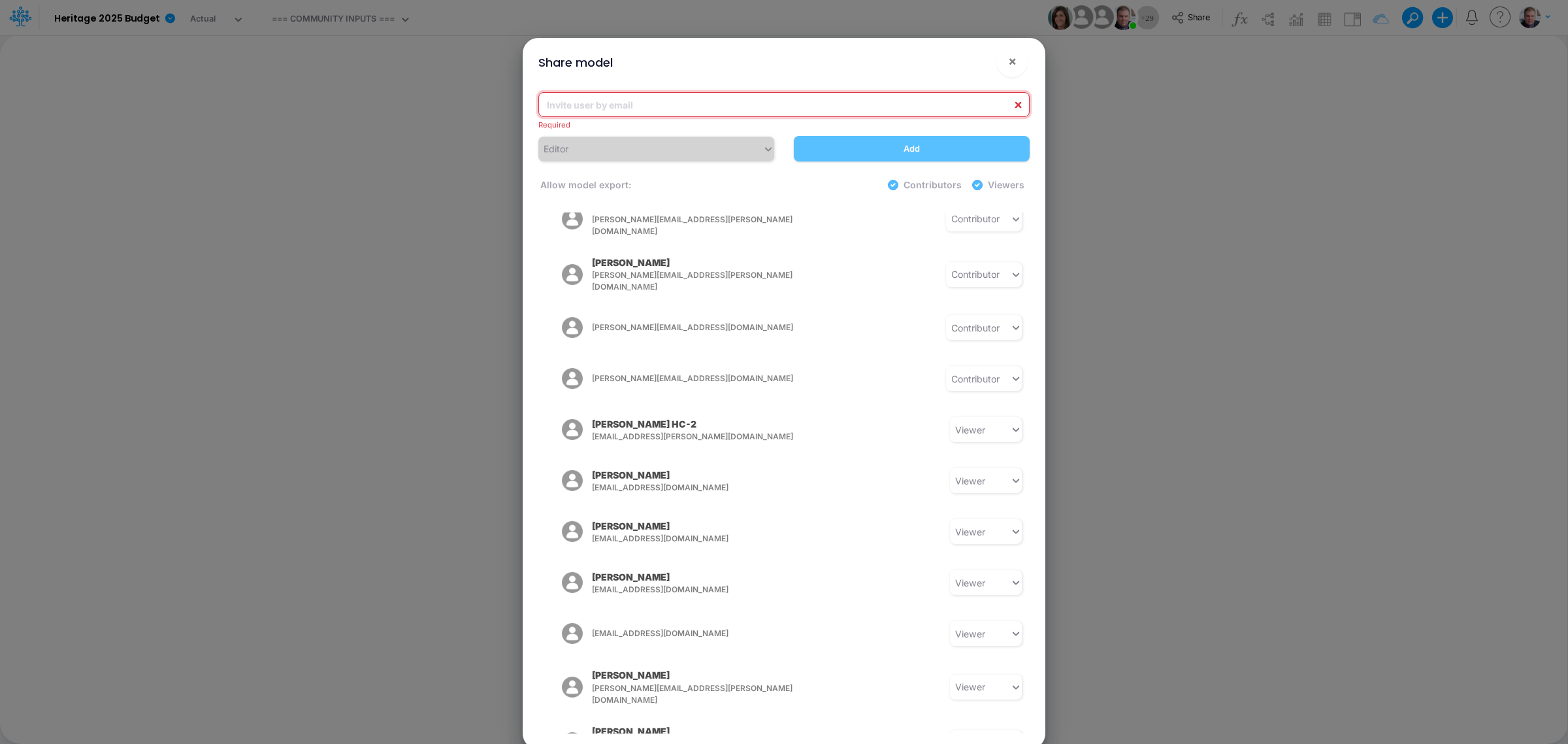
click at [718, 102] on input "email" at bounding box center [784, 104] width 491 height 24
paste input "Patty.Ryckman@heritage-communities.com"
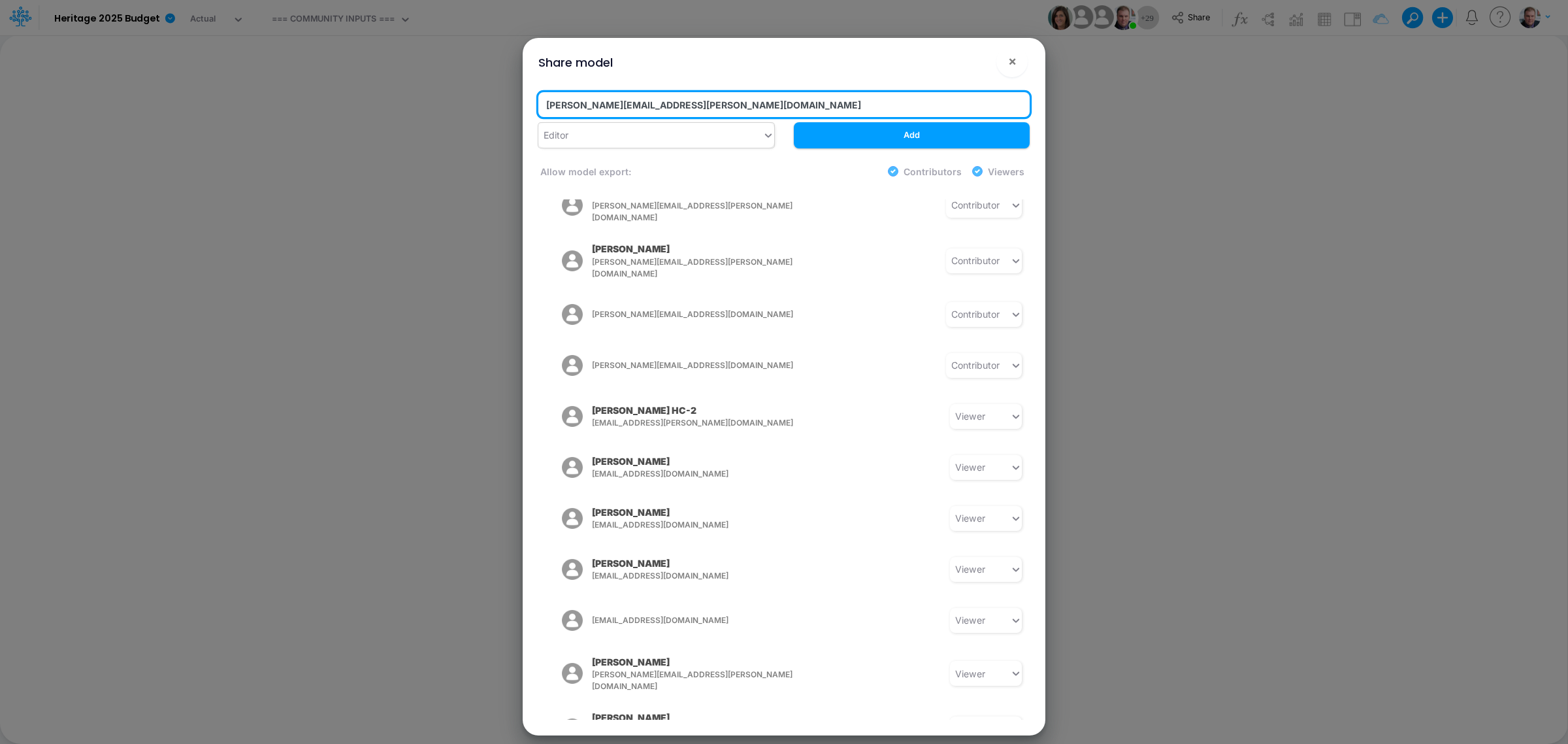
type input "Patty.Ryckman@heritage-communities.com"
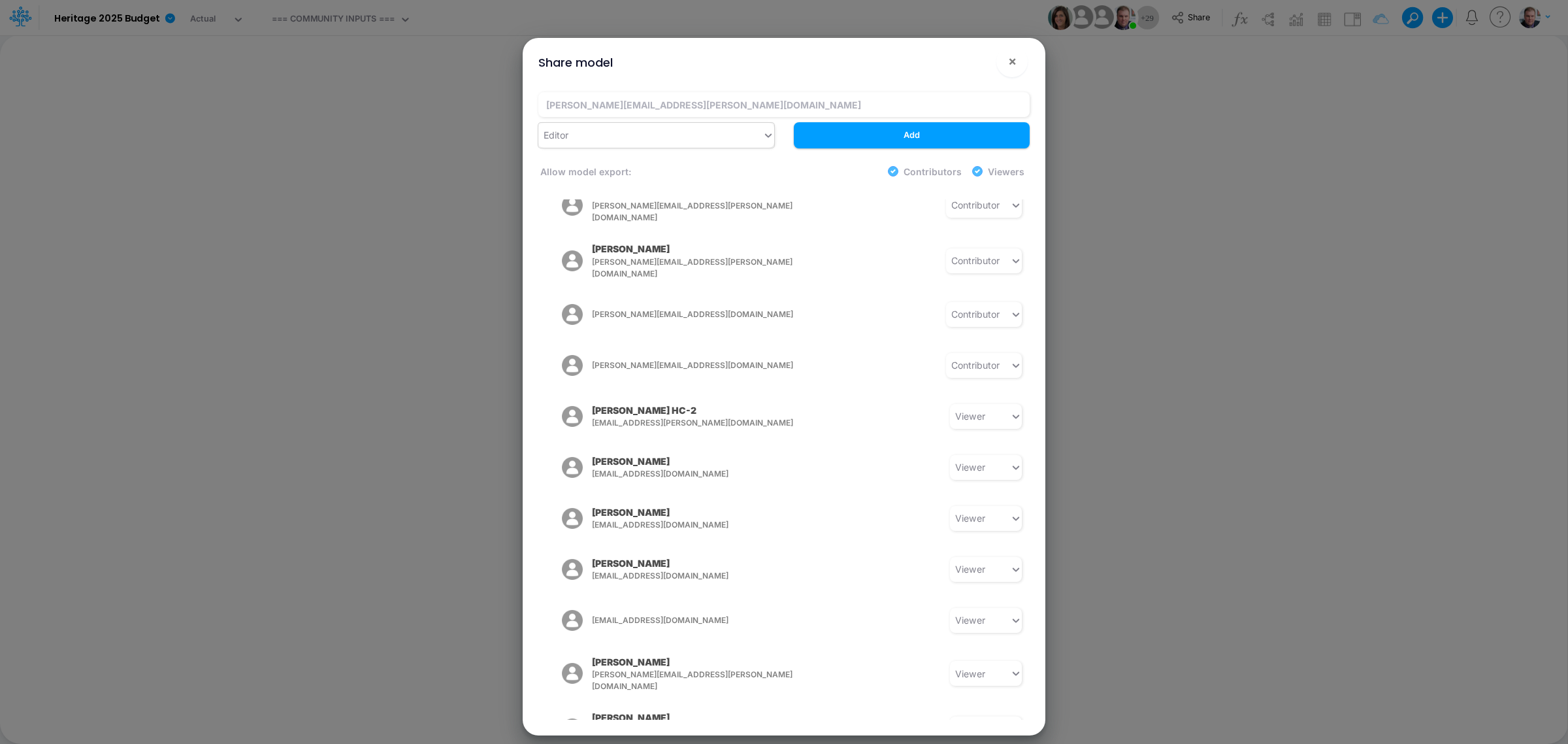
click at [706, 133] on div "Editor" at bounding box center [650, 135] width 224 height 22
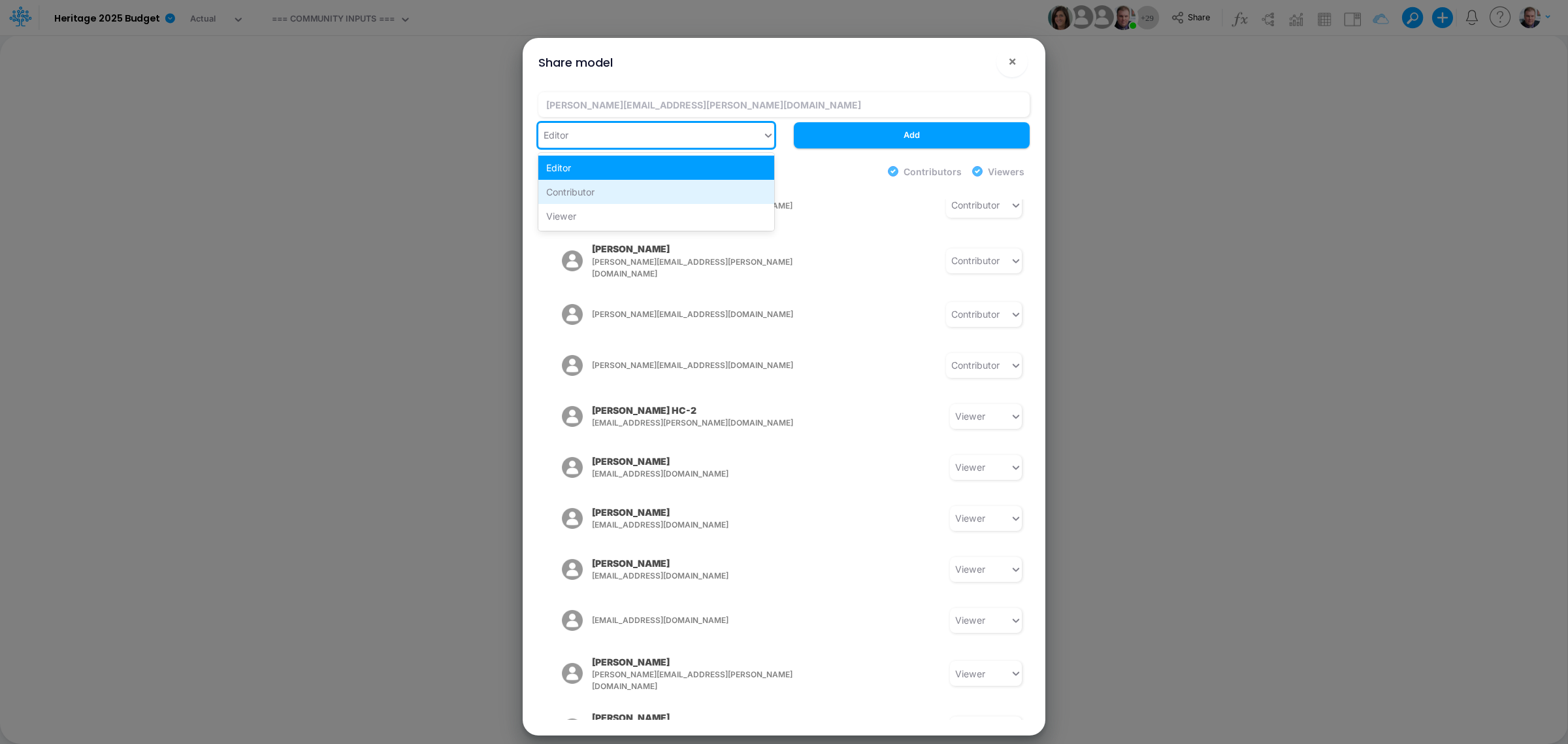
click at [635, 188] on div "Contributor" at bounding box center [657, 192] width 236 height 24
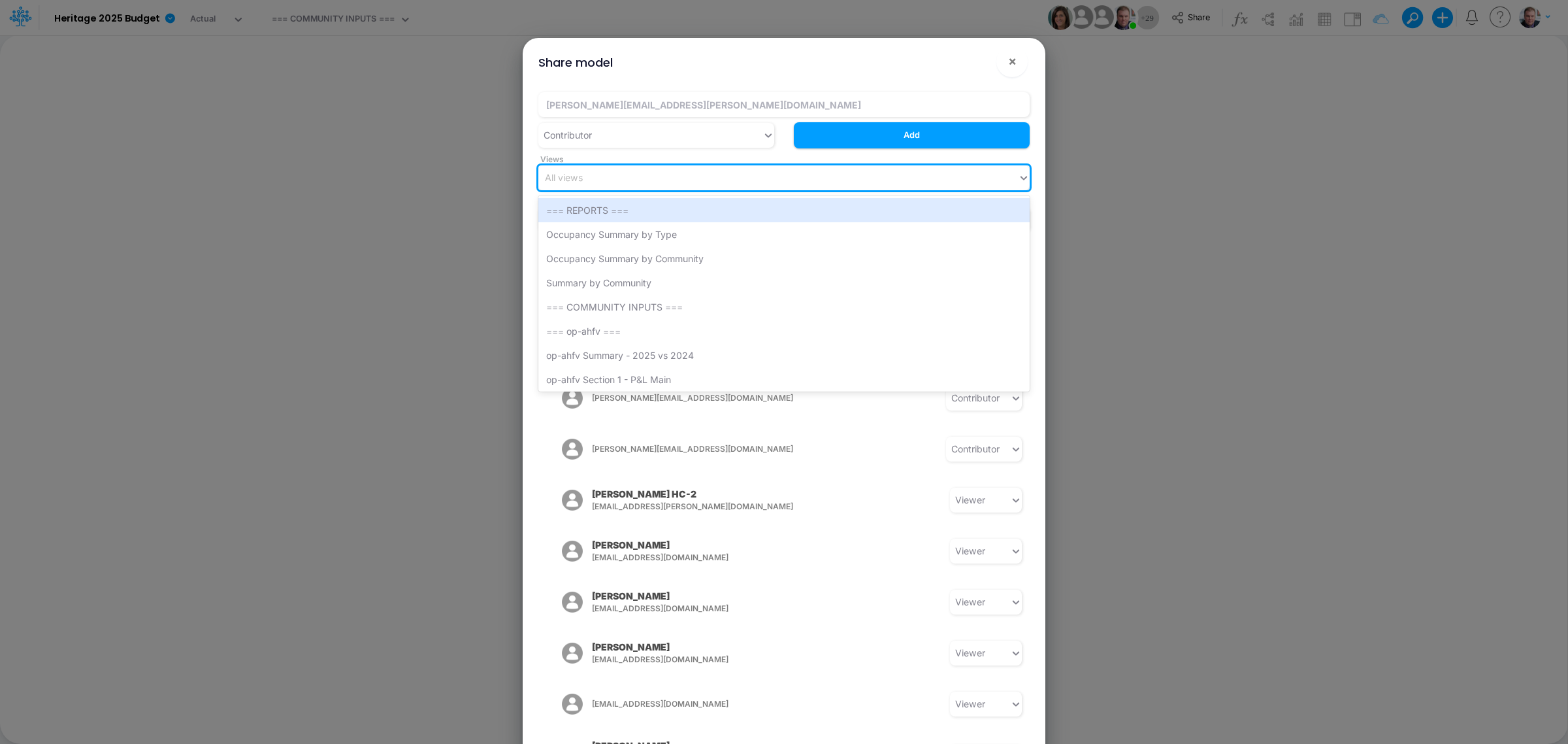
click at [667, 181] on div "All views" at bounding box center [778, 177] width 479 height 22
click at [688, 175] on div "All views" at bounding box center [778, 177] width 479 height 22
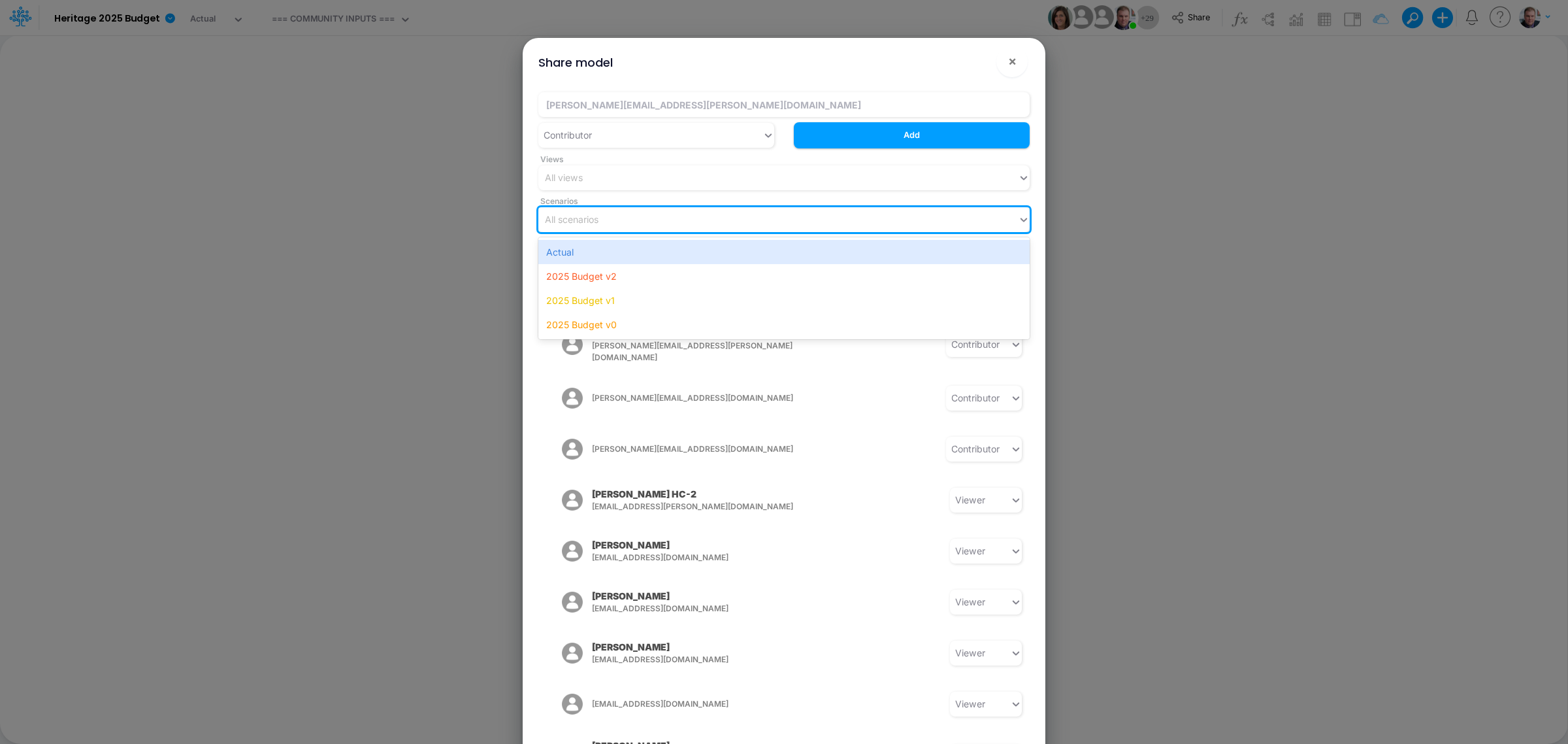
click at [675, 220] on div "All scenarios" at bounding box center [778, 219] width 479 height 22
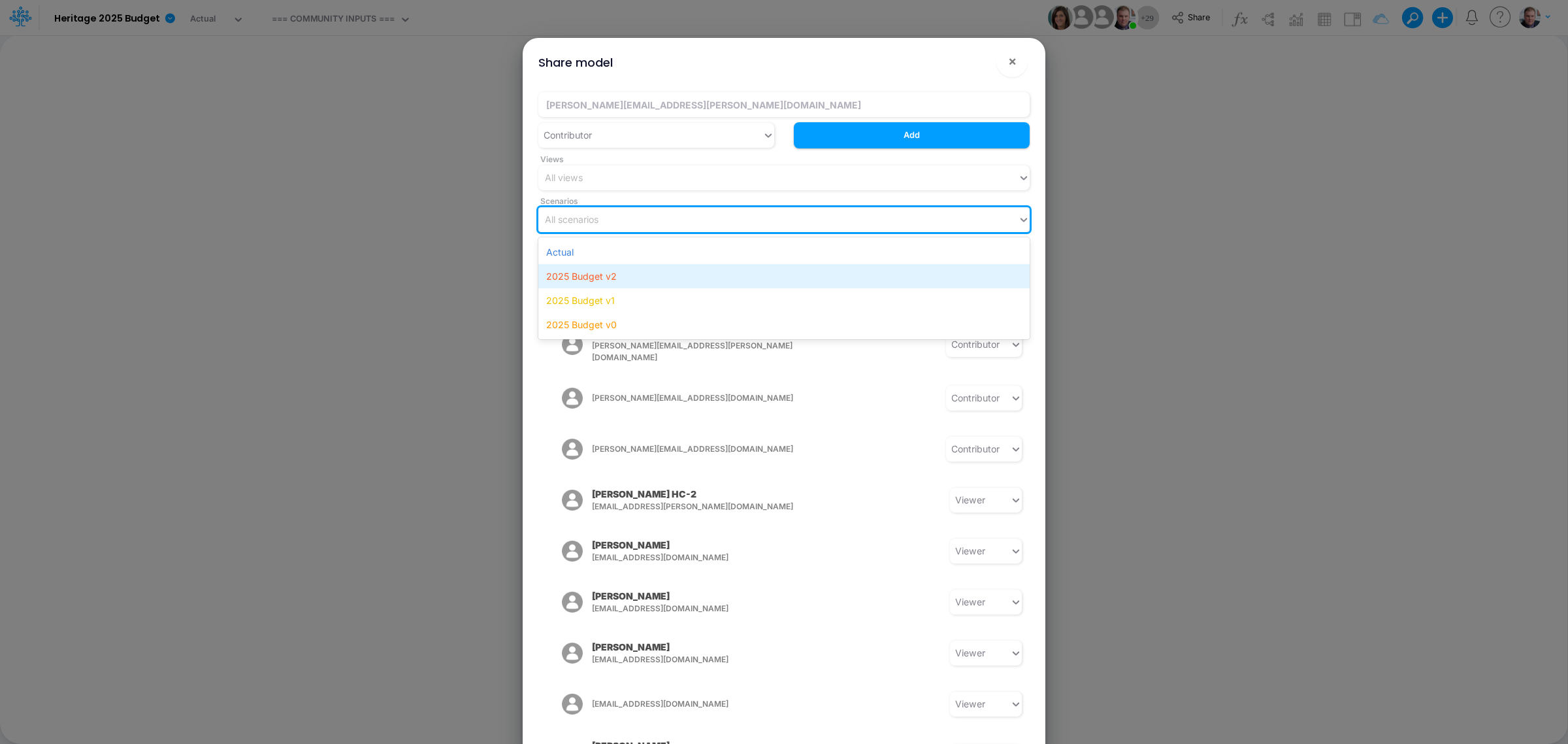
click at [644, 270] on div "2025 Budget v2" at bounding box center [784, 277] width 491 height 24
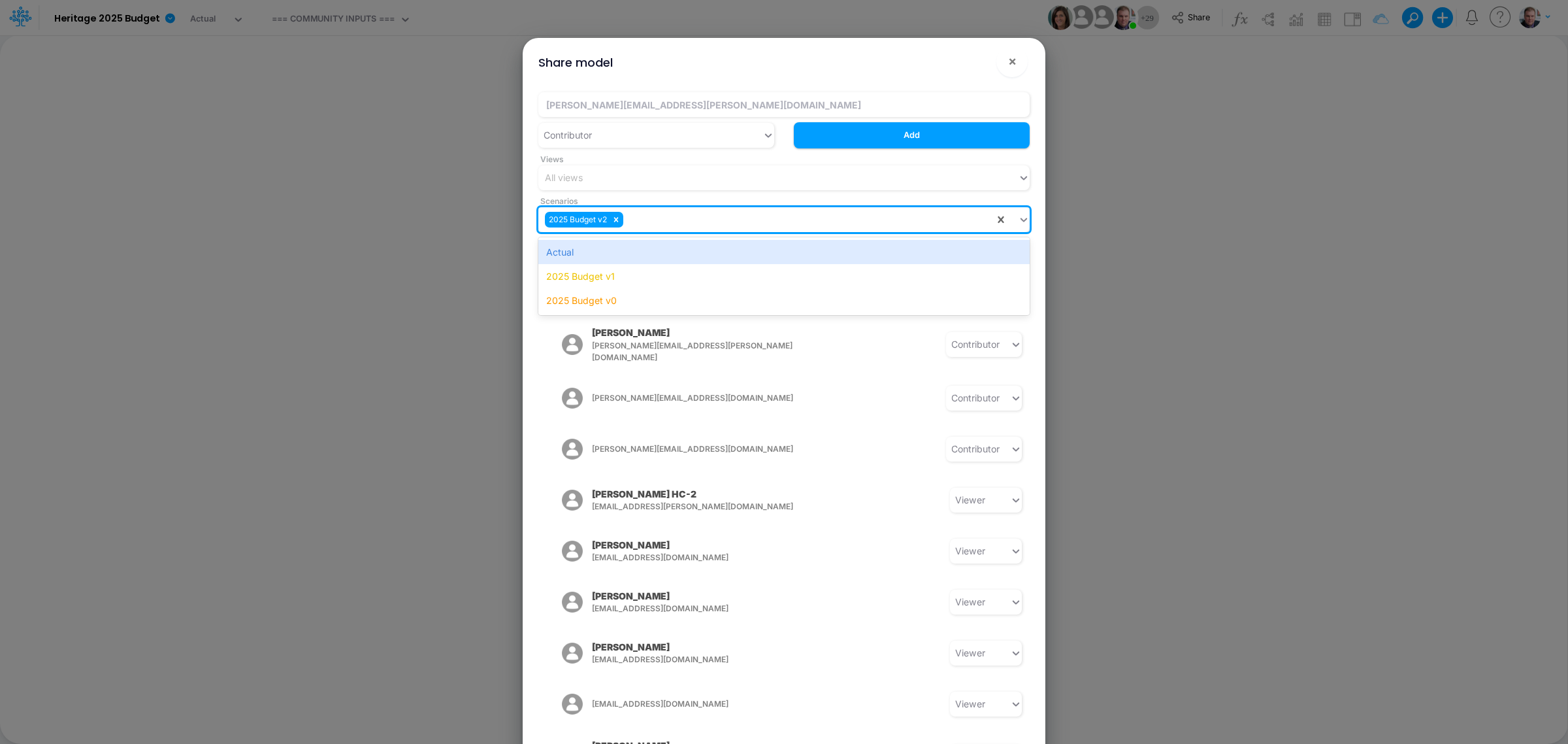
click at [667, 218] on div "2025 Budget v2" at bounding box center [766, 219] width 456 height 22
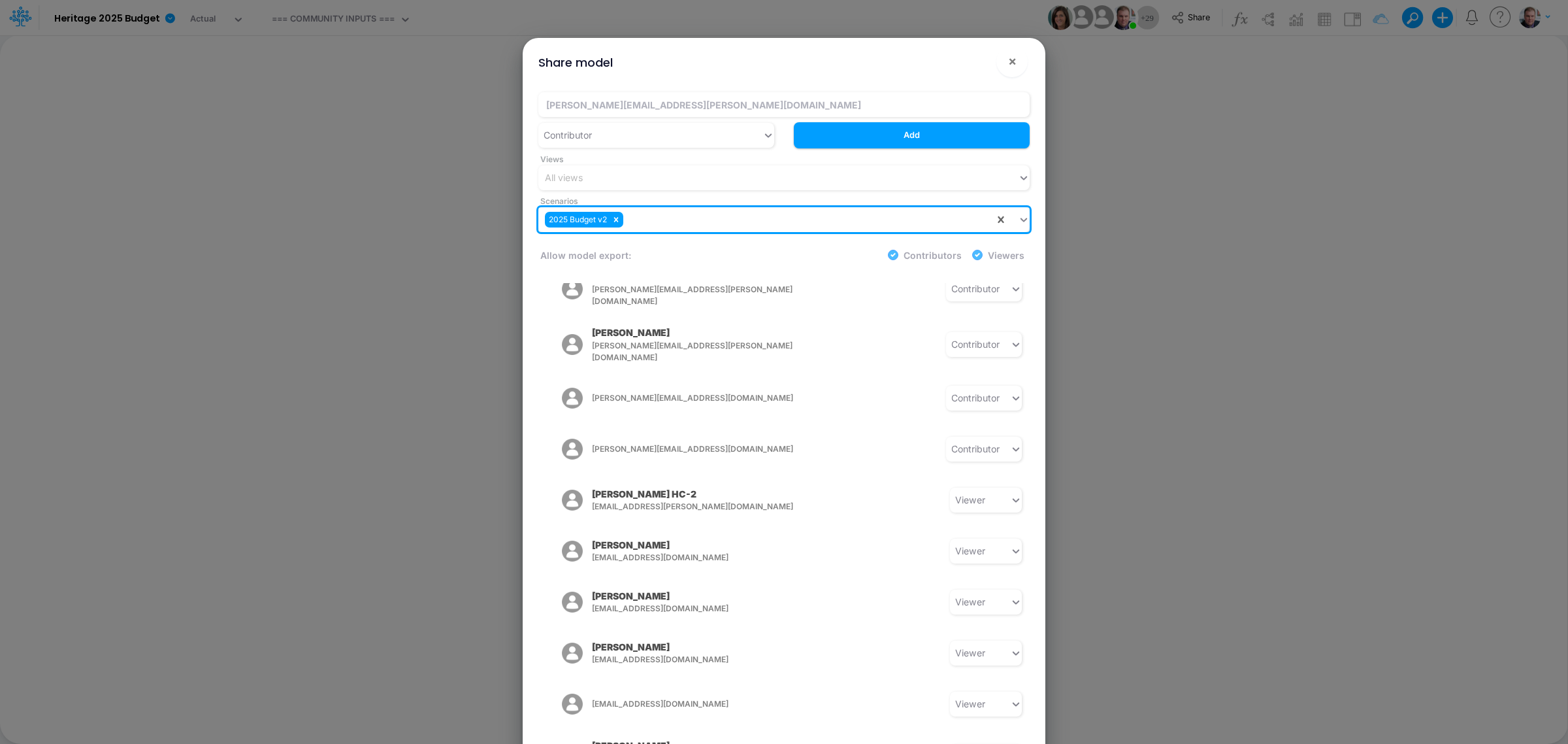
click at [873, 219] on div "2025 Budget v2" at bounding box center [766, 219] width 456 height 22
click at [842, 217] on div "2025 Budget v2" at bounding box center [766, 219] width 456 height 22
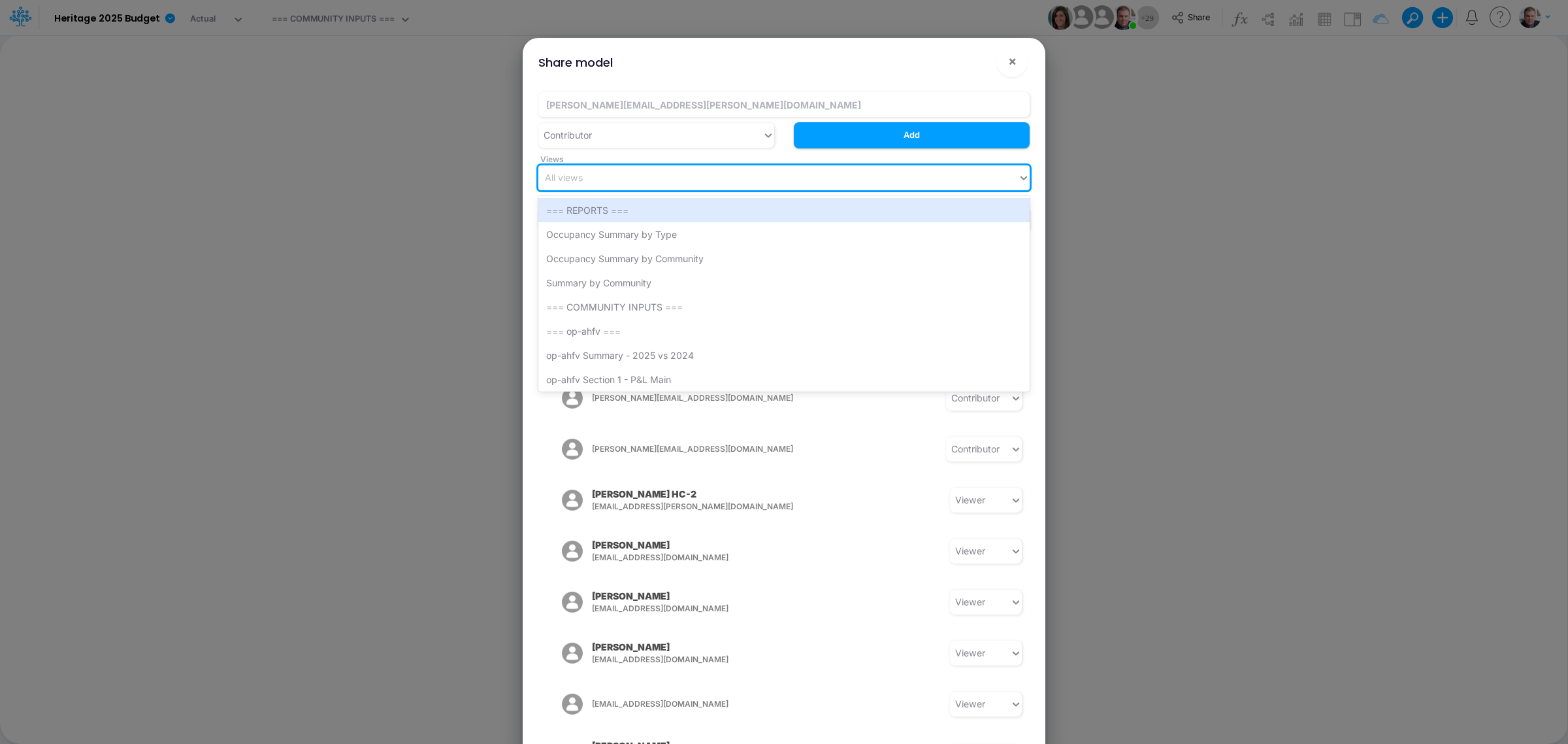
click at [716, 174] on div "All views" at bounding box center [778, 177] width 479 height 22
type input "opa"
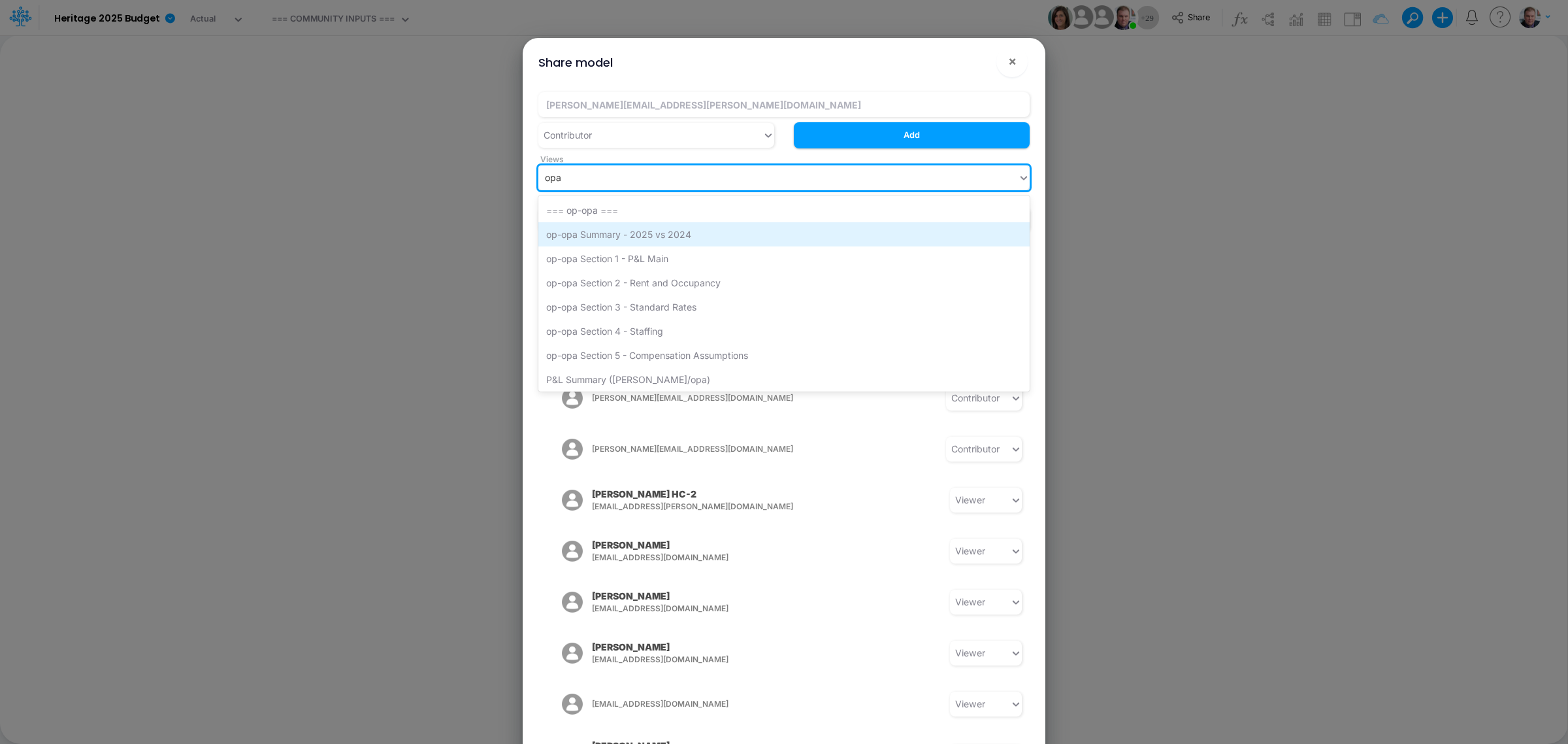
click at [689, 232] on div "op-opa Summary - 2025 vs 2024" at bounding box center [784, 235] width 491 height 24
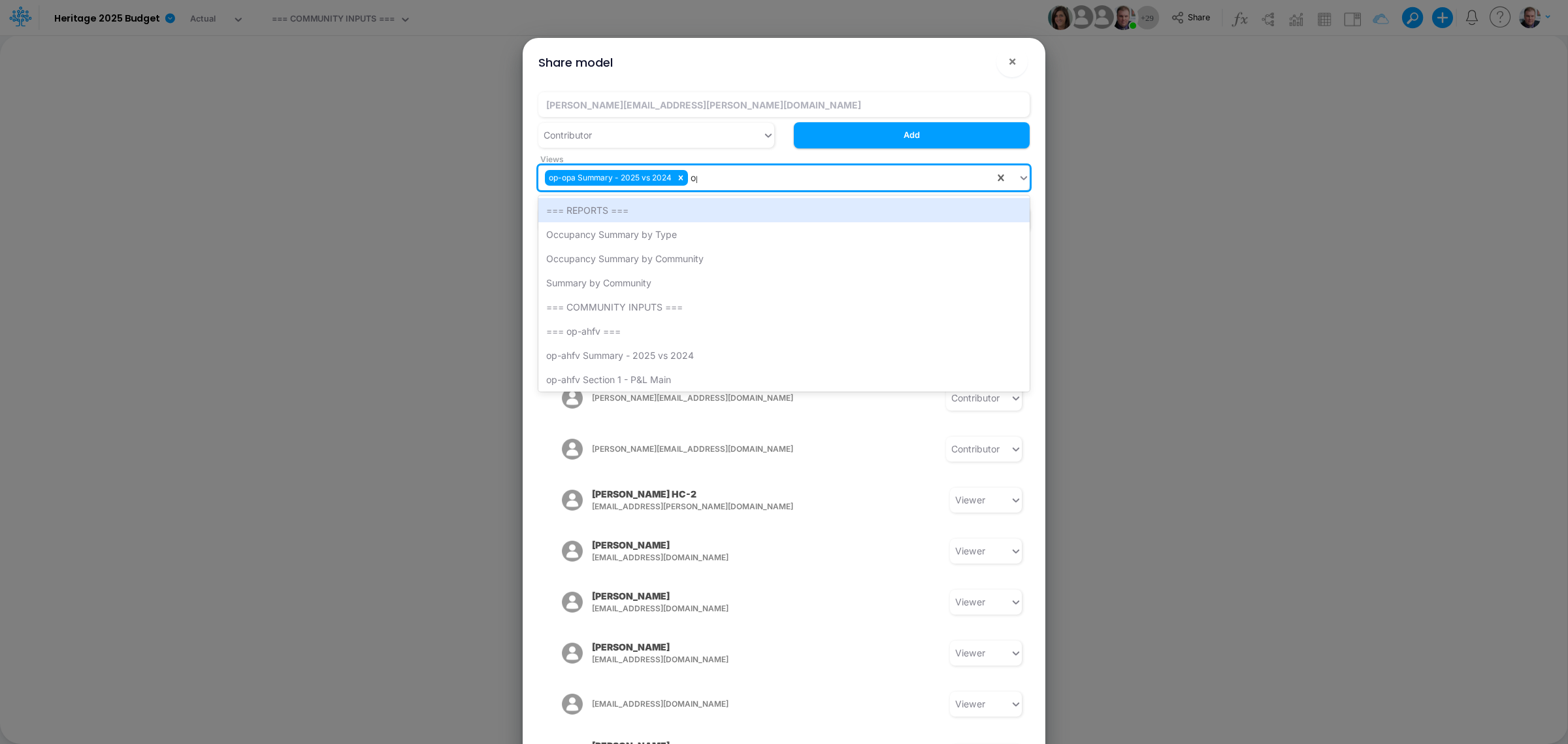
type input "opa"
click at [689, 232] on div "op-opa Section 1 - P&L Main" at bounding box center [784, 235] width 491 height 24
type input "opa"
click at [689, 232] on div "op-opa Section 2 - Rent and Occupancy" at bounding box center [784, 235] width 491 height 24
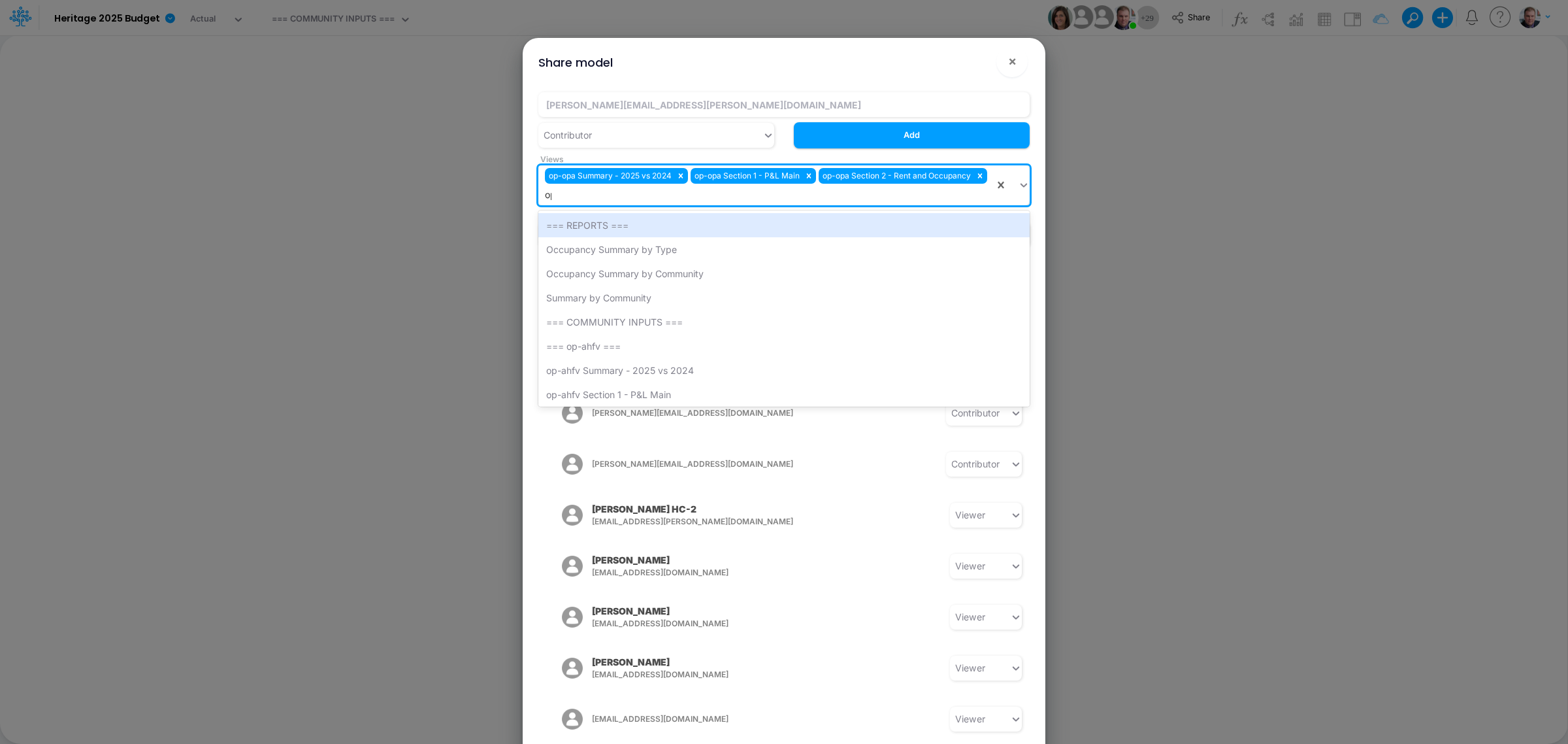
type input "opa"
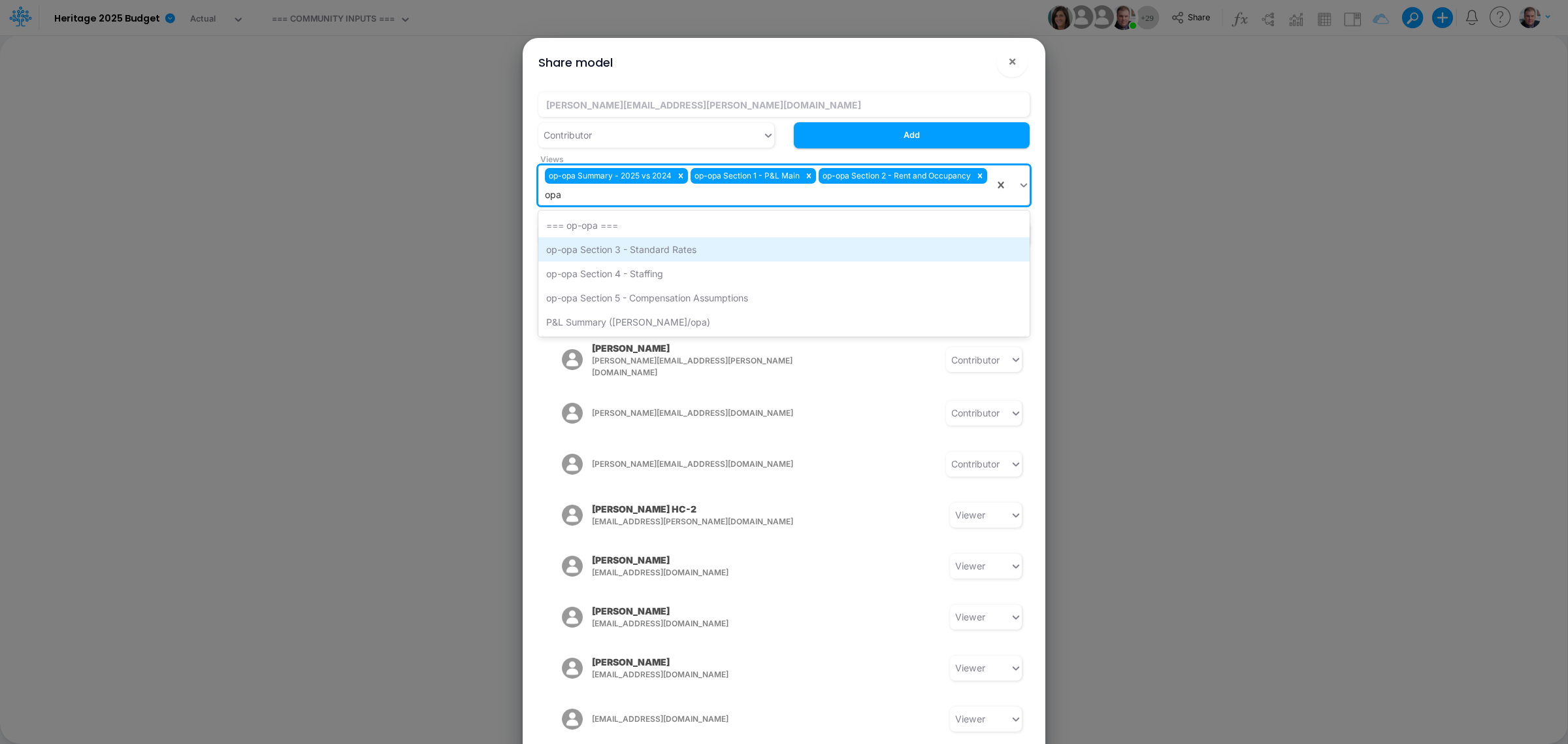
click at [674, 243] on div "op-opa Section 3 - Standard Rates" at bounding box center [784, 249] width 491 height 24
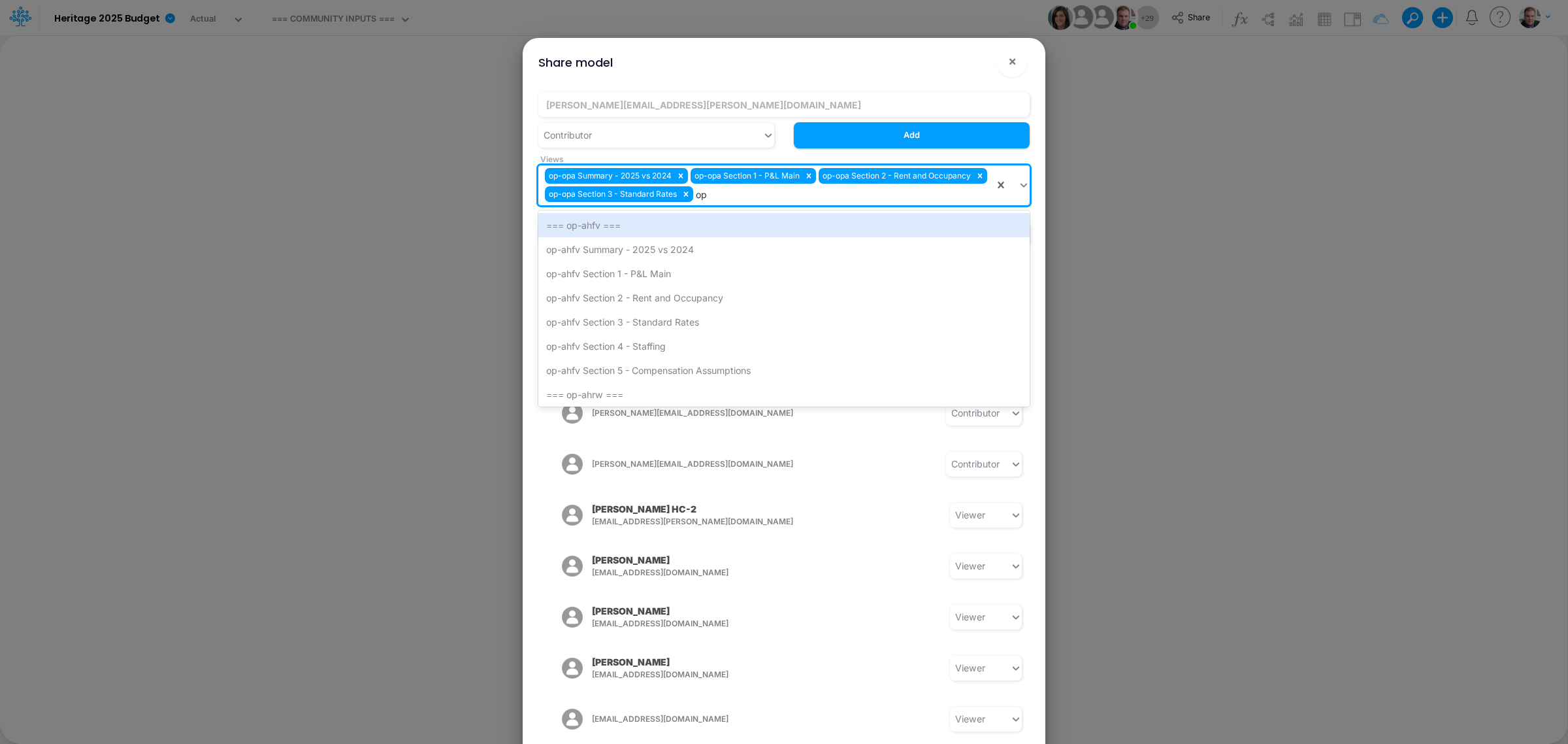
type input "opa"
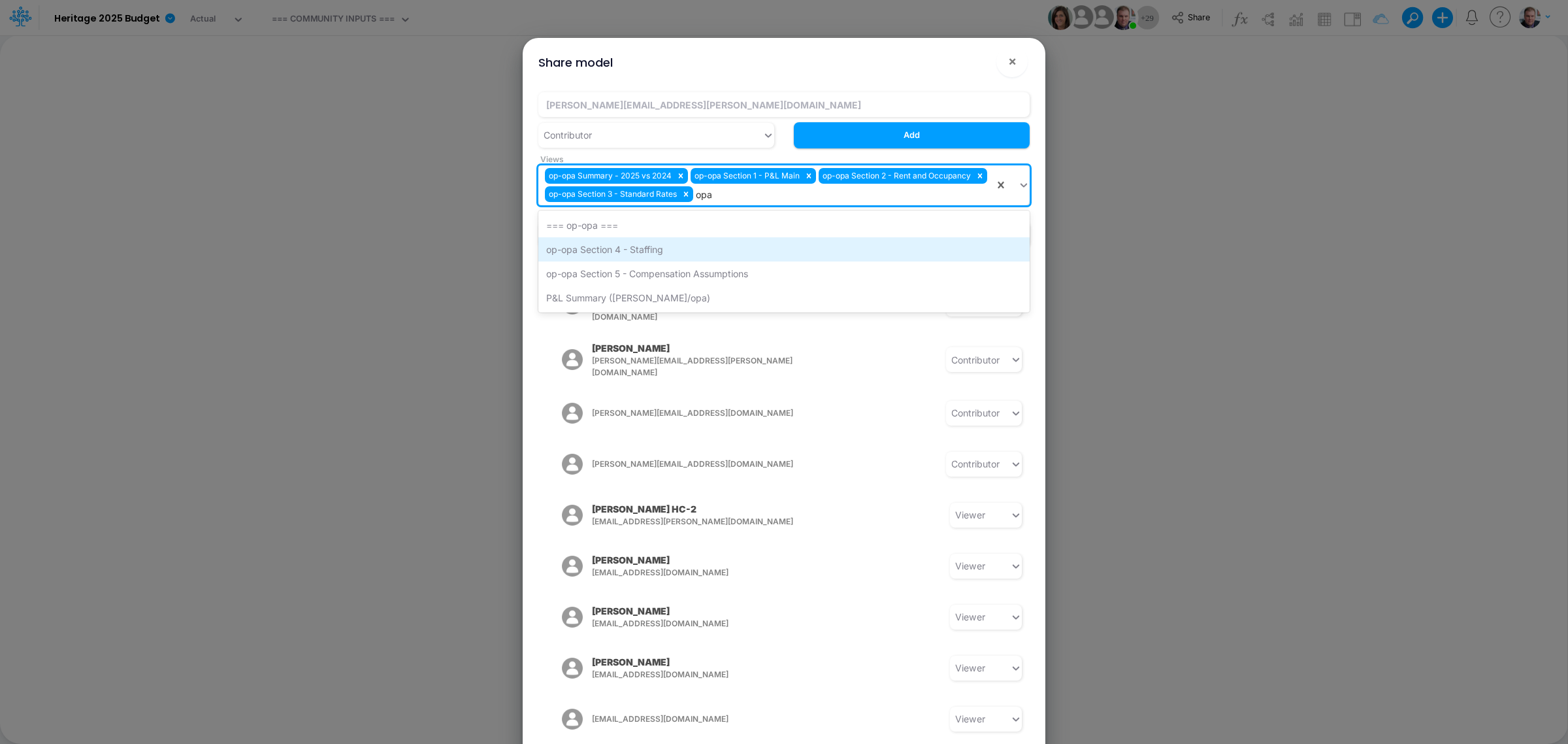
click at [667, 248] on div "op-opa Section 4 - Staffing" at bounding box center [784, 249] width 491 height 24
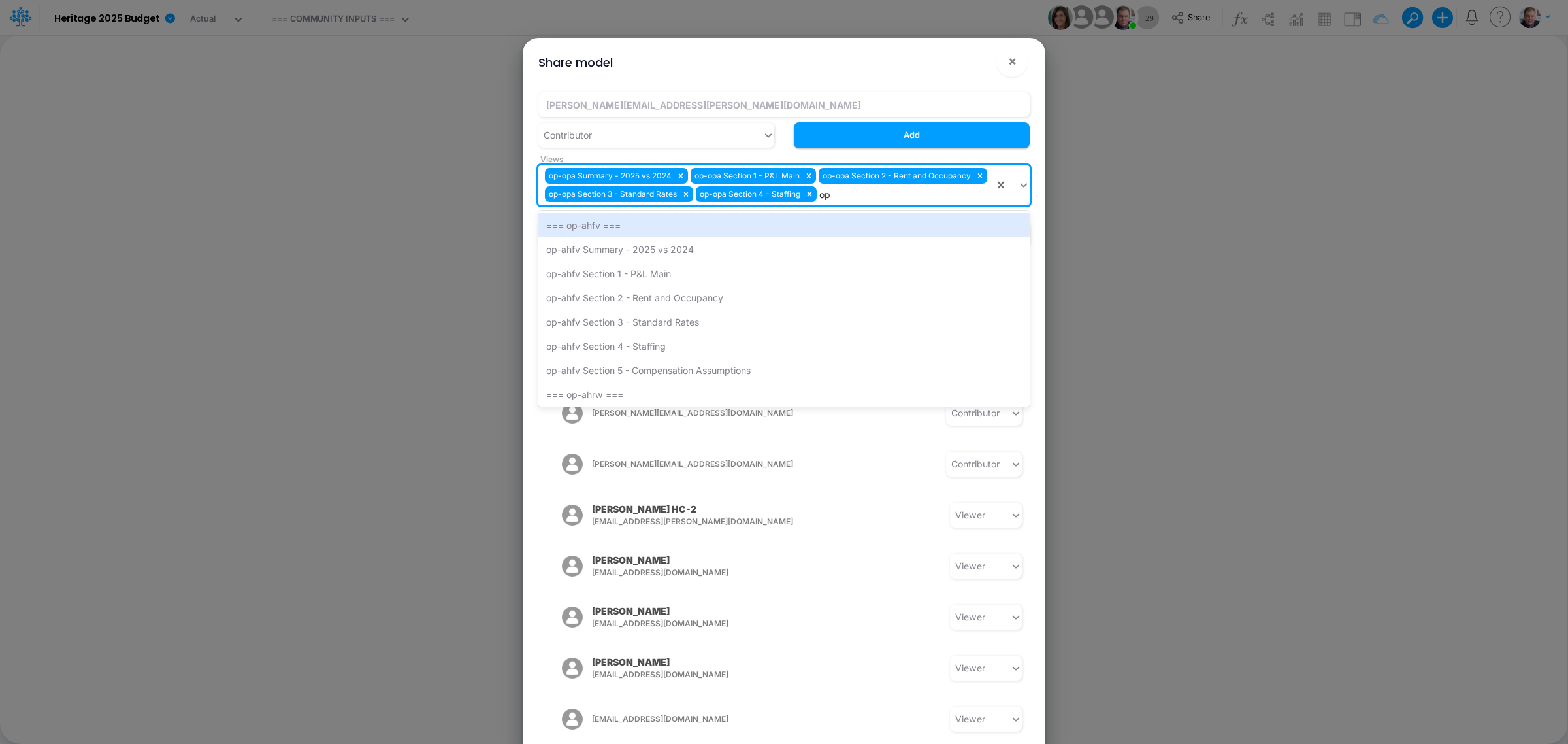
type input "opa"
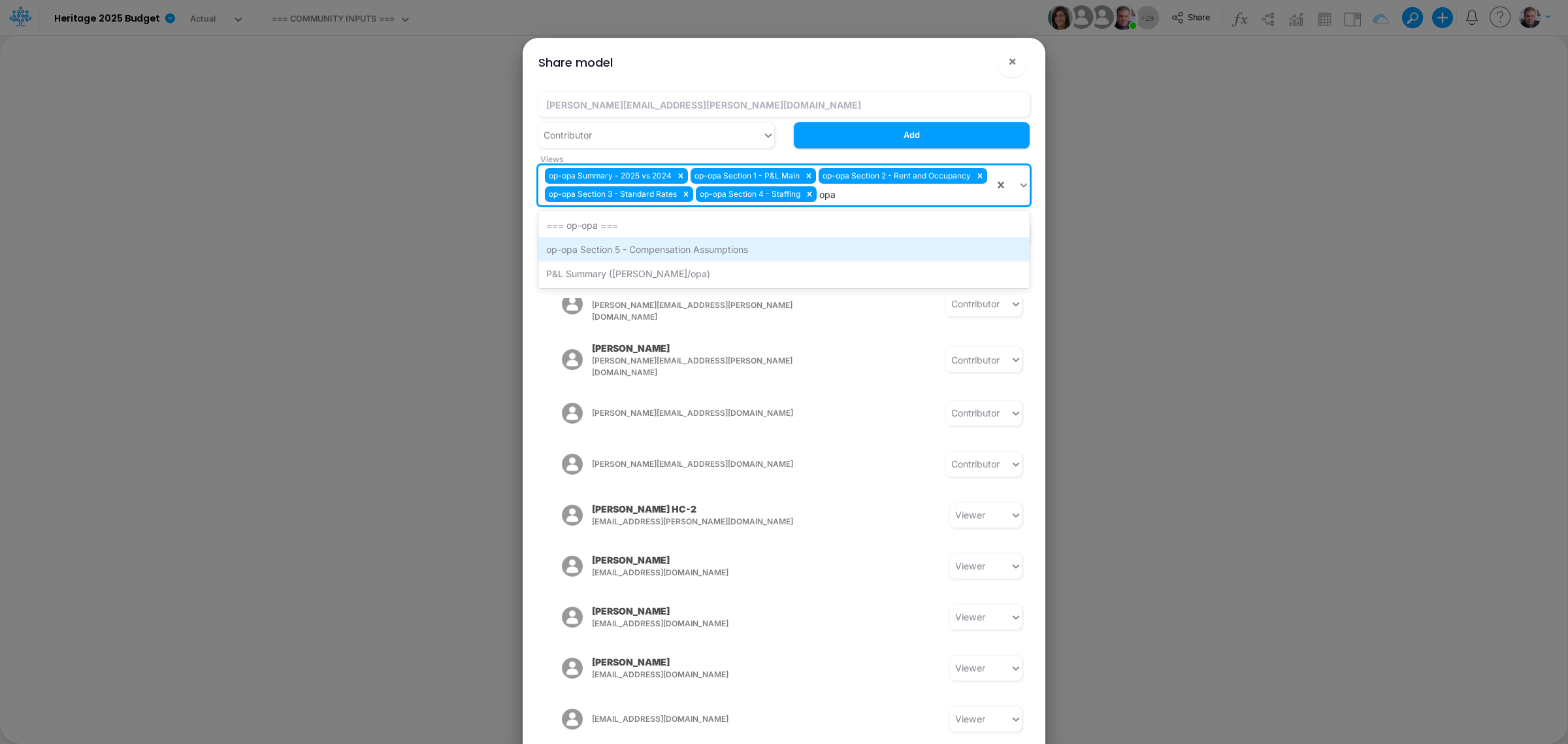
click at [654, 261] on div "op-opa Section 5 - Compensation Assumptions" at bounding box center [784, 249] width 491 height 24
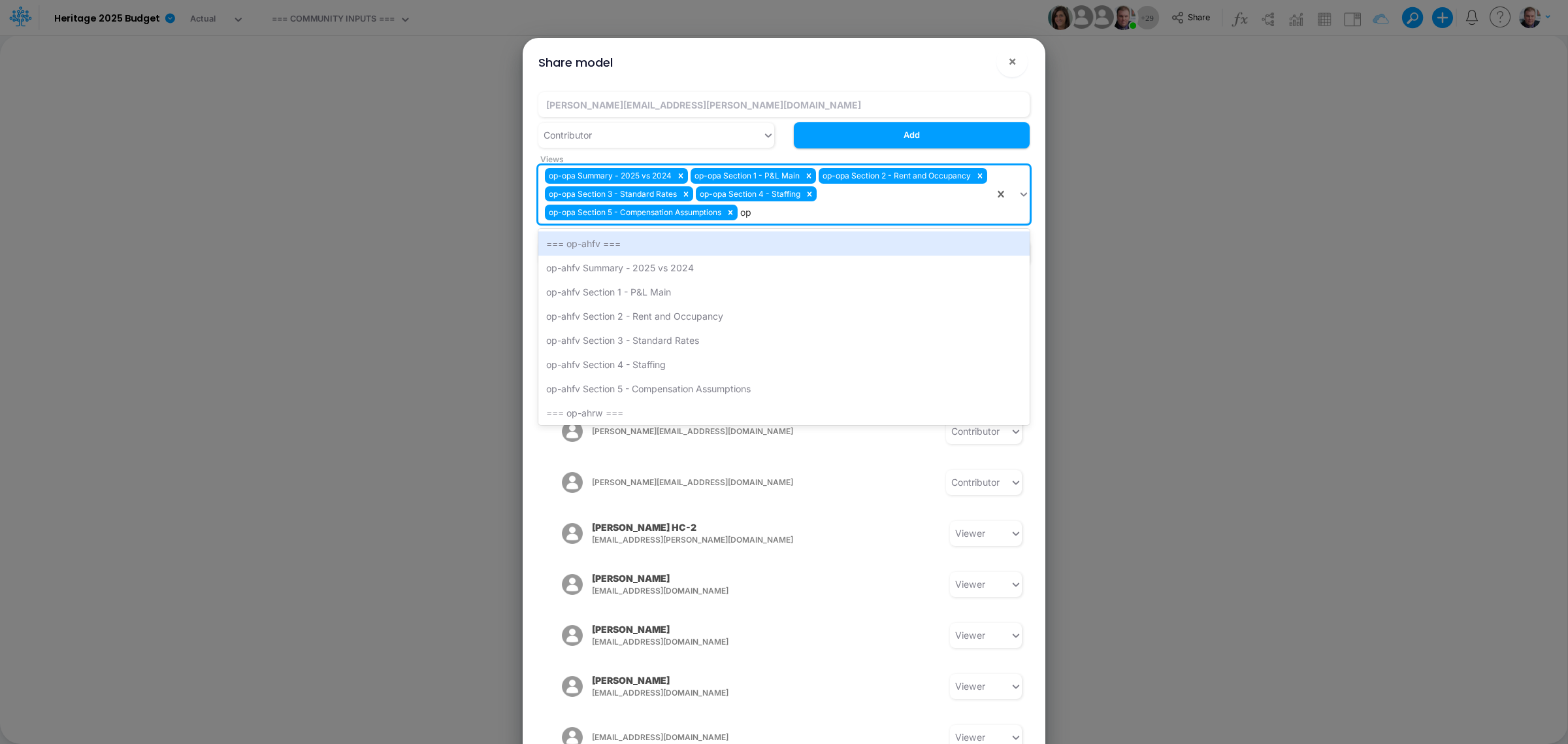
type input "opa"
click at [599, 243] on div "=== op-opa ===" at bounding box center [784, 243] width 491 height 24
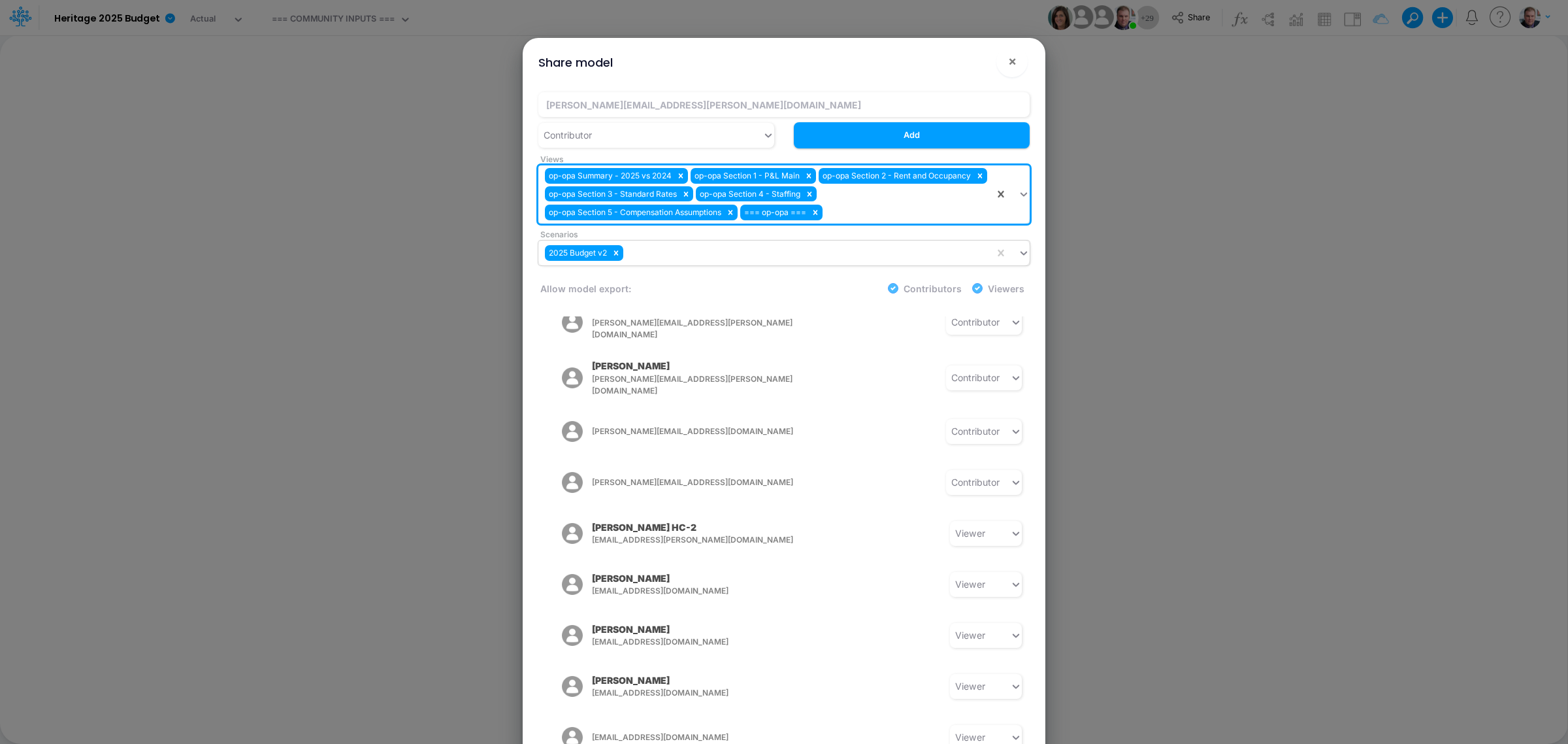
click at [726, 254] on div "2025 Budget v2" at bounding box center [766, 253] width 456 height 22
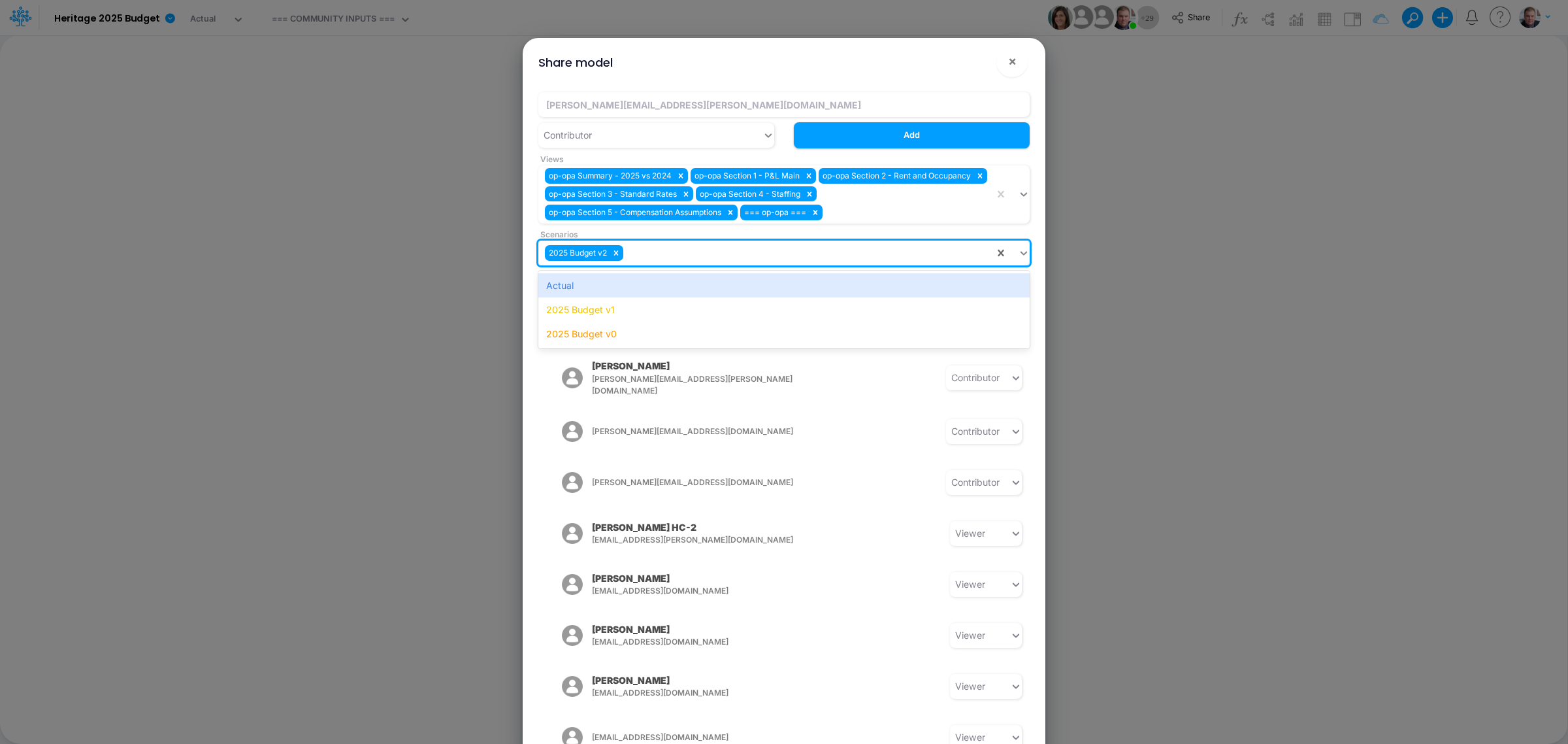
click at [780, 248] on div "2025 Budget v2" at bounding box center [766, 253] width 456 height 22
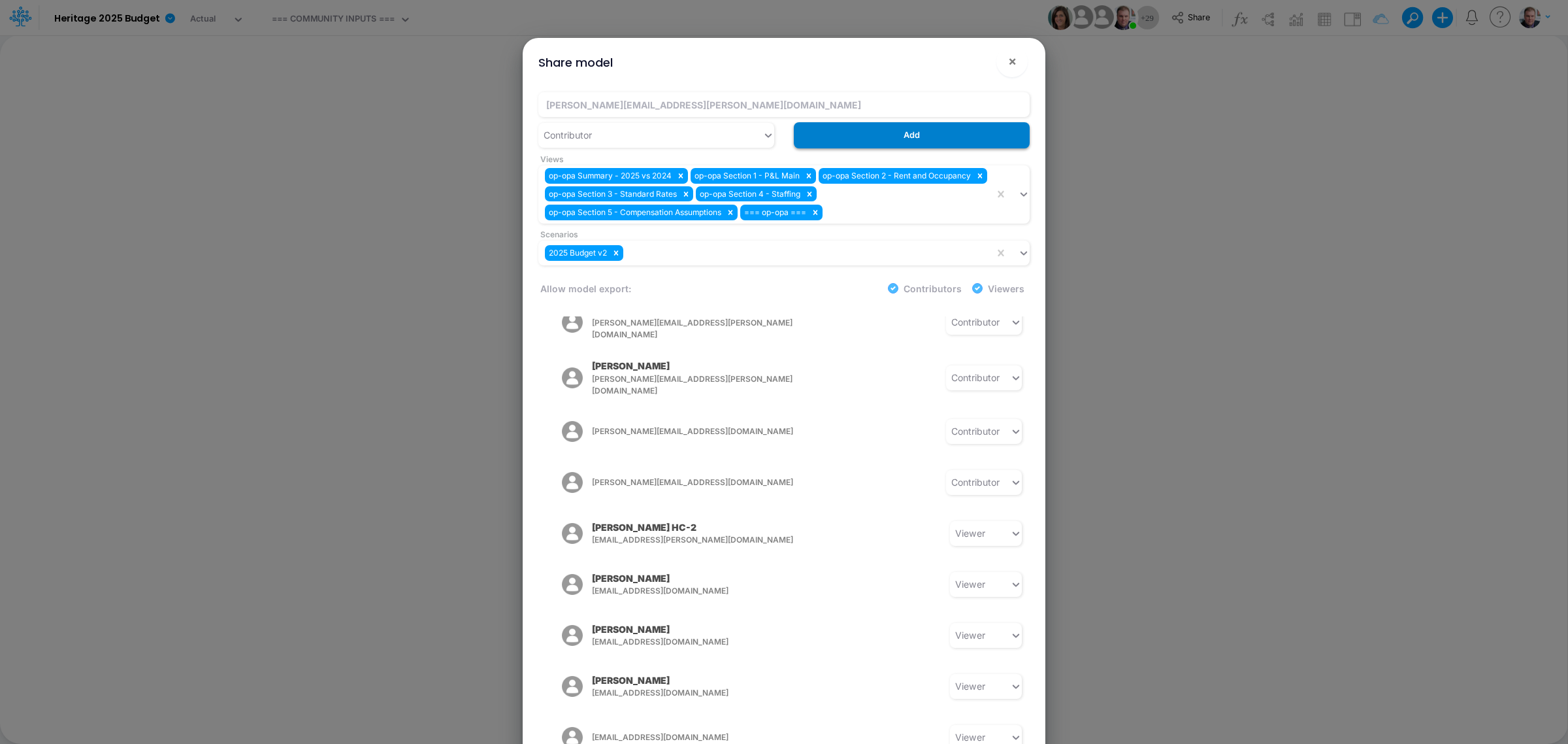
click at [900, 144] on button "Add" at bounding box center [912, 135] width 236 height 25
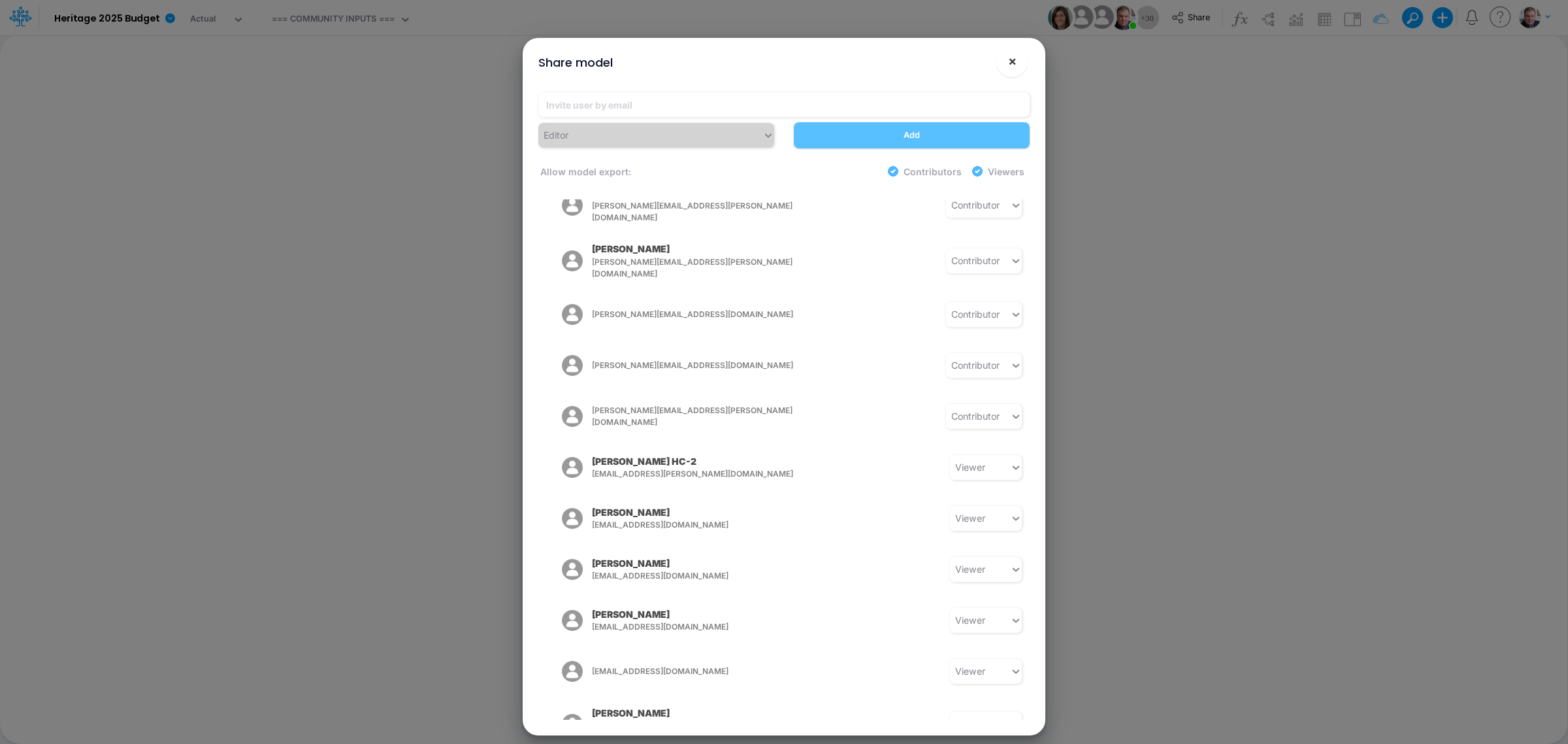
click at [1011, 62] on span "×" at bounding box center [1012, 61] width 9 height 16
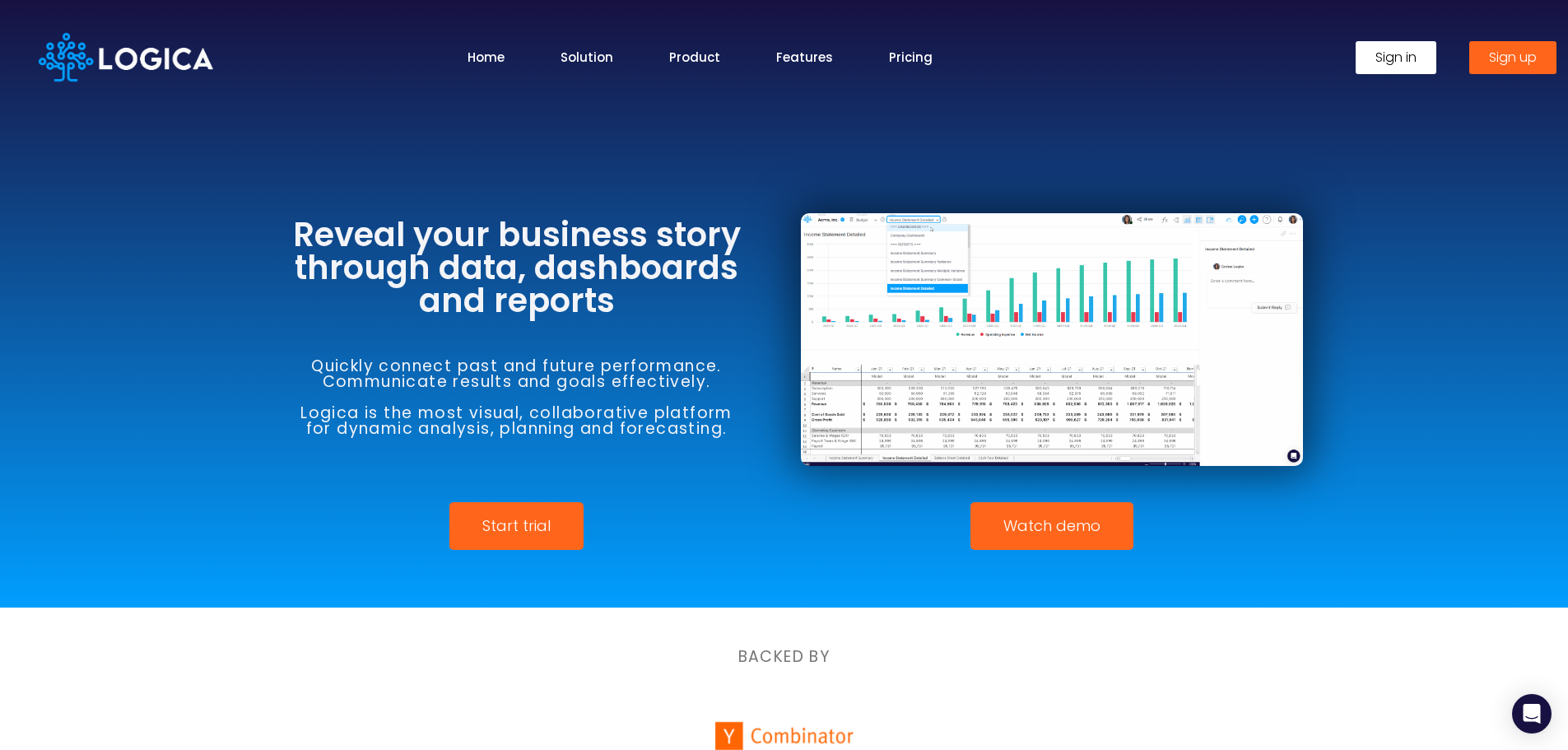
click at [1408, 63] on span "Sign in" at bounding box center [1395, 57] width 41 height 14
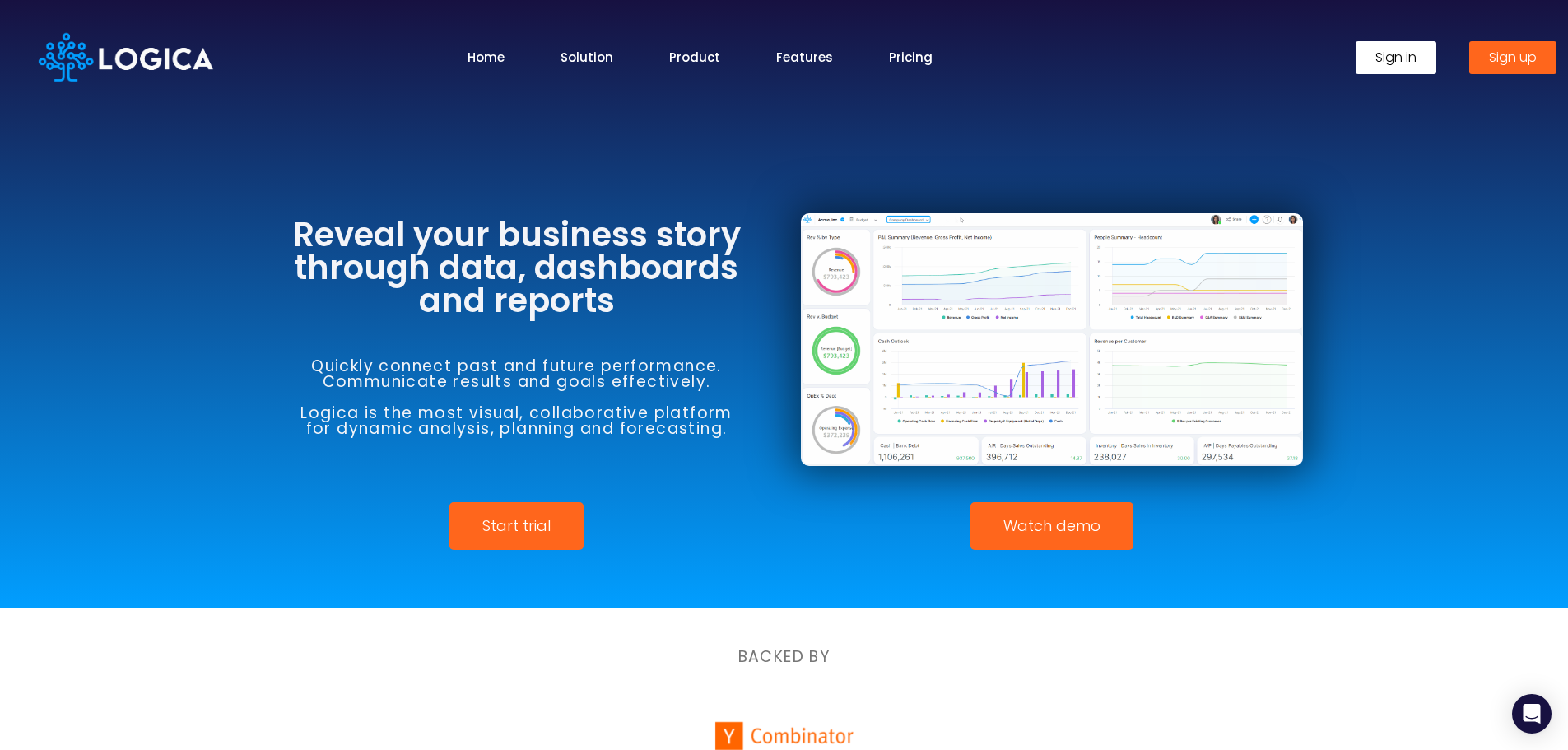
click at [1383, 53] on span "Sign in" at bounding box center [1395, 57] width 41 height 14
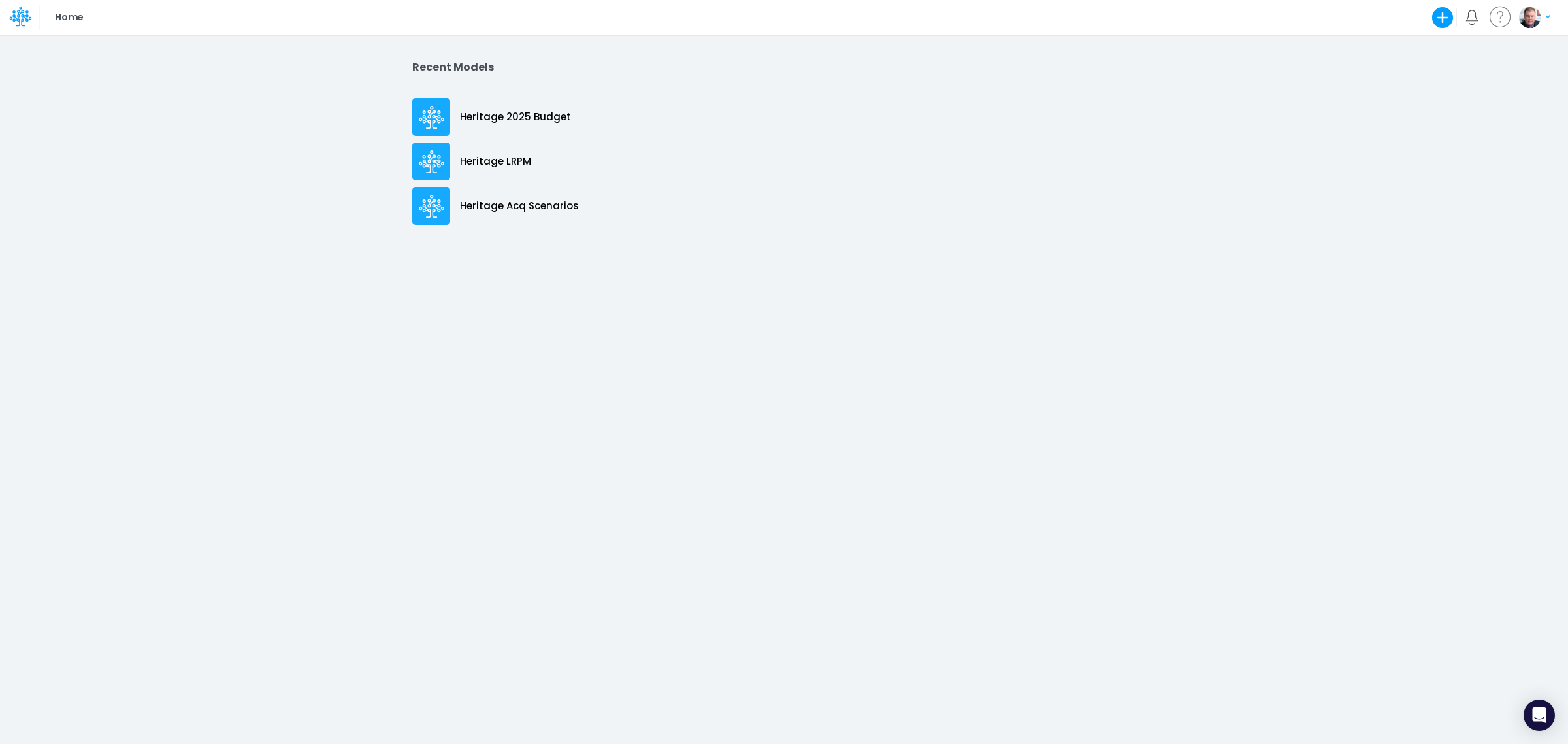
click at [1542, 18] on button "button" at bounding box center [1534, 17] width 32 height 23
click at [1441, 86] on button "Log out" at bounding box center [1481, 77] width 140 height 20
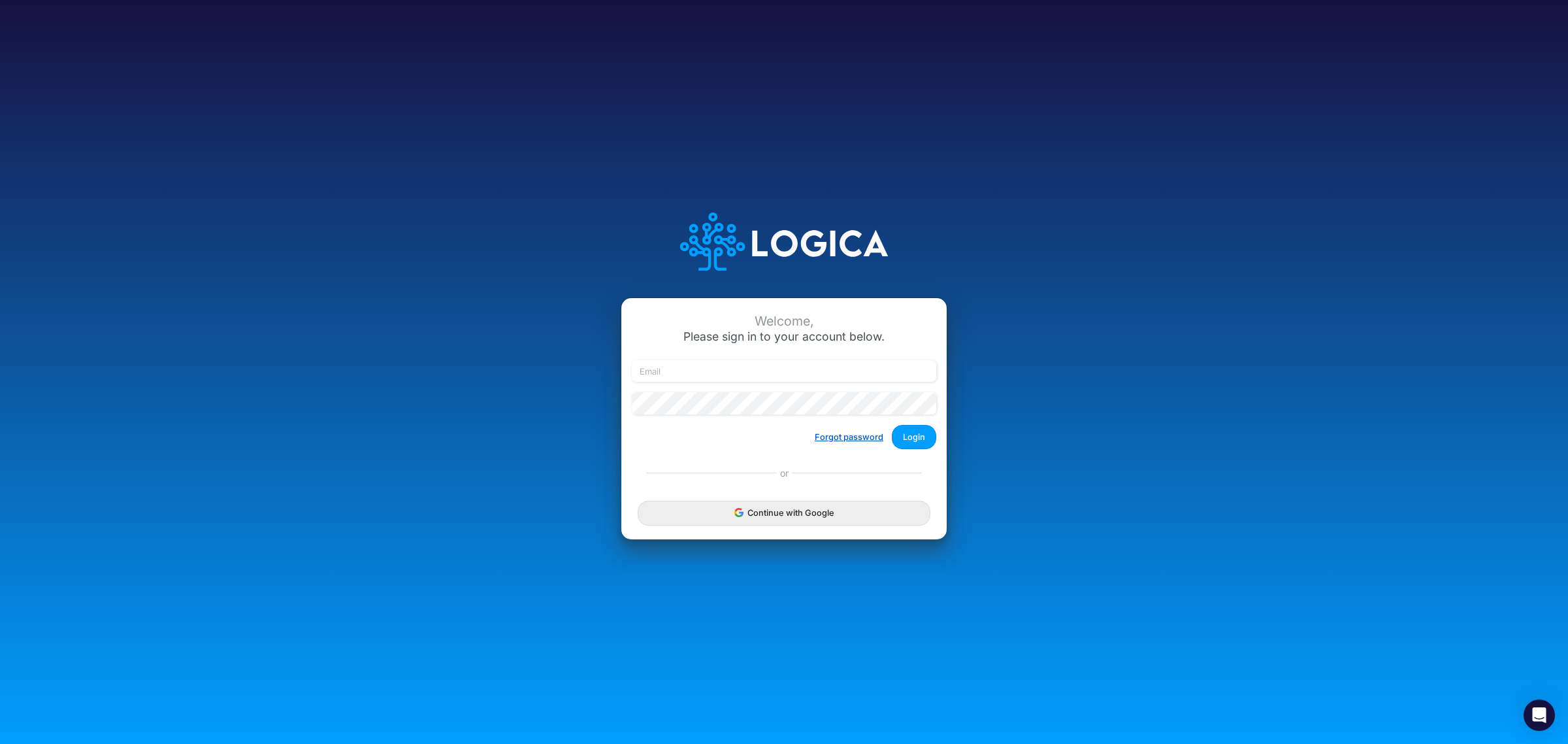
click at [858, 432] on button "Forgot password" at bounding box center [849, 437] width 86 height 22
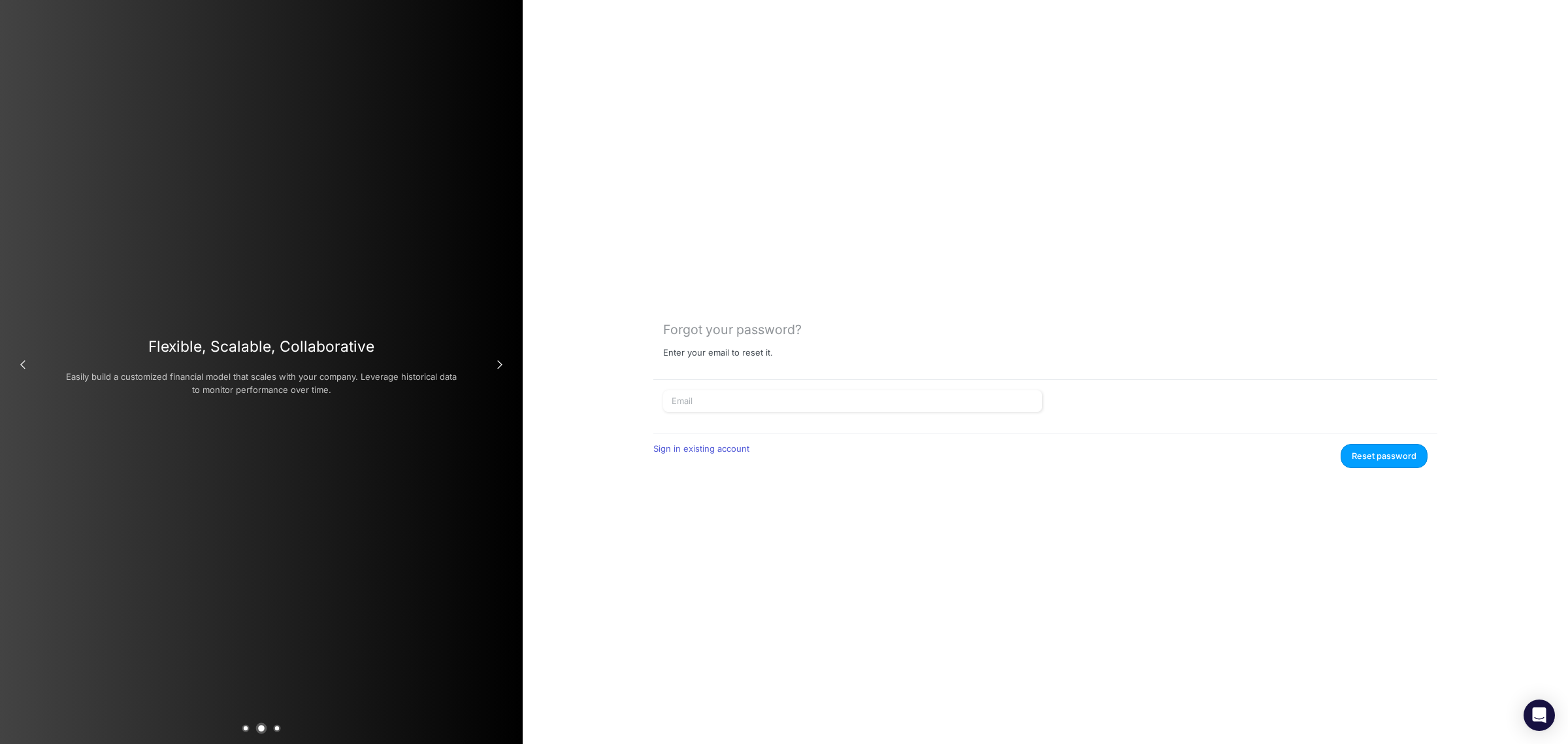
click at [808, 184] on div "Forgot your password? Enter your email to reset it. Sign in existing account Re…" at bounding box center [1045, 372] width 1045 height 744
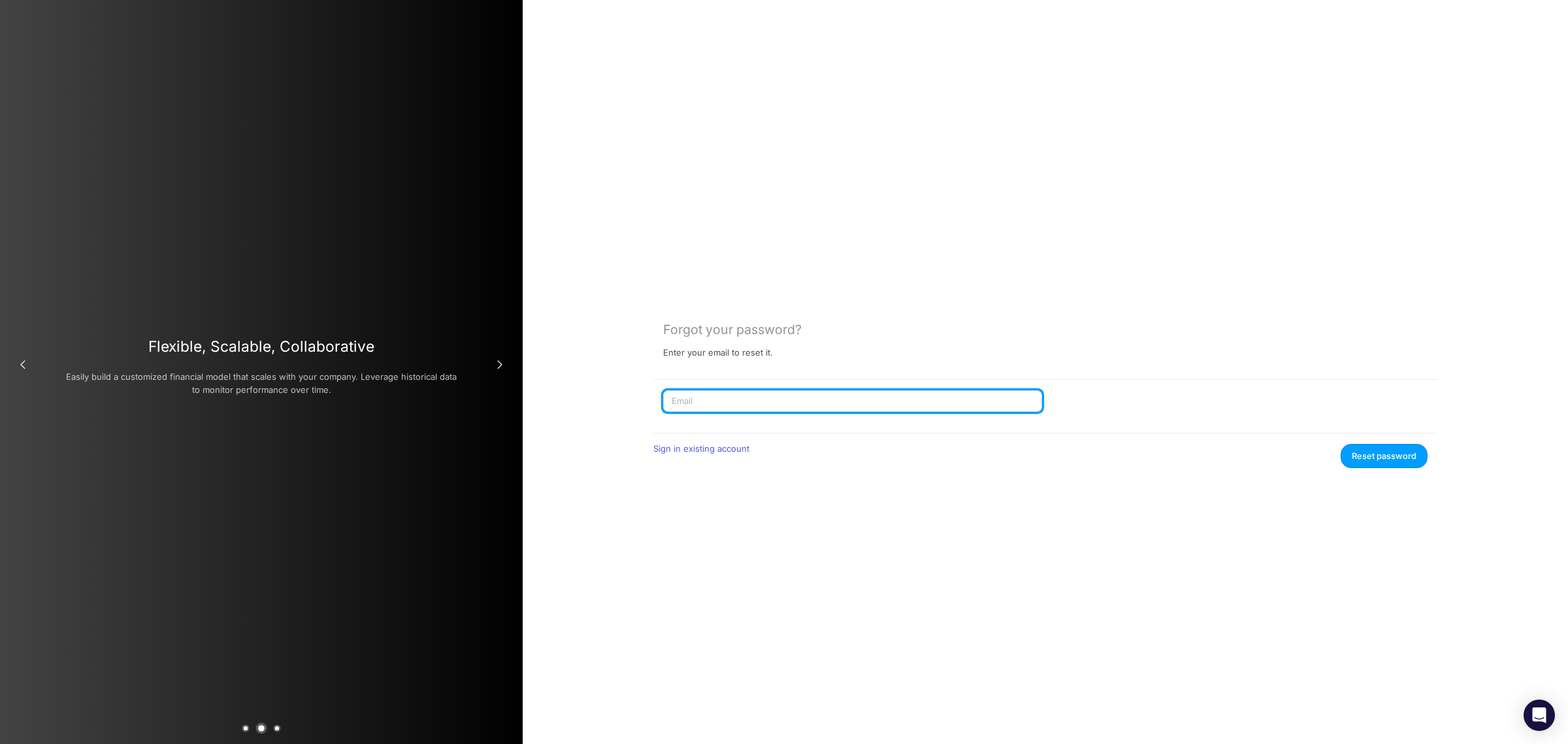
click at [794, 403] on input "text" at bounding box center [852, 401] width 379 height 22
paste input "[PERSON_NAME][EMAIL_ADDRESS][PERSON_NAME][DOMAIN_NAME]"
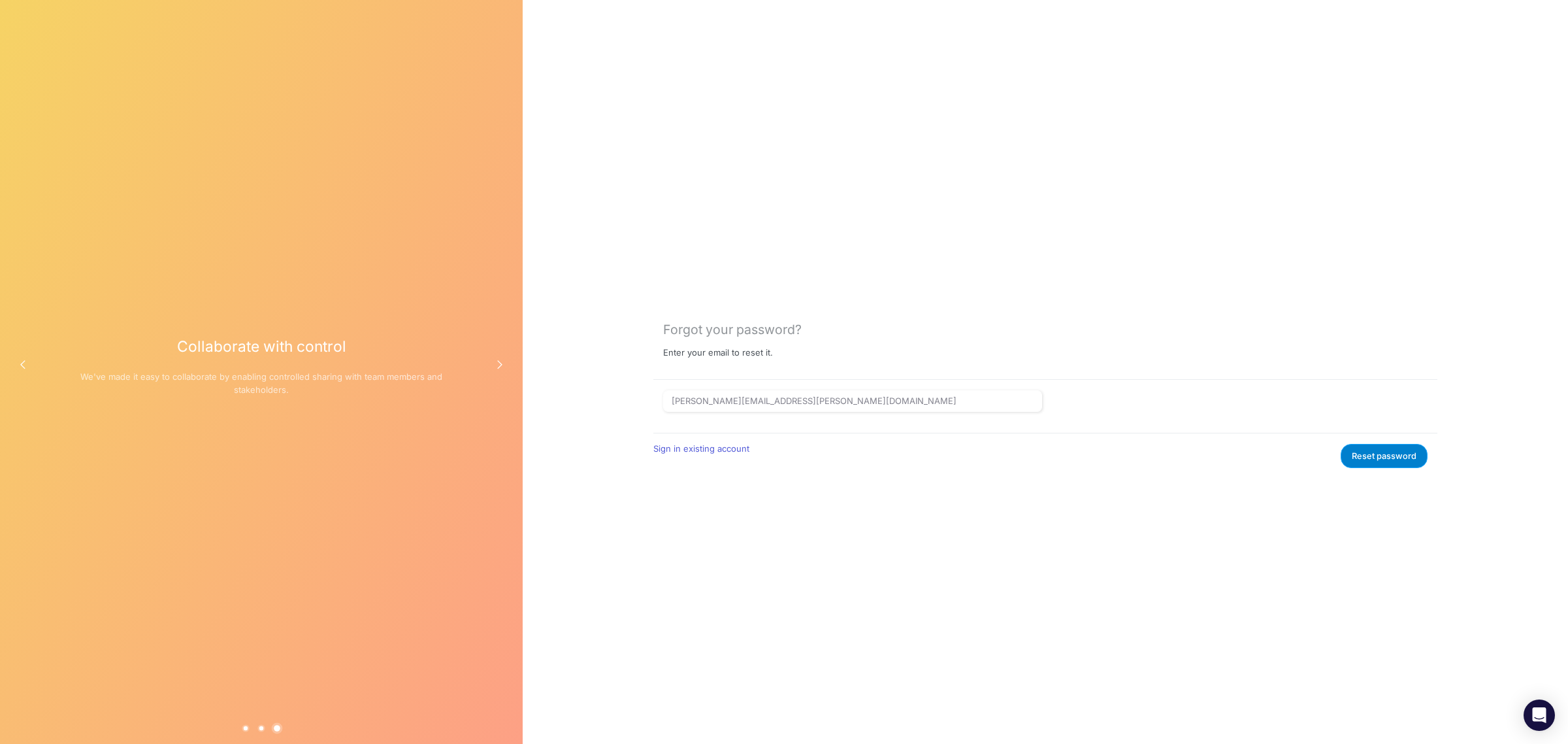
click at [1373, 457] on button "Reset password" at bounding box center [1384, 456] width 87 height 24
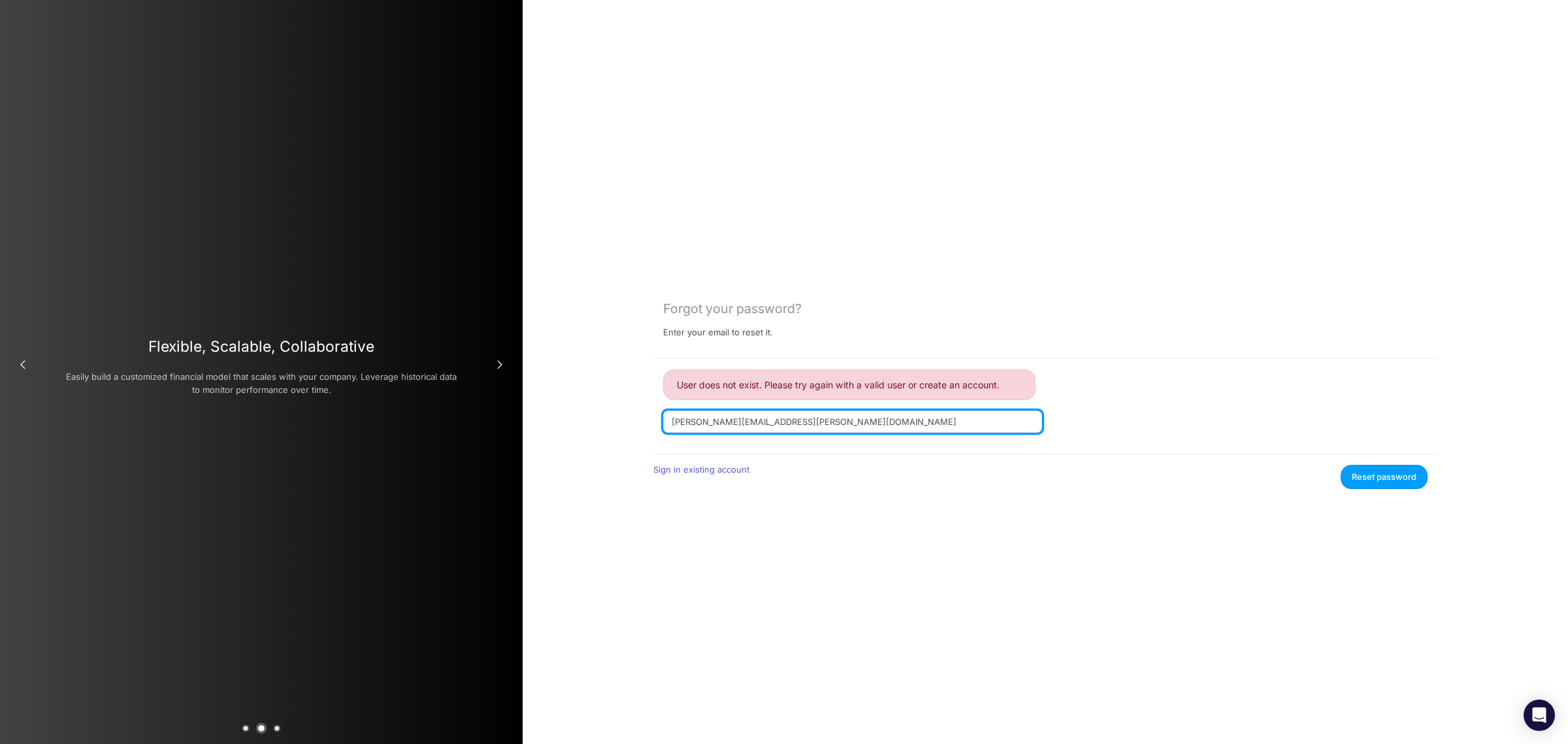
drag, startPoint x: 677, startPoint y: 425, endPoint x: 668, endPoint y: 425, distance: 9.0
click at [668, 425] on input "[PERSON_NAME][EMAIL_ADDRESS][PERSON_NAME][DOMAIN_NAME]" at bounding box center [852, 421] width 379 height 22
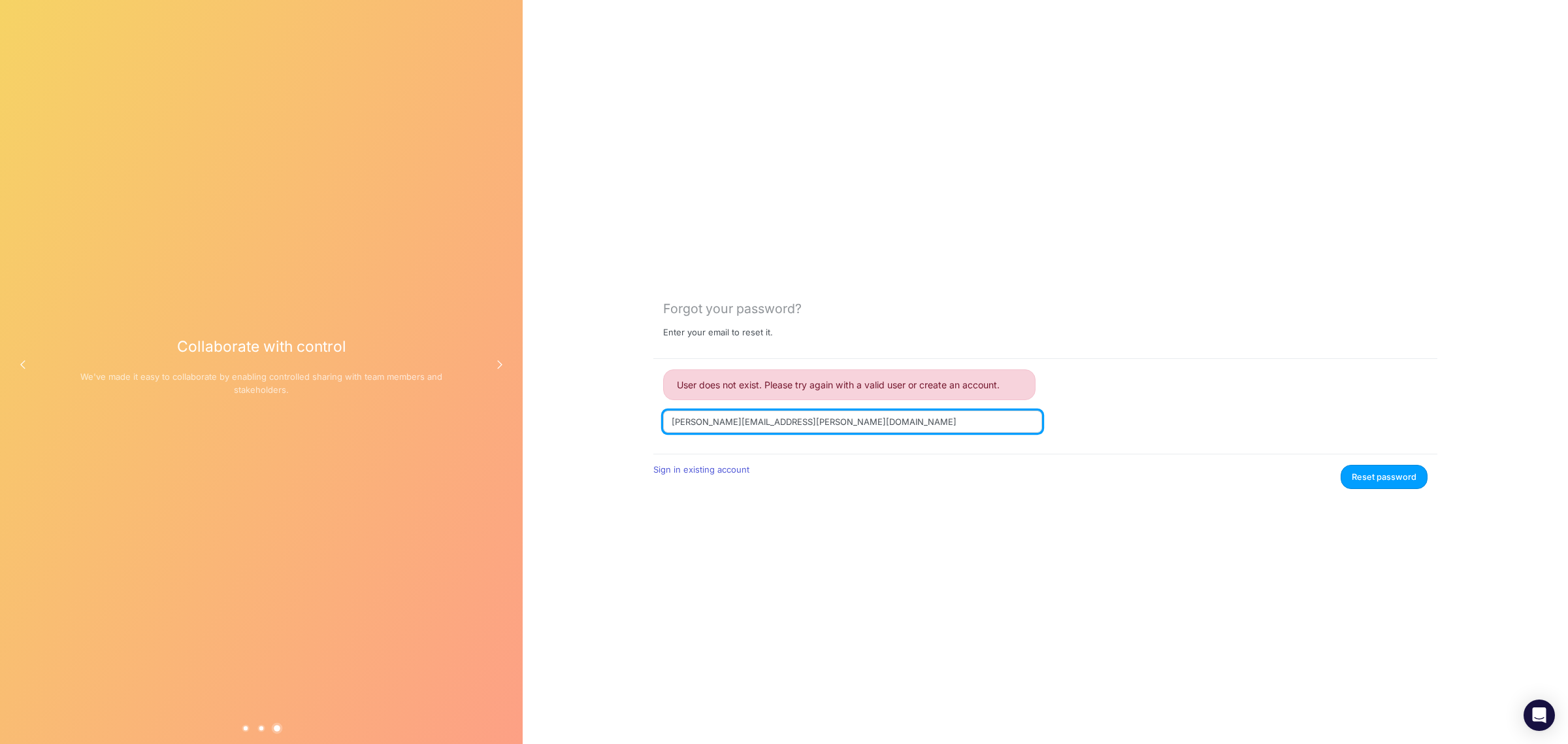
drag, startPoint x: 716, startPoint y: 419, endPoint x: 709, endPoint y: 420, distance: 7.1
click at [709, 420] on input "[PERSON_NAME][EMAIL_ADDRESS][PERSON_NAME][DOMAIN_NAME]" at bounding box center [852, 421] width 379 height 22
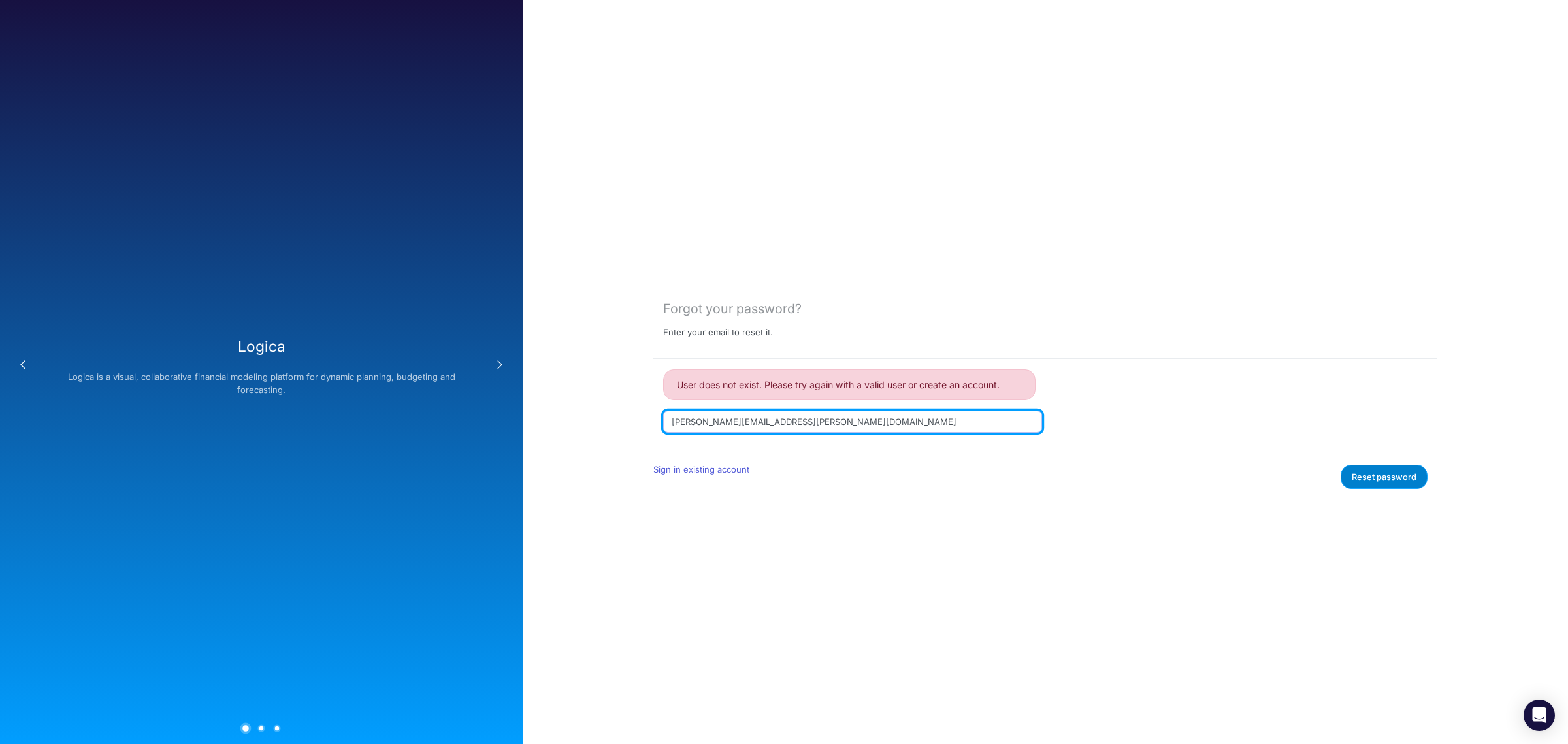
type input "[PERSON_NAME][EMAIL_ADDRESS][PERSON_NAME][DOMAIN_NAME]"
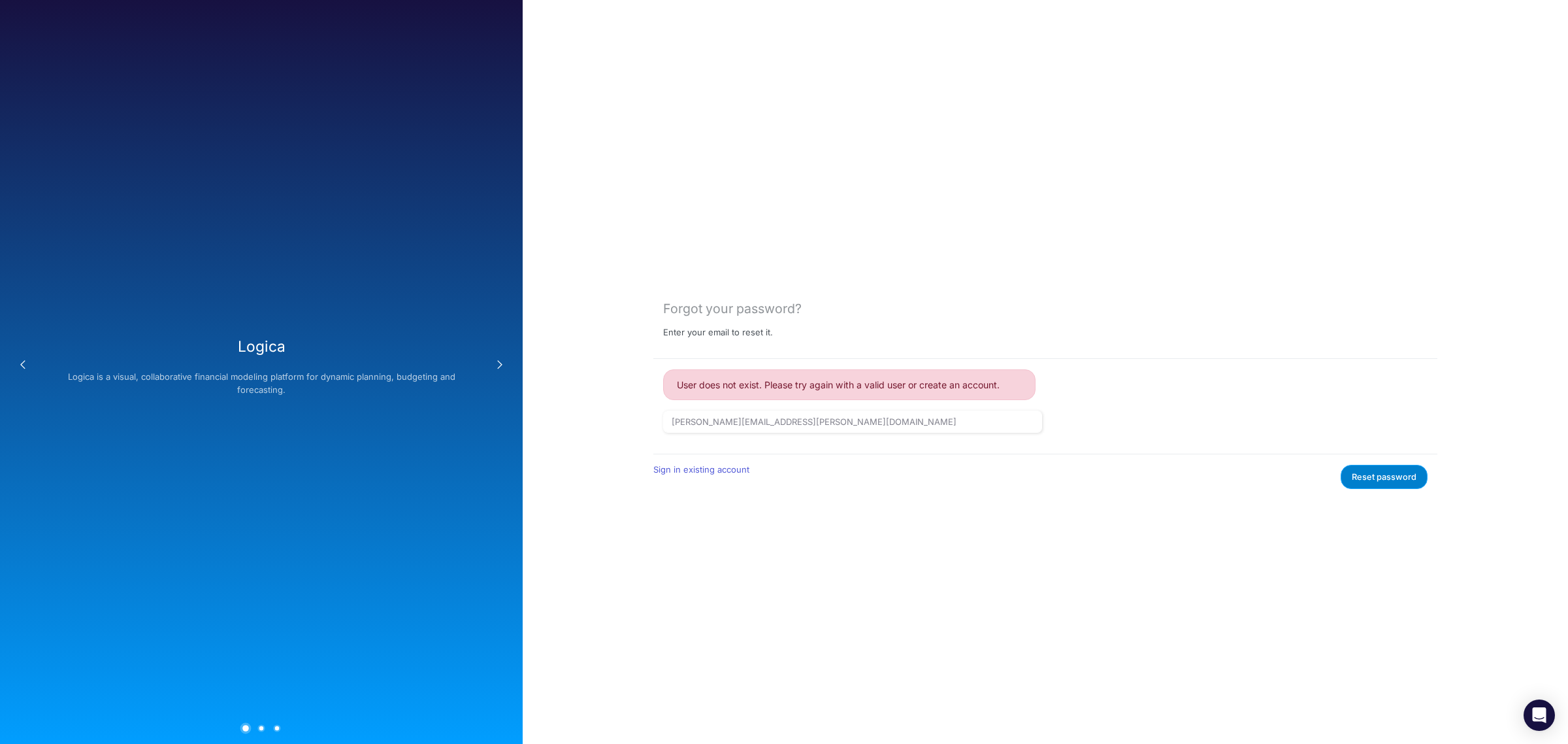
click at [1379, 475] on button "Reset password" at bounding box center [1384, 477] width 87 height 24
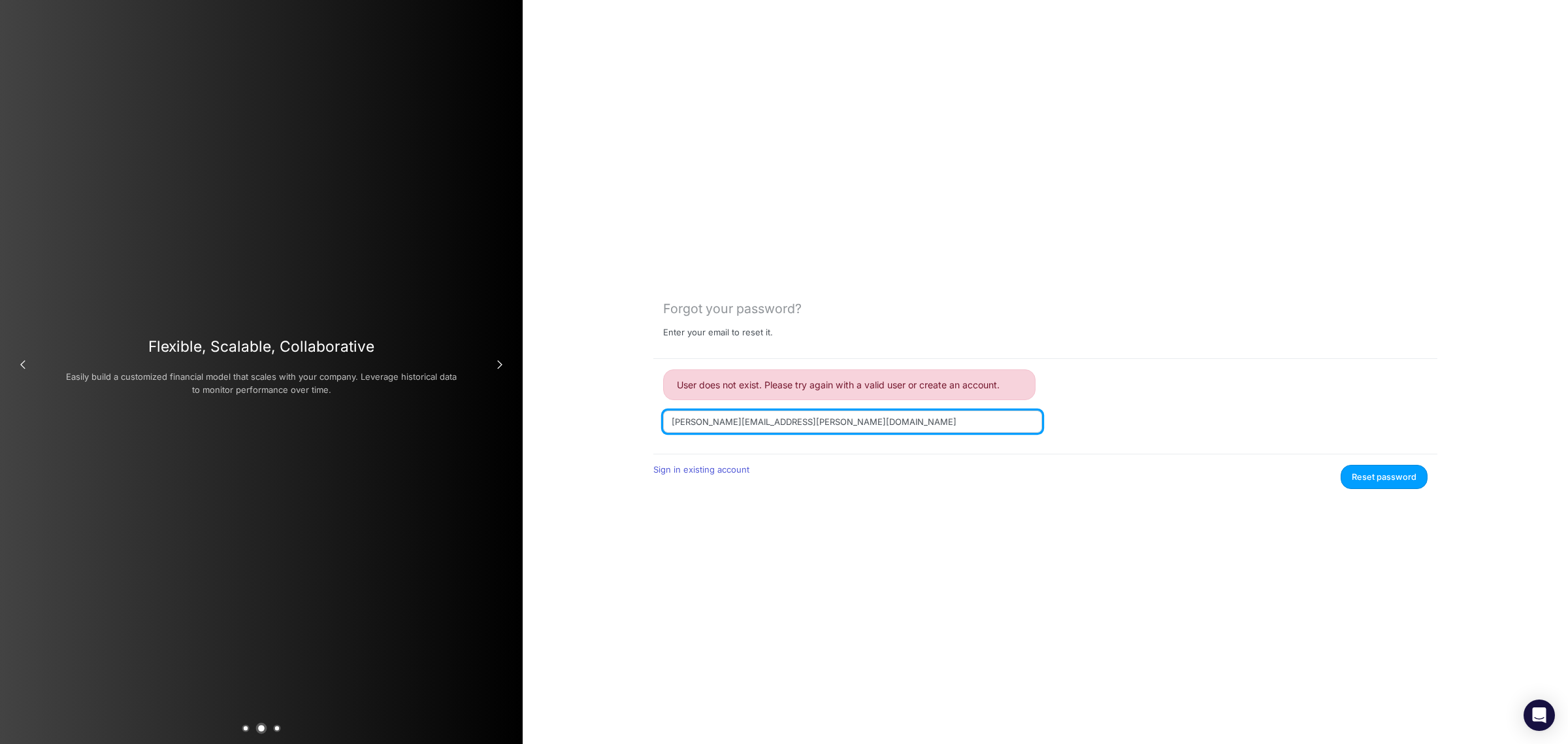
click at [888, 418] on input "[PERSON_NAME][EMAIL_ADDRESS][PERSON_NAME][DOMAIN_NAME]" at bounding box center [852, 421] width 379 height 22
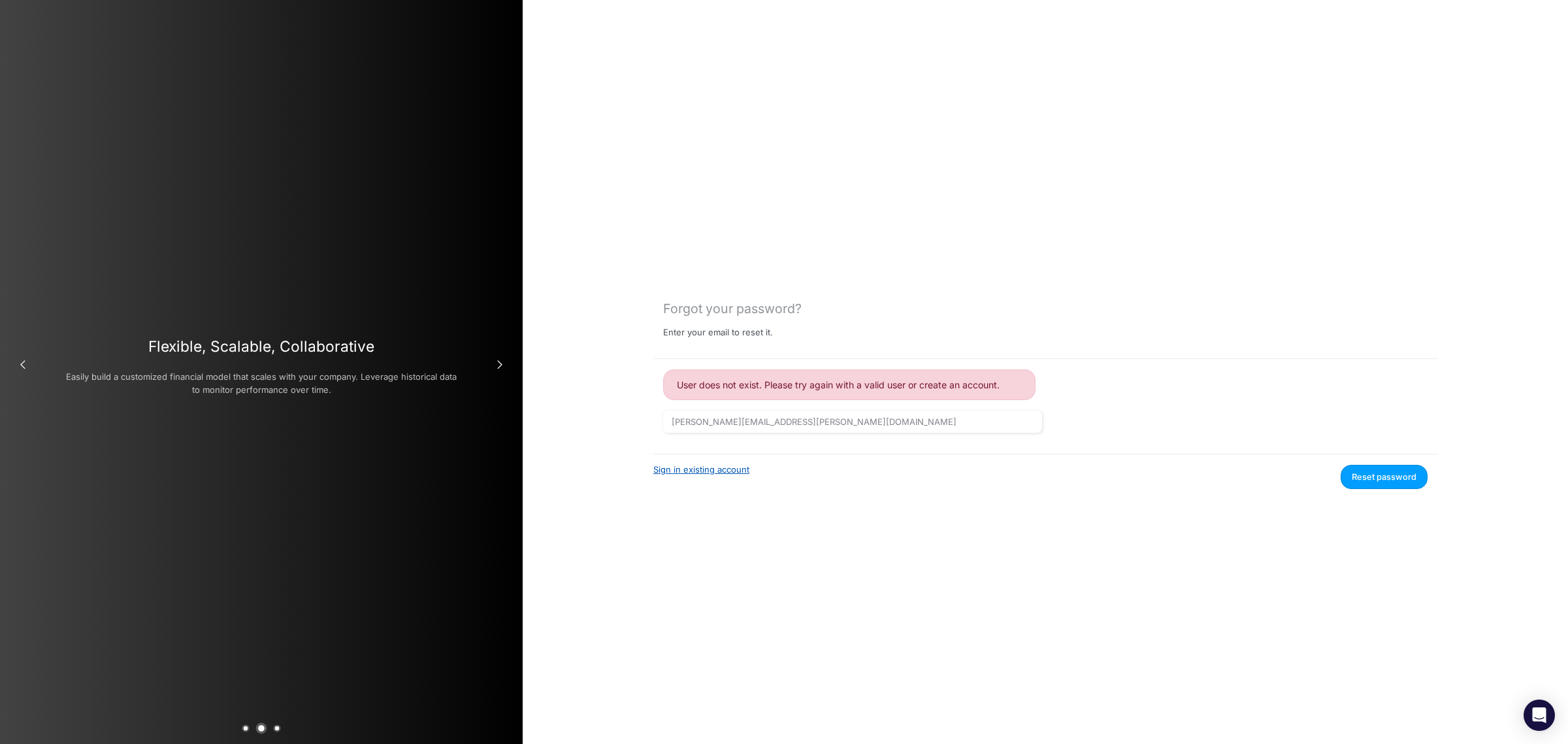
click at [714, 467] on link "Sign in existing account" at bounding box center [700, 469] width 96 height 11
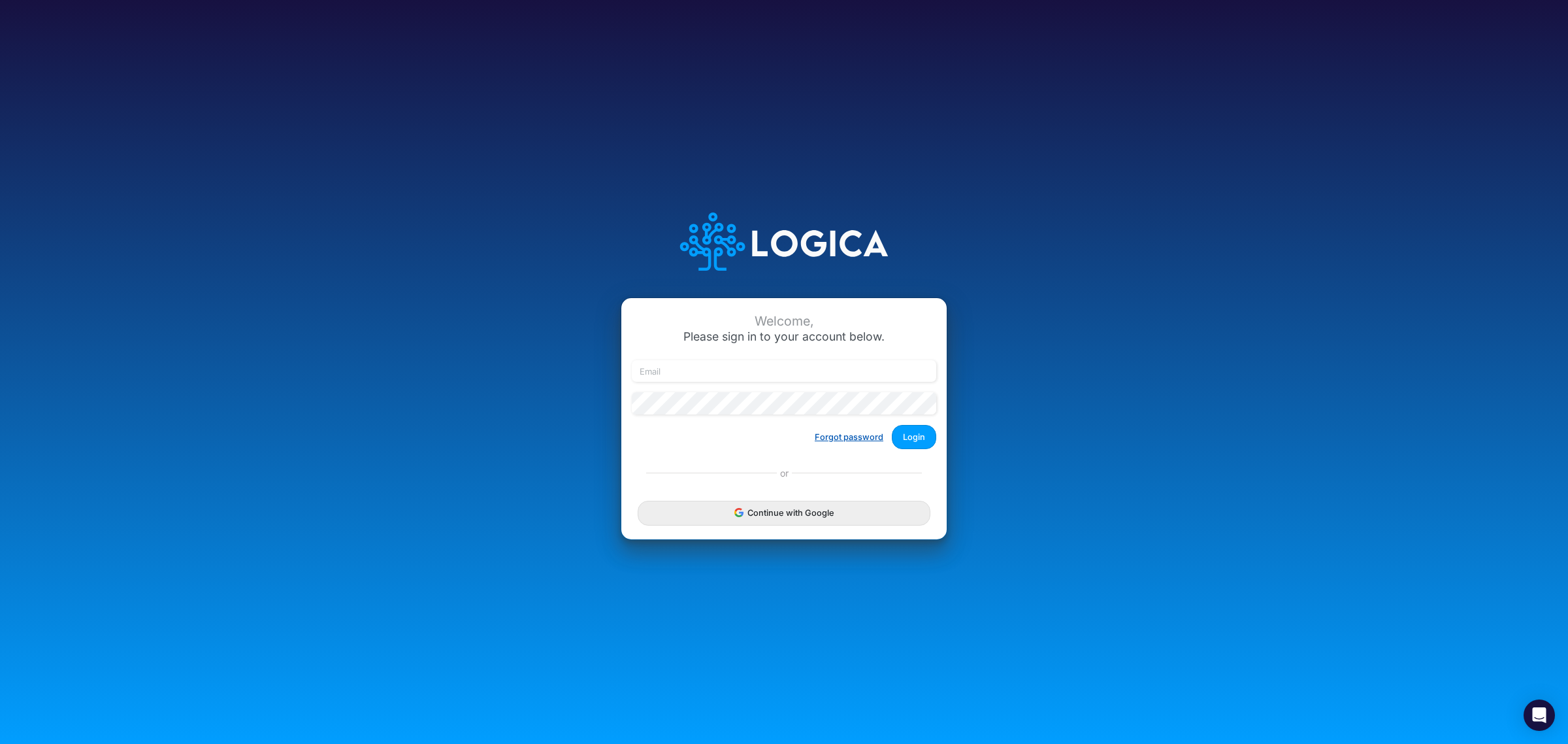
click at [857, 429] on button "Forgot password" at bounding box center [849, 437] width 86 height 22
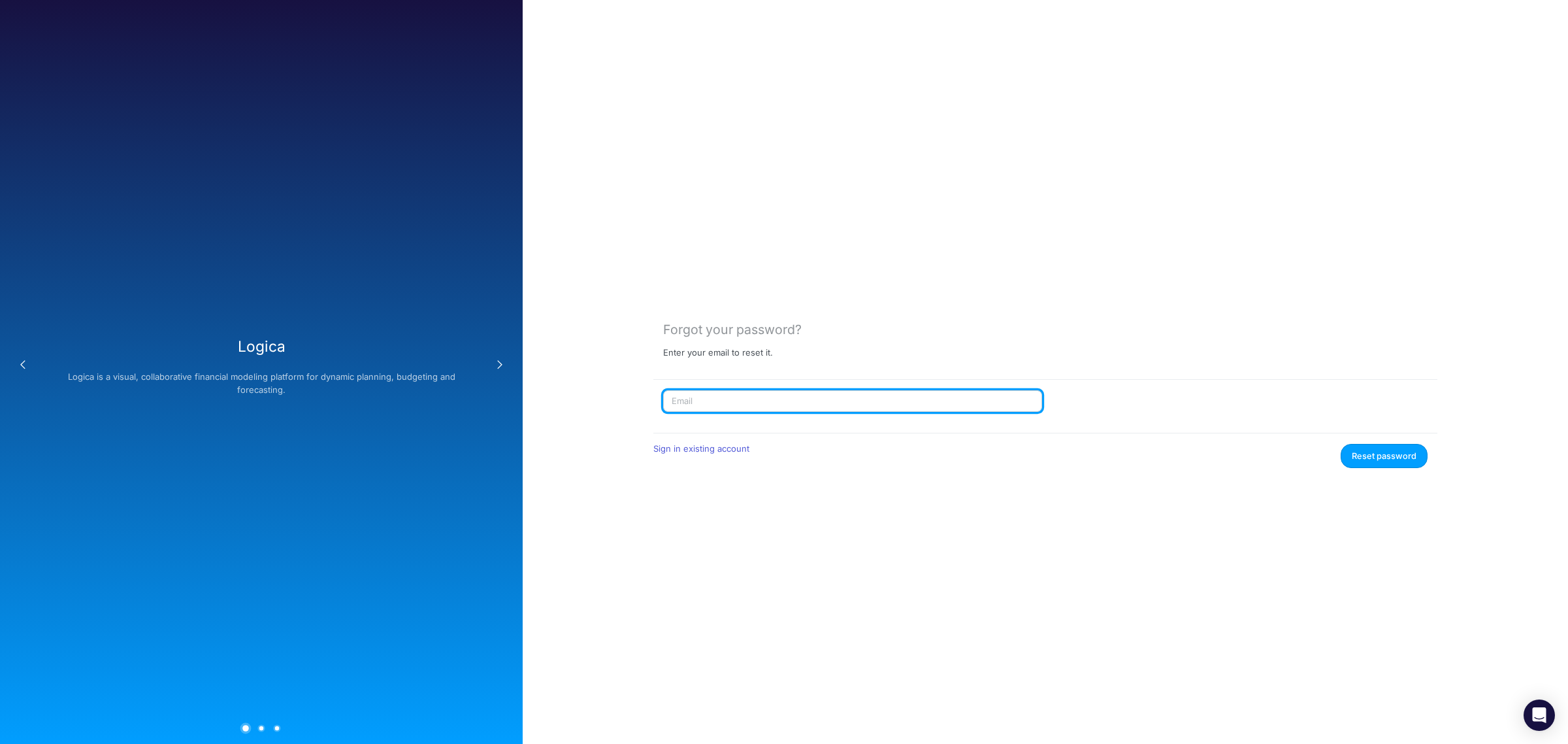
click at [829, 403] on input "text" at bounding box center [852, 401] width 379 height 22
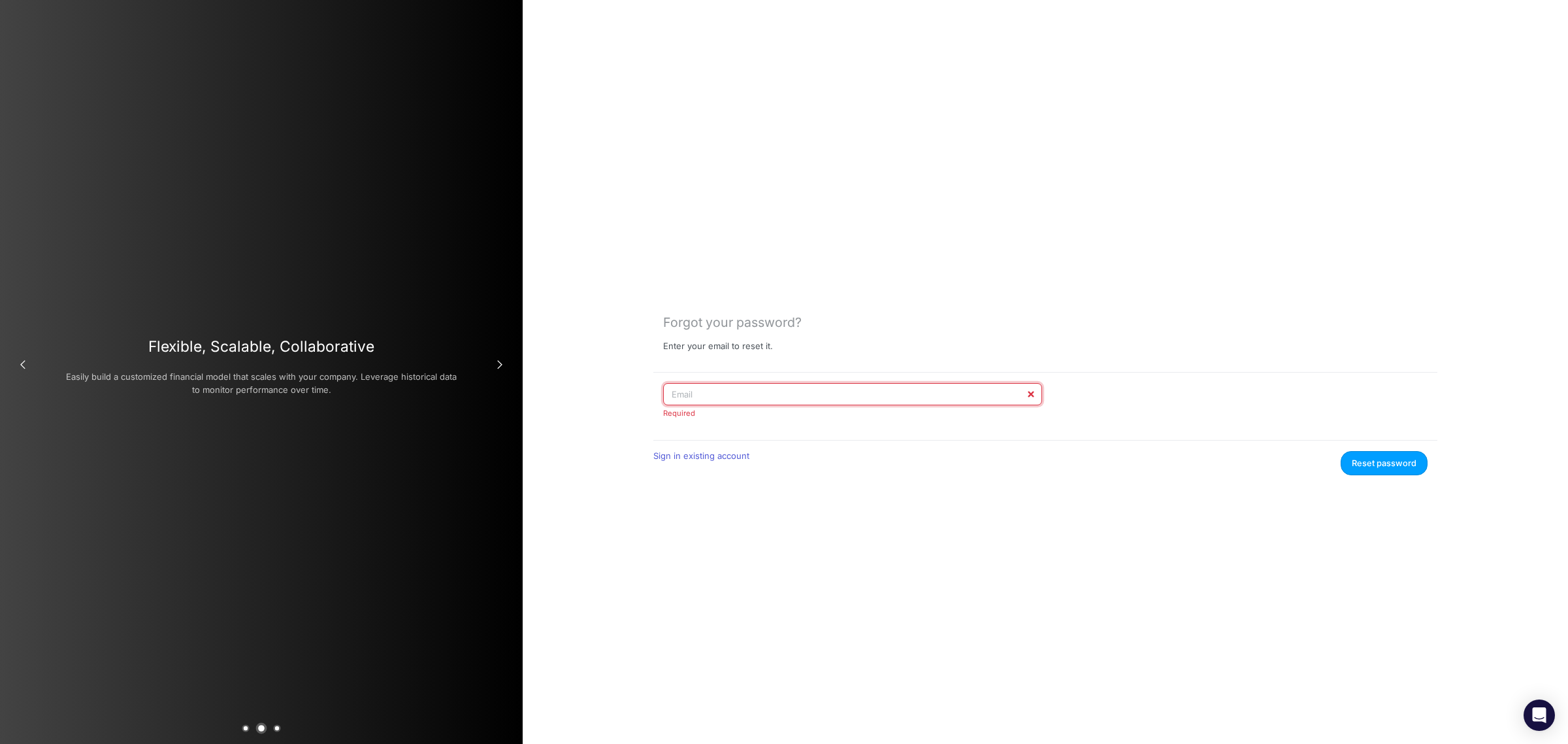
click at [739, 399] on input "text" at bounding box center [852, 394] width 379 height 22
paste input "[PERSON_NAME][EMAIL_ADDRESS][PERSON_NAME][DOMAIN_NAME]"
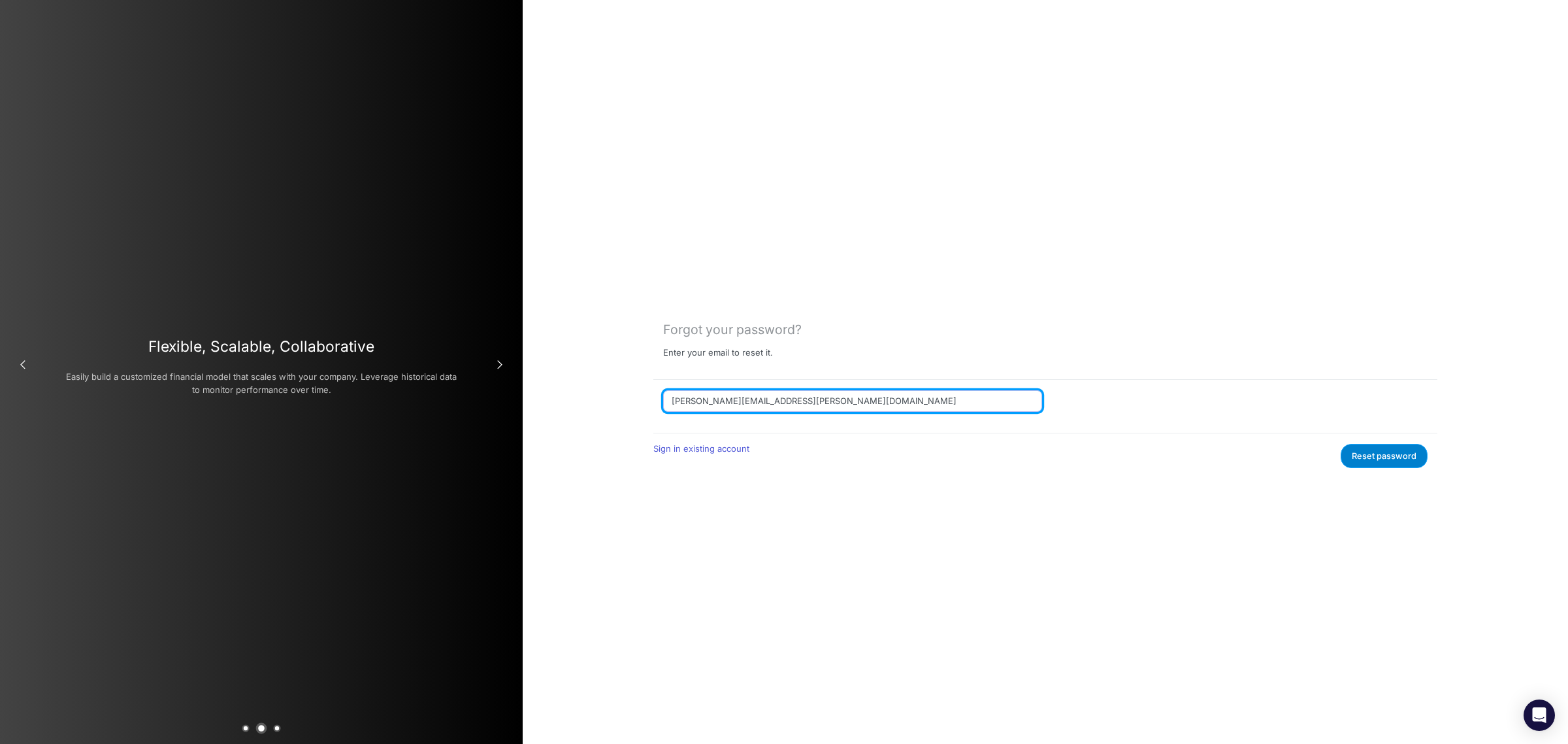
type input "[PERSON_NAME][EMAIL_ADDRESS][PERSON_NAME][DOMAIN_NAME]"
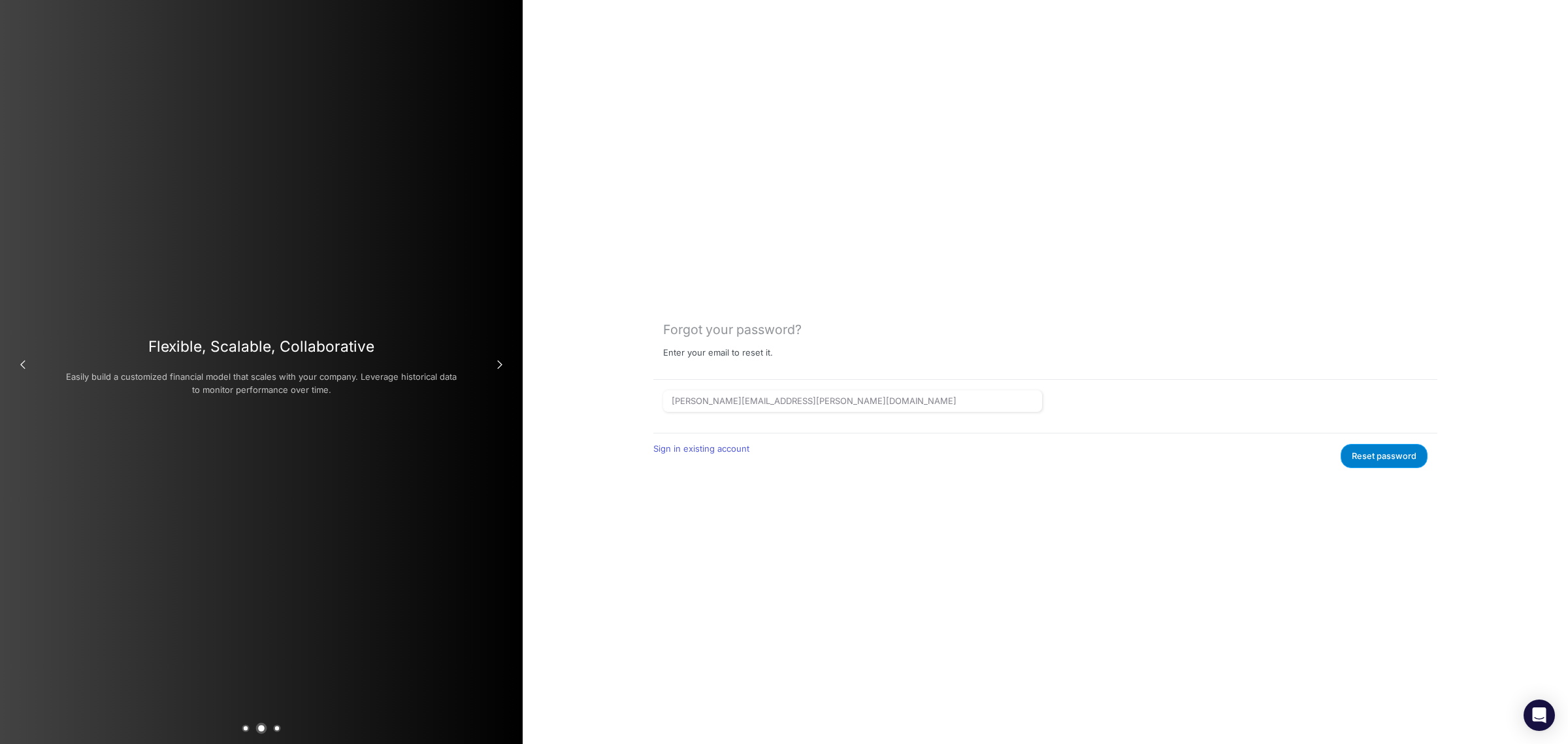
click at [1389, 462] on button "Reset password" at bounding box center [1384, 456] width 87 height 24
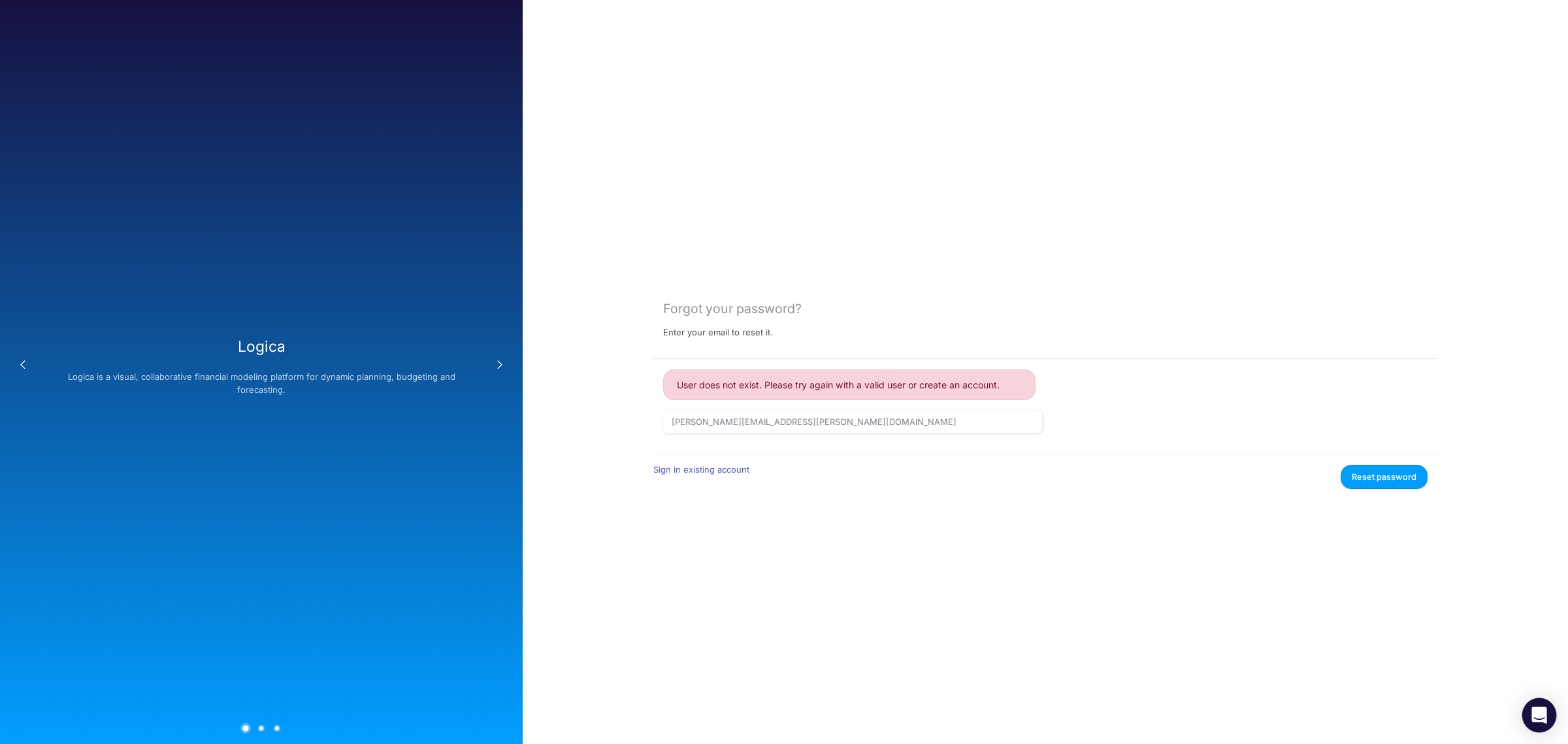
click at [1550, 717] on div "Open Intercom Messenger" at bounding box center [1539, 715] width 35 height 35
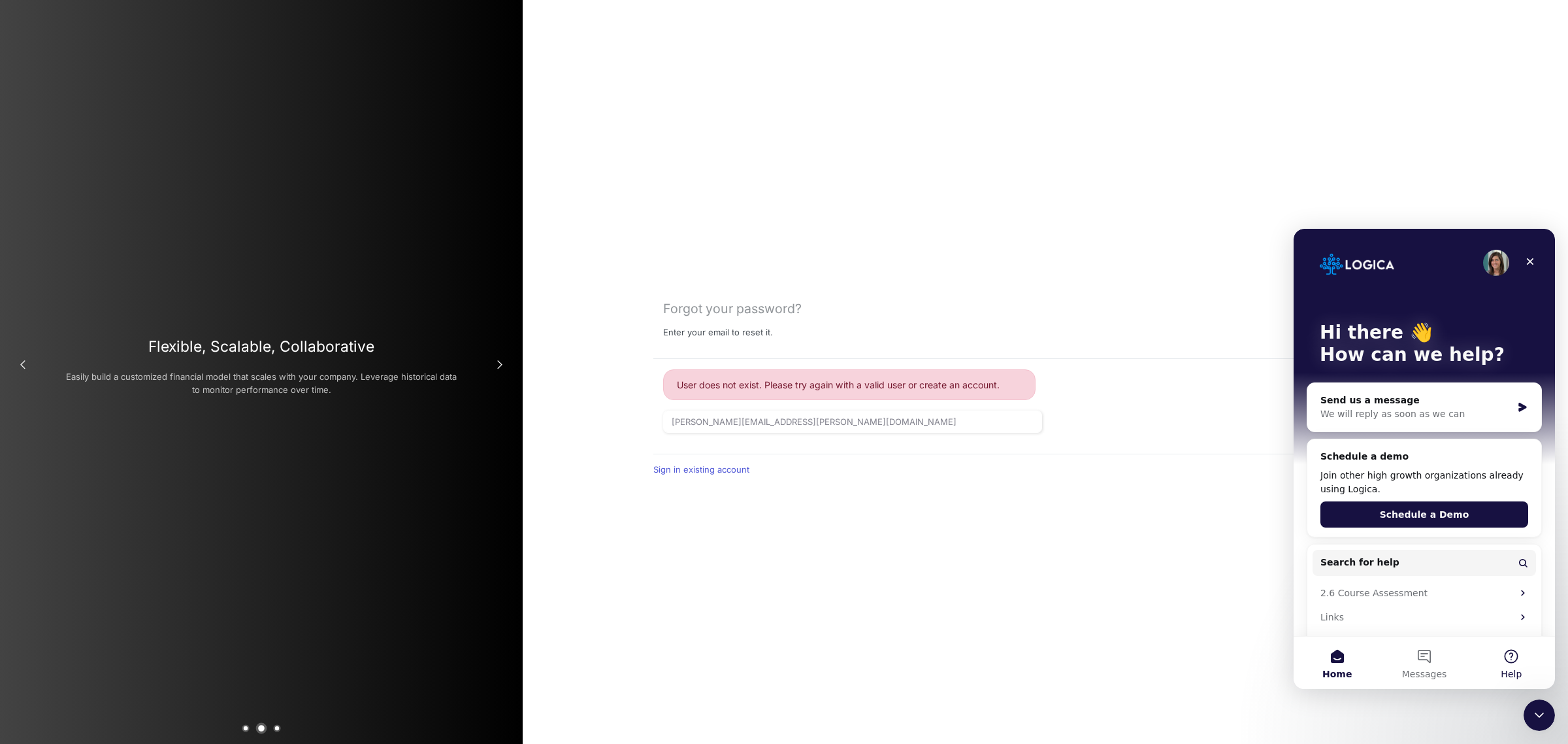
click at [1510, 658] on button "Help" at bounding box center [1511, 663] width 87 height 53
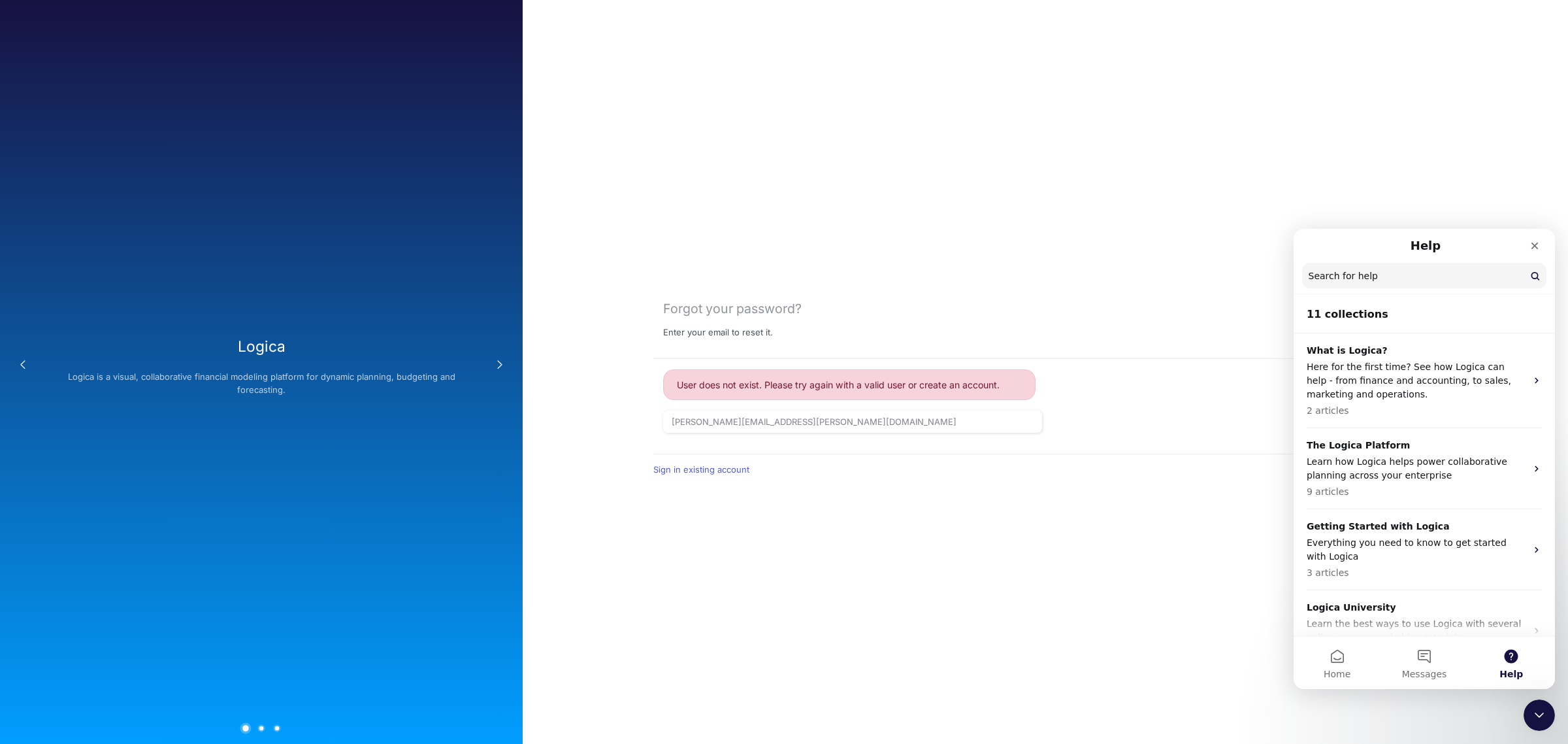
click at [1373, 282] on input "Search for help" at bounding box center [1424, 275] width 244 height 25
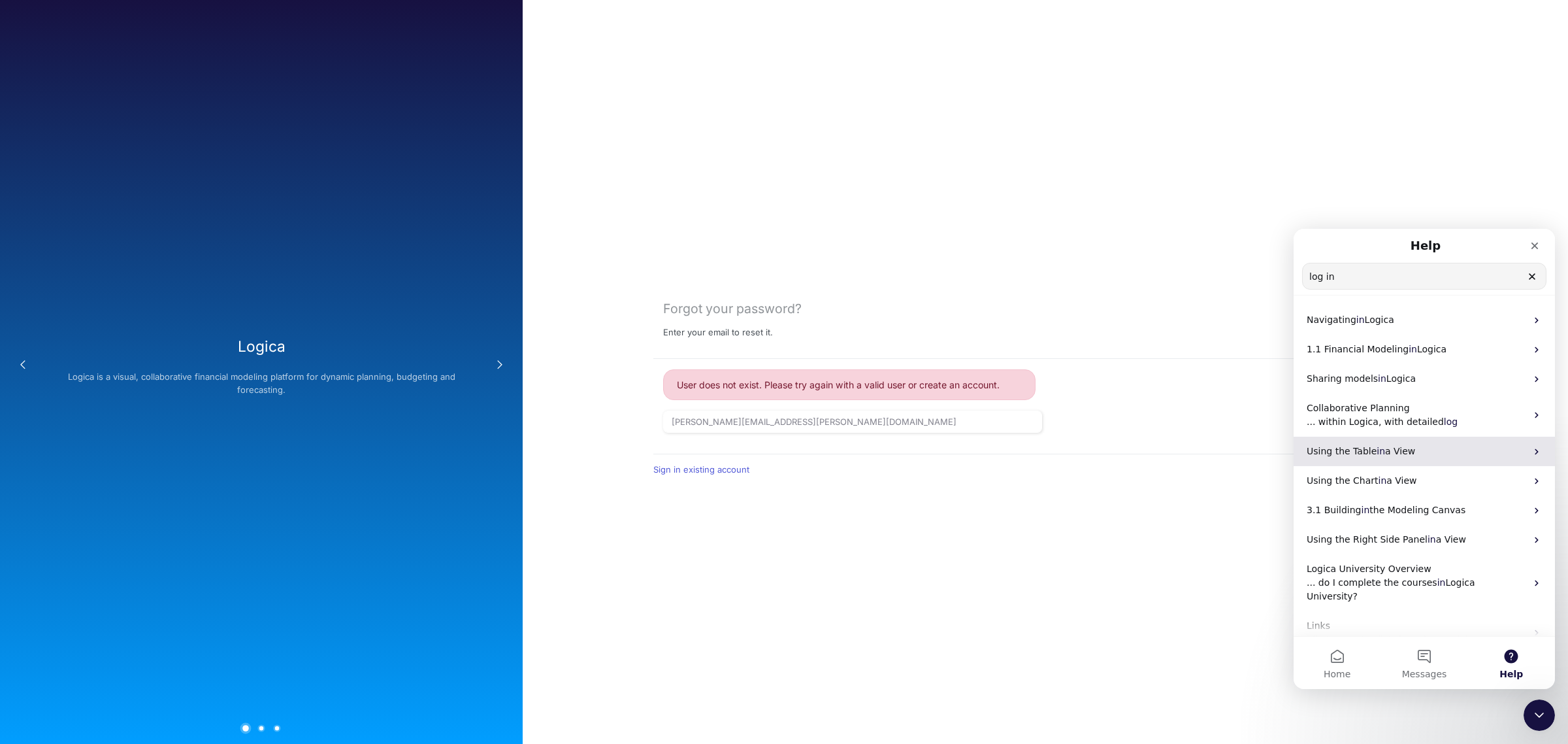
scroll to position [4, 0]
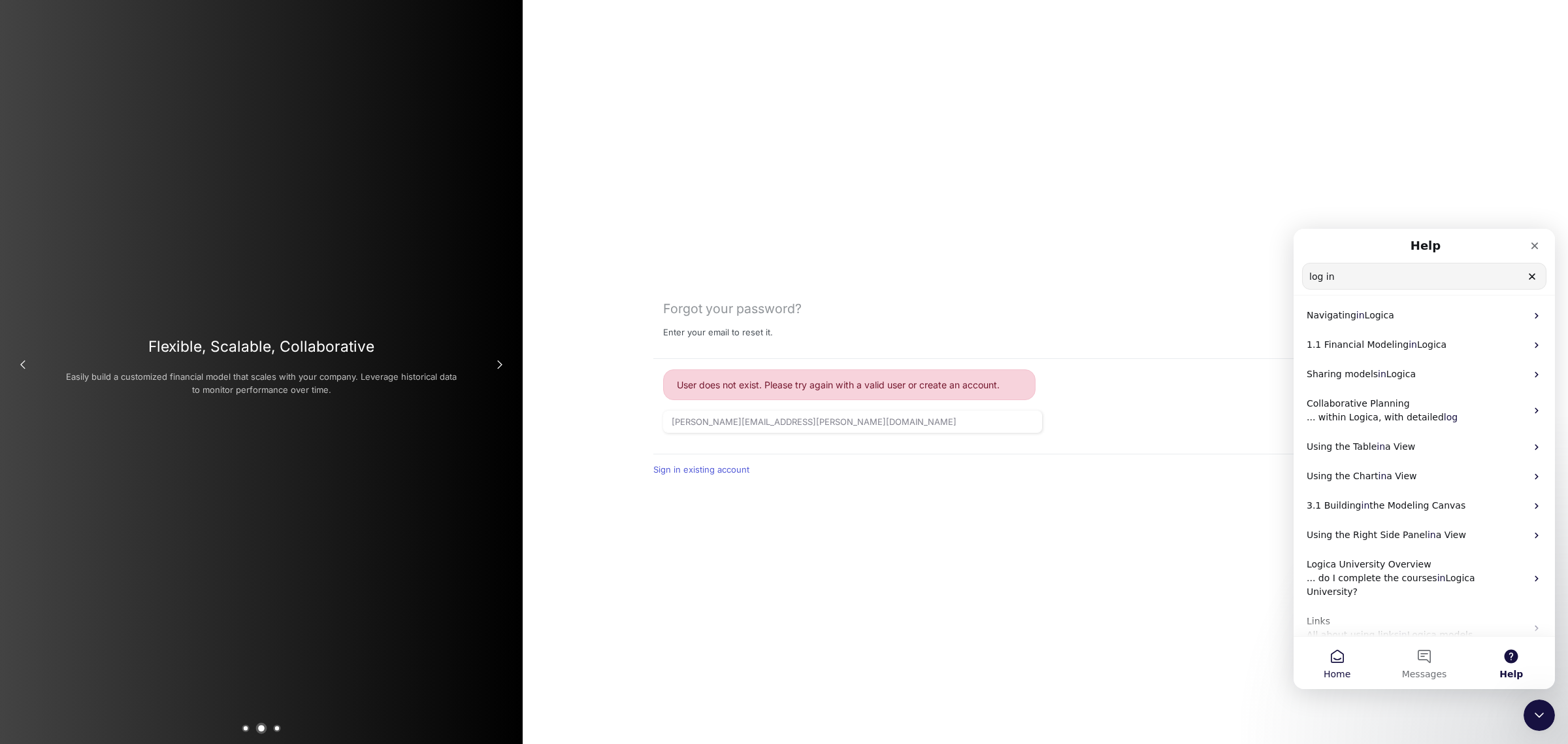
type input "log in"
click at [1324, 660] on button "Home" at bounding box center [1337, 663] width 87 height 53
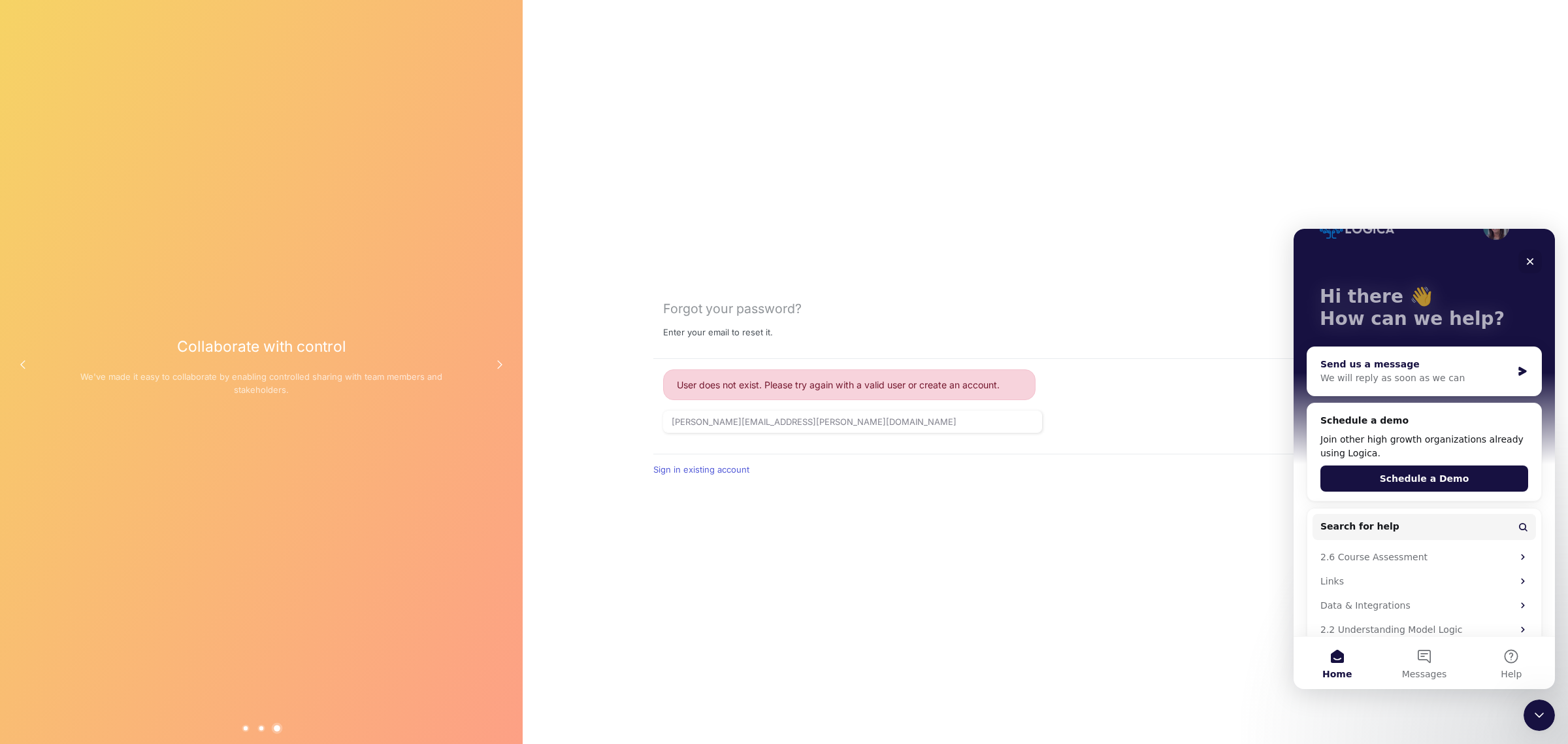
scroll to position [54, 0]
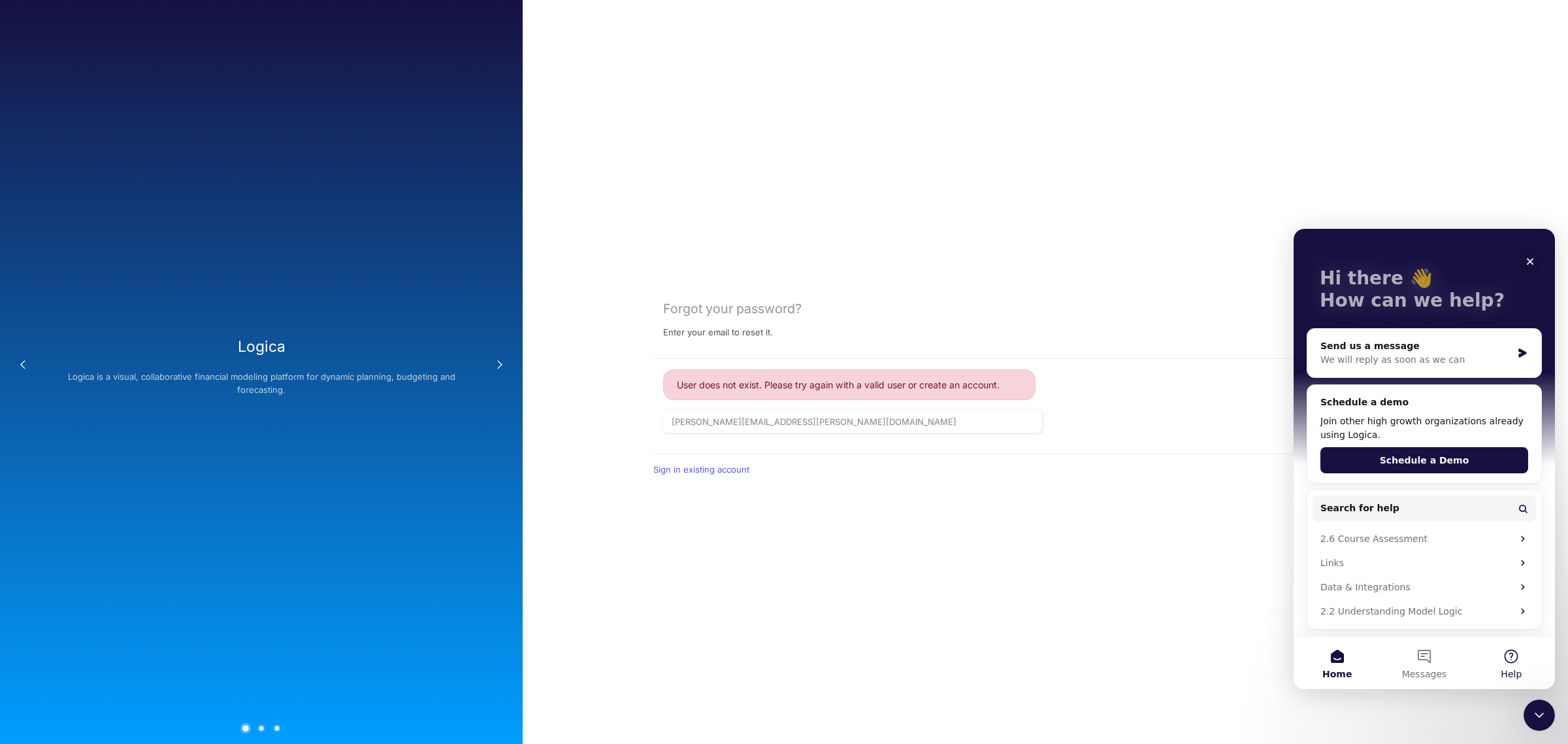
click at [1508, 657] on button "Help" at bounding box center [1511, 663] width 87 height 53
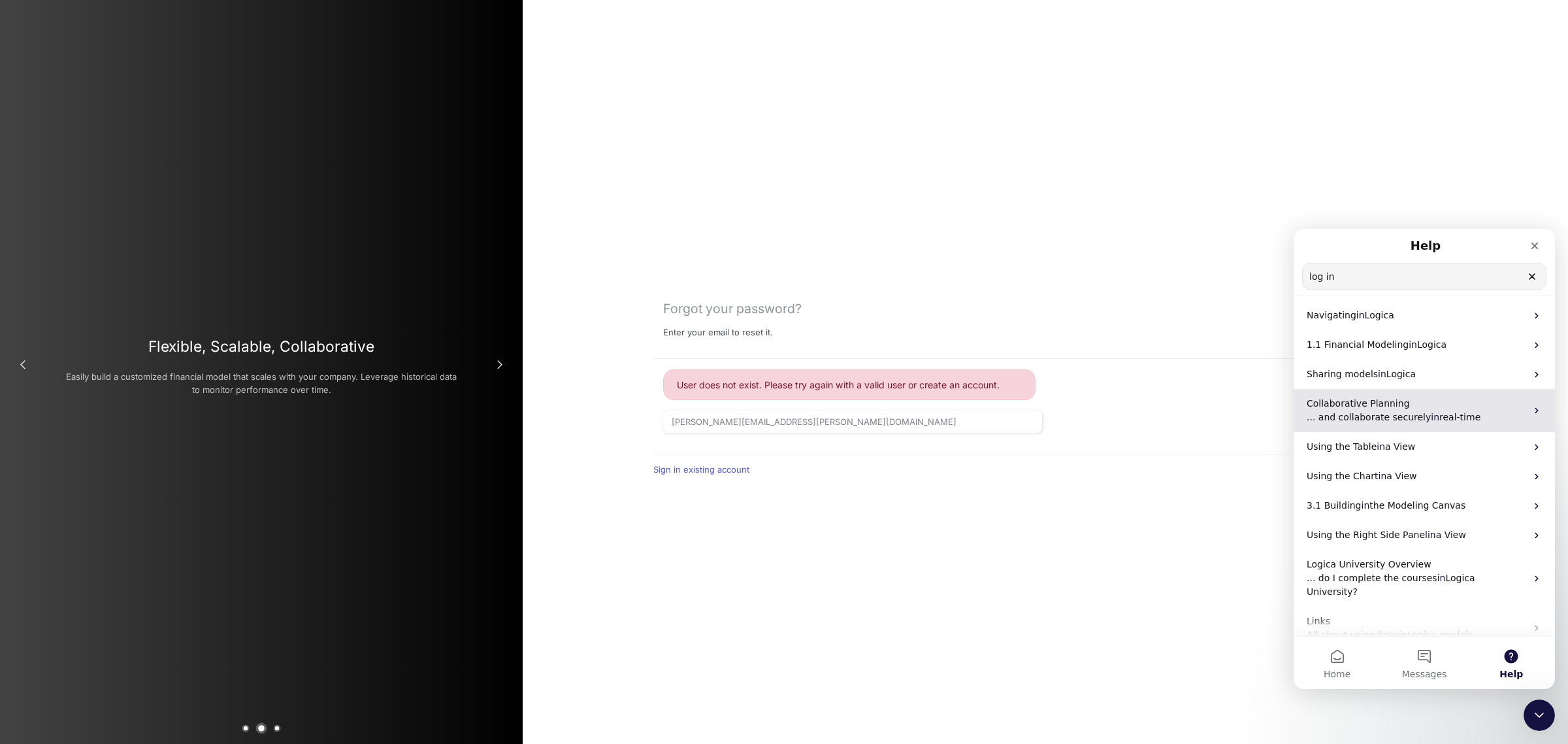
scroll to position [0, 0]
drag, startPoint x: 1341, startPoint y: 284, endPoint x: 1243, endPoint y: 284, distance: 98.0
click at [1294, 284] on html "Help log in Search for help Navigating in Logica 1.1 Financial Modeling in Logi…" at bounding box center [1424, 459] width 261 height 460
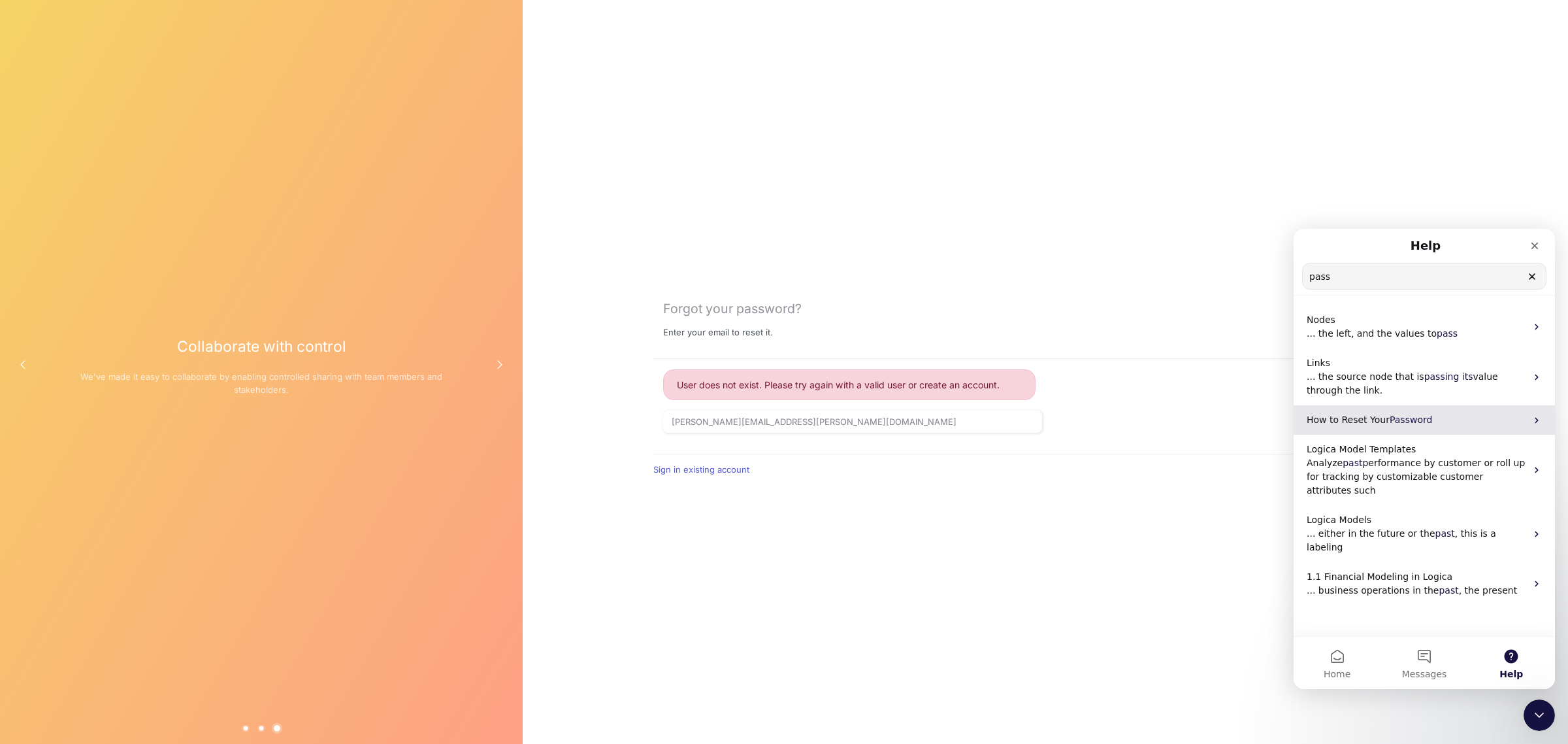
type input "pass"
click at [1373, 414] on span "How to Reset Your" at bounding box center [1348, 419] width 83 height 11
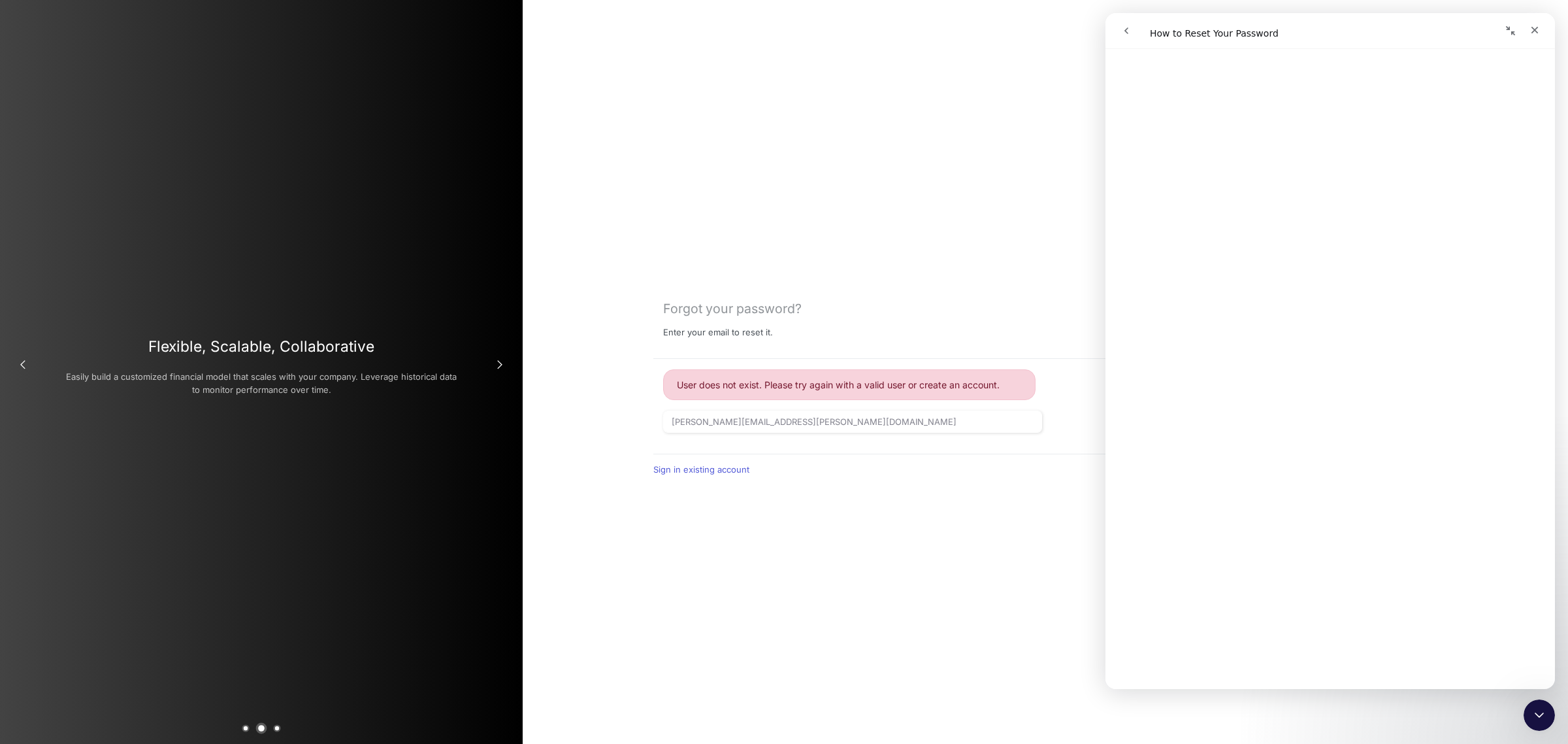
scroll to position [160, 0]
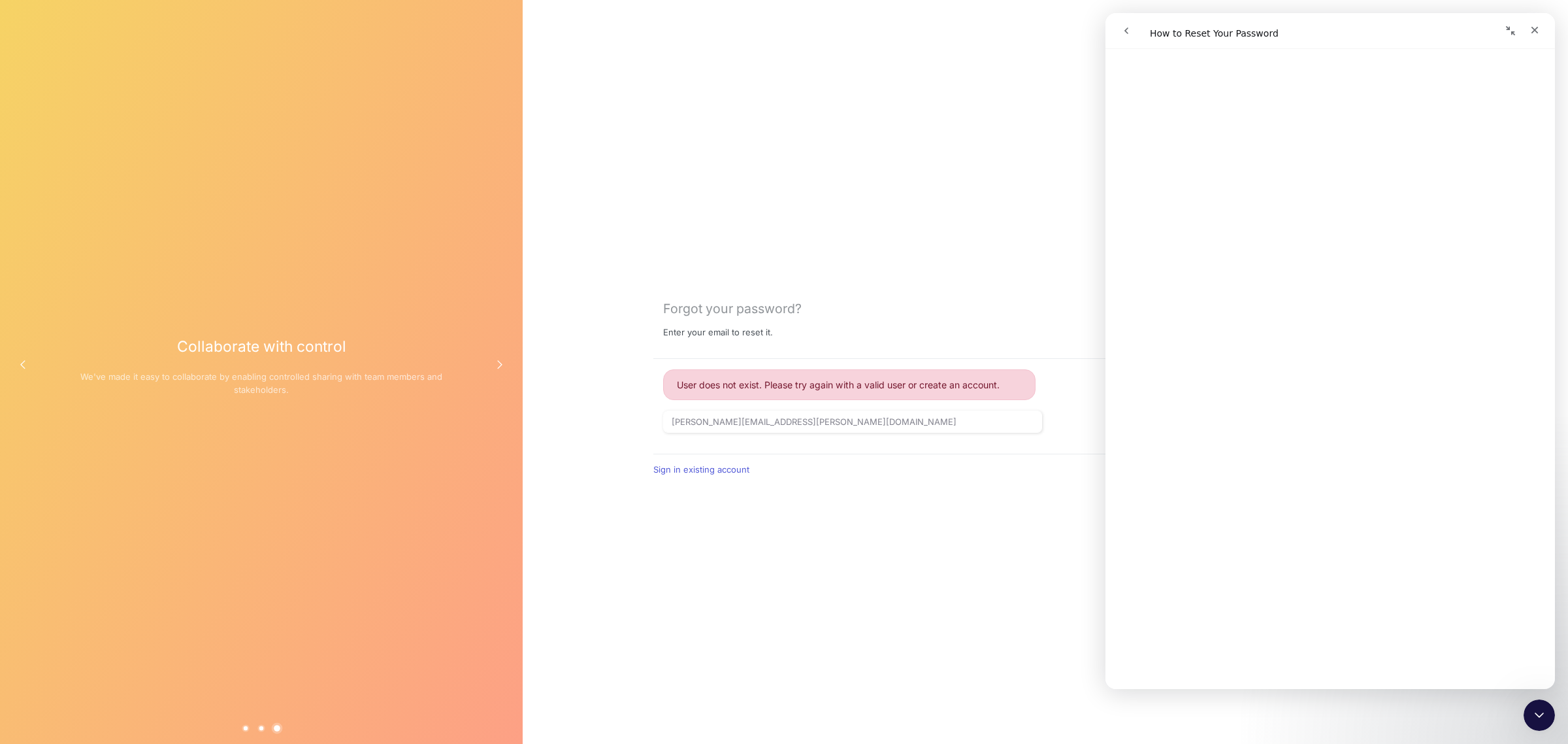
click at [887, 233] on div "Forgot your password? Enter your email to reset it. User does not exist. Please…" at bounding box center [1045, 372] width 1045 height 744
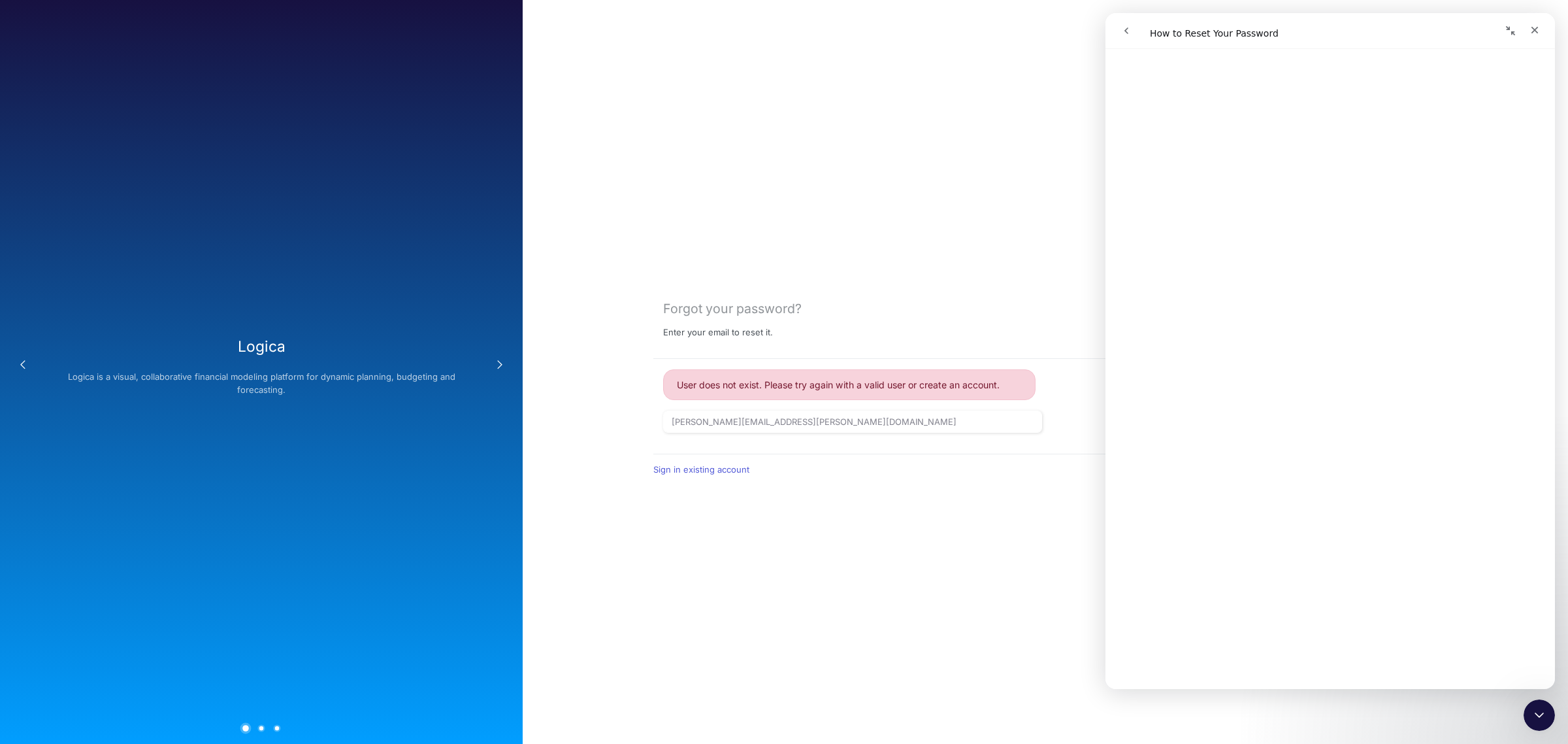
click at [893, 197] on div "Forgot your password? Enter your email to reset it. User does not exist. Please…" at bounding box center [1045, 372] width 1045 height 744
click at [1529, 34] on icon "Close" at bounding box center [1534, 30] width 11 height 11
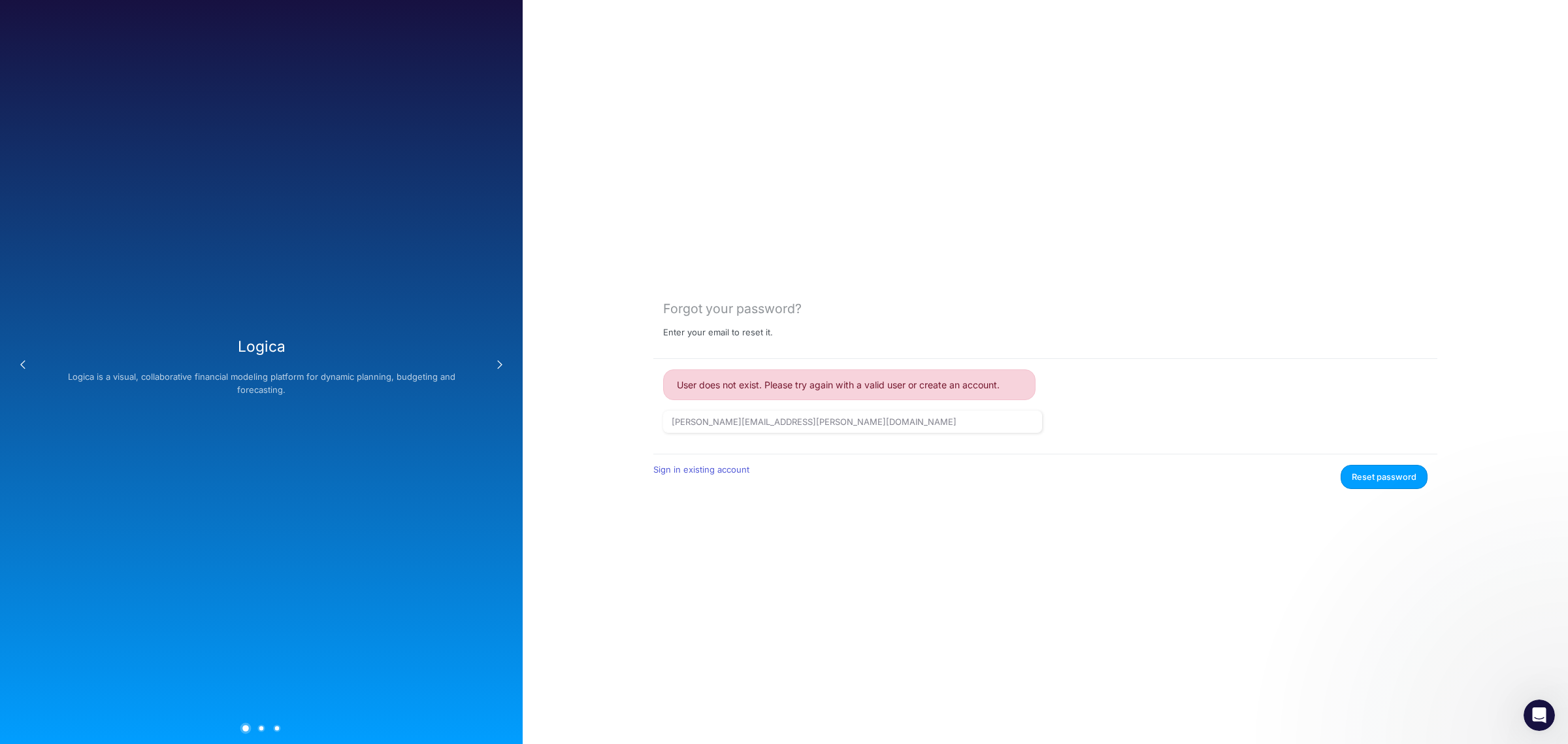
scroll to position [0, 0]
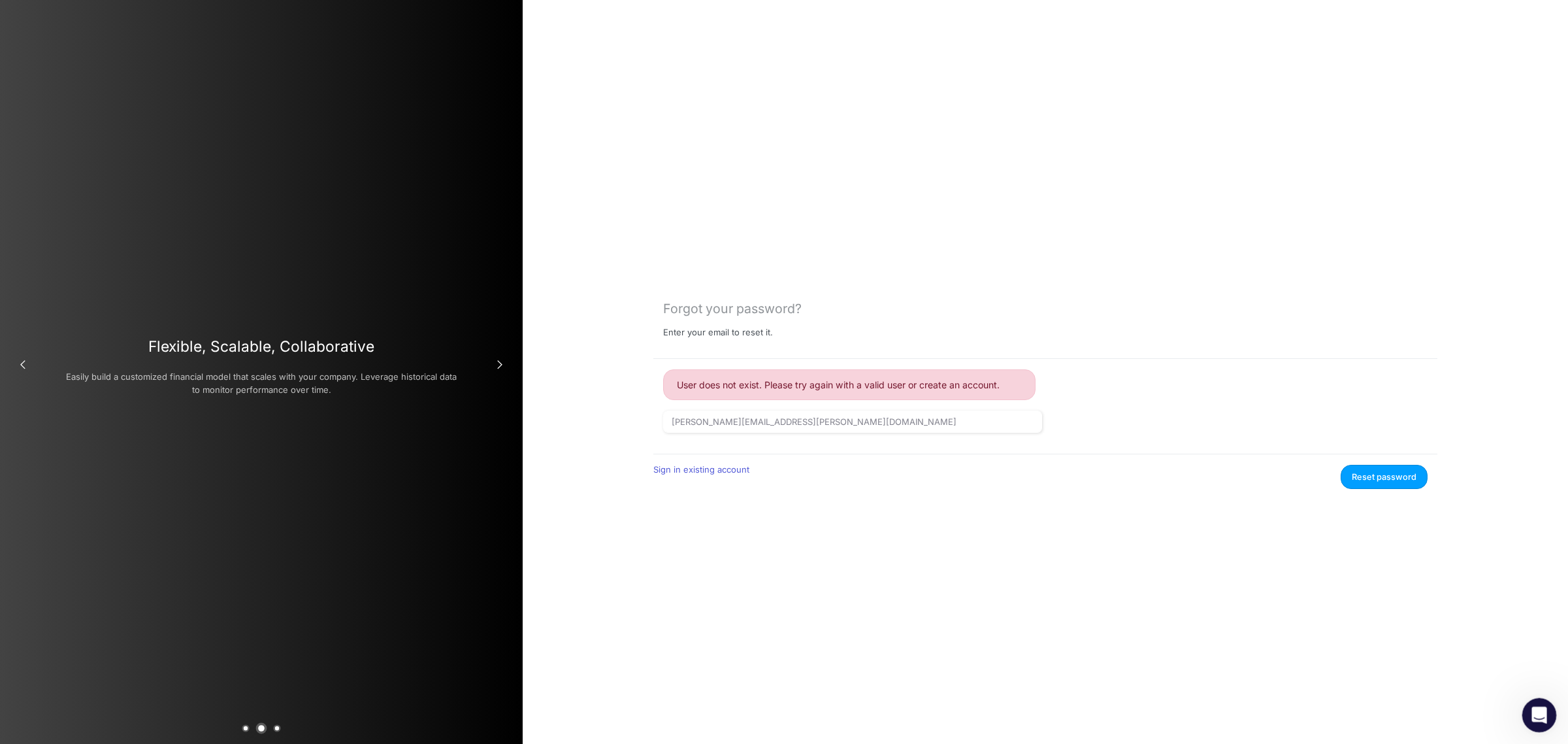
click at [1523, 714] on div "Open Intercom Messenger" at bounding box center [1537, 713] width 43 height 43
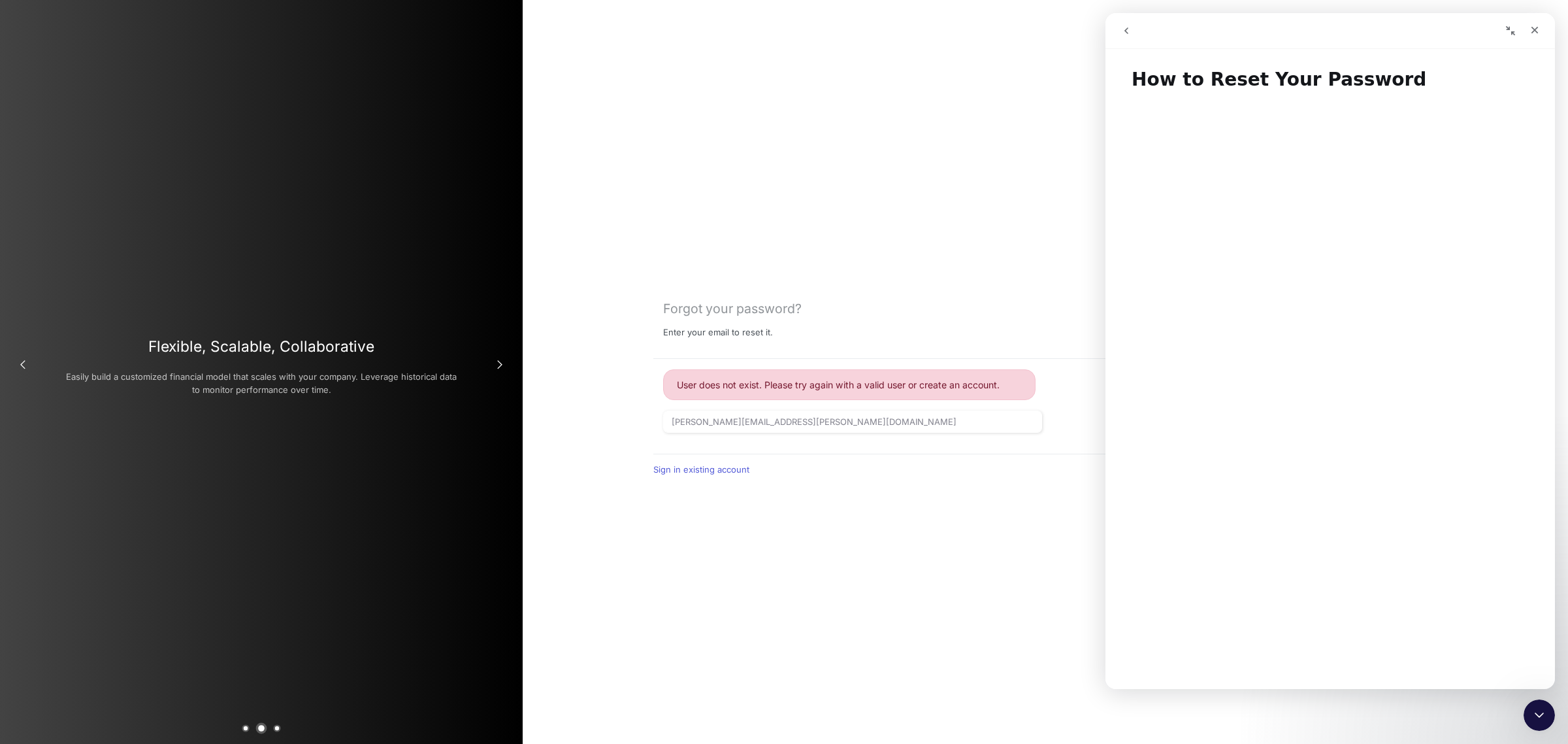
click at [639, 72] on div "Forgot your password? Enter your email to reset it. User does not exist. Please…" at bounding box center [1045, 372] width 1045 height 744
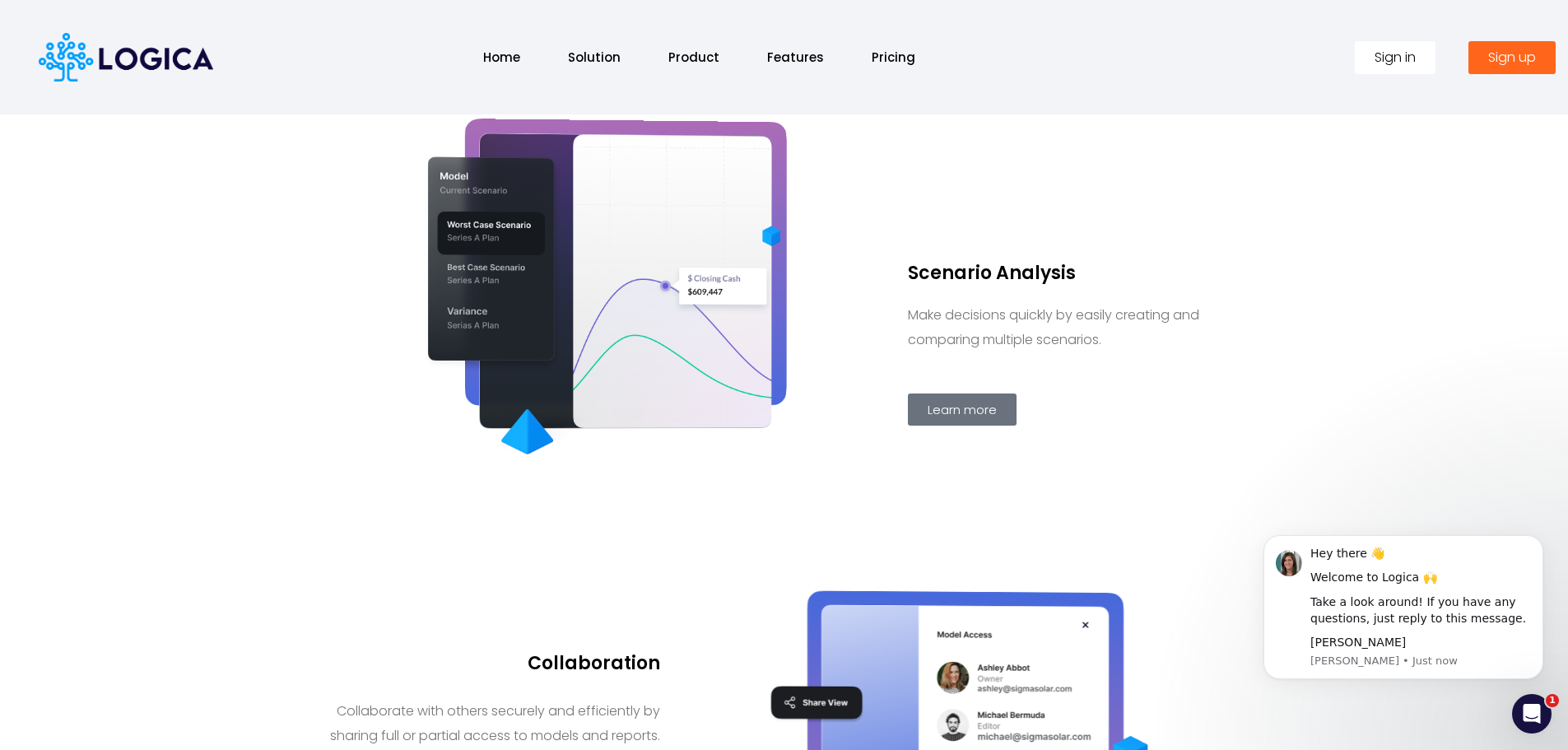
scroll to position [1563, 0]
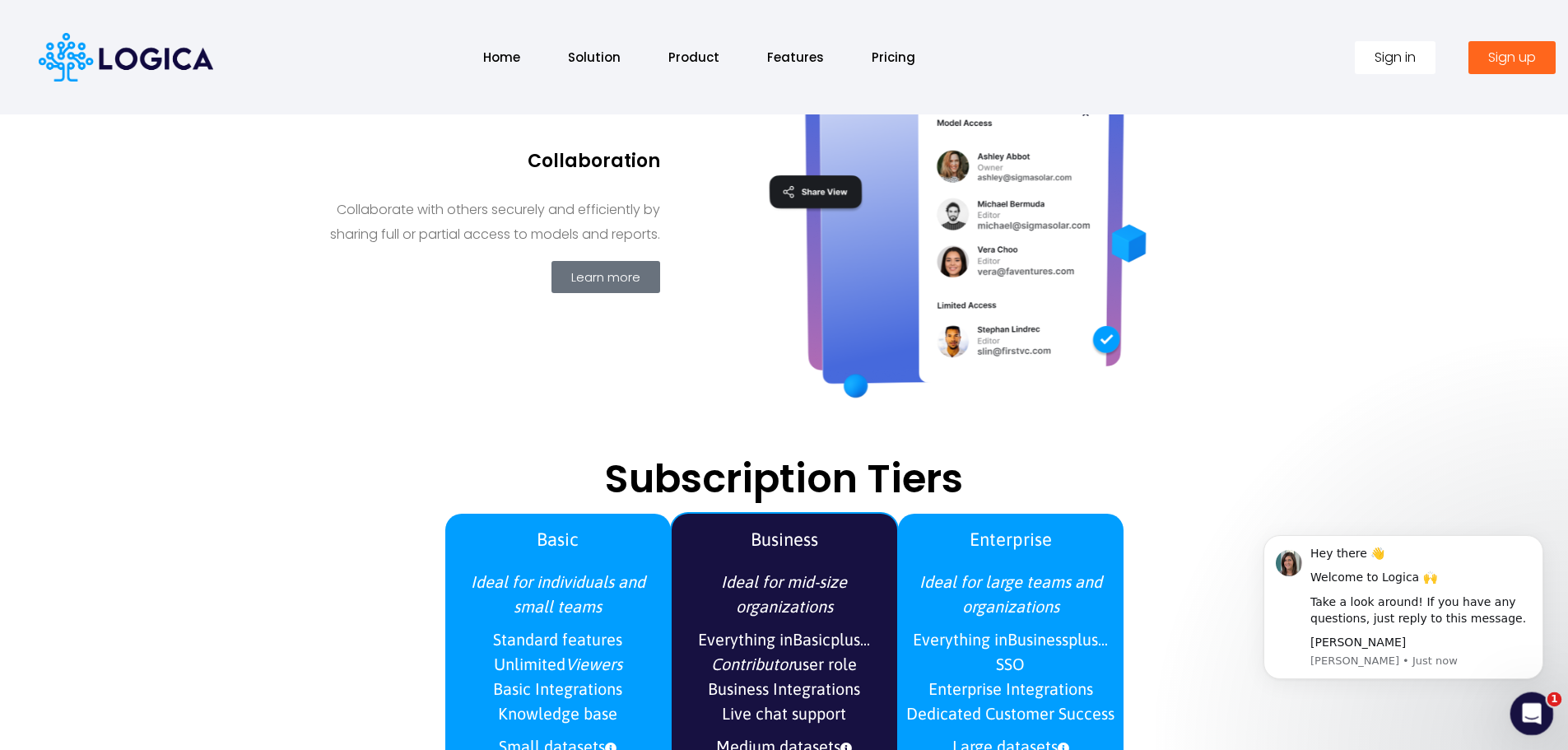
click at [1523, 698] on div "Open Intercom Messenger" at bounding box center [1529, 711] width 54 height 54
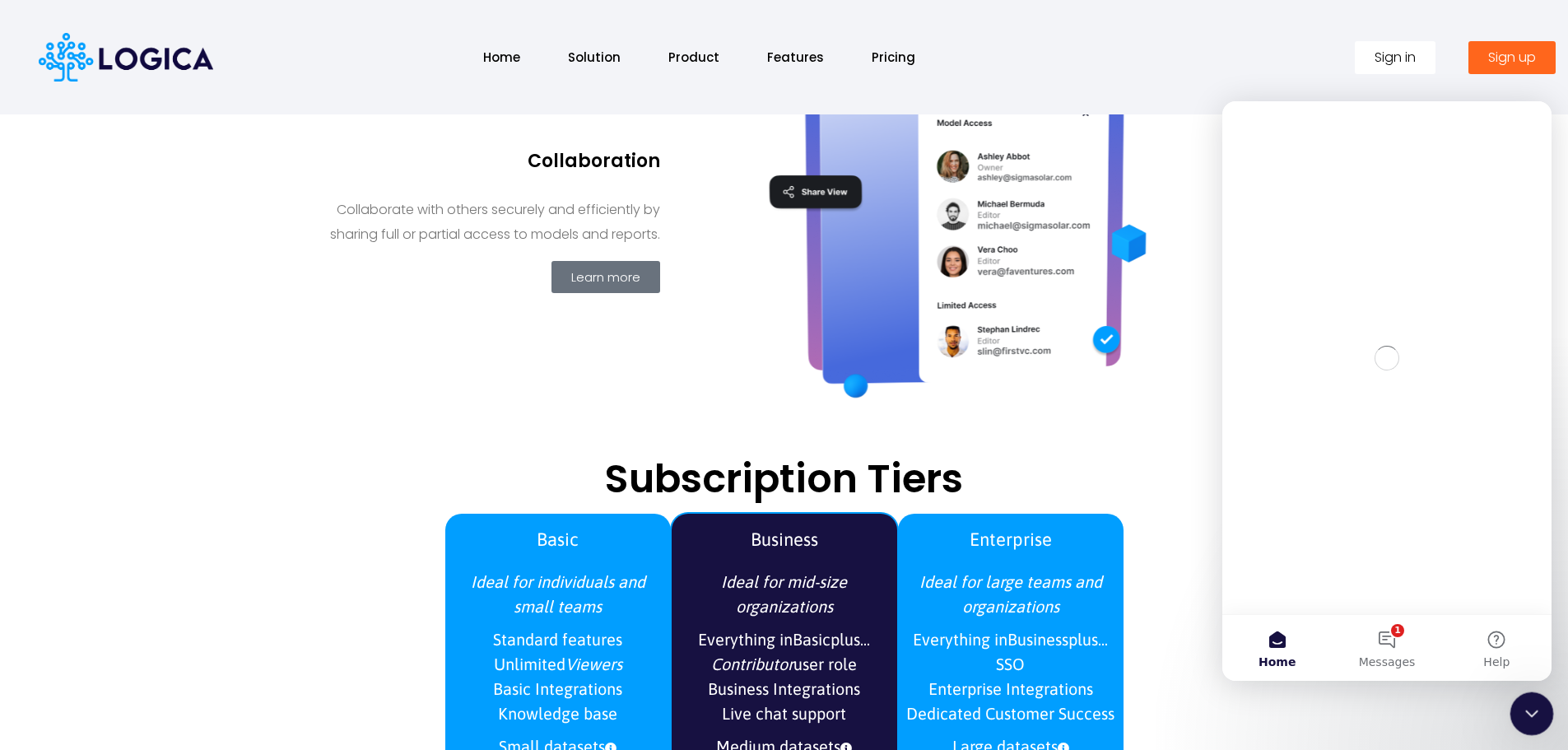
scroll to position [0, 0]
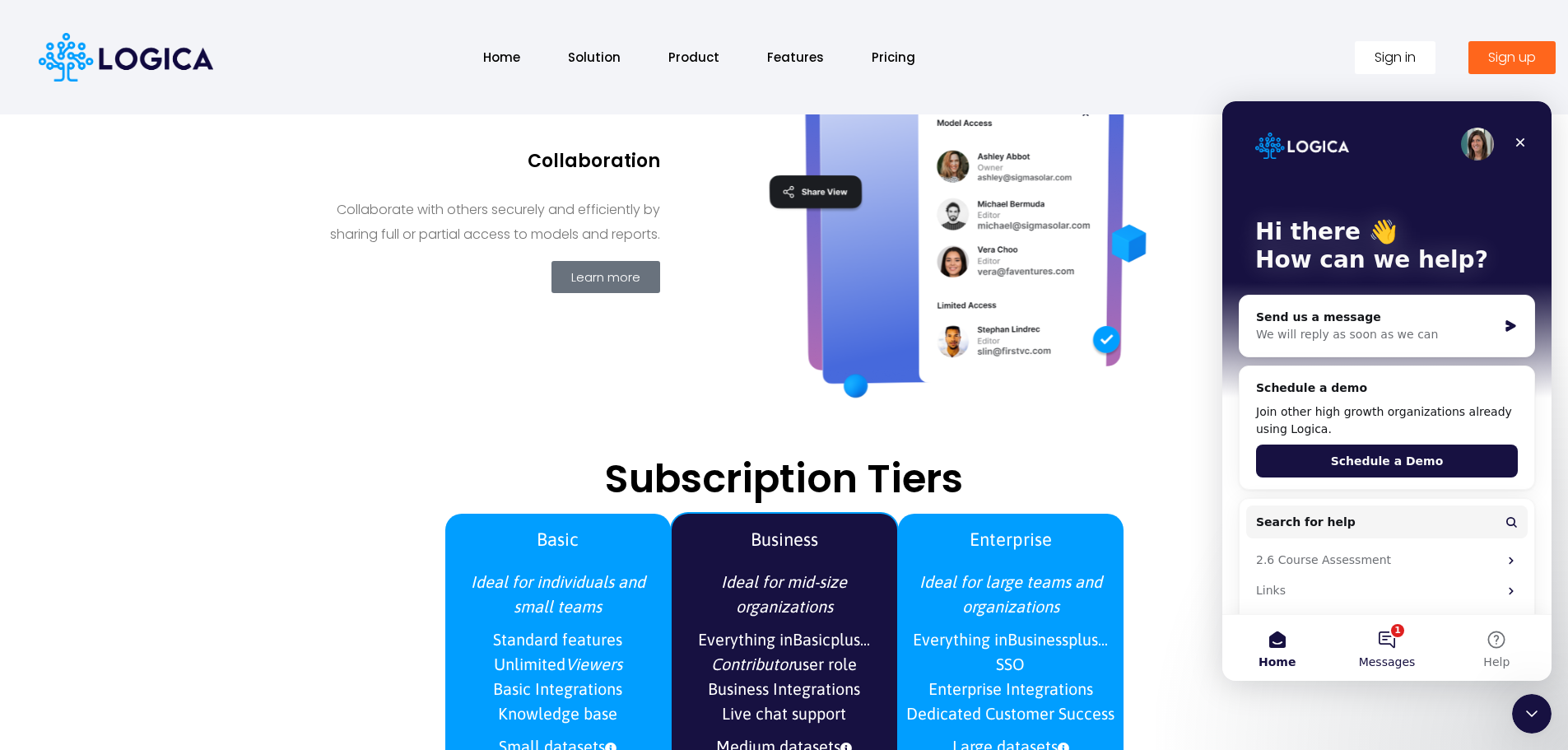
click at [1408, 641] on button "1 Messages" at bounding box center [1386, 648] width 110 height 66
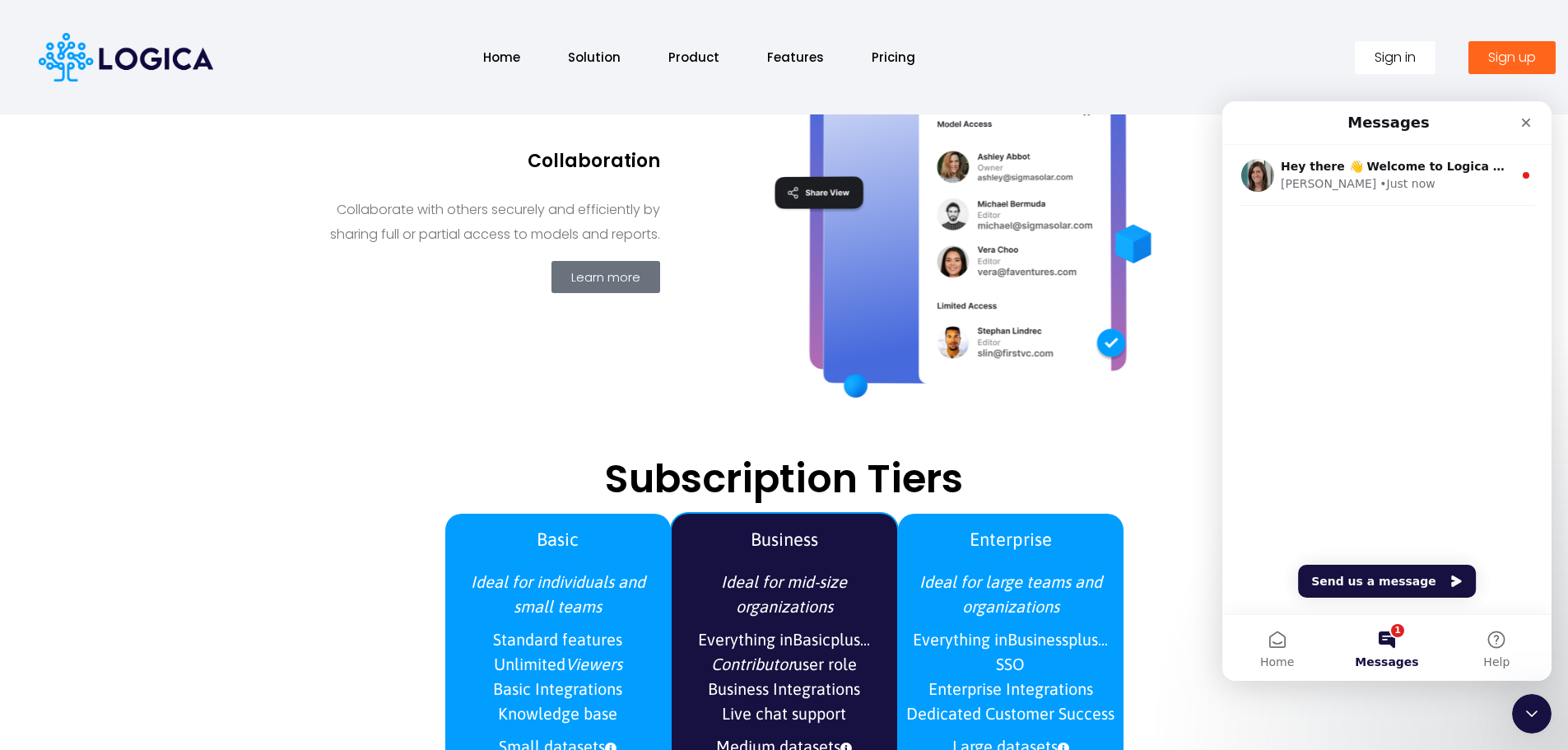
click at [281, 306] on section "Collaboration Collaborate with others securely and efficiently by sharing full …" at bounding box center [784, 261] width 1568 height 379
click at [496, 58] on link "Home" at bounding box center [502, 57] width 70 height 35
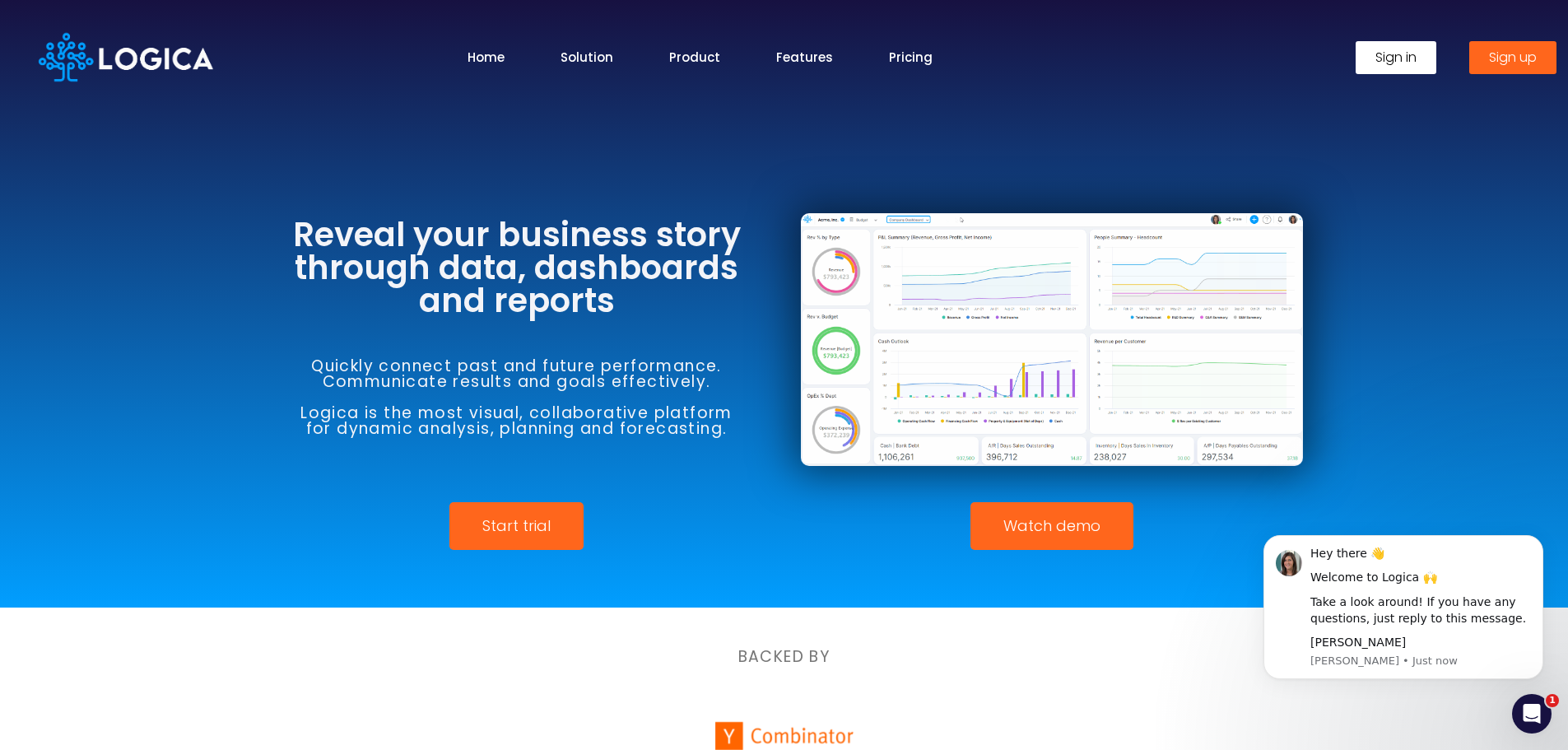
click at [1499, 58] on span "Sign up" at bounding box center [1513, 57] width 48 height 14
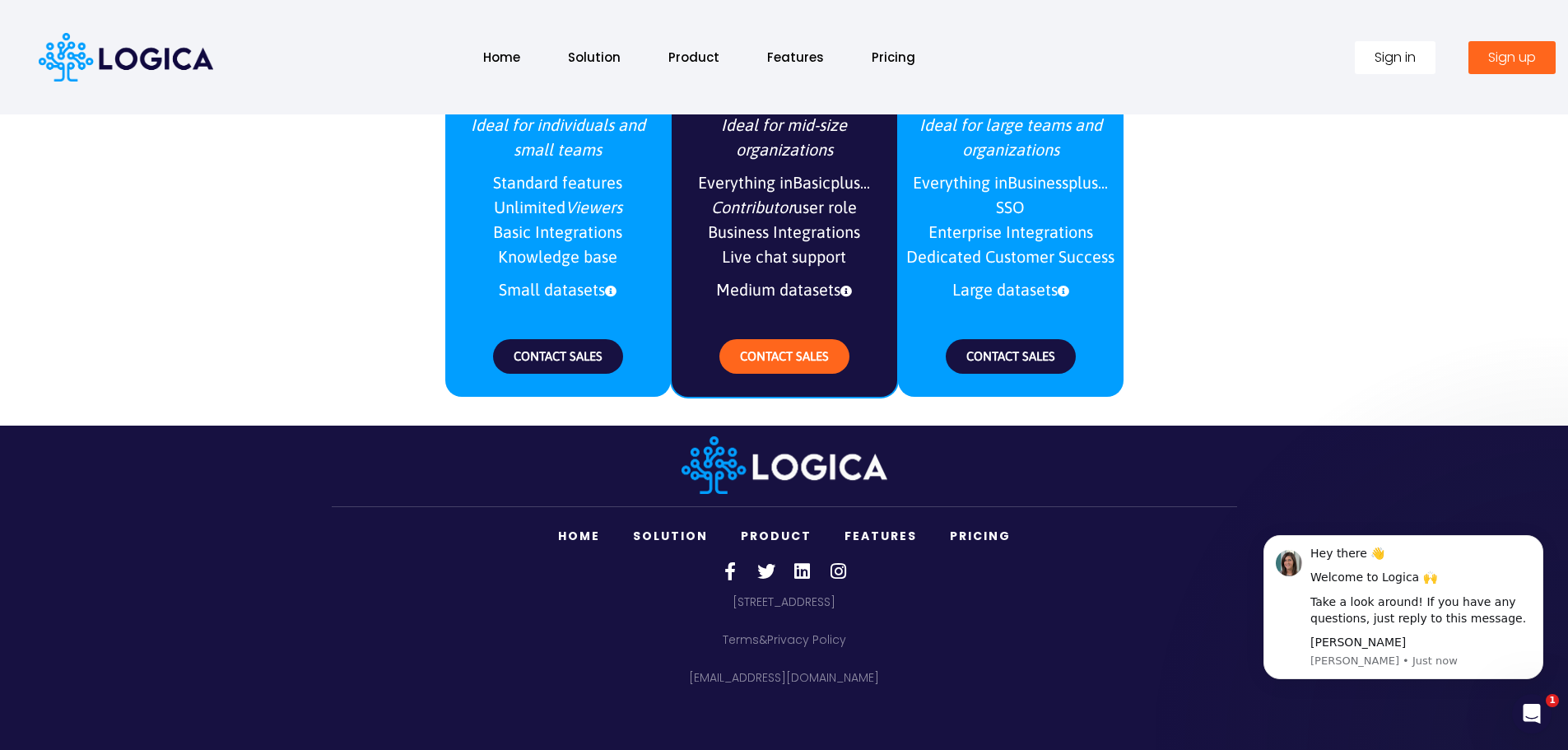
scroll to position [2023, 0]
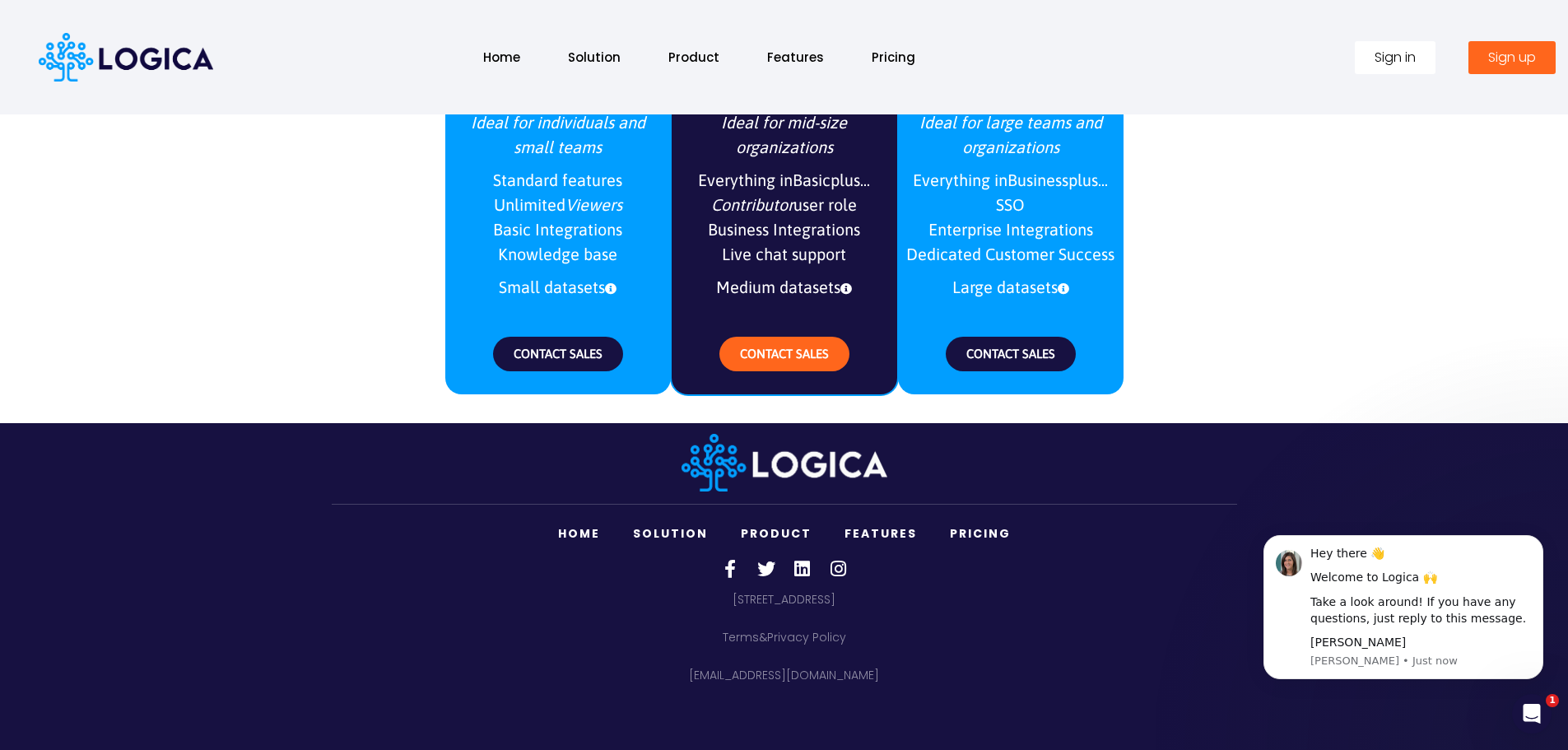
click at [574, 531] on link "Home" at bounding box center [579, 533] width 75 height 34
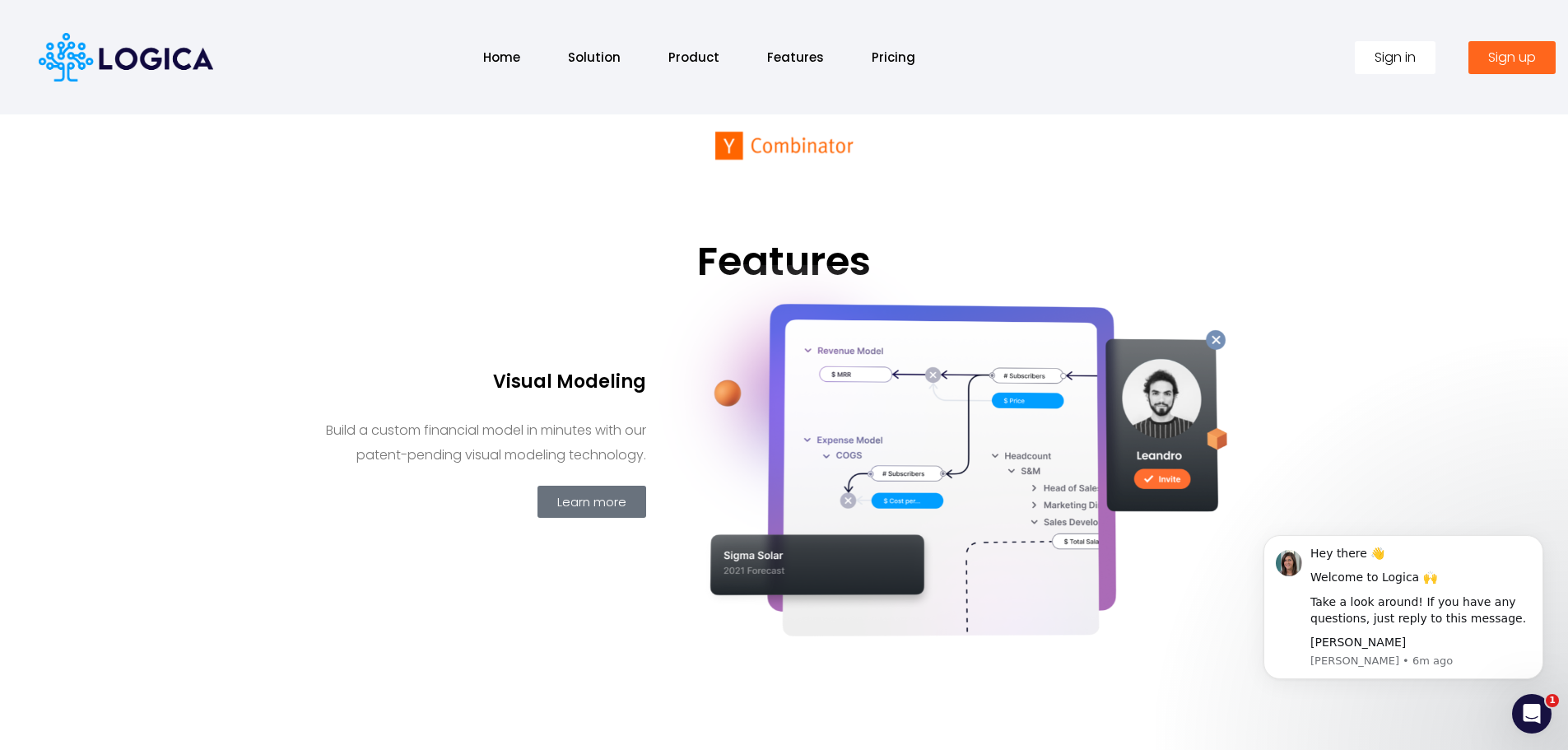
scroll to position [379, 0]
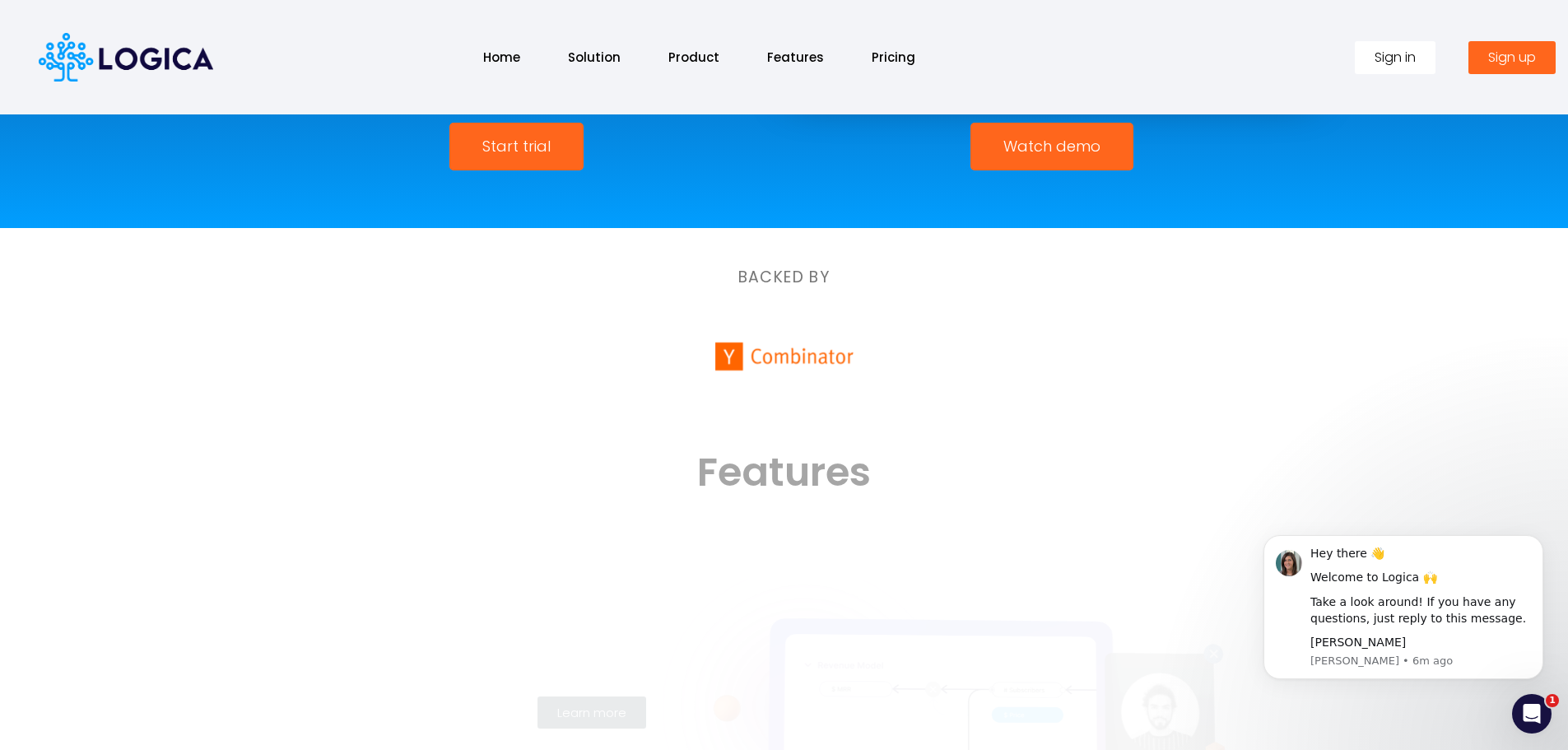
click at [1405, 71] on link "Sign in" at bounding box center [1395, 57] width 81 height 33
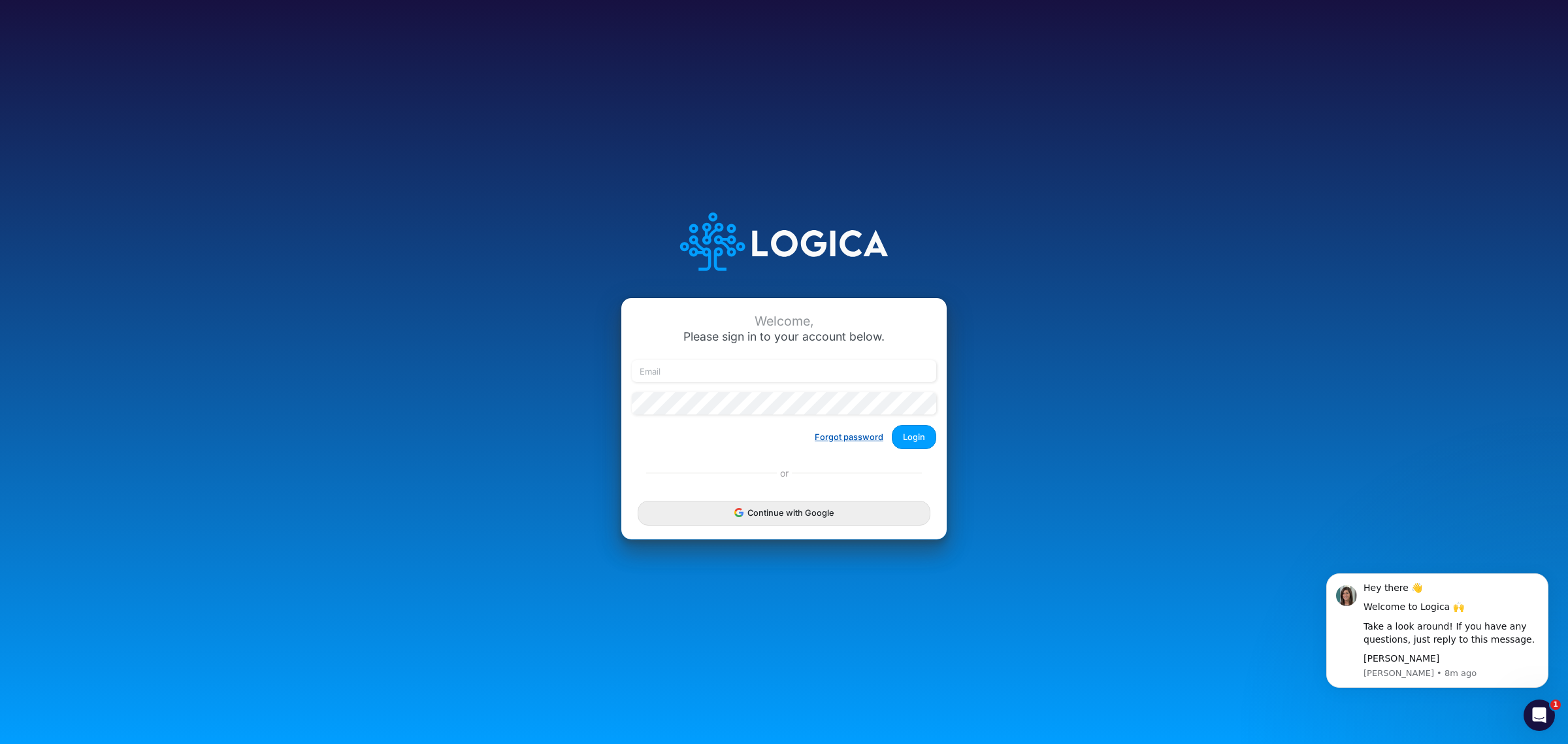
click at [846, 436] on button "Forgot password" at bounding box center [849, 437] width 86 height 22
click at [758, 376] on input "email" at bounding box center [784, 371] width 305 height 22
click at [1203, 415] on div "Welcome, Please sign in to your account below. Forgot password Login or Continu…" at bounding box center [784, 372] width 1045 height 372
click at [1197, 350] on div "Welcome, Please sign in to your account below. Forgot password Login or Continu…" at bounding box center [784, 372] width 1045 height 372
click at [1141, 295] on div "Welcome, Please sign in to your account below. Forgot password Login or Continu…" at bounding box center [784, 372] width 1045 height 372
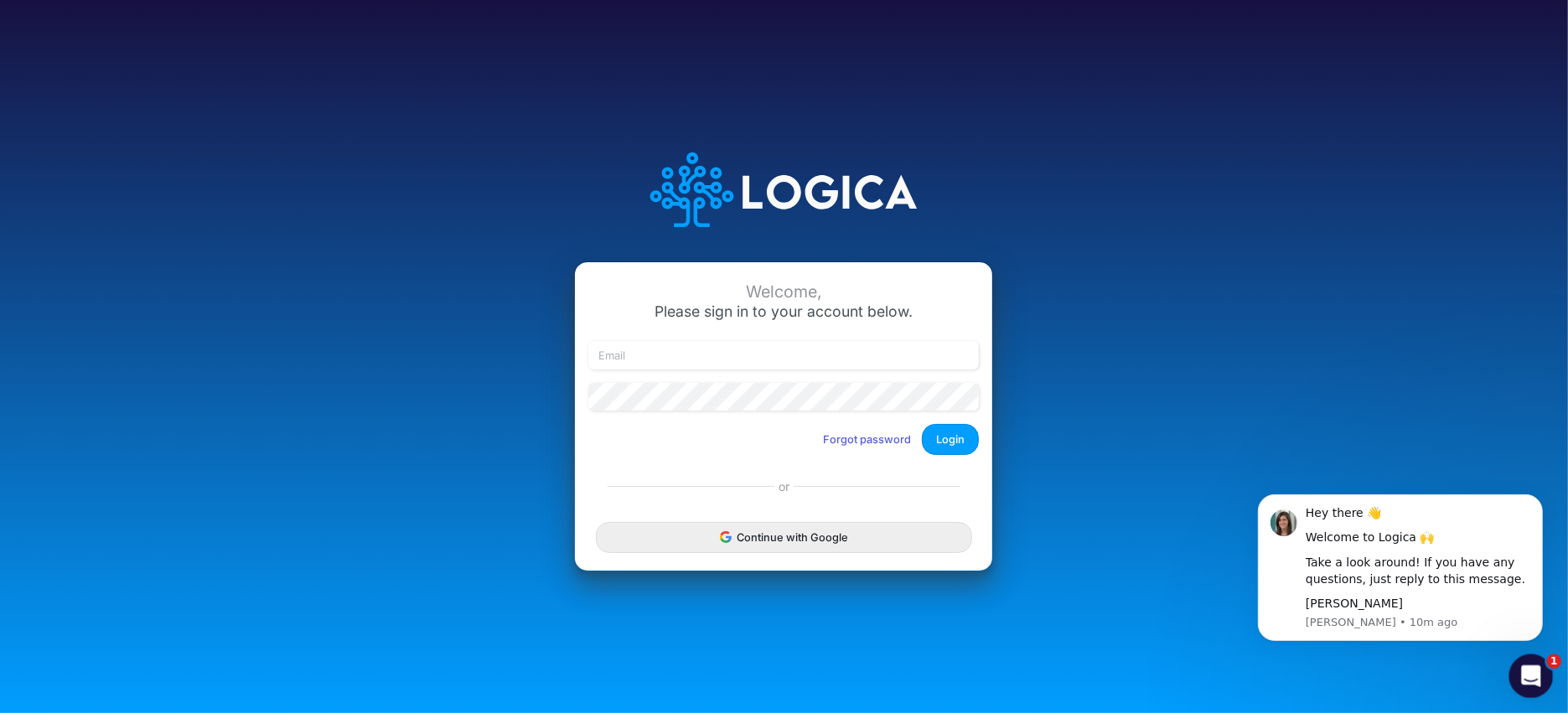
click at [1531, 674] on icon "Open Intercom Messenger" at bounding box center [1529, 674] width 28 height 28
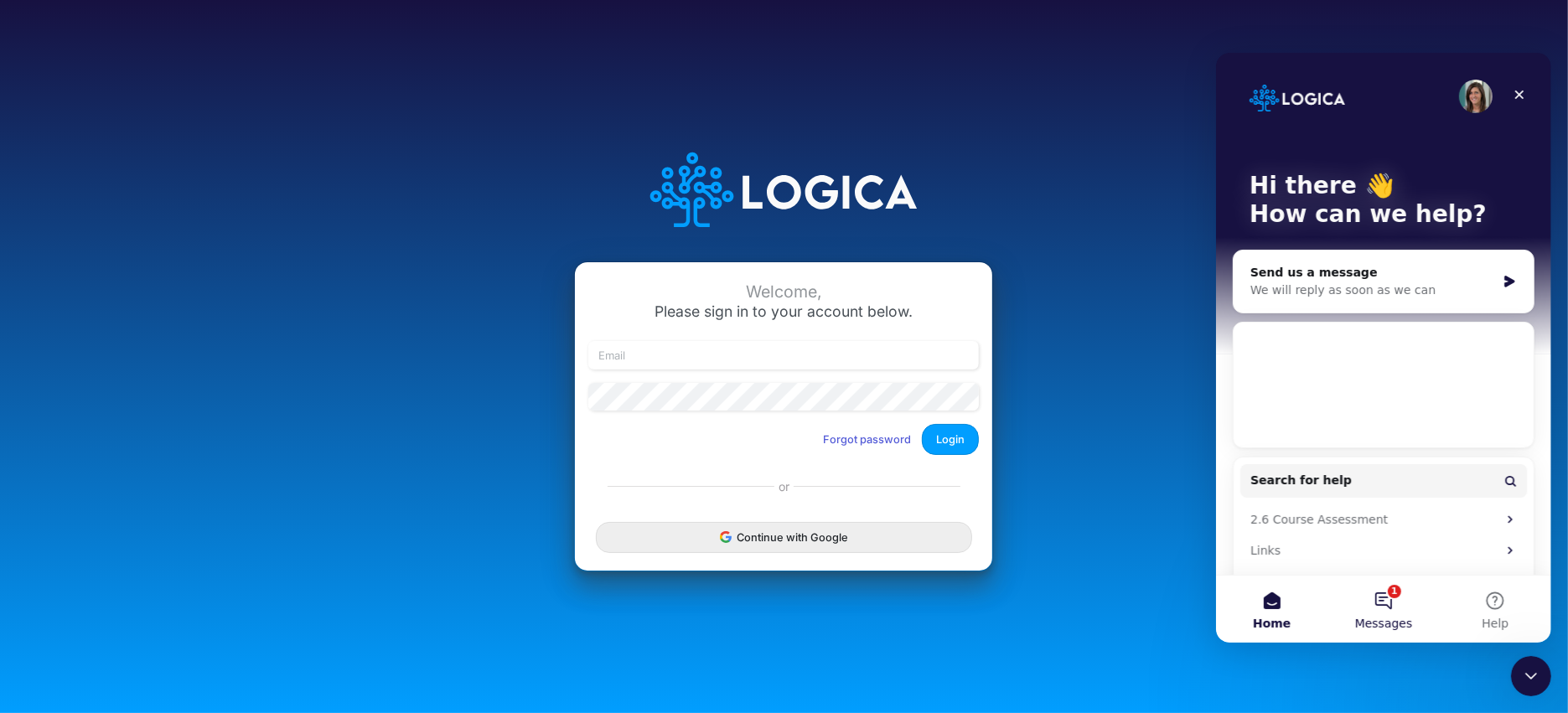
click at [1381, 602] on button "1 Messages" at bounding box center [1382, 609] width 112 height 67
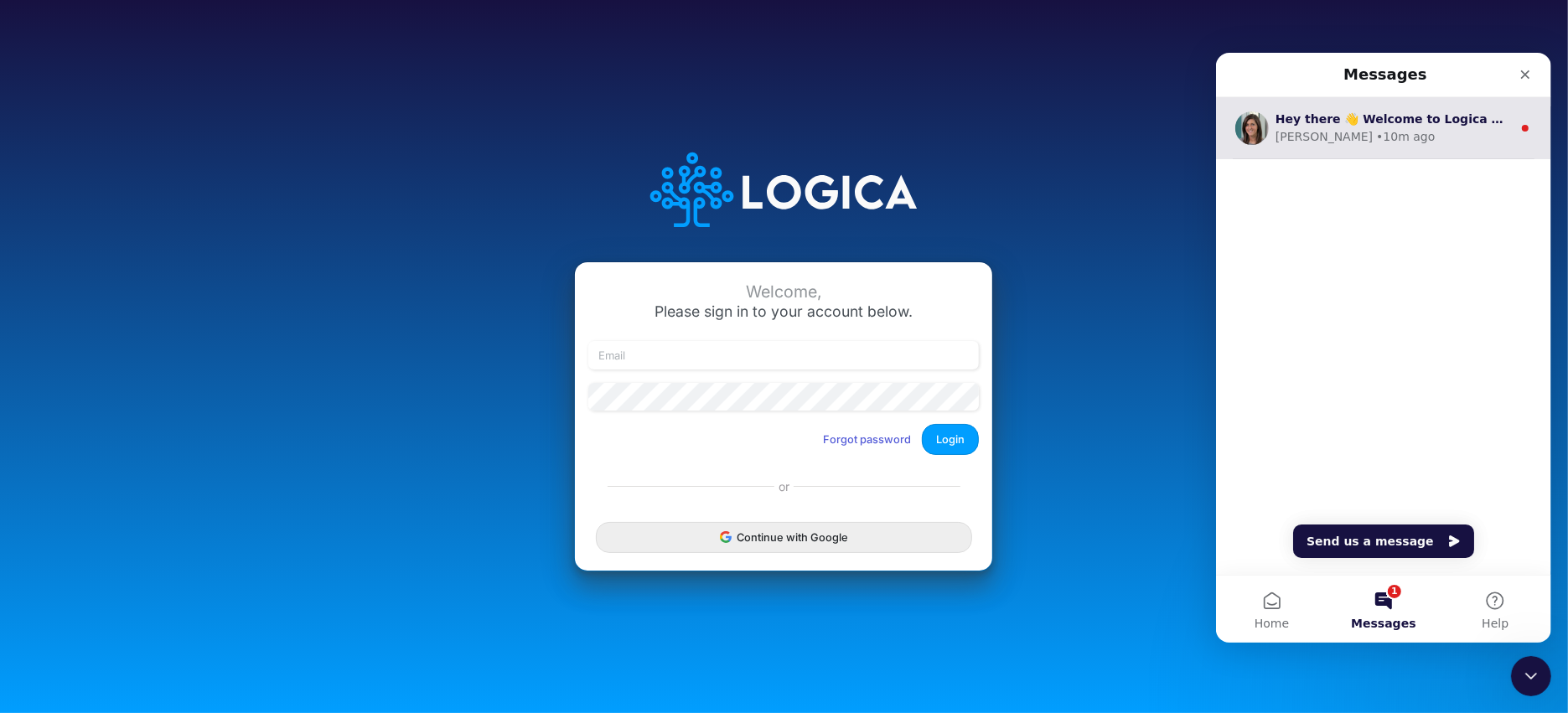
click at [1429, 129] on div "[PERSON_NAME] • 10m ago" at bounding box center [1393, 136] width 236 height 18
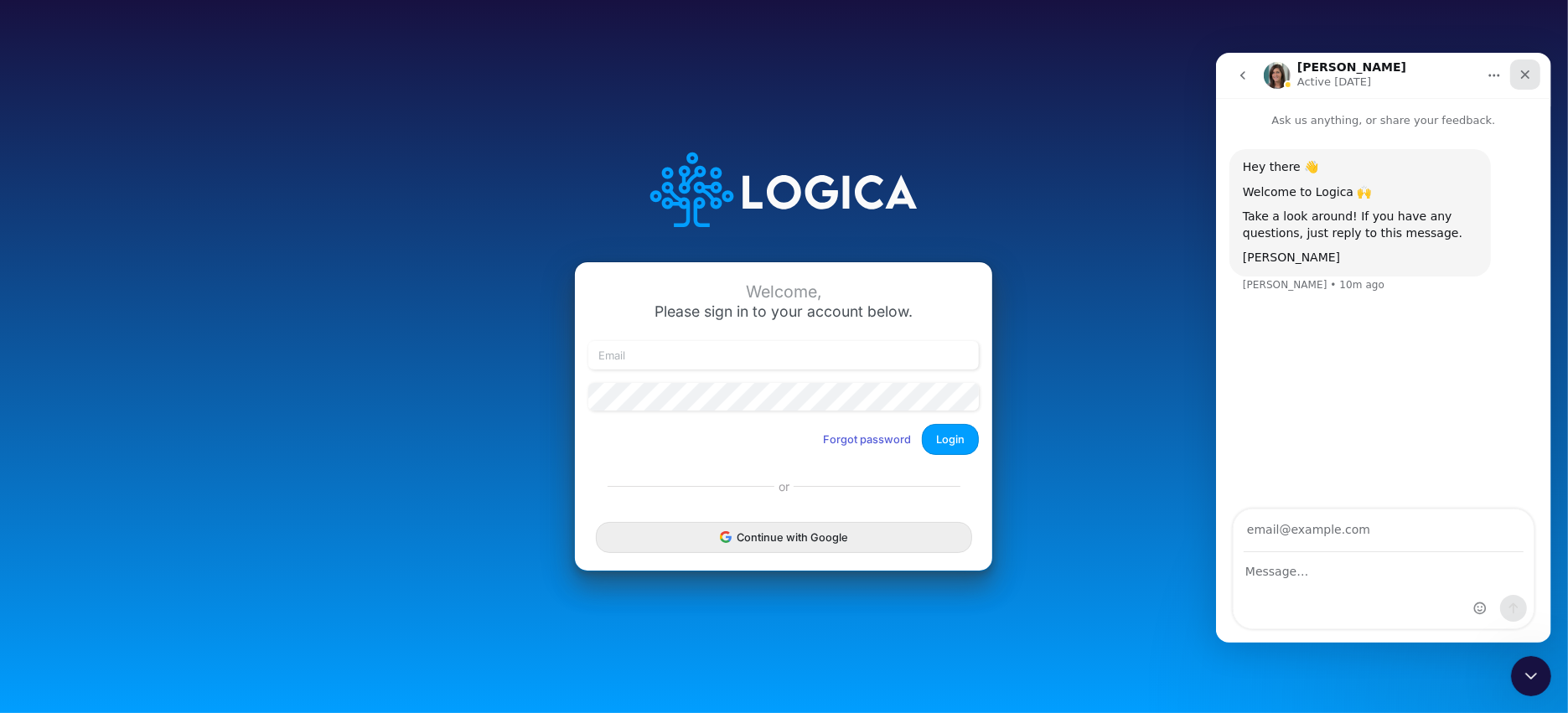
click at [1526, 77] on icon "Close" at bounding box center [1524, 74] width 14 height 14
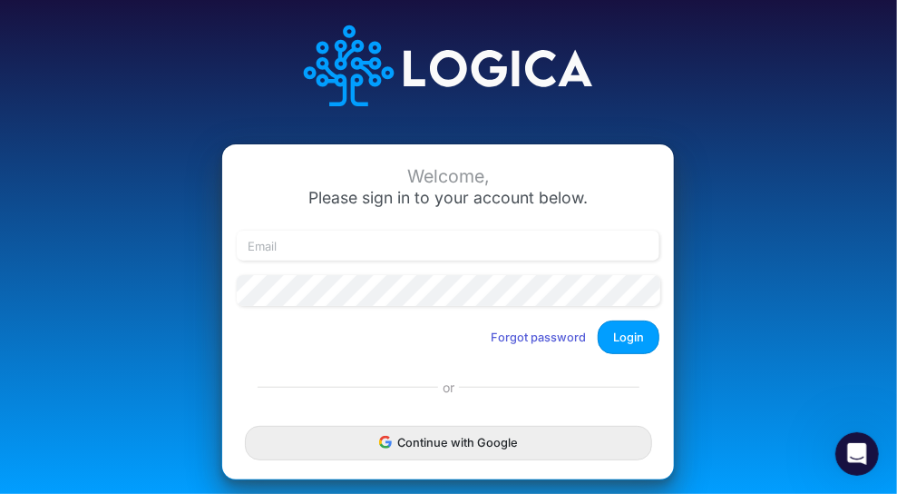
scroll to position [24, 0]
